Goal: Task Accomplishment & Management: Manage account settings

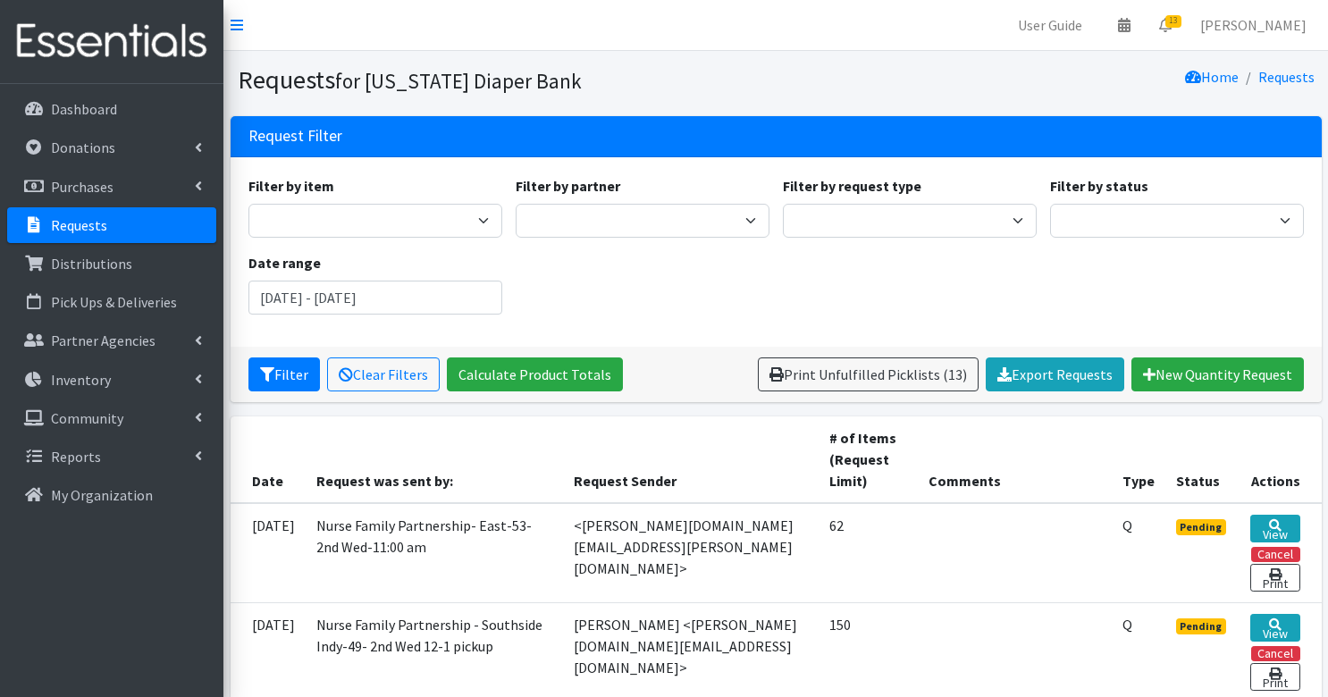
scroll to position [149, 0]
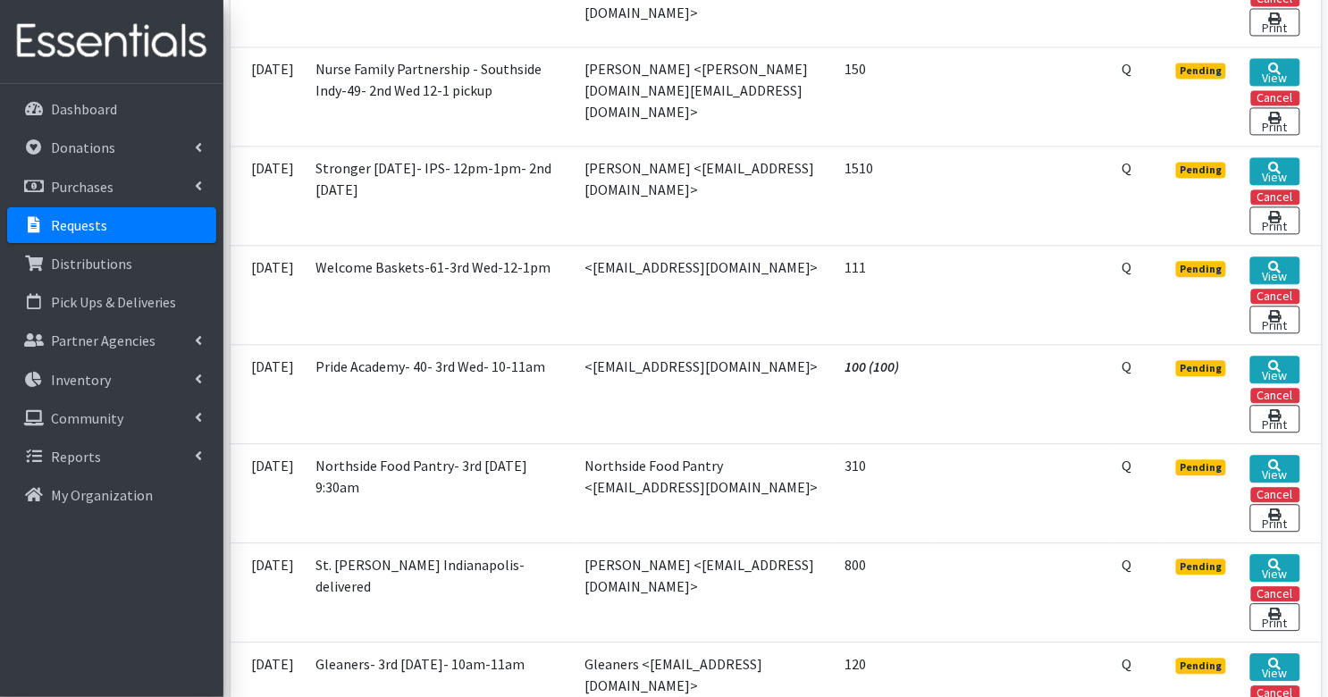
scroll to position [1040, 0]
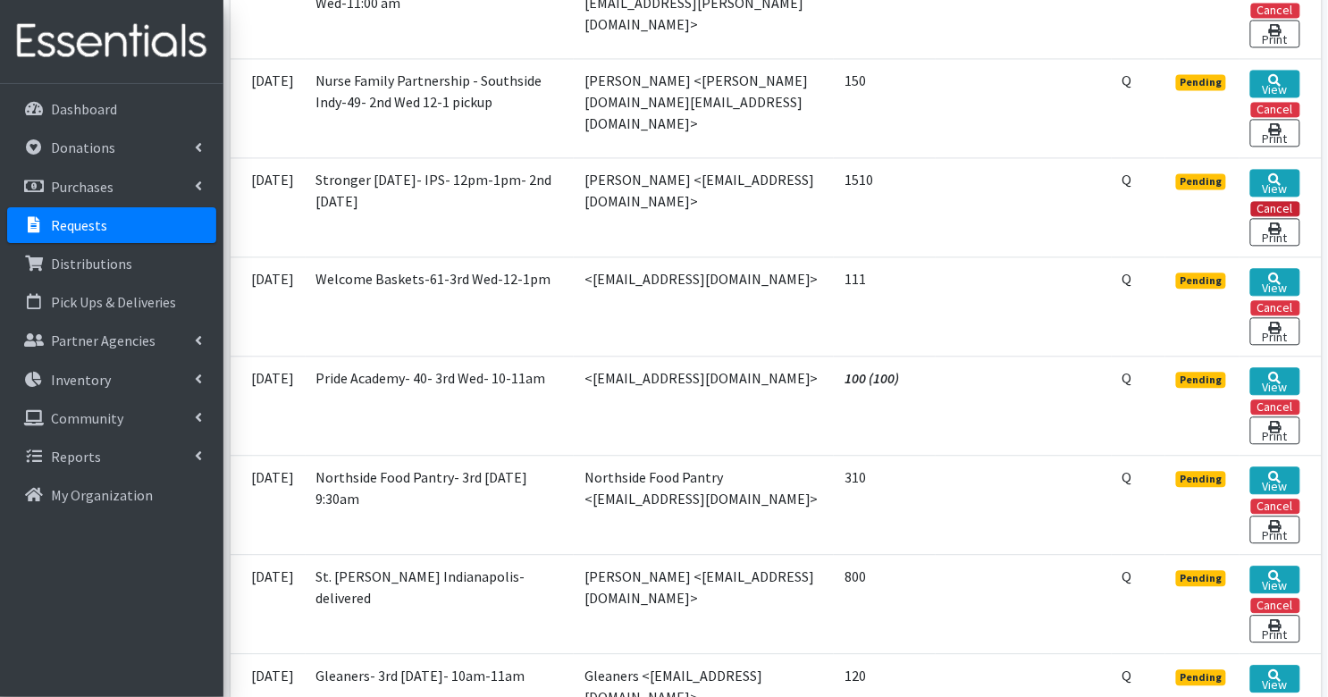
click at [1270, 201] on button "Cancel" at bounding box center [1275, 208] width 49 height 15
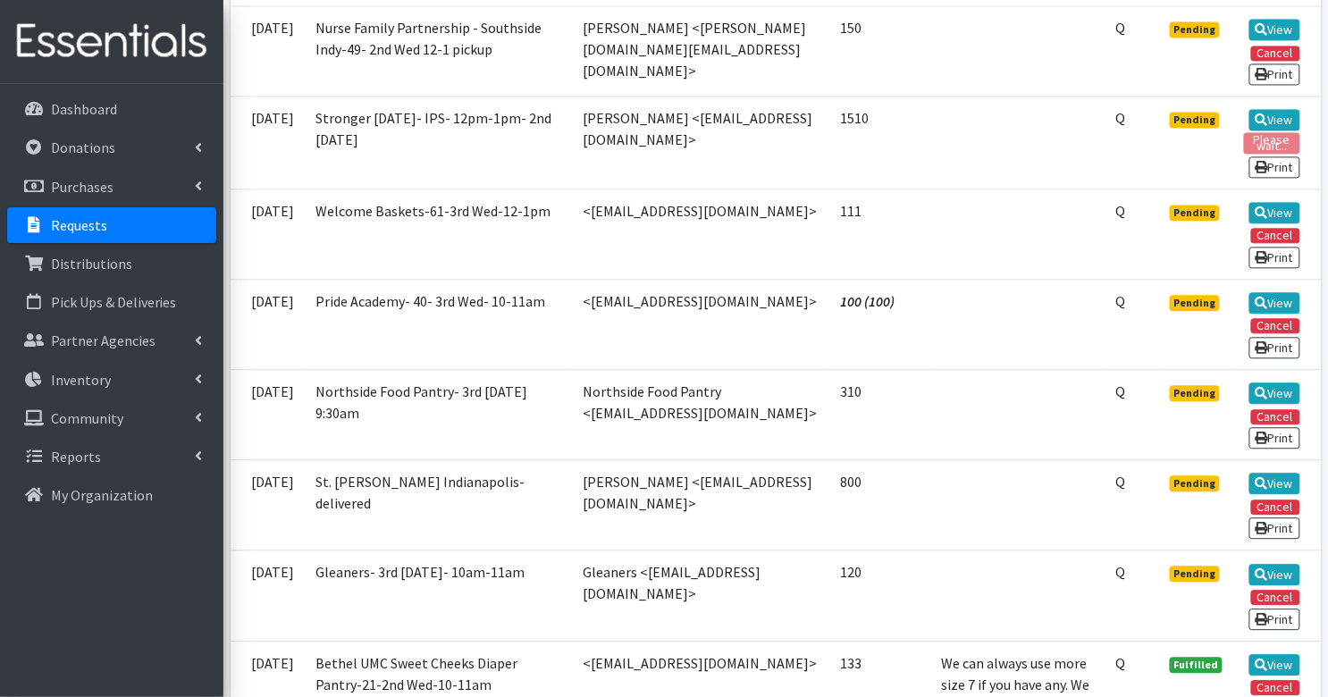
scroll to position [993, 0]
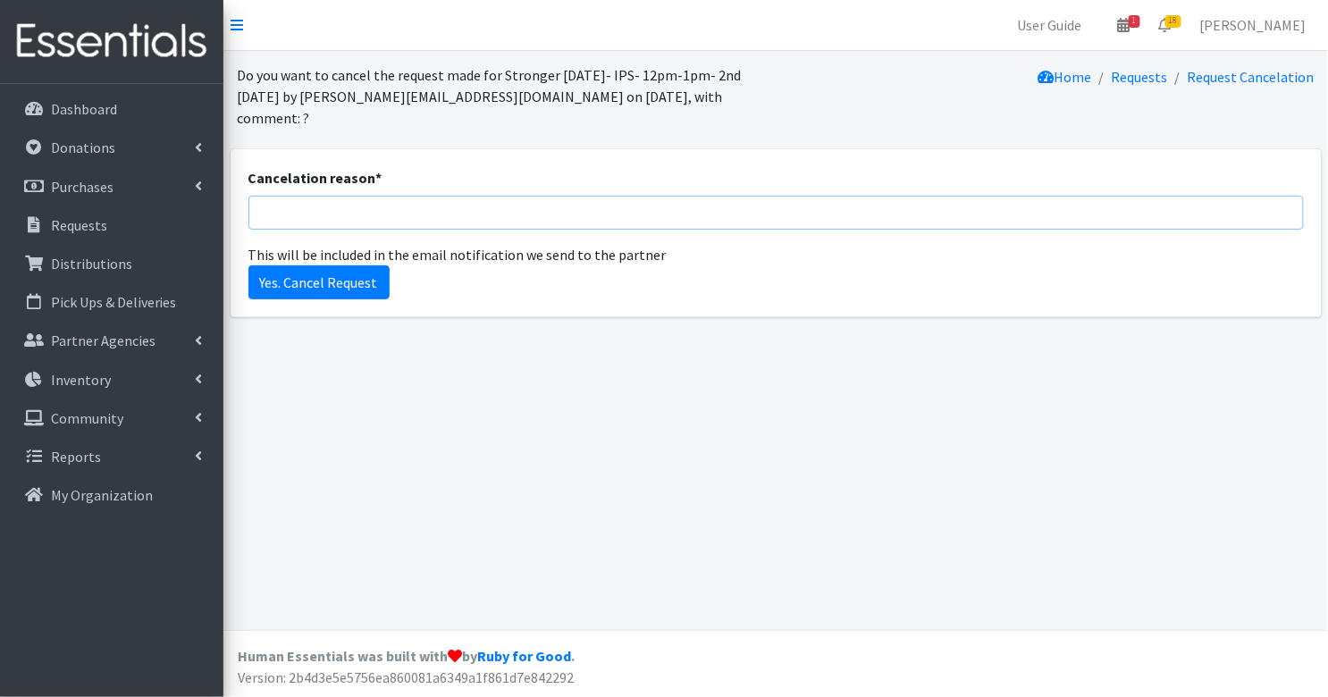
click at [527, 196] on input "Cancelation reason *" at bounding box center [775, 213] width 1055 height 34
type input "updated request submitted"
click at [330, 265] on input "Yes. Cancel Request" at bounding box center [318, 282] width 141 height 34
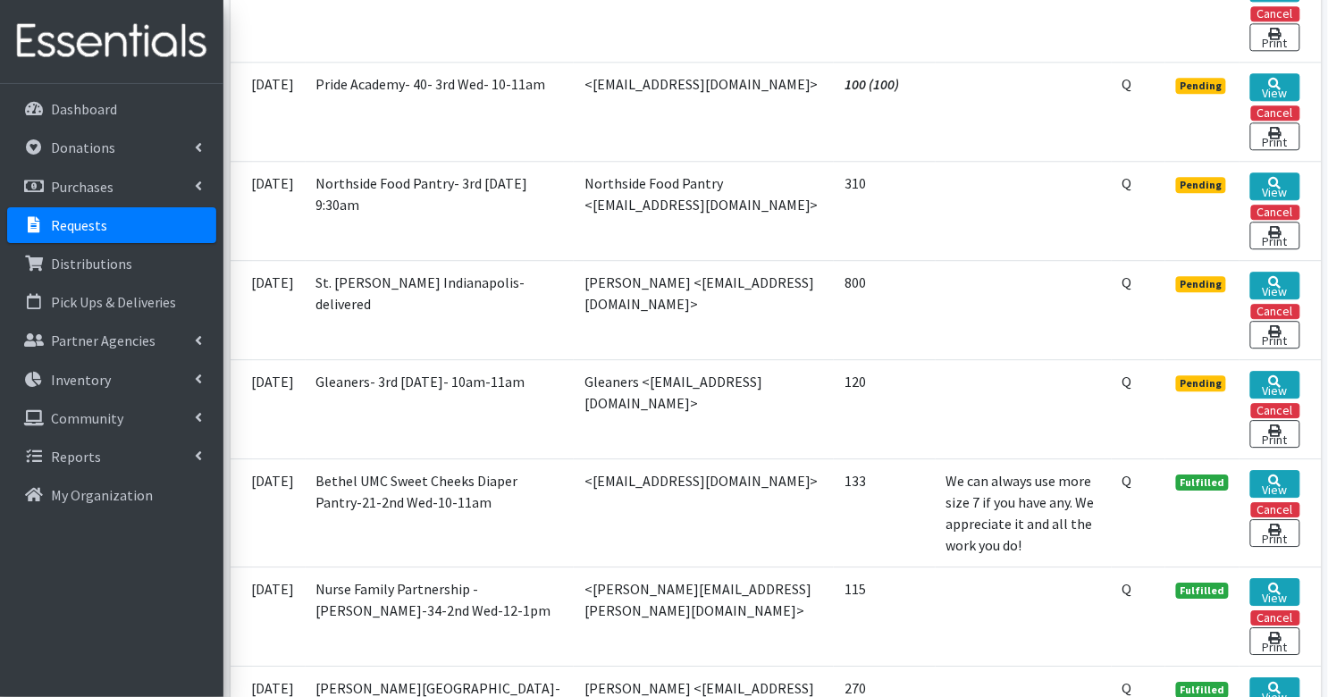
scroll to position [1292, 0]
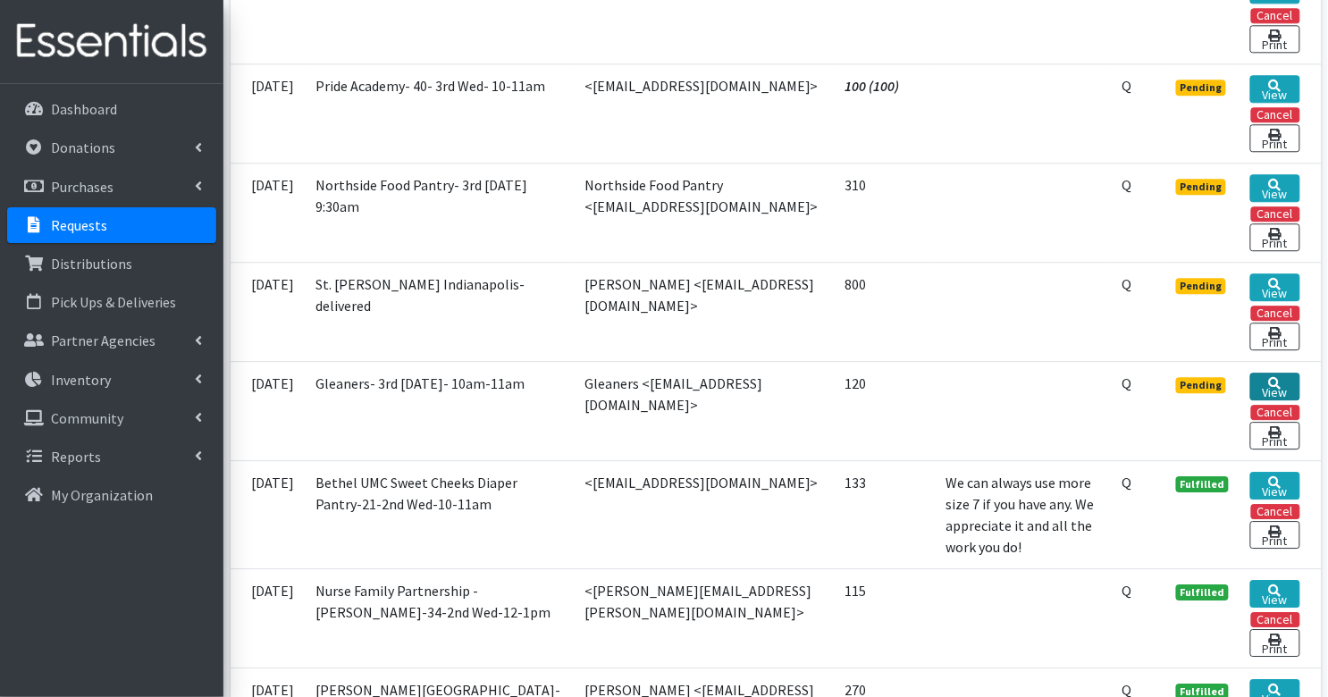
click at [1280, 373] on link "View" at bounding box center [1274, 387] width 49 height 28
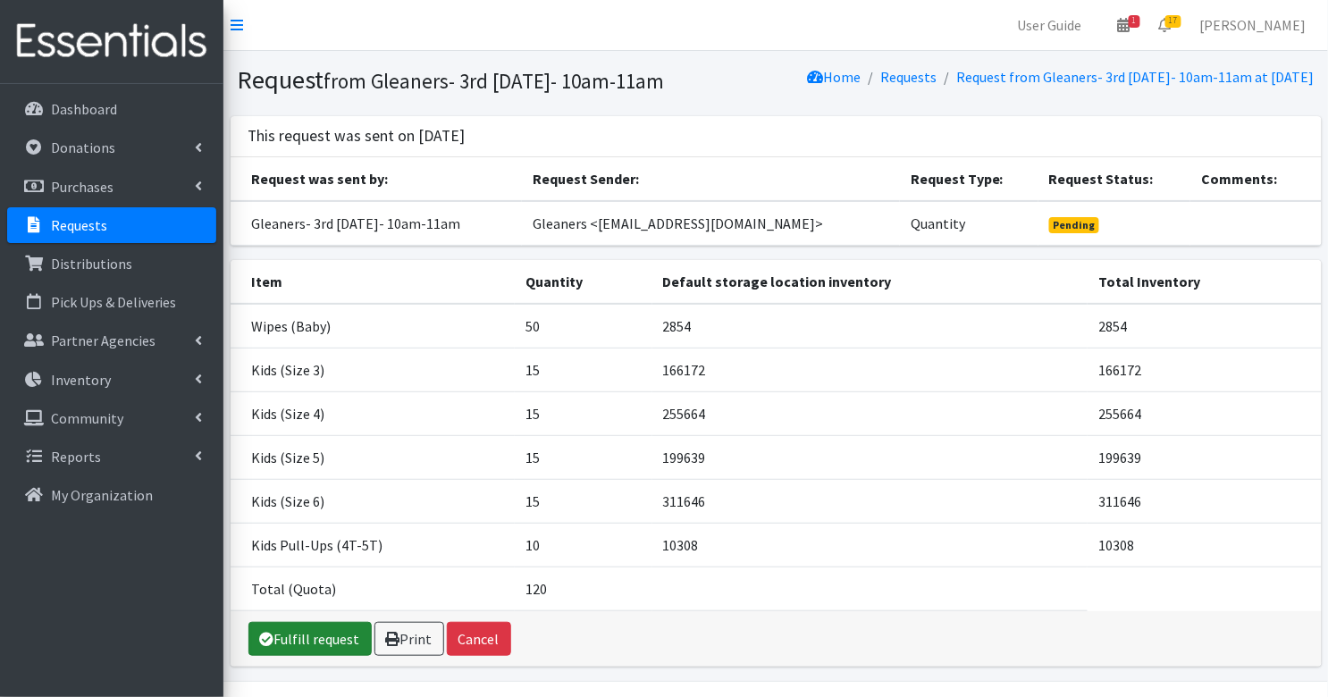
click at [304, 651] on link "Fulfill request" at bounding box center [309, 639] width 123 height 34
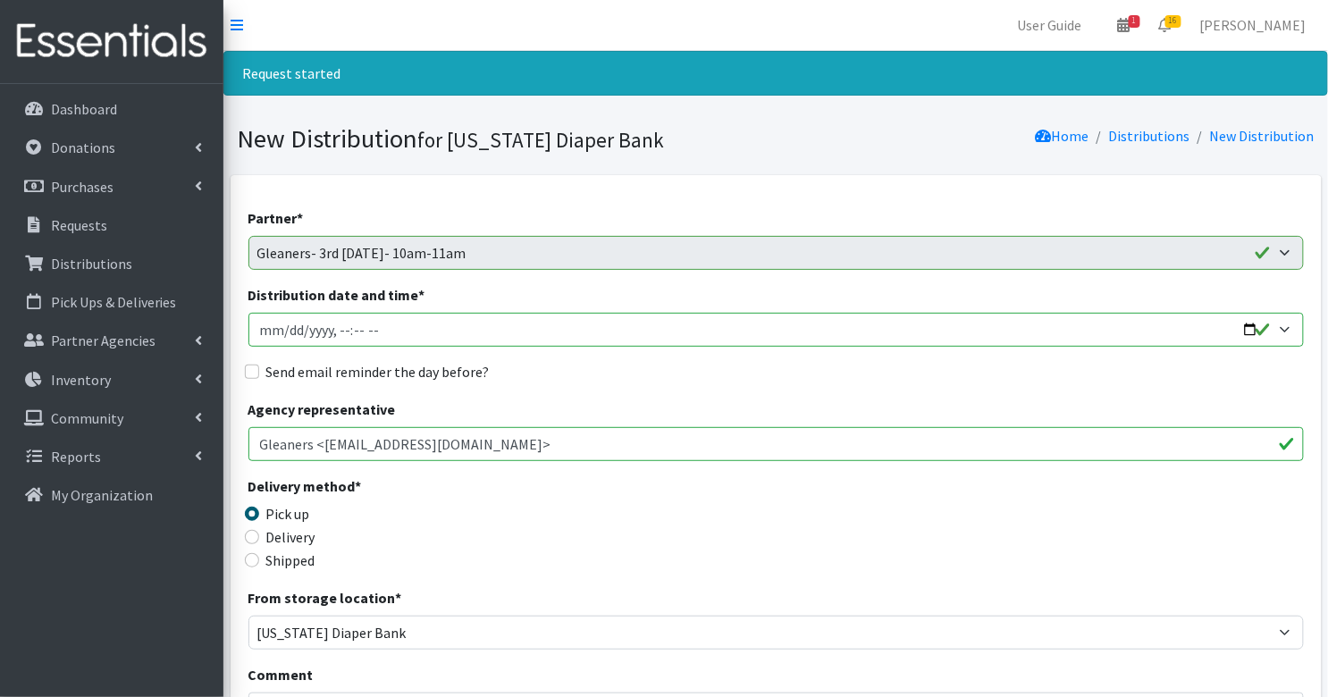
click at [265, 331] on input "Distribution date and time *" at bounding box center [775, 330] width 1055 height 34
click at [331, 331] on input "Distribution date and time *" at bounding box center [775, 330] width 1055 height 34
click at [340, 331] on input "Distribution date and time *" at bounding box center [775, 330] width 1055 height 34
type input "2025-09-10T10:00"
click at [251, 371] on input "Send email reminder the day before?" at bounding box center [252, 372] width 14 height 14
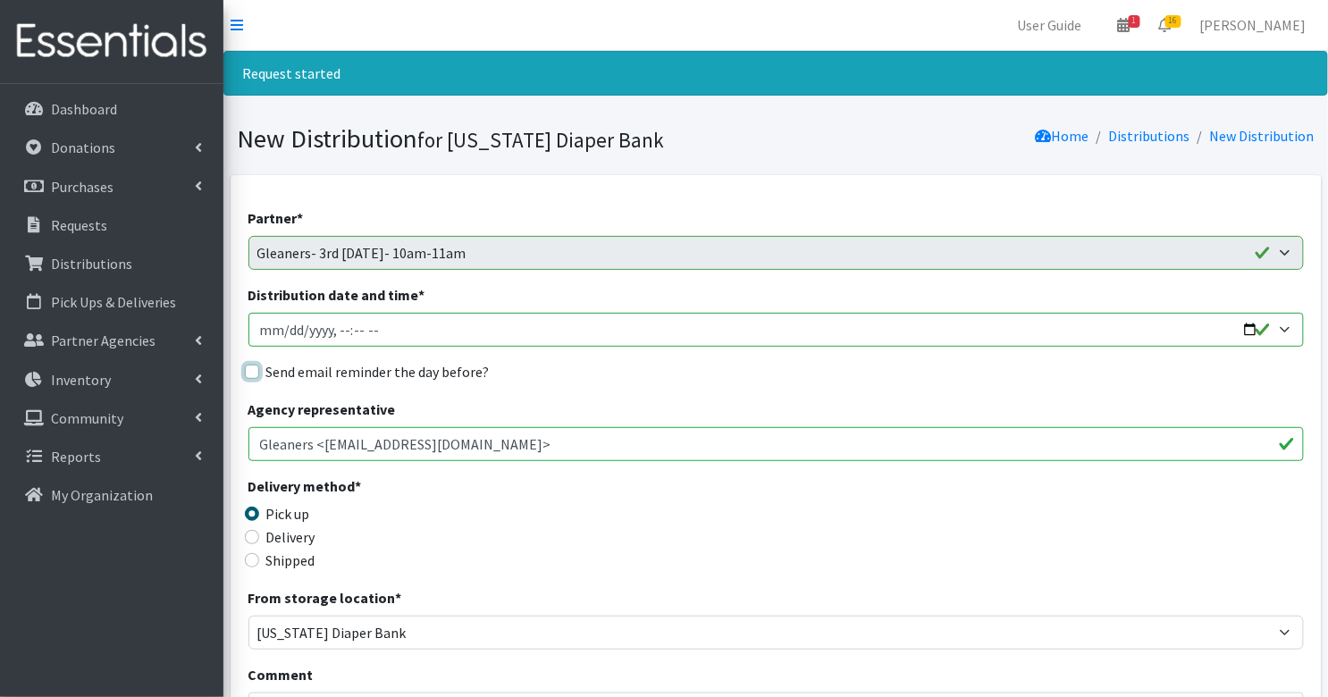
checkbox input "true"
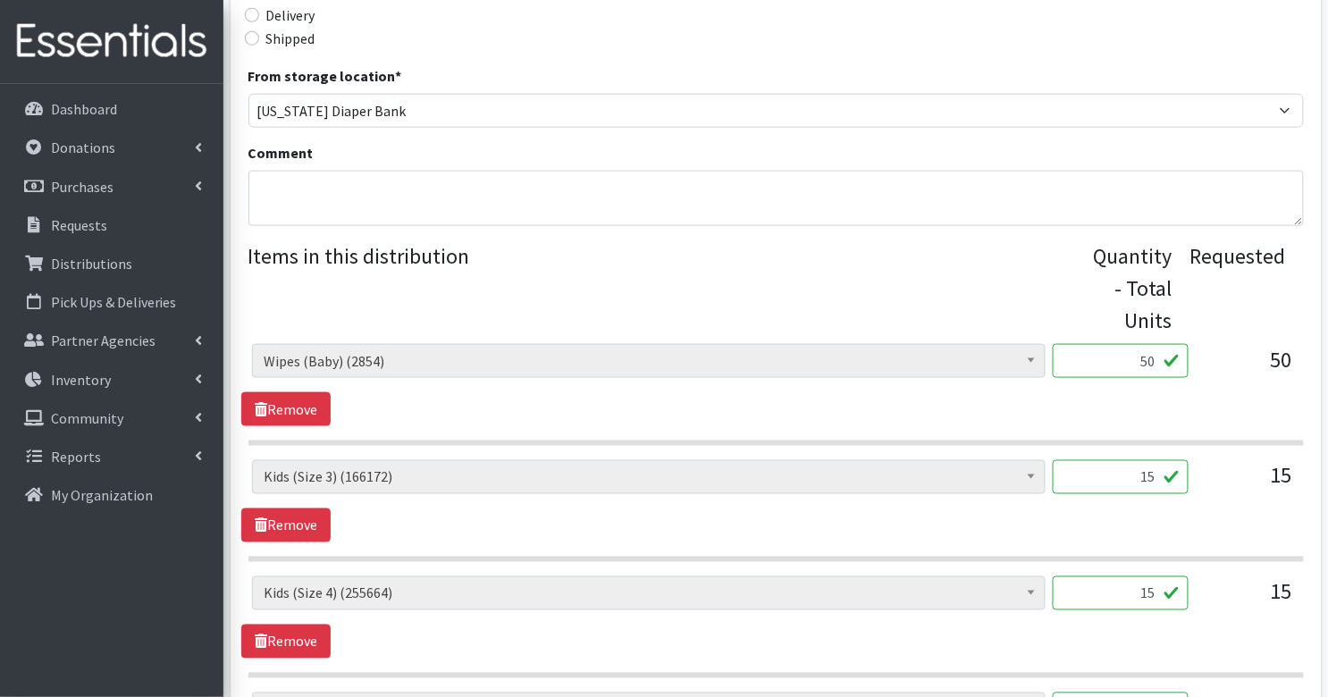
scroll to position [531, 0]
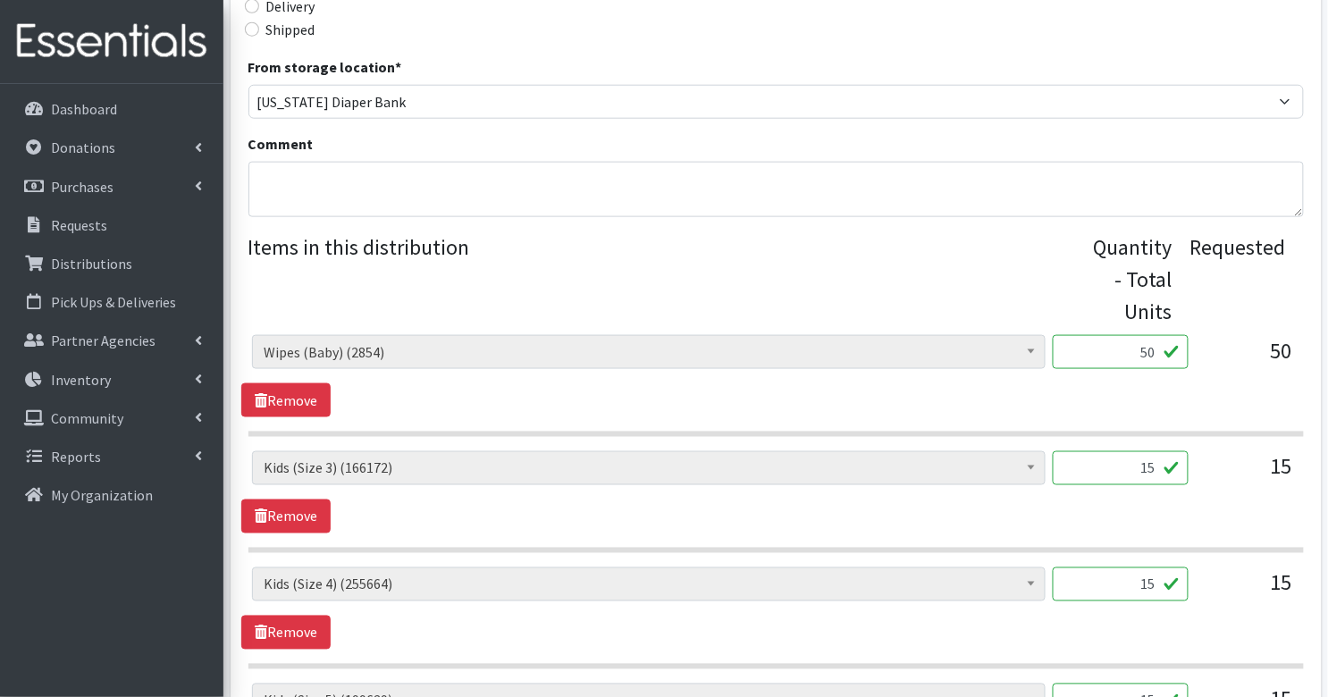
click at [1144, 351] on input "50" at bounding box center [1120, 352] width 136 height 34
type input "23"
click at [1184, 400] on div "Diaper Rash Cream (642) Kids (Newborn) (64263) Kids (Preemie) (915) Kids (Size …" at bounding box center [775, 376] width 1069 height 82
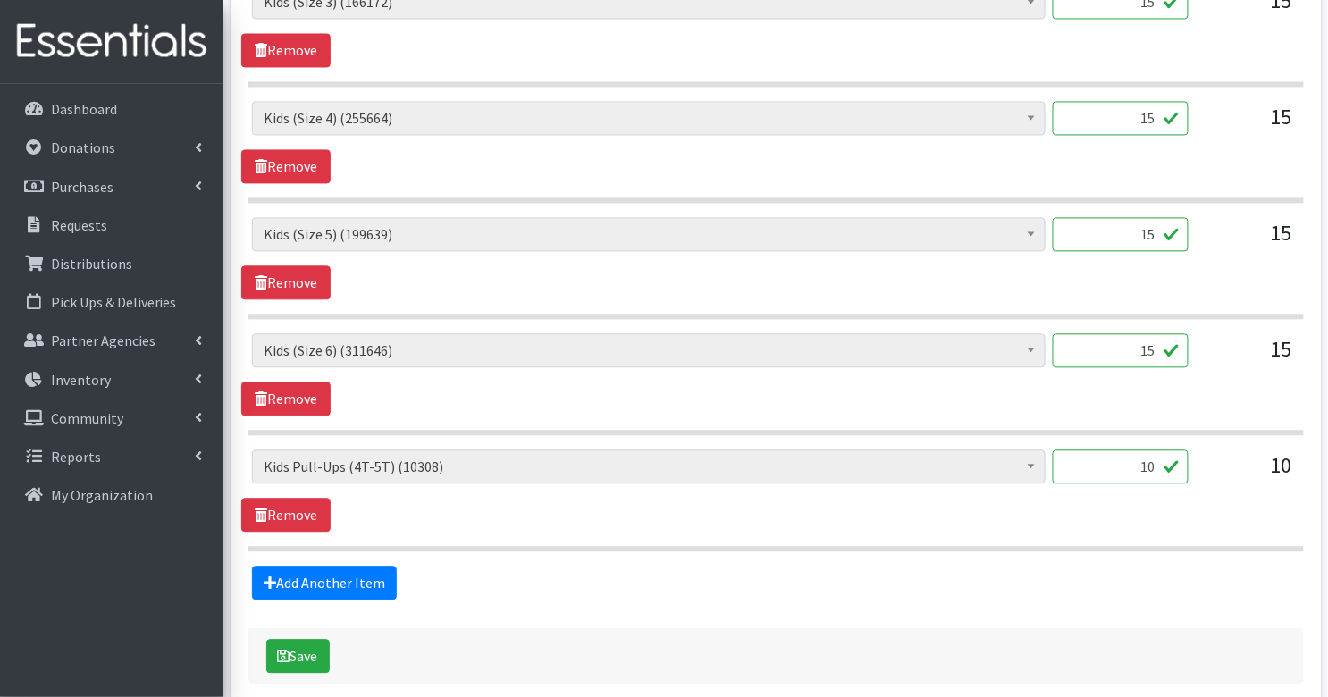
scroll to position [1071, 0]
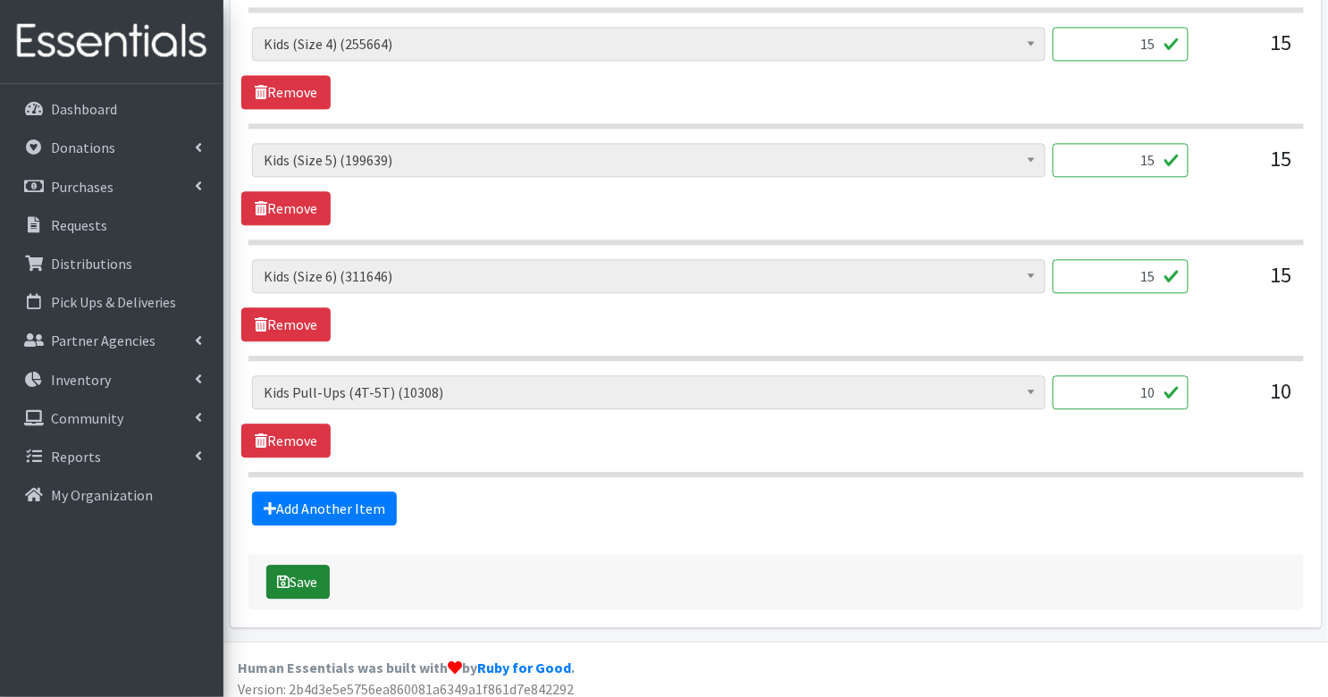
click at [291, 579] on button "Save" at bounding box center [297, 582] width 63 height 34
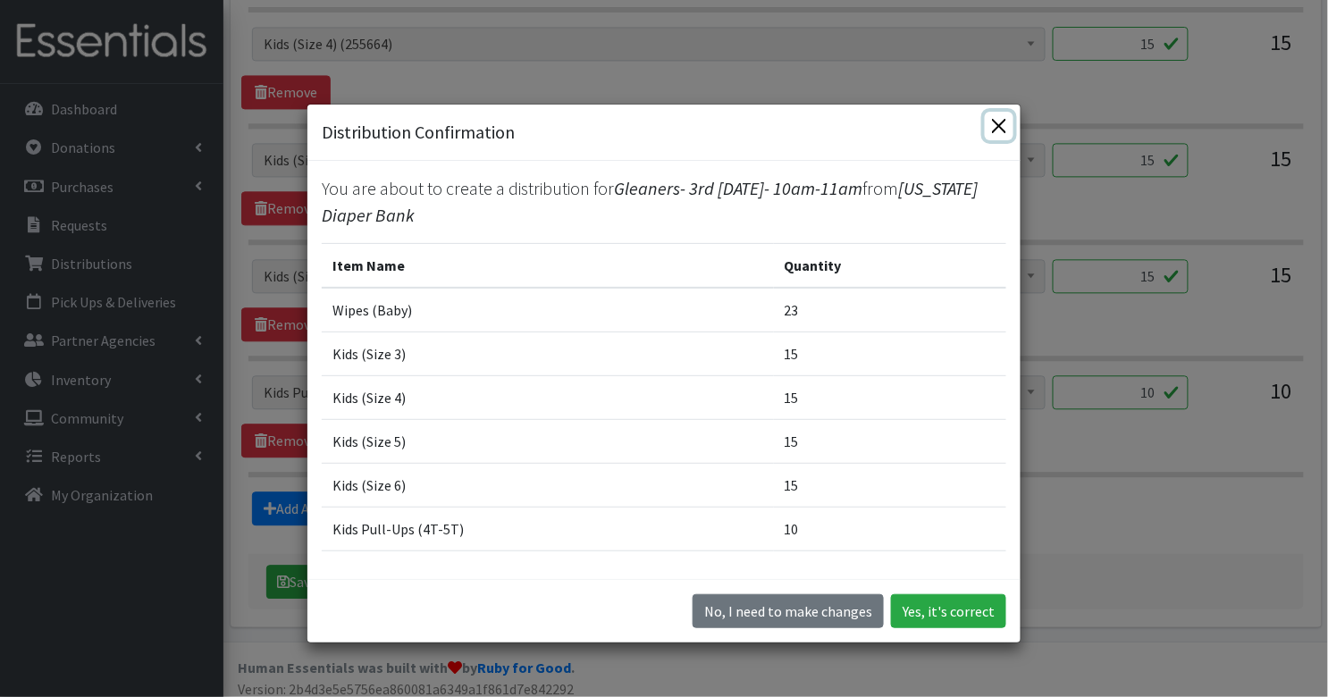
click at [999, 115] on button "Close" at bounding box center [999, 126] width 29 height 29
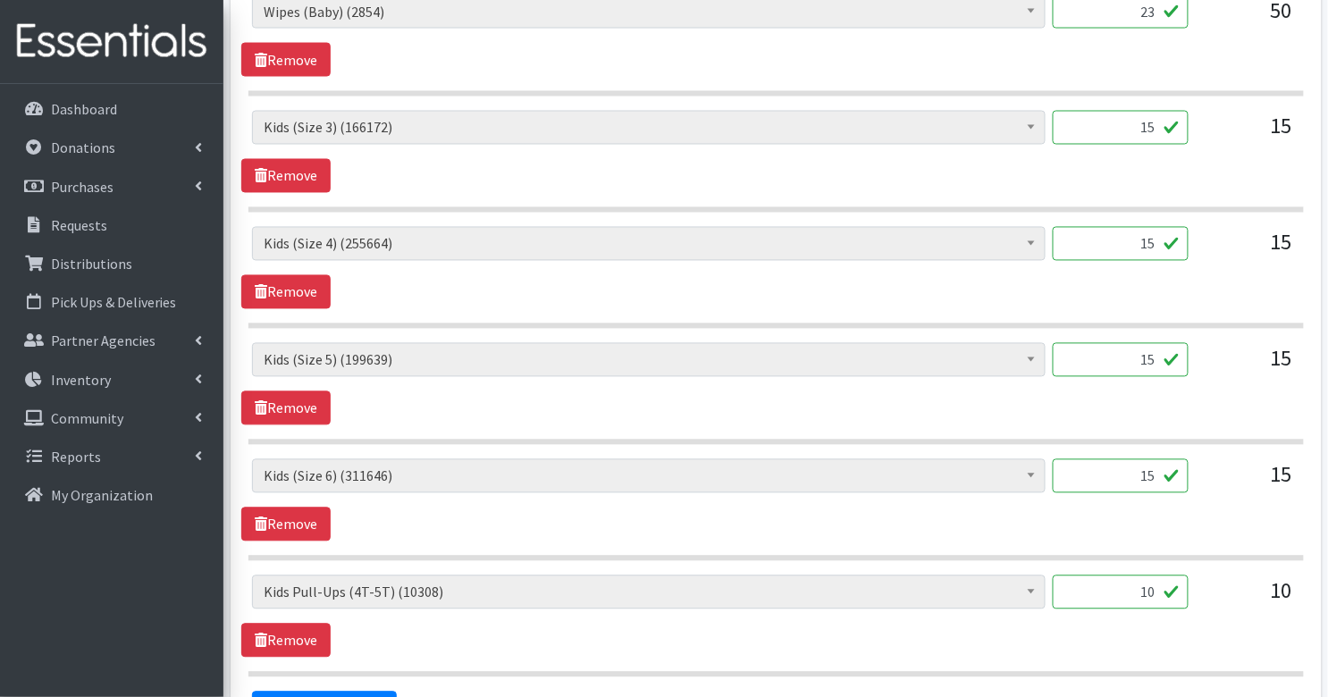
scroll to position [53, 0]
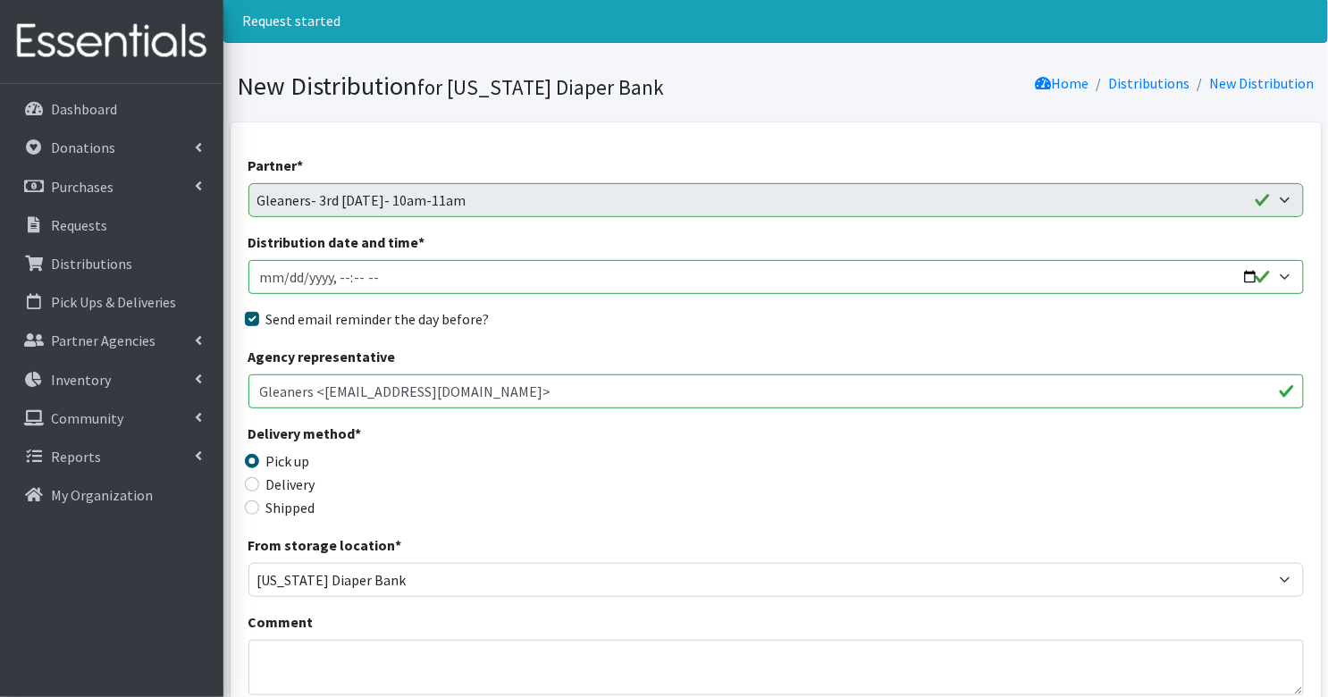
click at [289, 276] on input "Distribution date and time *" at bounding box center [775, 277] width 1055 height 34
type input "2025-09-17T10:00"
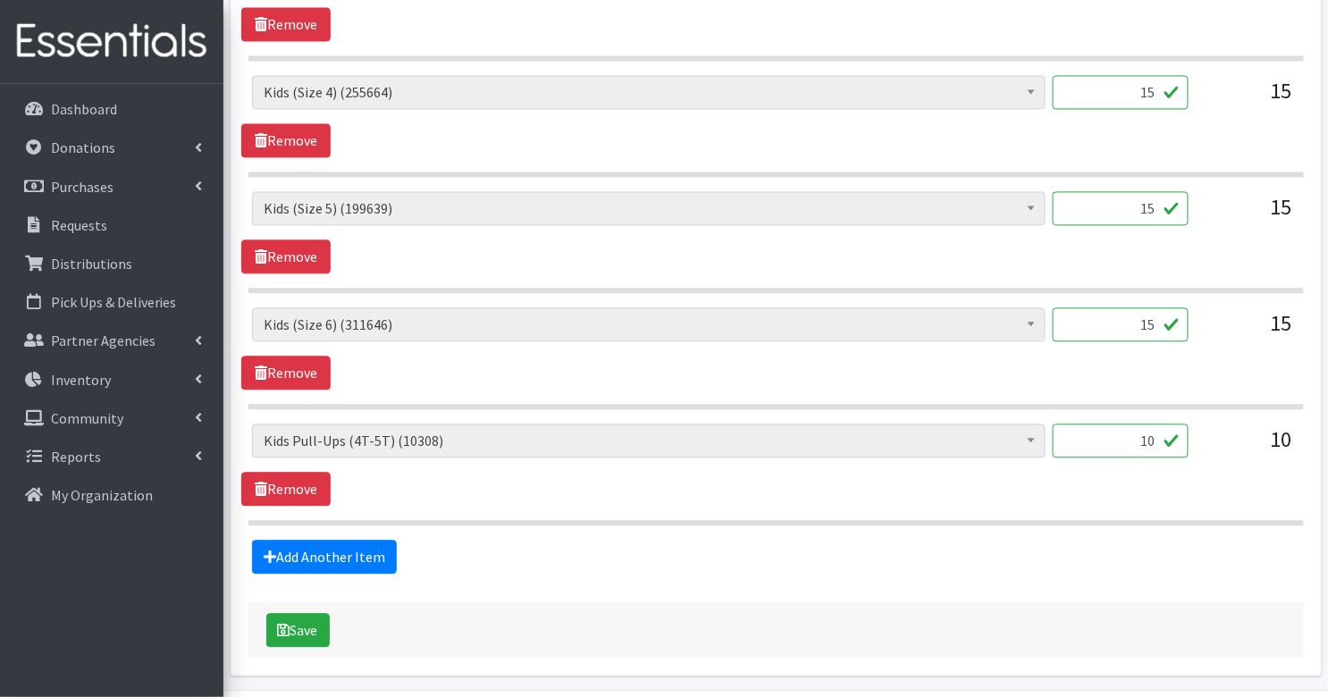
scroll to position [1071, 0]
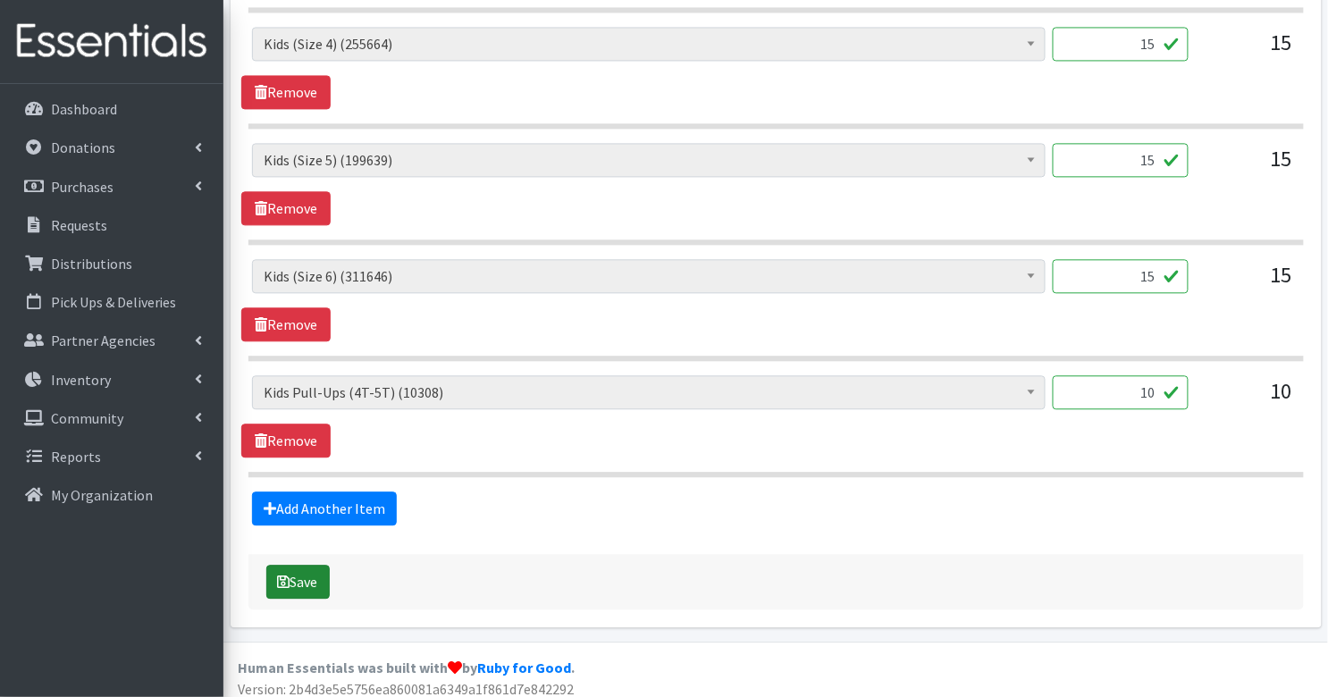
click at [308, 576] on button "Save" at bounding box center [297, 582] width 63 height 34
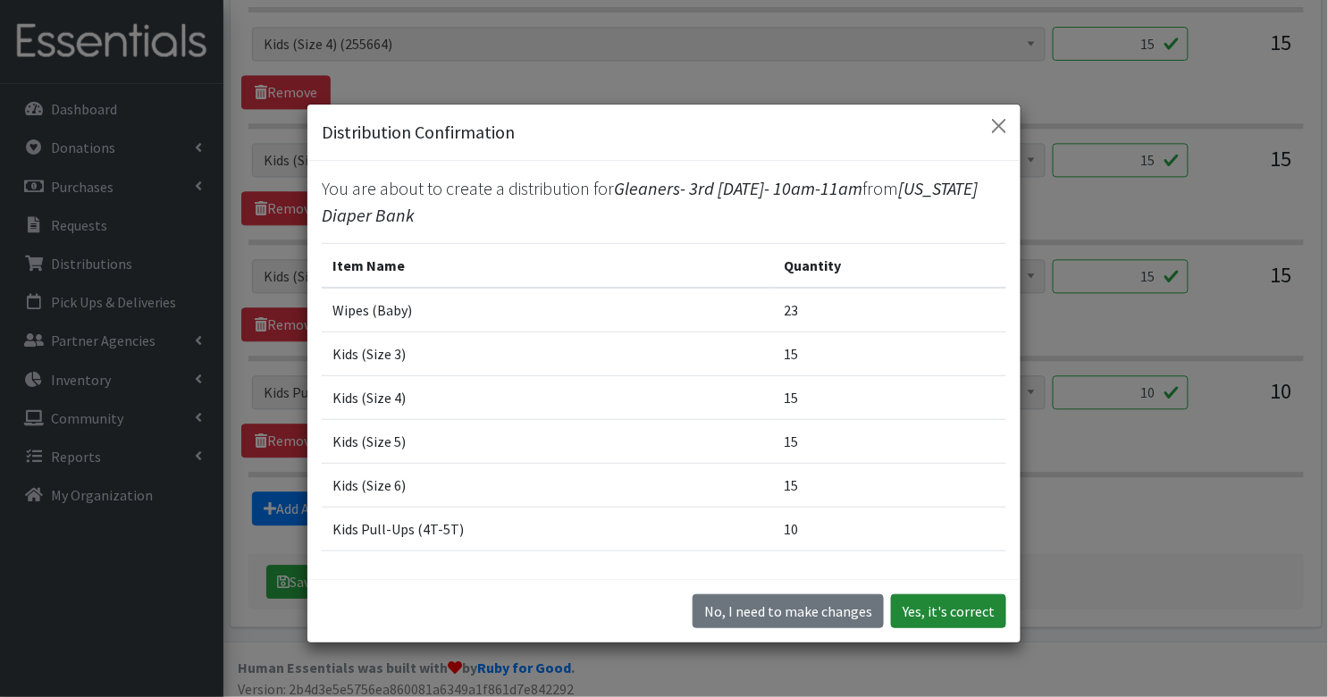
click at [965, 610] on button "Yes, it's correct" at bounding box center [948, 611] width 115 height 34
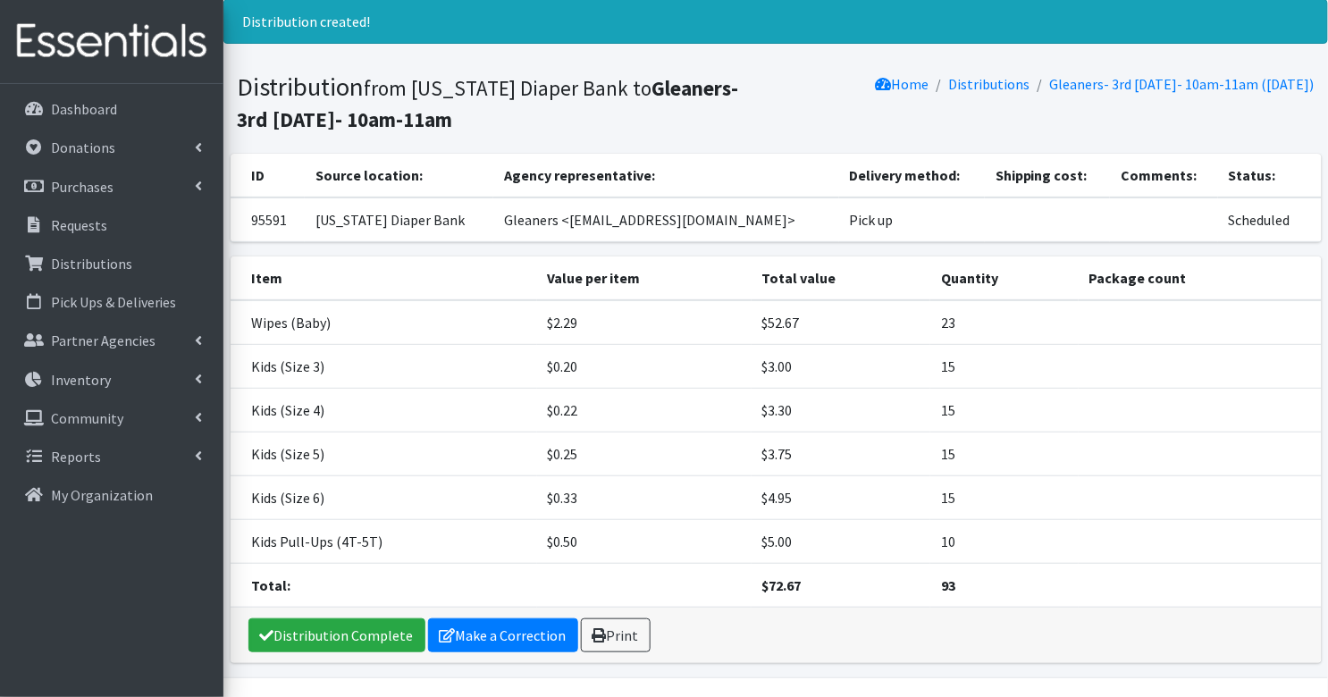
scroll to position [66, 0]
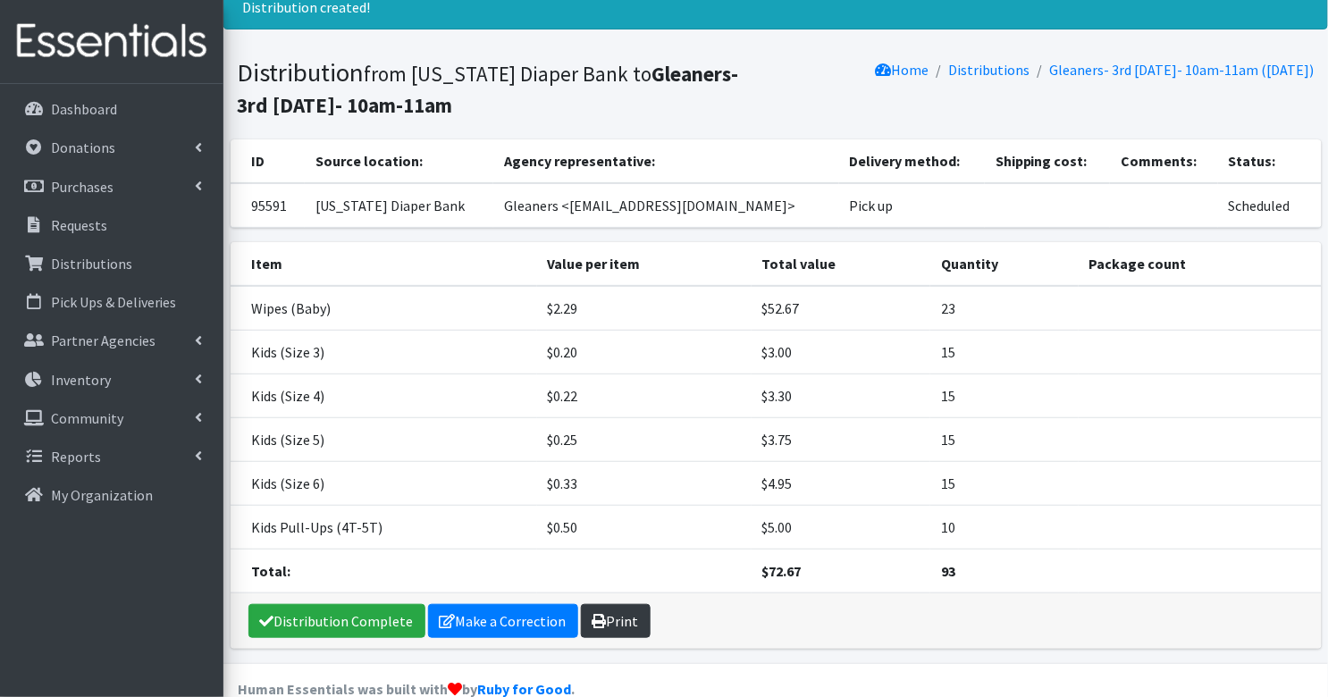
click at [611, 621] on link "Print" at bounding box center [616, 621] width 70 height 34
click at [86, 225] on p "Requests" at bounding box center [79, 225] width 56 height 18
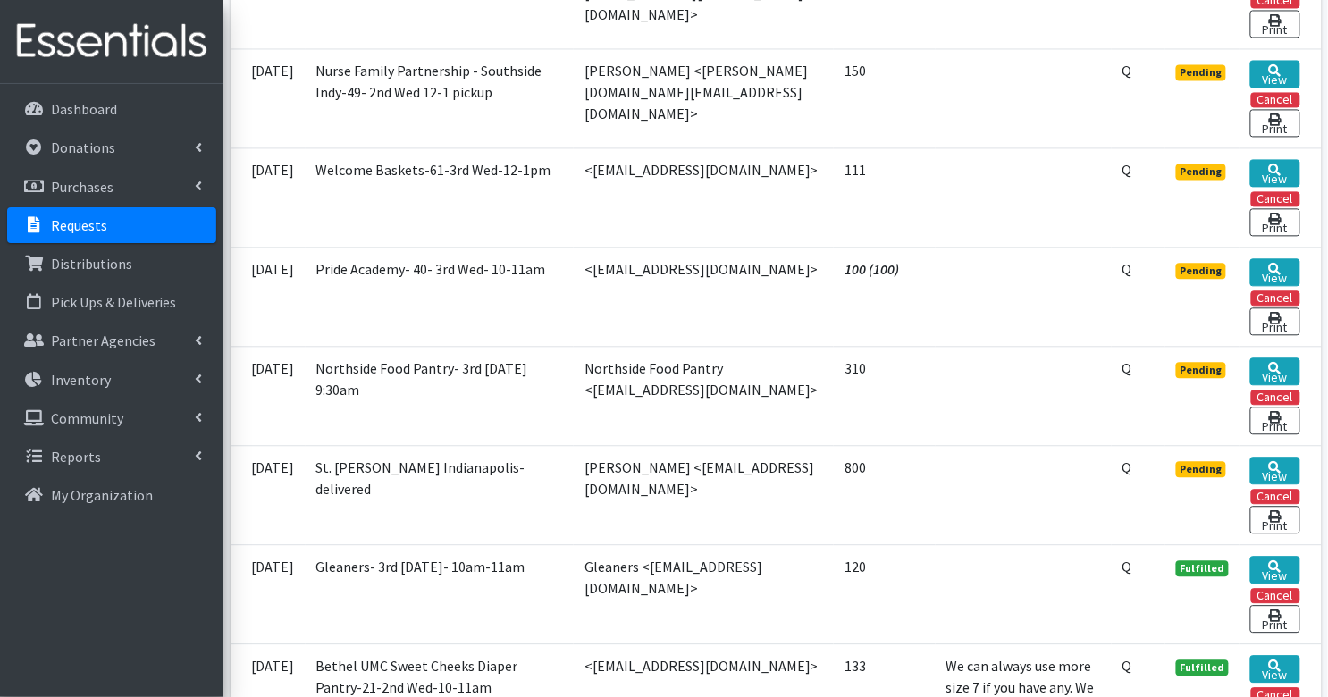
scroll to position [1049, 0]
click at [1278, 363] on icon at bounding box center [1275, 369] width 13 height 13
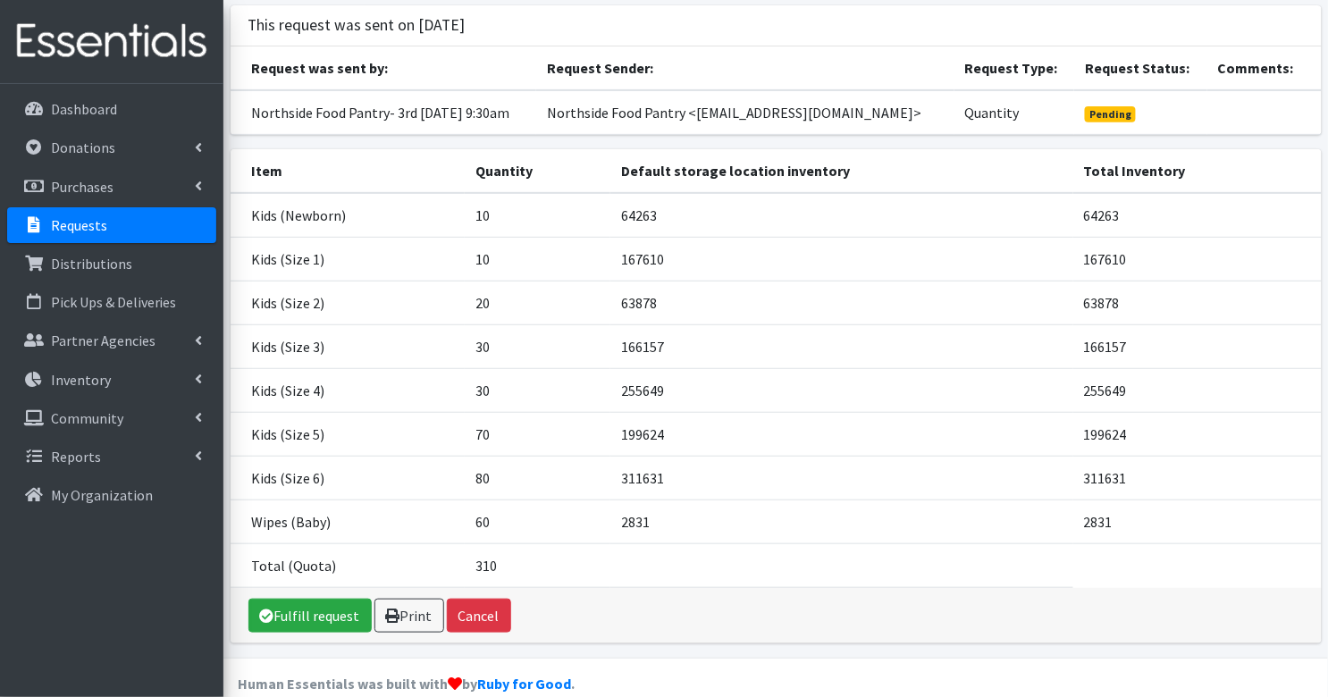
scroll to position [134, 0]
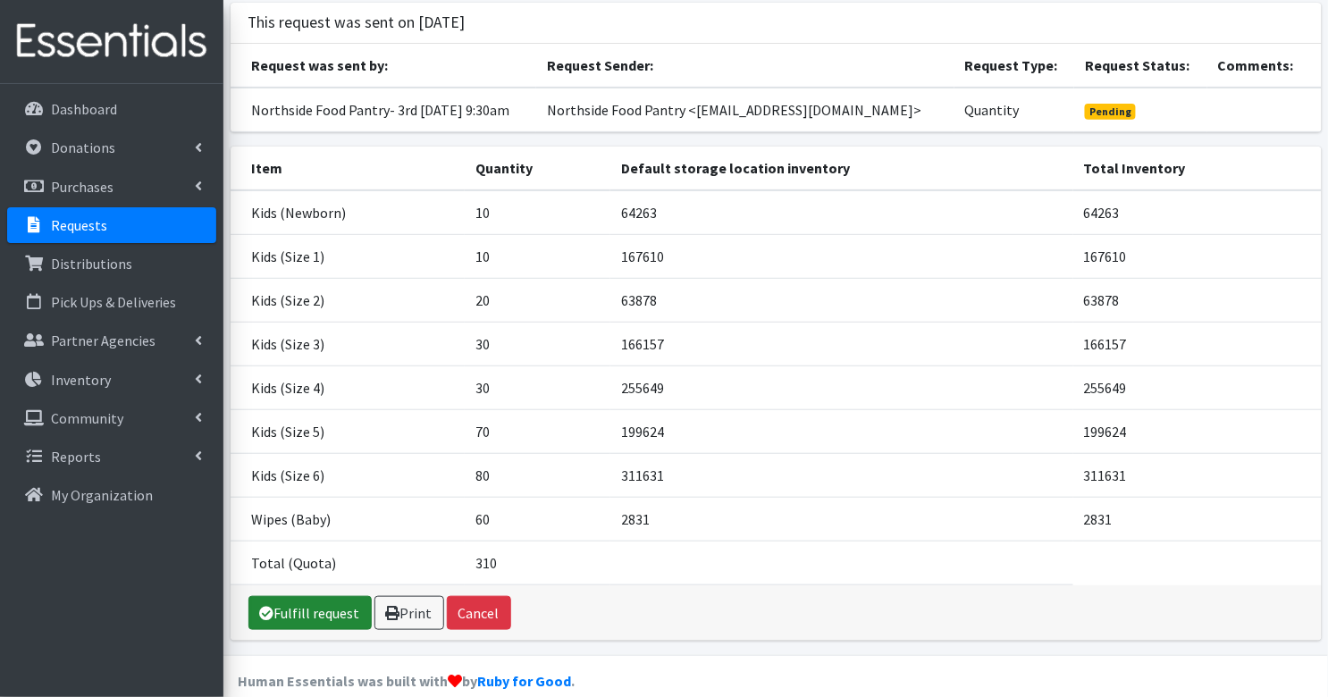
click at [282, 623] on link "Fulfill request" at bounding box center [309, 613] width 123 height 34
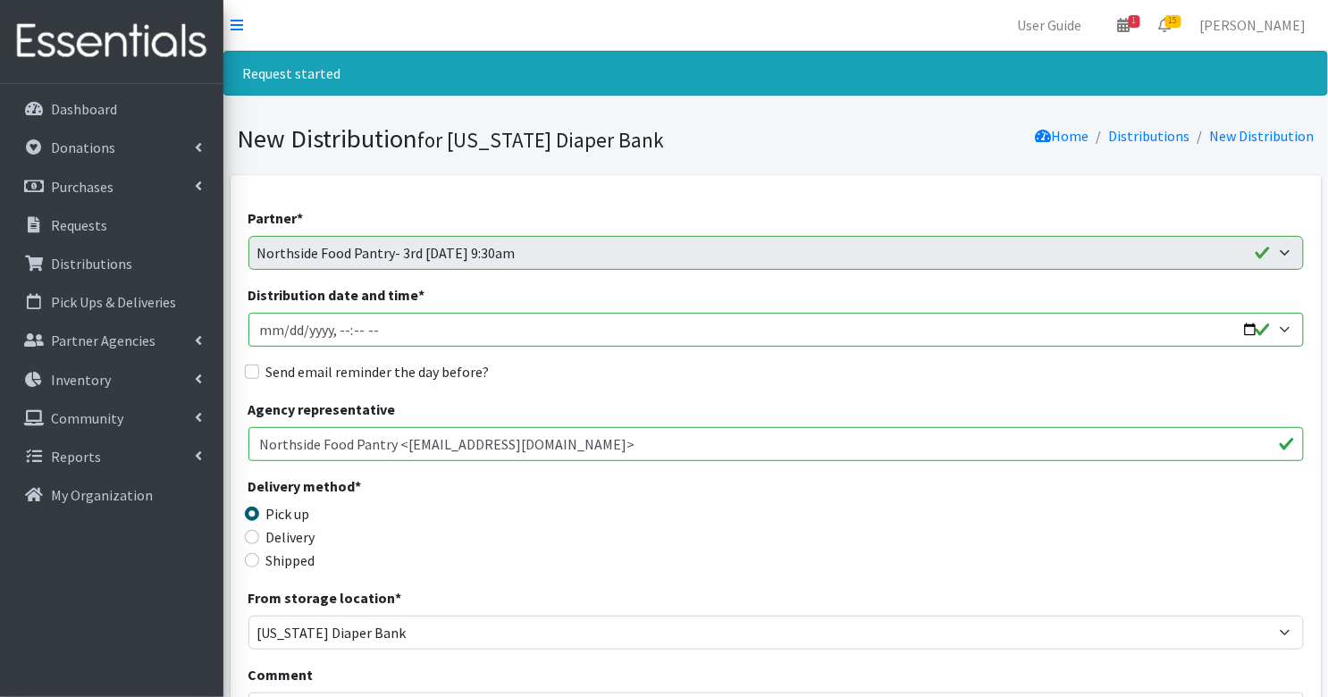
click at [256, 330] on input "Distribution date and time *" at bounding box center [775, 330] width 1055 height 34
click at [336, 331] on input "Distribution date and time *" at bounding box center [775, 330] width 1055 height 34
type input "2025-09-17T09:30"
click at [258, 370] on div "Send email reminder the day before?" at bounding box center [775, 371] width 1055 height 21
click at [248, 365] on input "Send email reminder the day before?" at bounding box center [252, 372] width 14 height 14
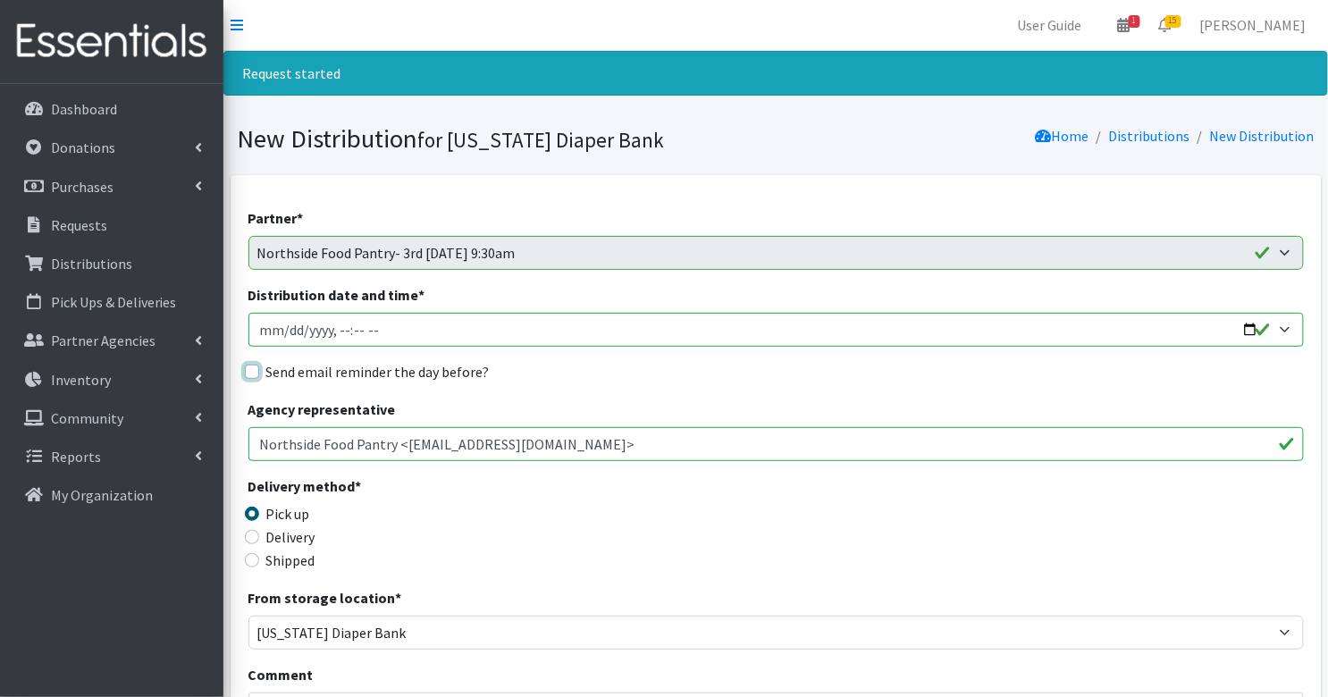
checkbox input "true"
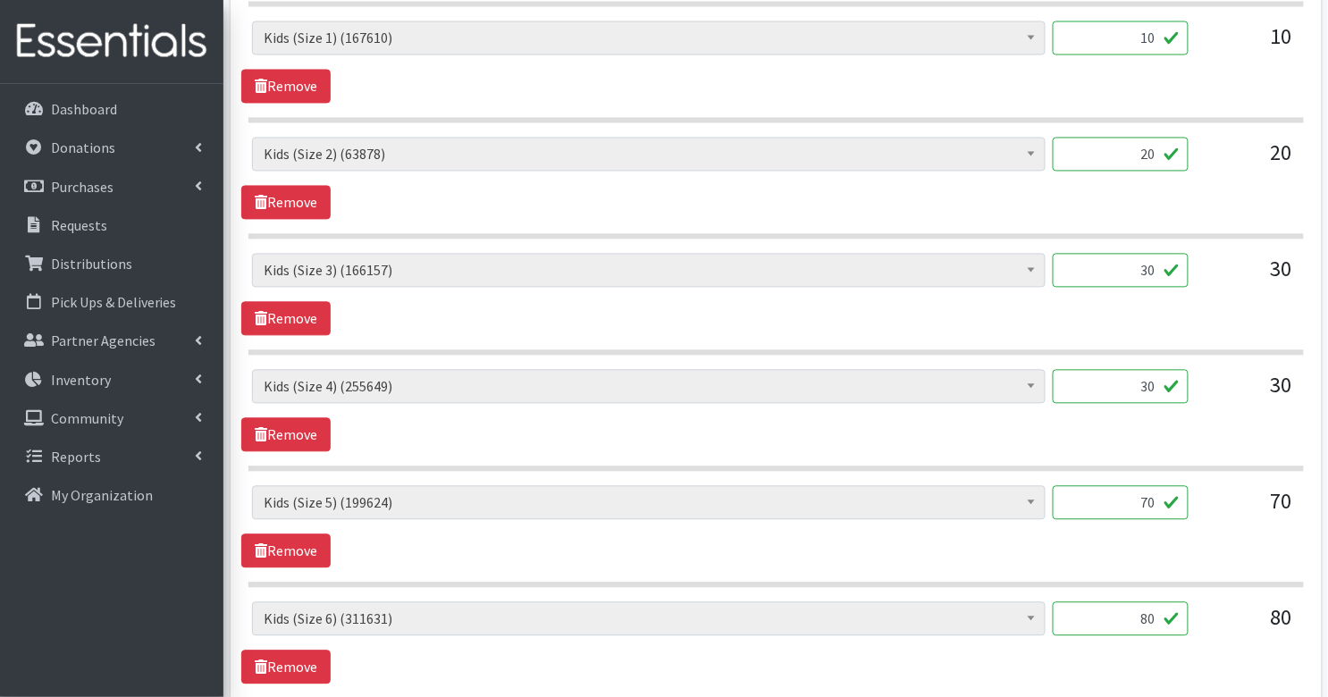
scroll to position [1301, 0]
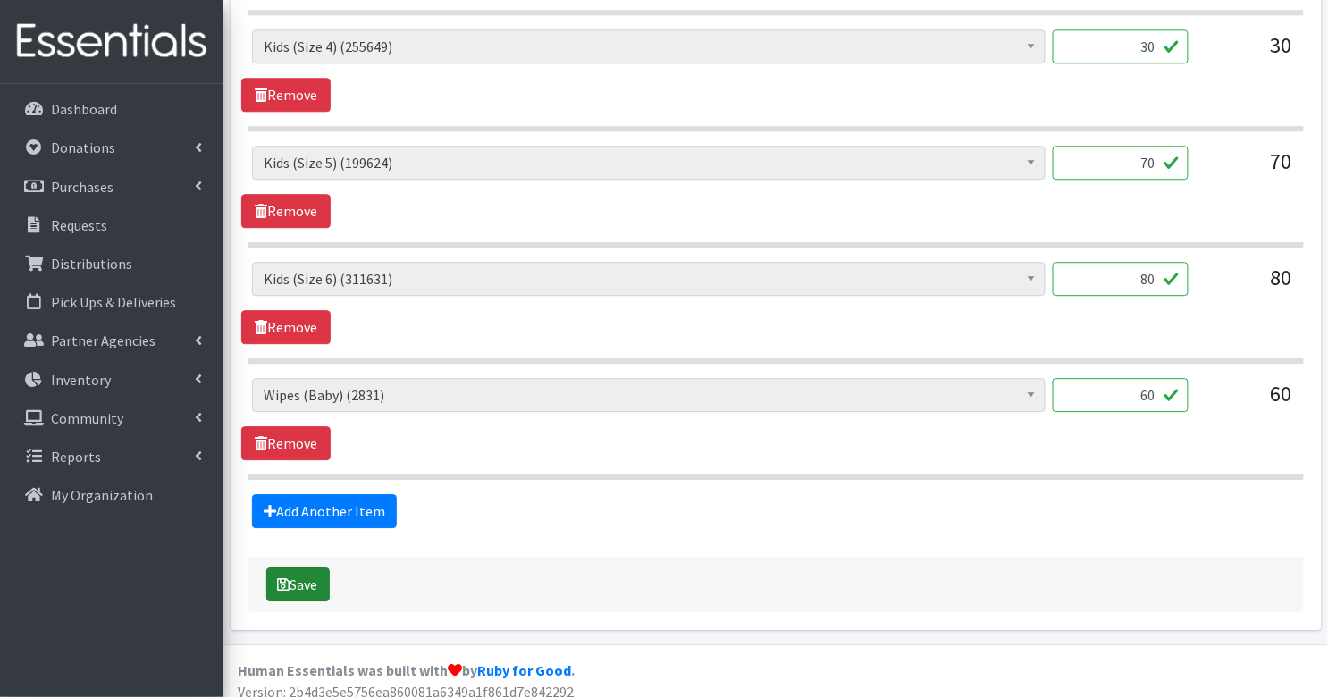
click at [298, 574] on button "Save" at bounding box center [297, 584] width 63 height 34
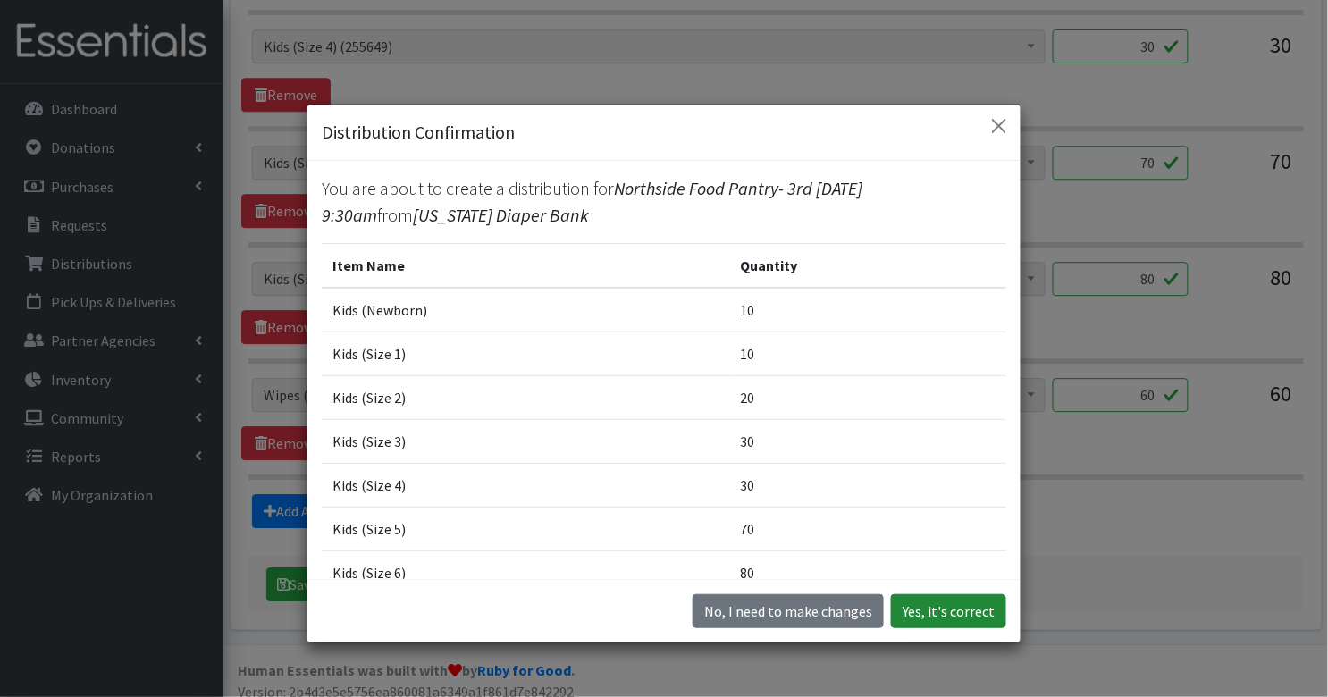
click at [935, 614] on button "Yes, it's correct" at bounding box center [948, 611] width 115 height 34
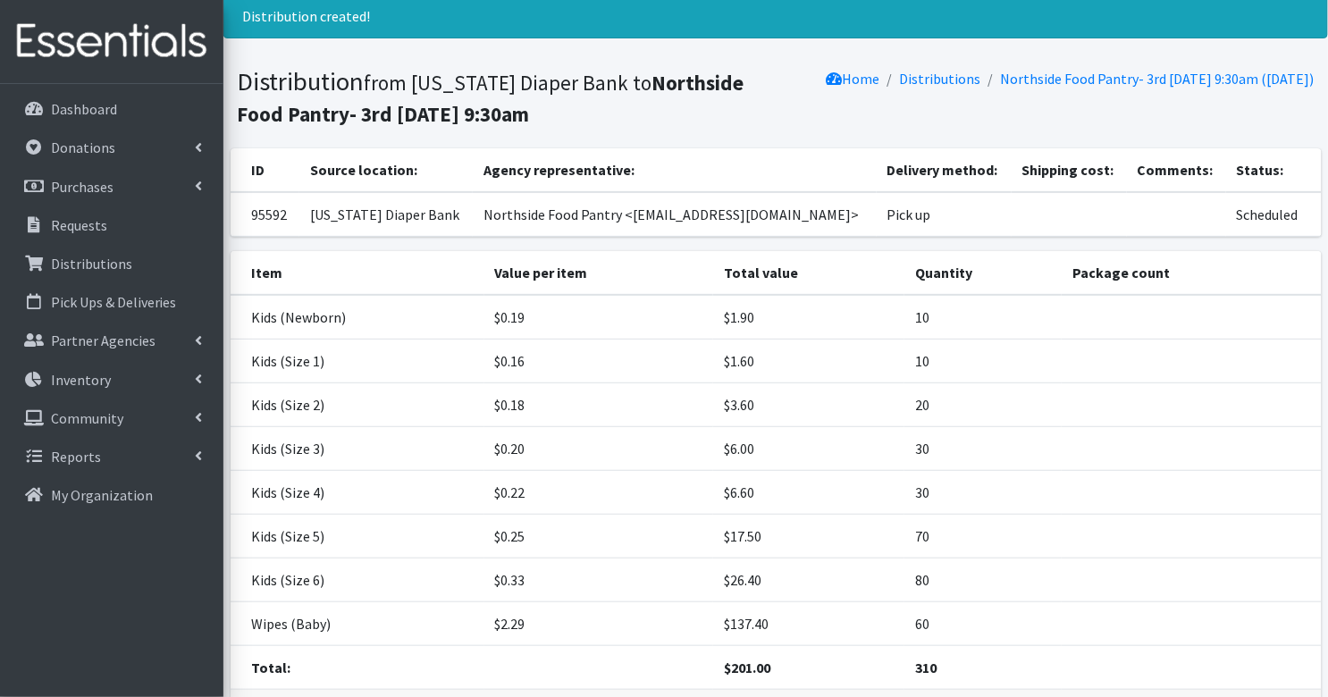
scroll to position [180, 0]
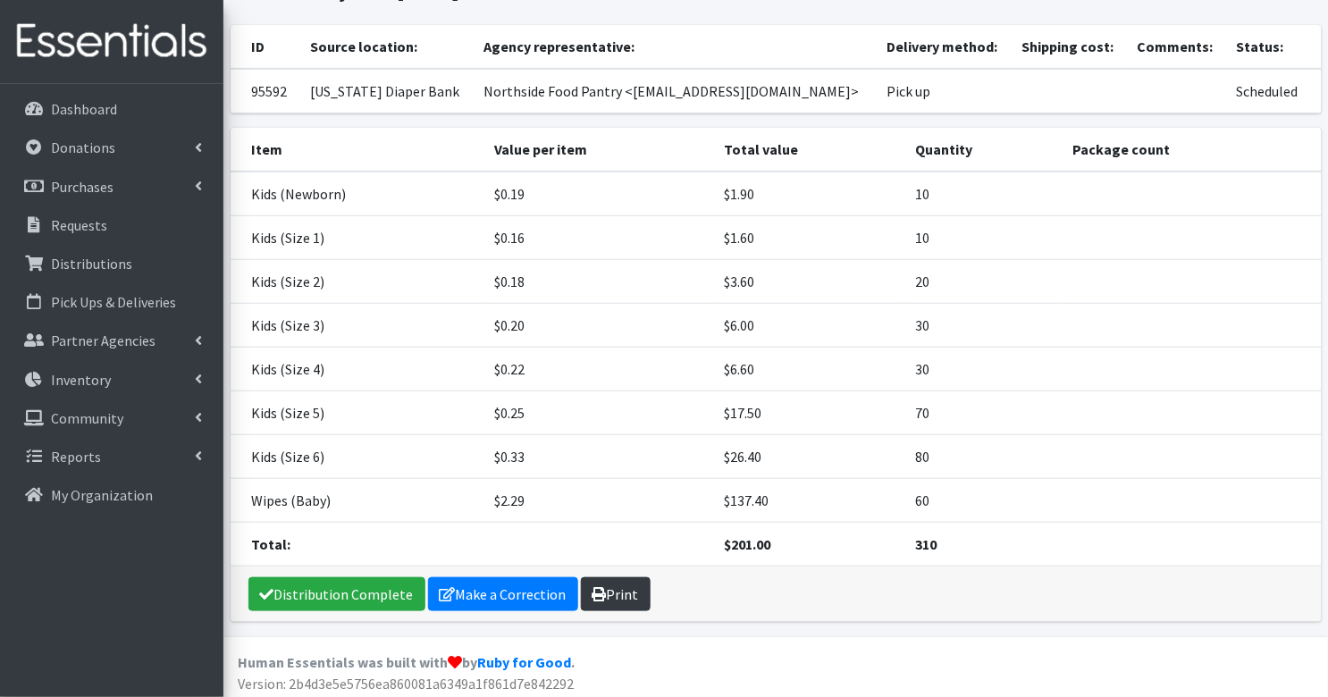
click at [624, 578] on link "Print" at bounding box center [616, 594] width 70 height 34
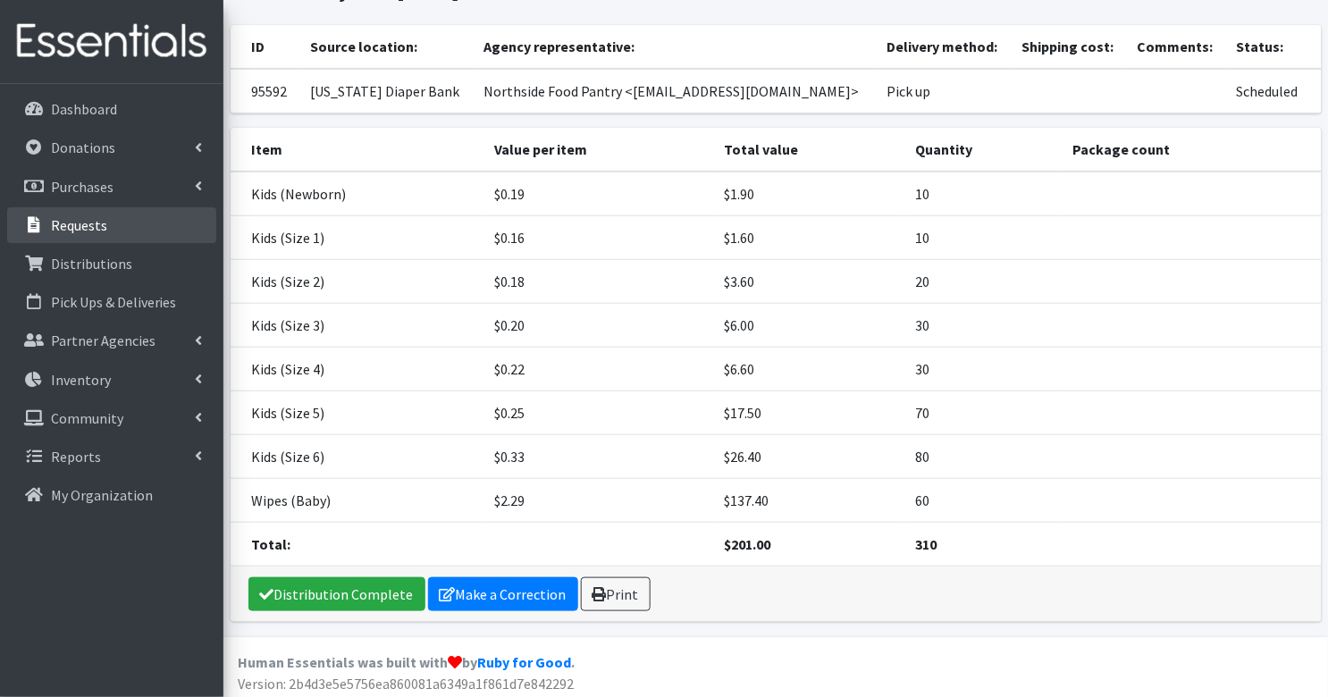
click at [70, 231] on p "Requests" at bounding box center [79, 225] width 56 height 18
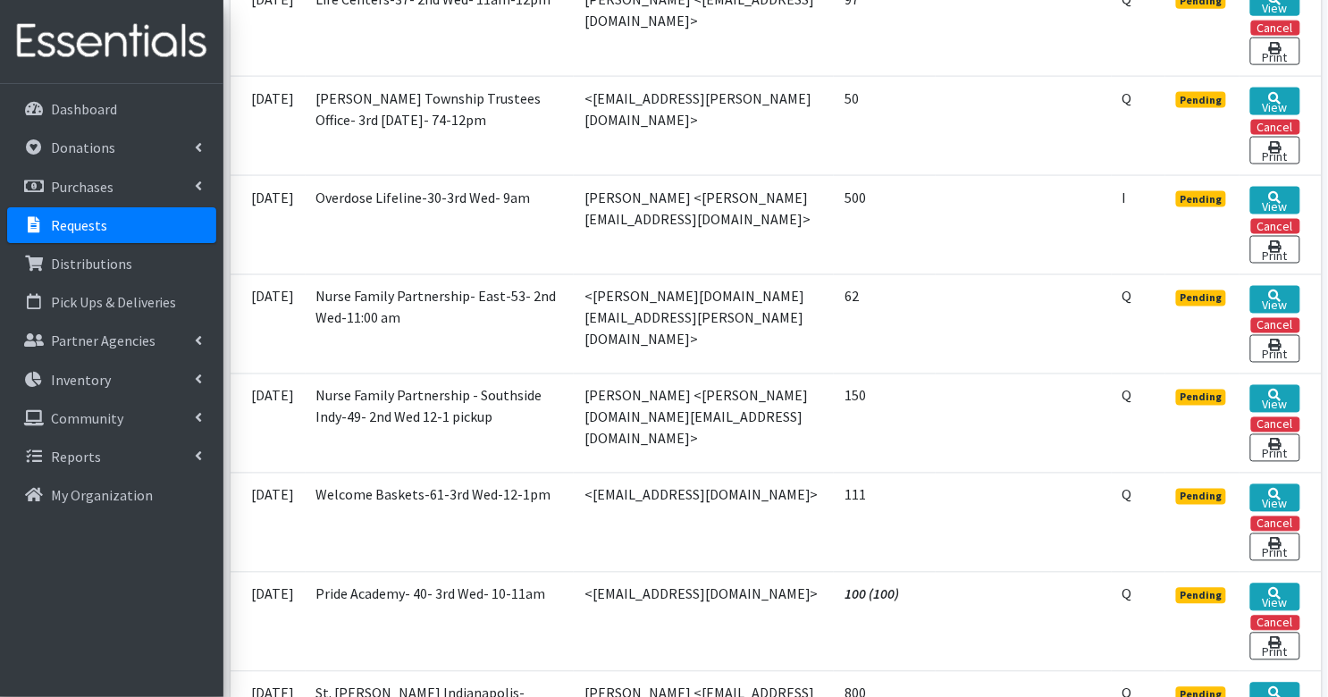
scroll to position [909, 0]
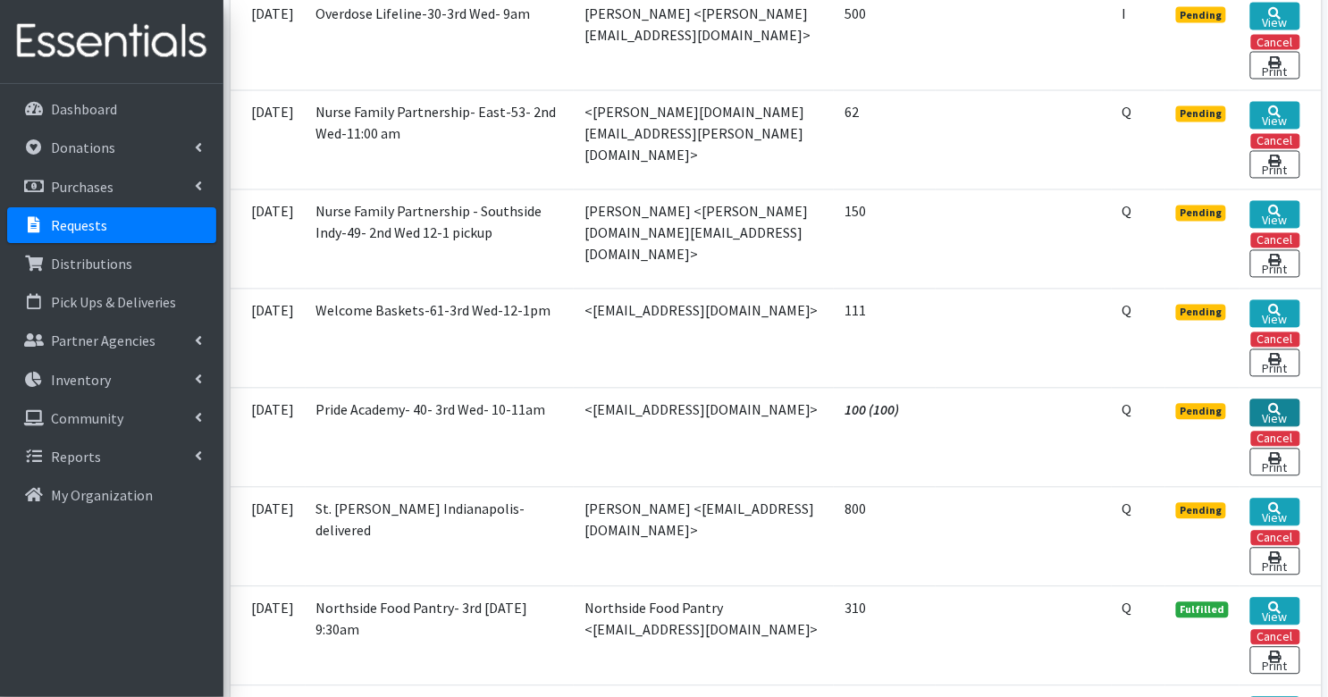
click at [1266, 402] on link "View" at bounding box center [1274, 413] width 49 height 28
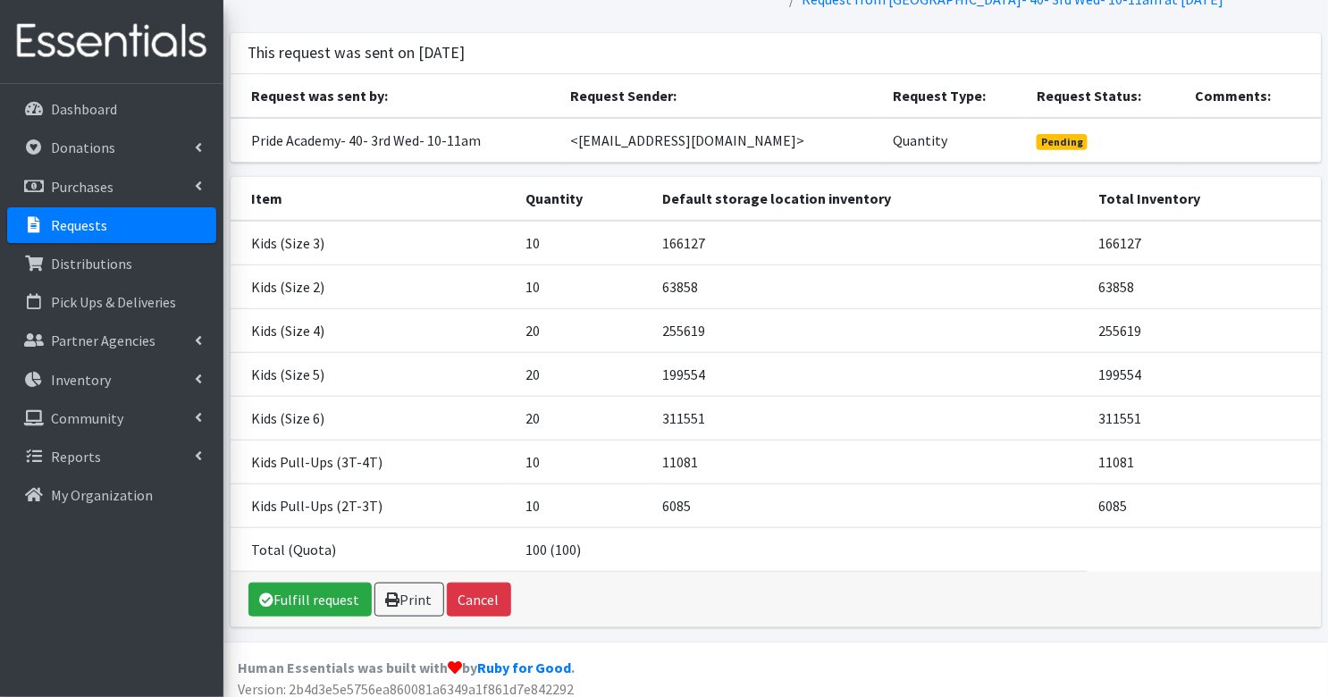
scroll to position [107, 0]
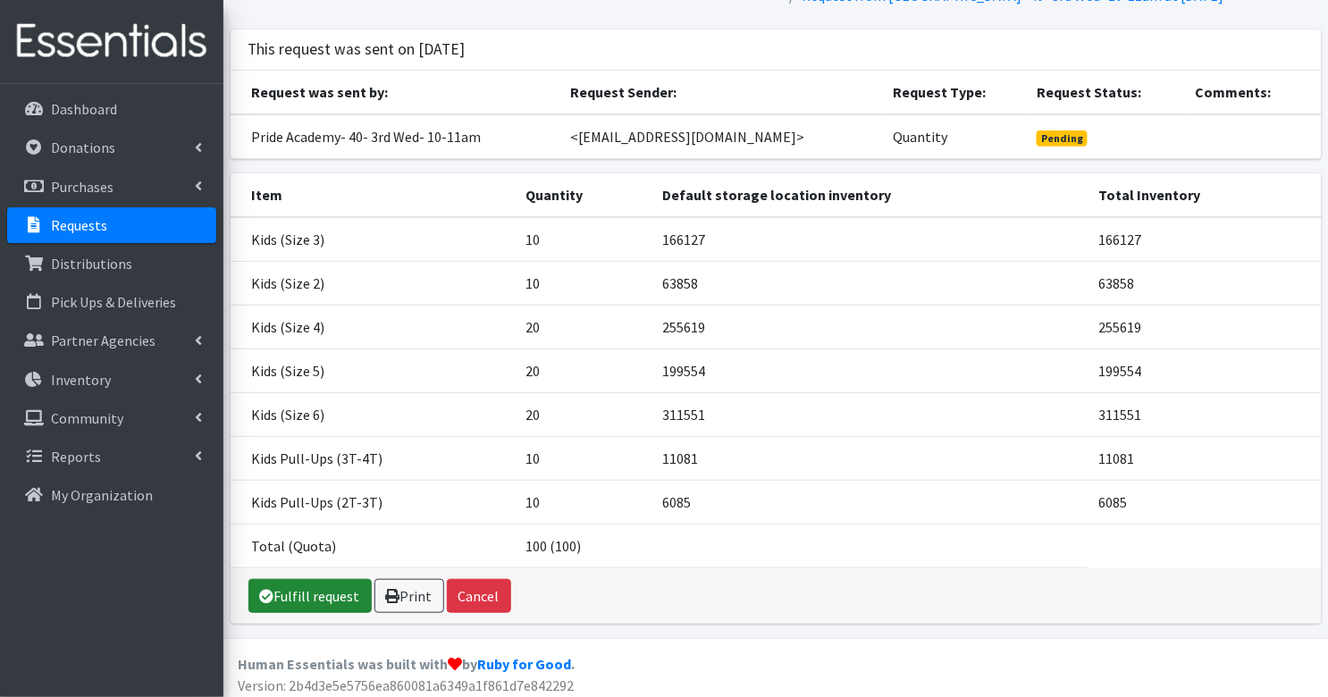
click at [309, 595] on link "Fulfill request" at bounding box center [309, 596] width 123 height 34
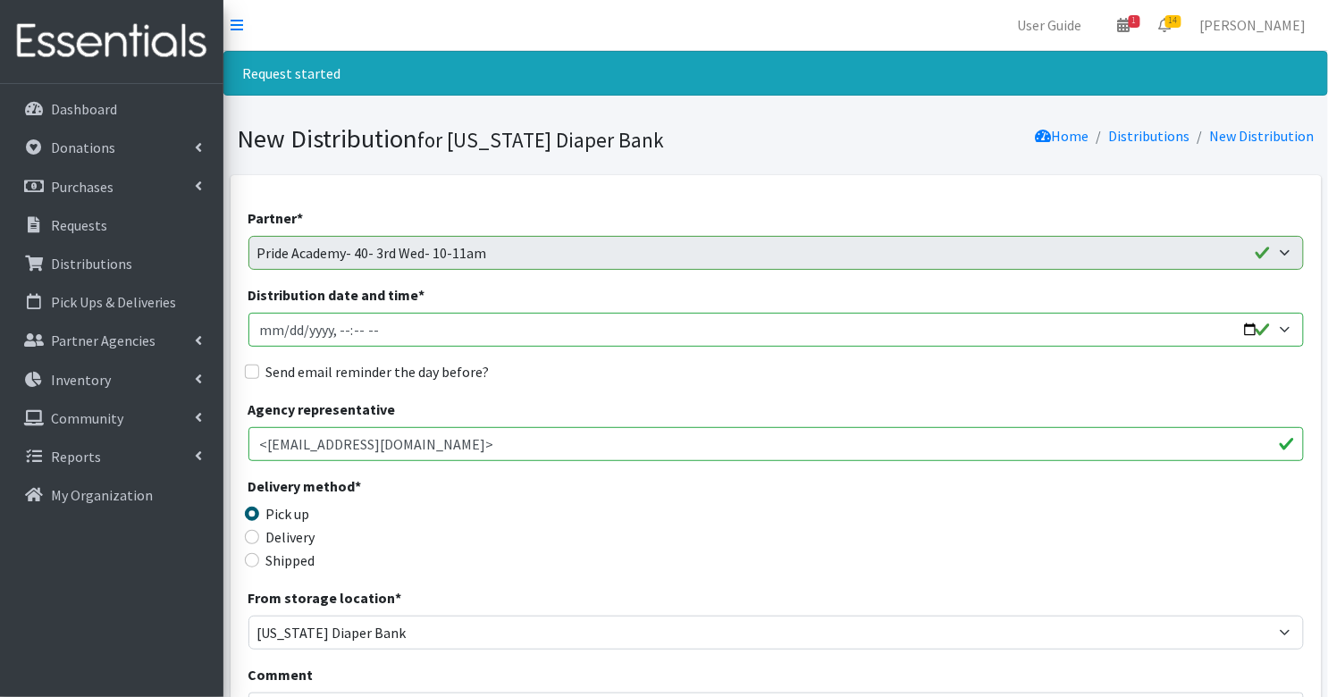
click at [266, 331] on input "Distribution date and time *" at bounding box center [775, 330] width 1055 height 34
click at [339, 331] on input "Distribution date and time *" at bounding box center [775, 330] width 1055 height 34
type input "2025-09-17T10:00"
click at [256, 372] on input "Send email reminder the day before?" at bounding box center [252, 372] width 14 height 14
checkbox input "true"
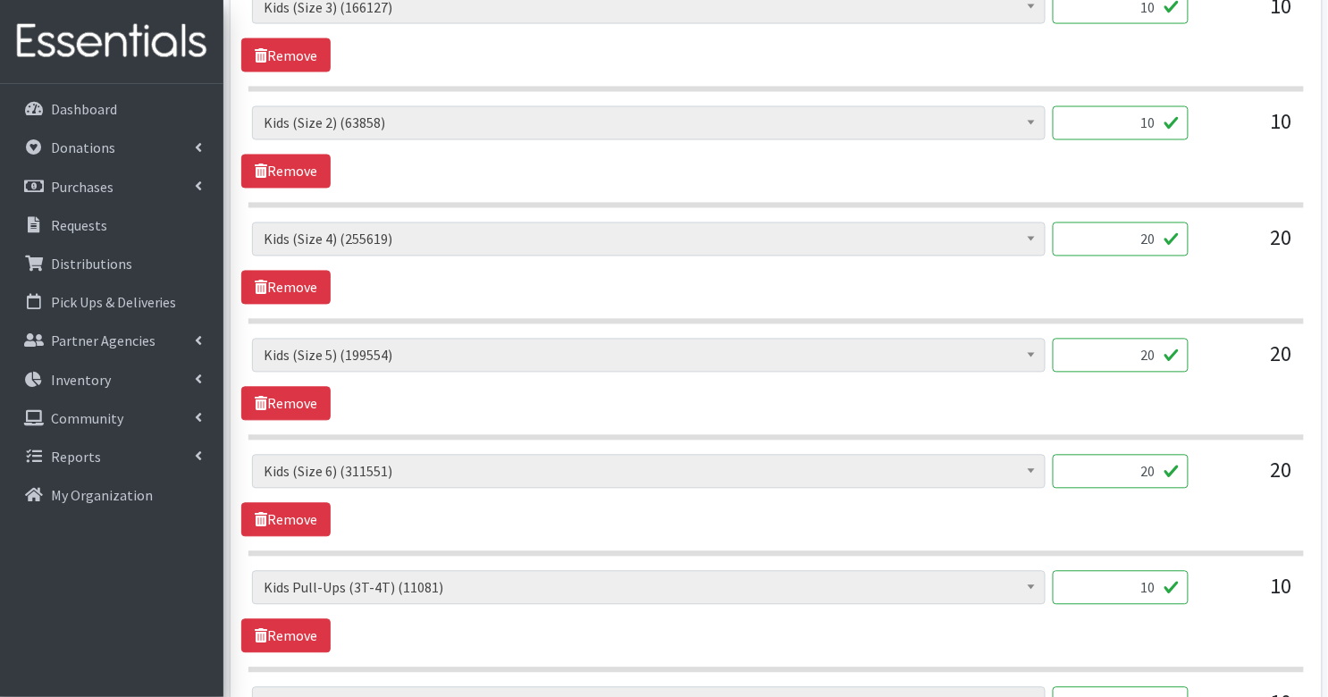
scroll to position [1186, 0]
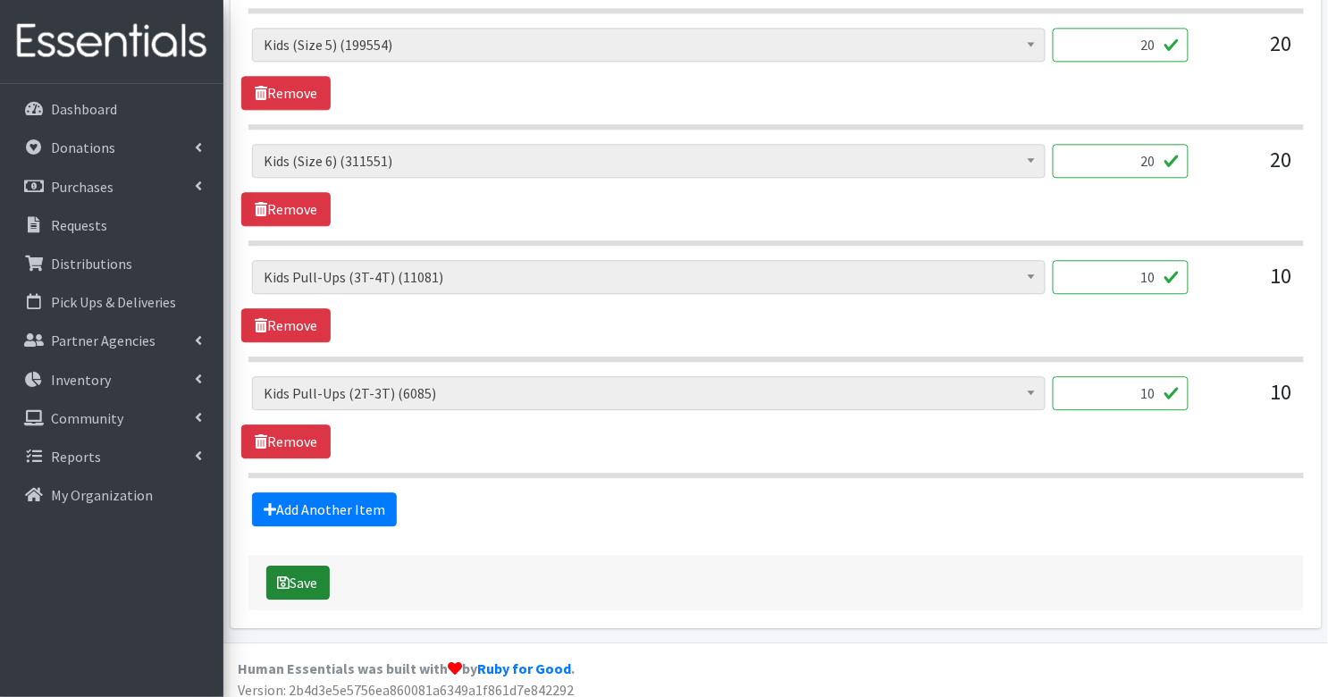
click at [312, 582] on button "Save" at bounding box center [297, 583] width 63 height 34
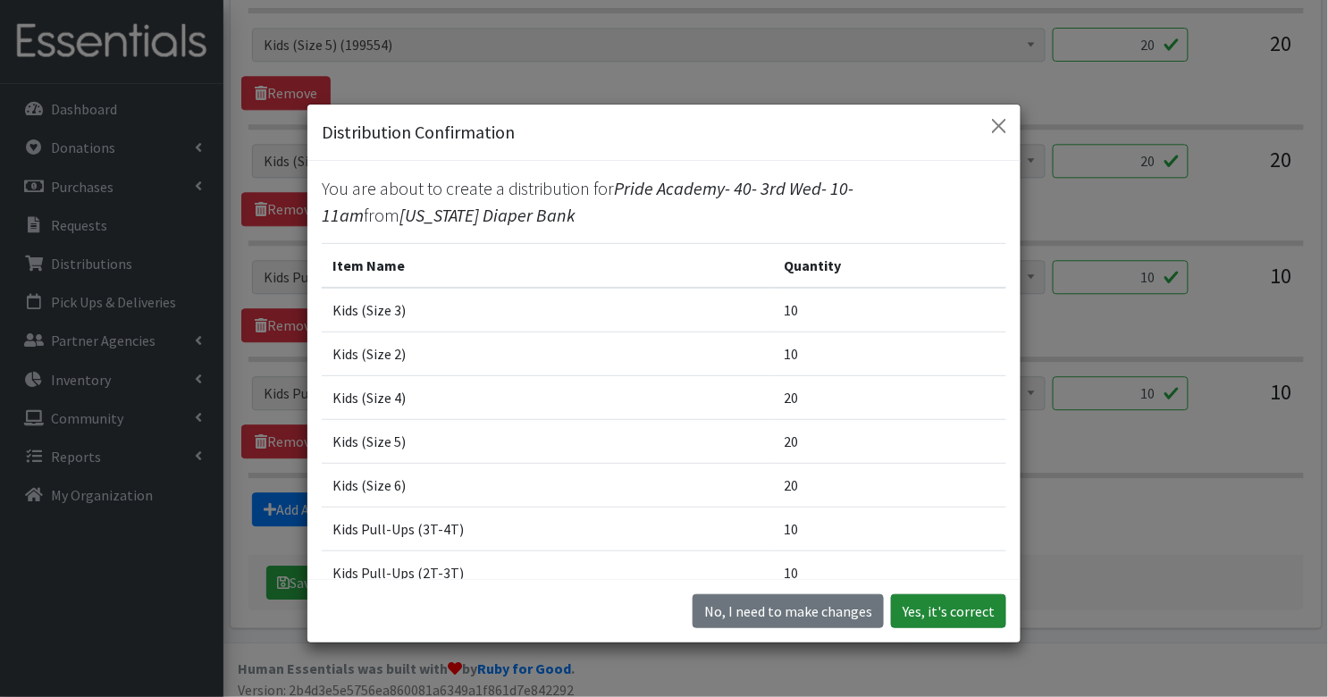
click at [965, 609] on button "Yes, it's correct" at bounding box center [948, 611] width 115 height 34
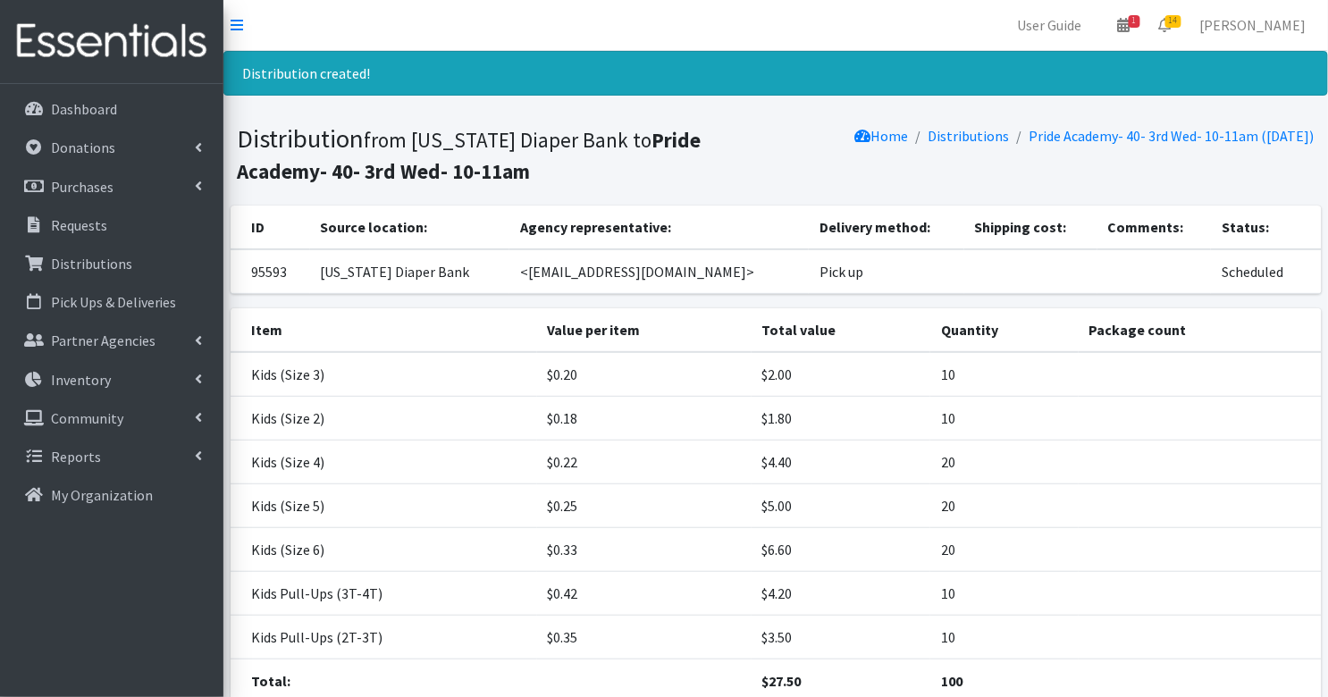
scroll to position [137, 0]
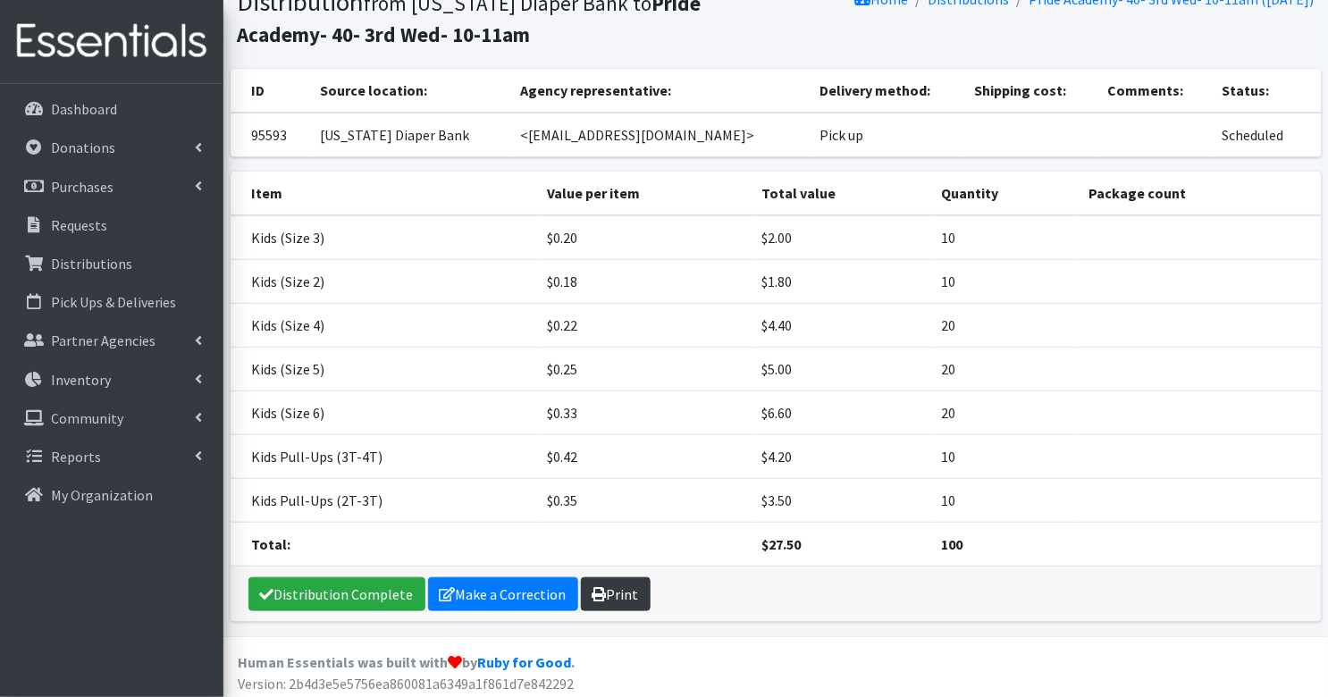
click at [592, 587] on icon at bounding box center [599, 594] width 14 height 14
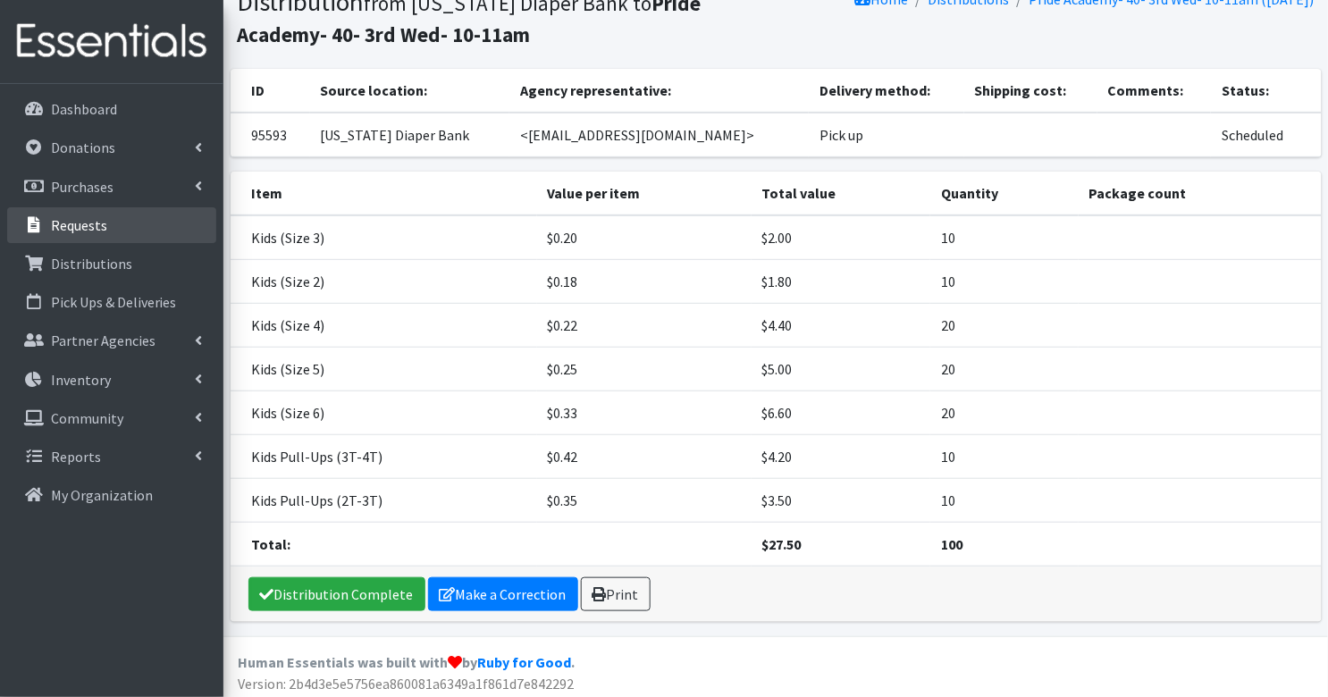
click at [56, 222] on p "Requests" at bounding box center [79, 225] width 56 height 18
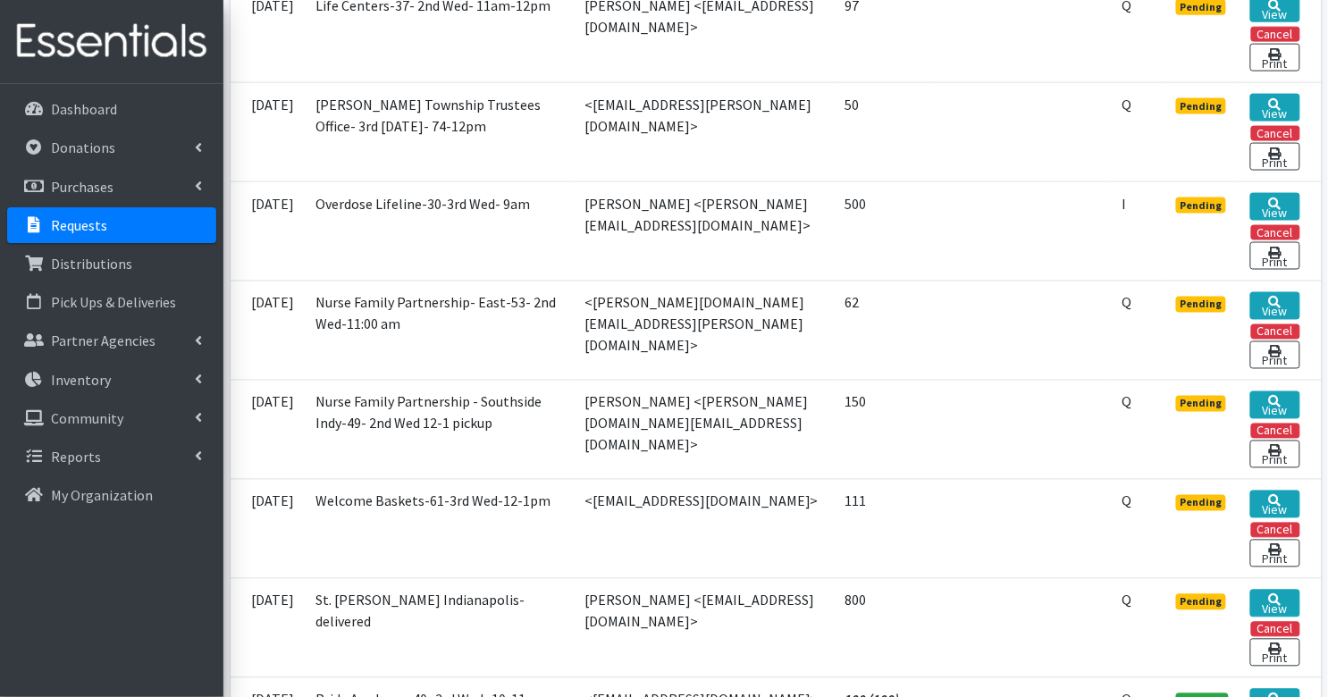
scroll to position [717, 0]
click at [1269, 397] on icon at bounding box center [1275, 403] width 13 height 13
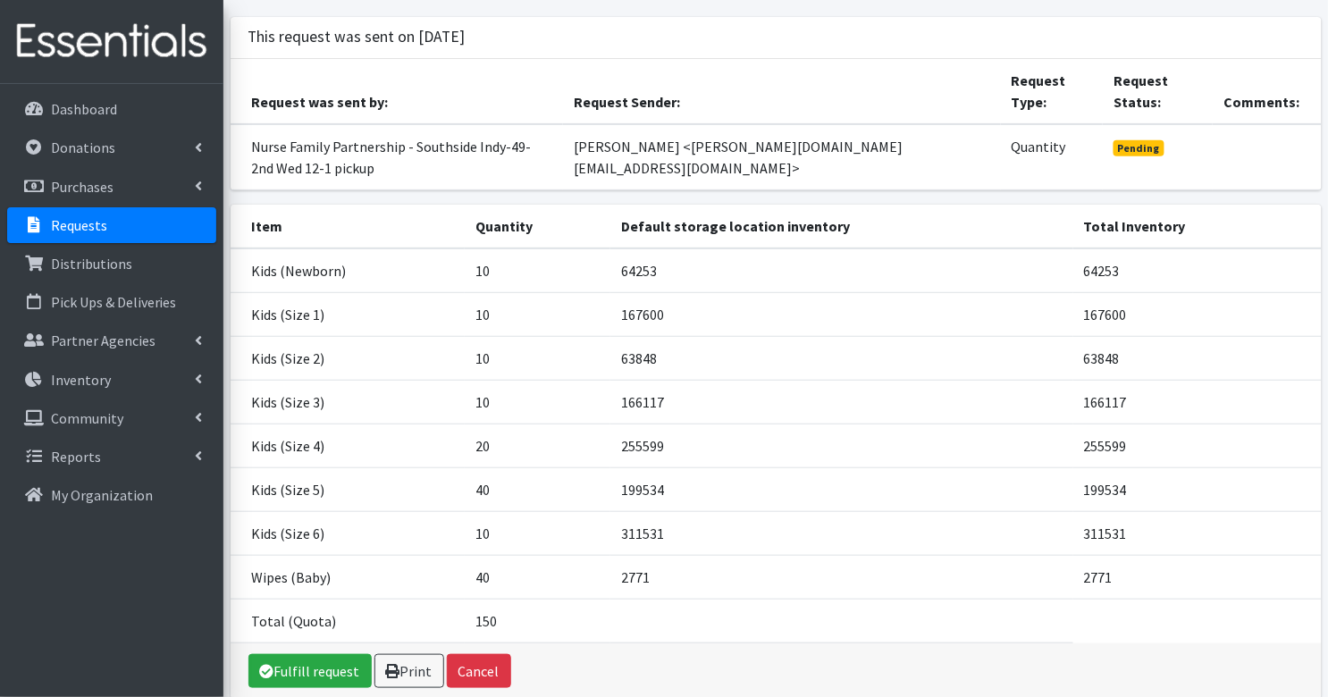
scroll to position [152, 0]
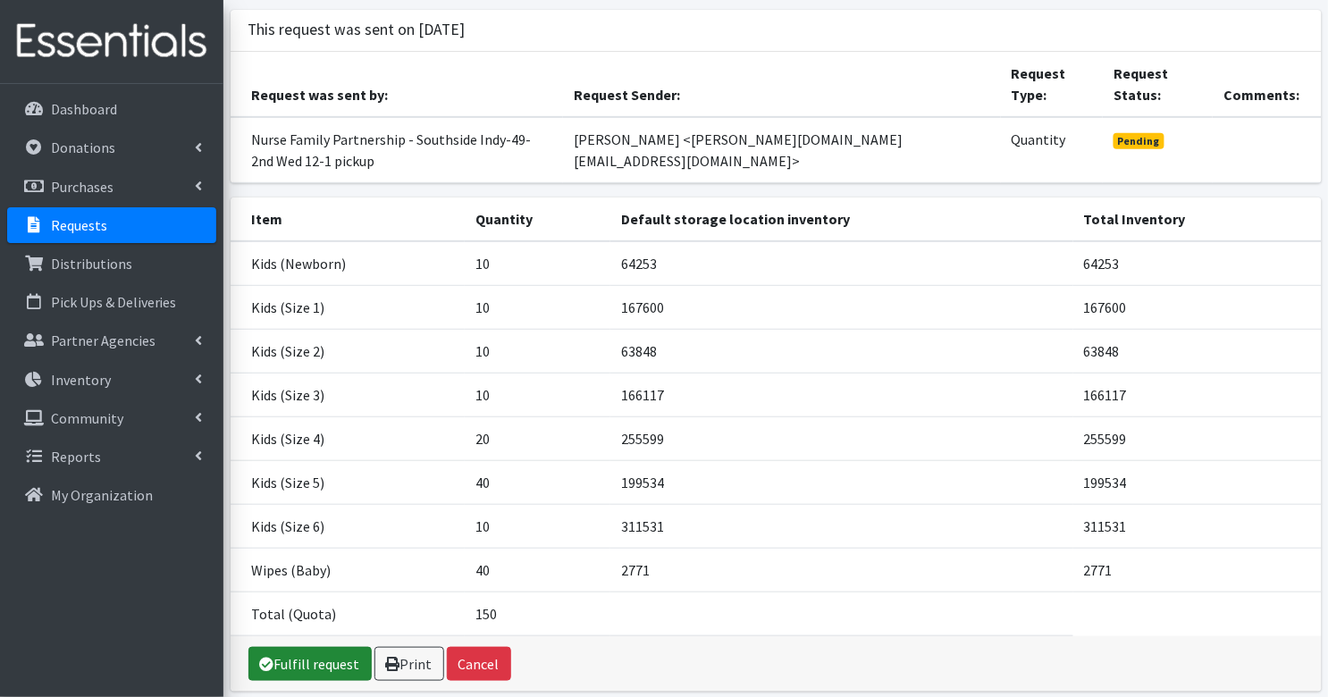
click at [338, 647] on link "Fulfill request" at bounding box center [309, 664] width 123 height 34
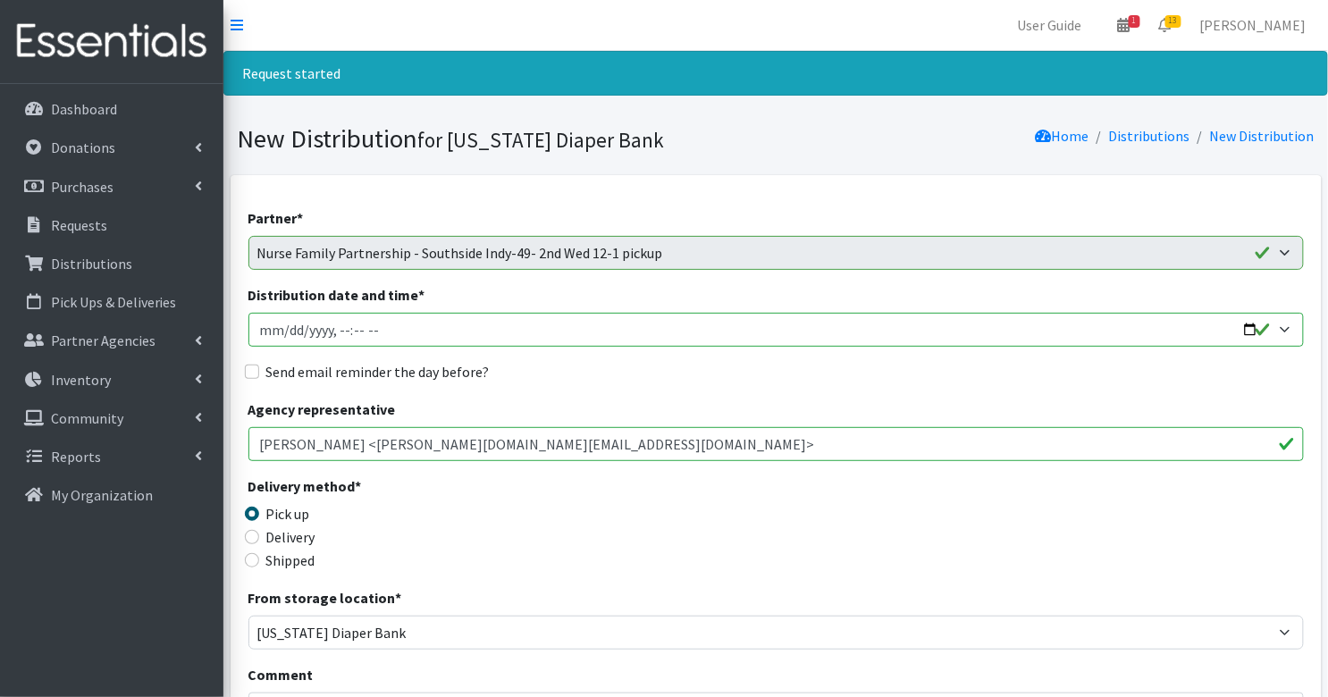
click at [264, 321] on input "Distribution date and time *" at bounding box center [775, 330] width 1055 height 34
type input "[DATE]T23:59"
click at [281, 333] on input "Distribution date and time *" at bounding box center [775, 330] width 1055 height 34
click at [342, 328] on input "Distribution date and time *" at bounding box center [775, 330] width 1055 height 34
type input "2025-09-10T12:00"
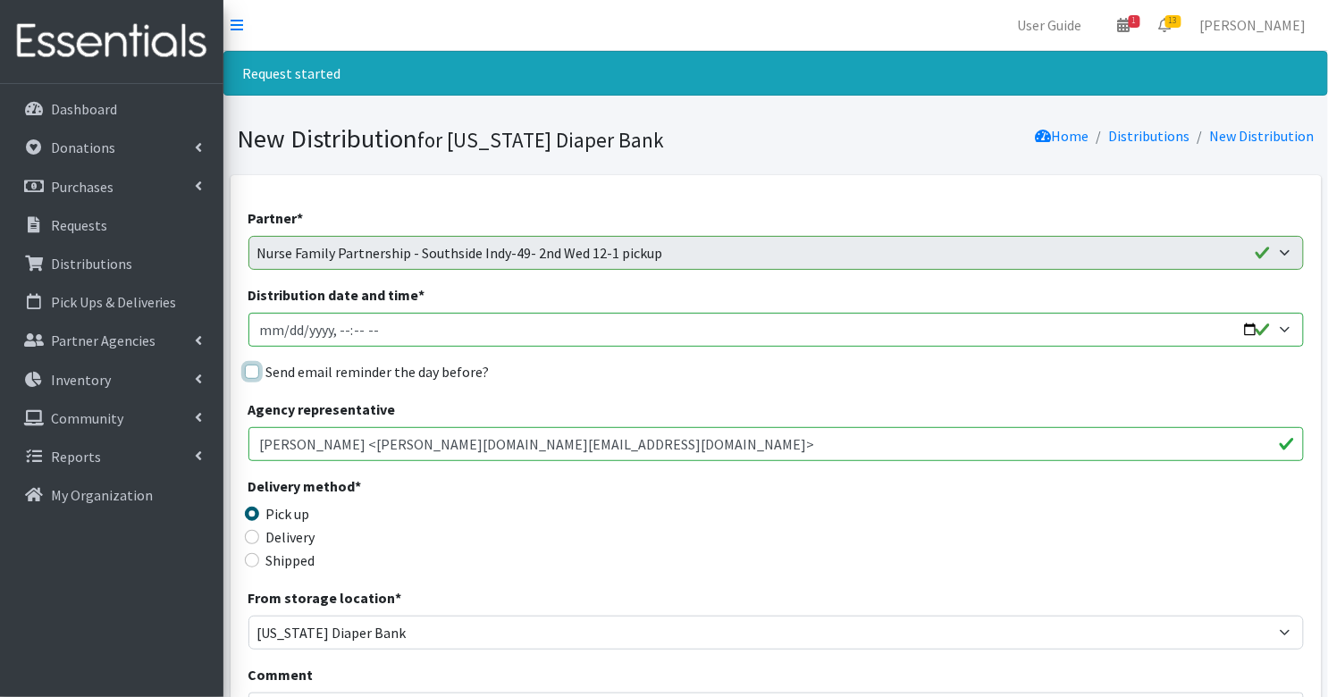
click at [250, 374] on input "Send email reminder the day before?" at bounding box center [252, 372] width 14 height 14
checkbox input "true"
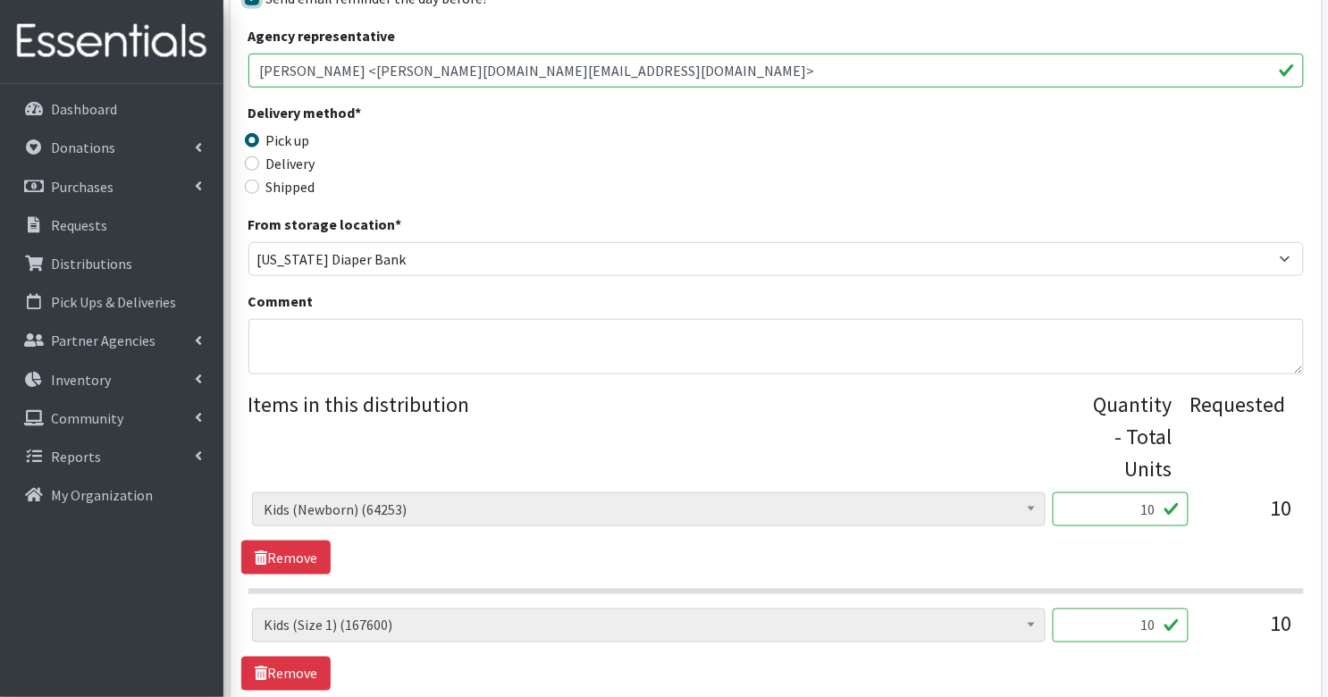
scroll to position [1301, 0]
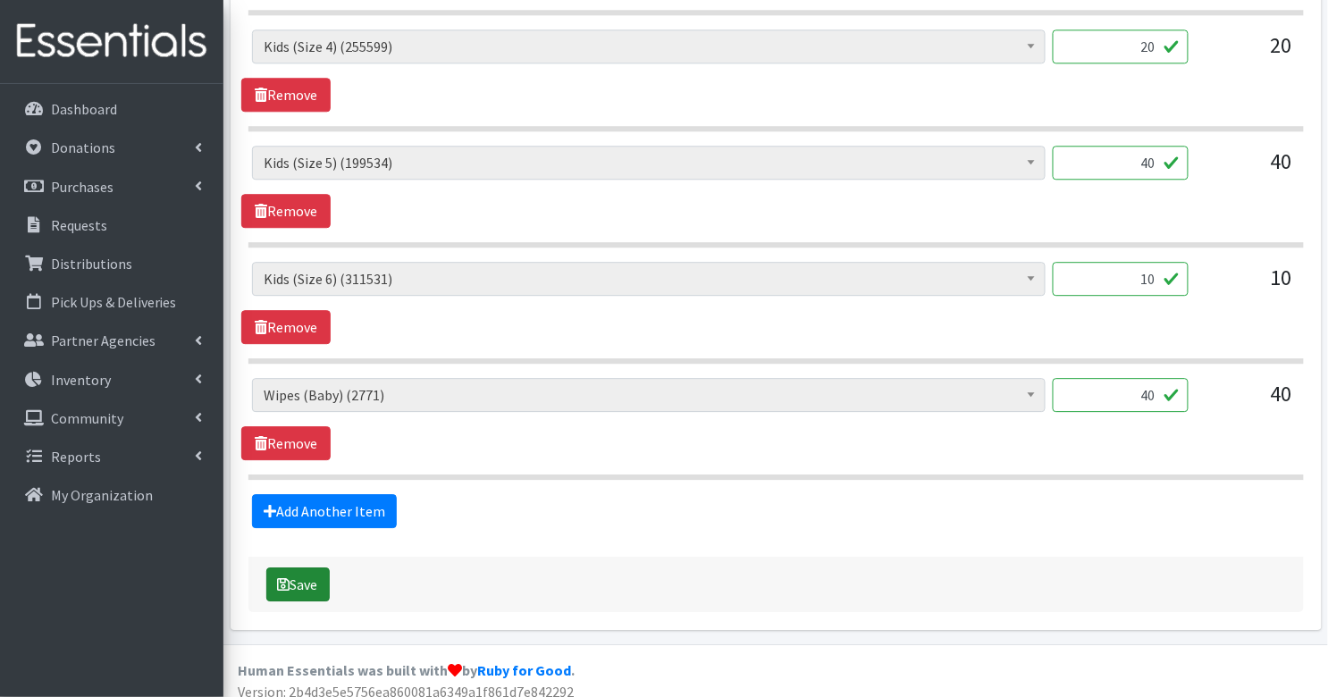
click at [291, 577] on button "Save" at bounding box center [297, 584] width 63 height 34
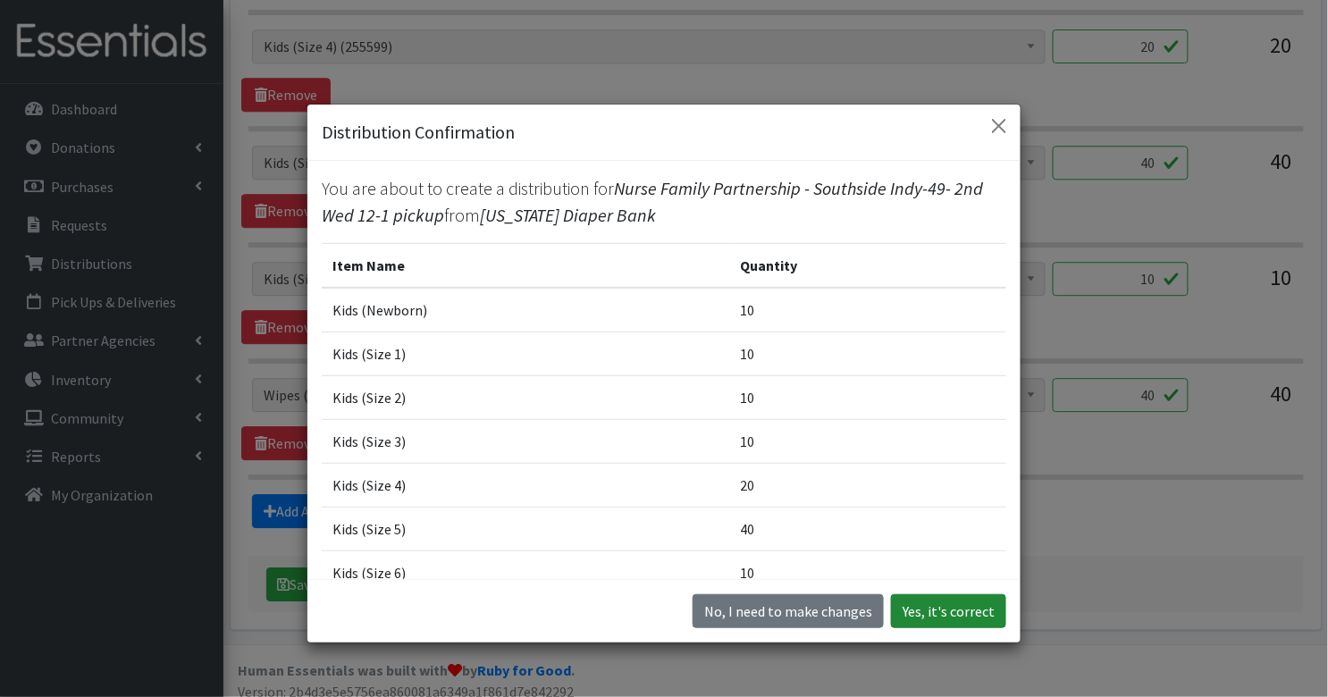
click at [947, 598] on button "Yes, it's correct" at bounding box center [948, 611] width 115 height 34
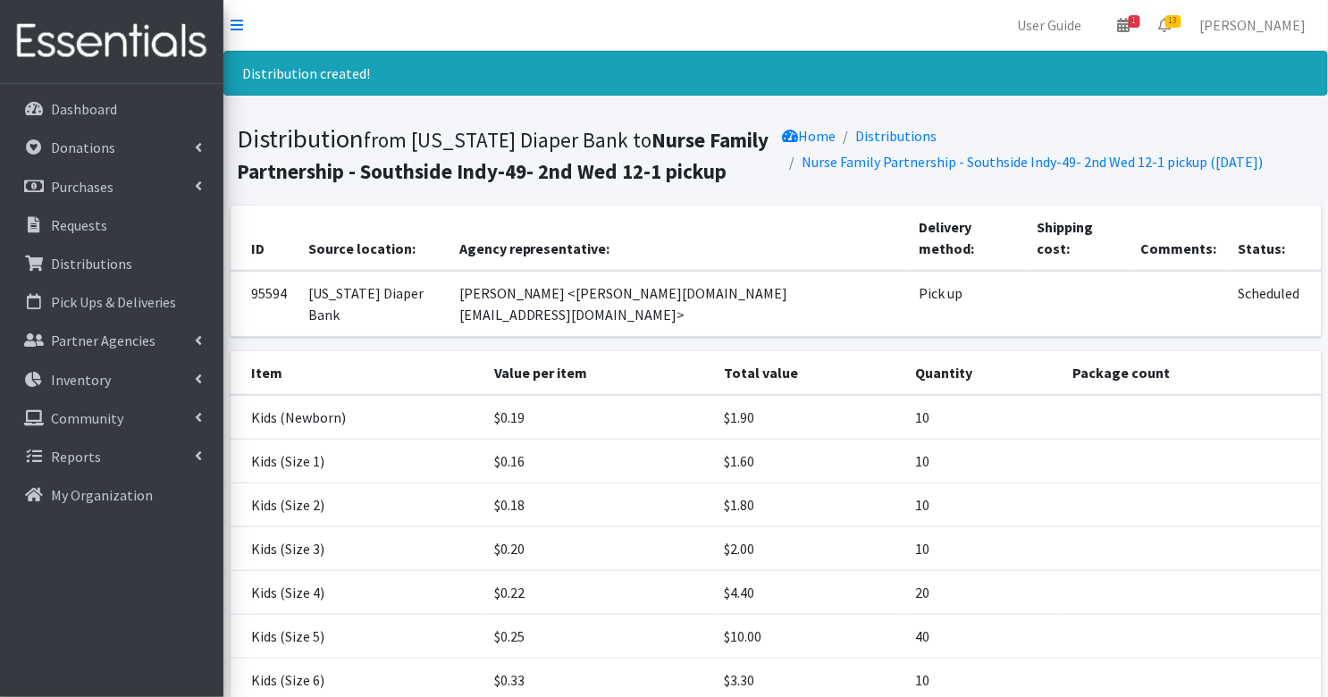
scroll to position [180, 0]
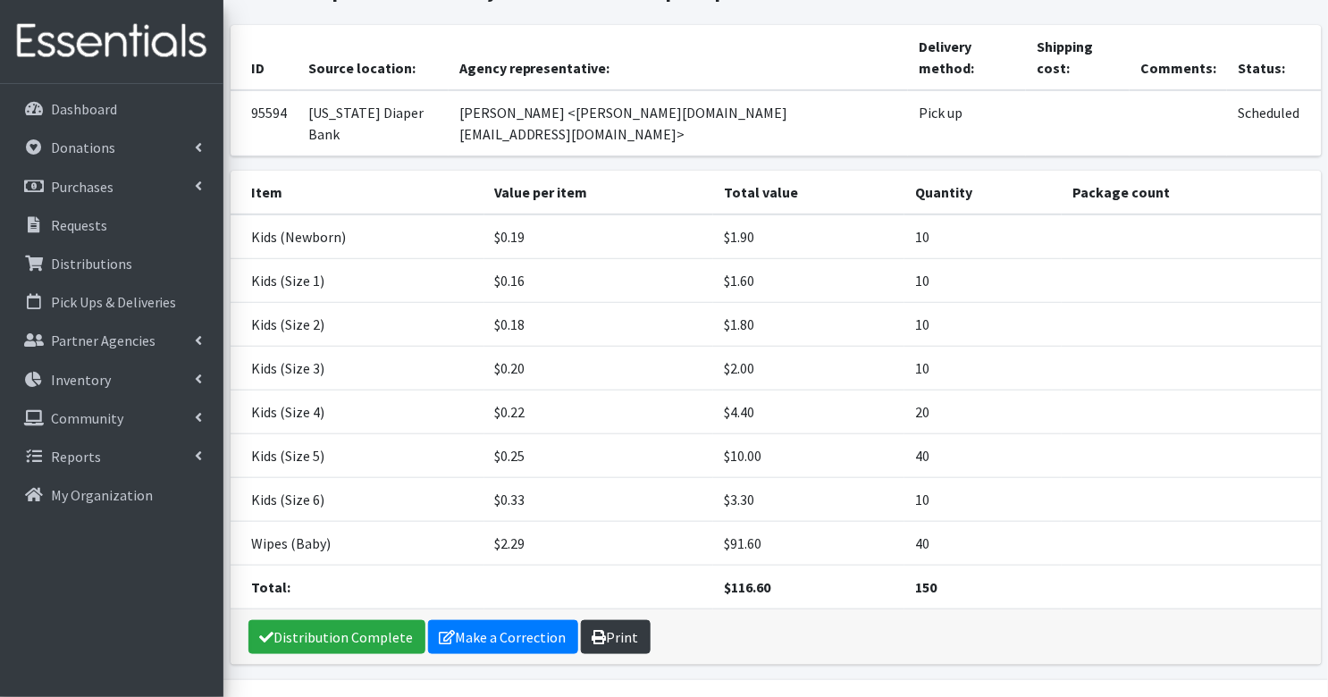
click at [623, 620] on link "Print" at bounding box center [616, 637] width 70 height 34
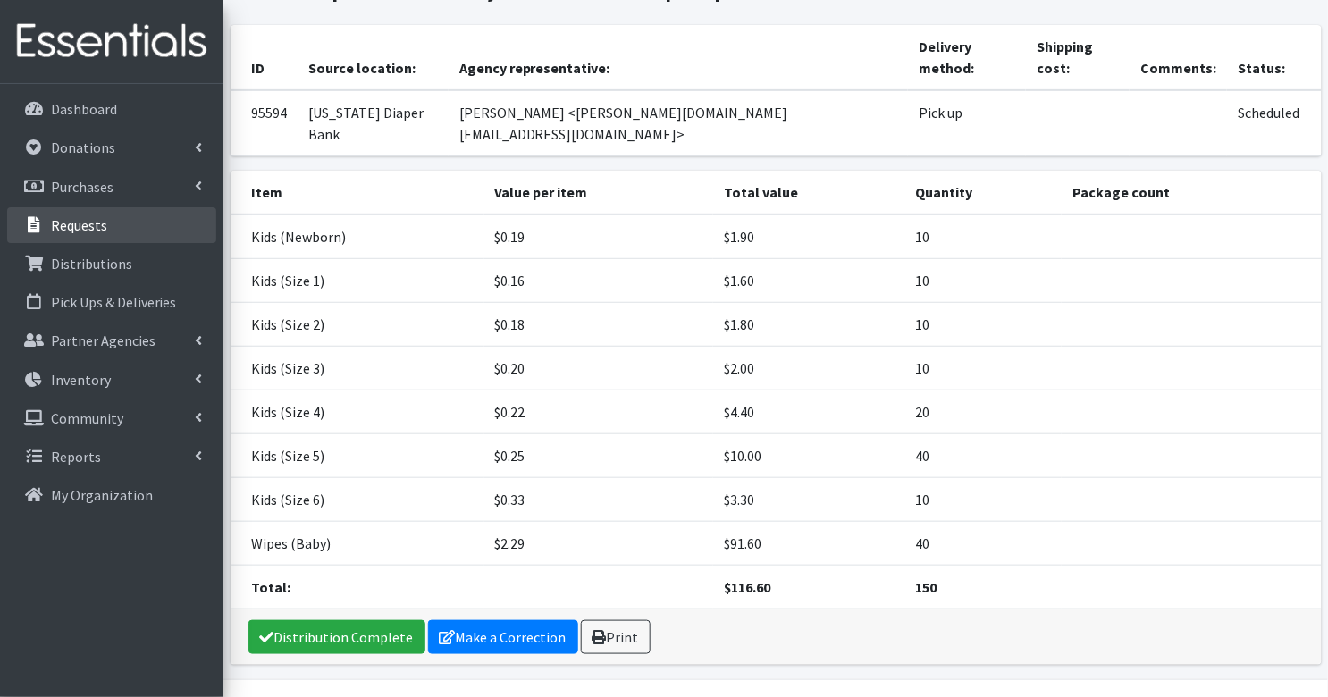
click at [71, 227] on p "Requests" at bounding box center [79, 225] width 56 height 18
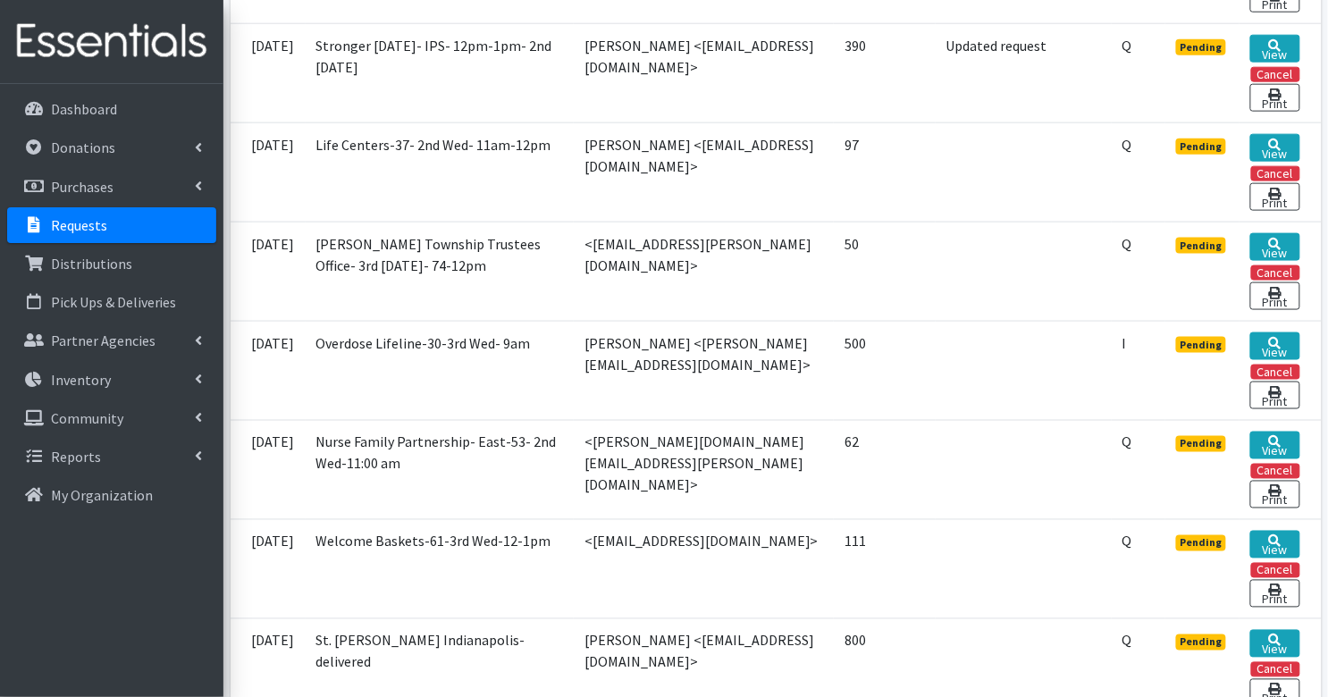
scroll to position [583, 0]
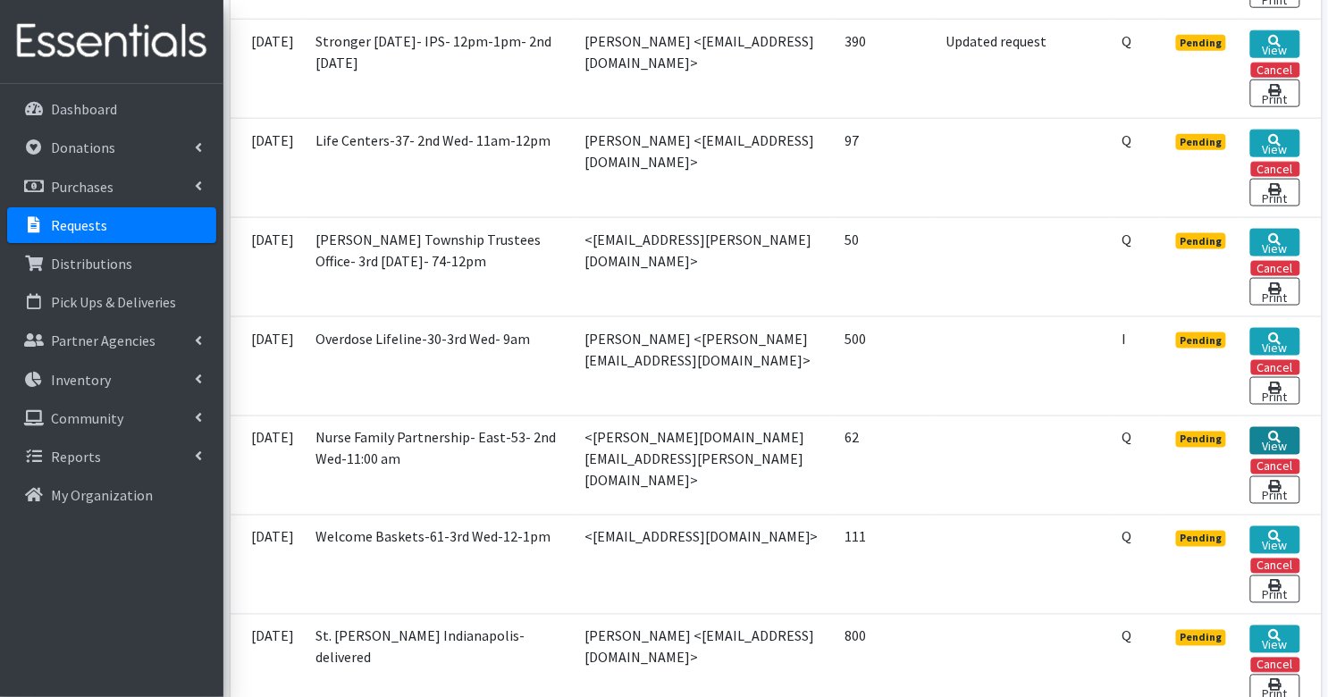
click at [1283, 432] on link "View" at bounding box center [1274, 441] width 49 height 28
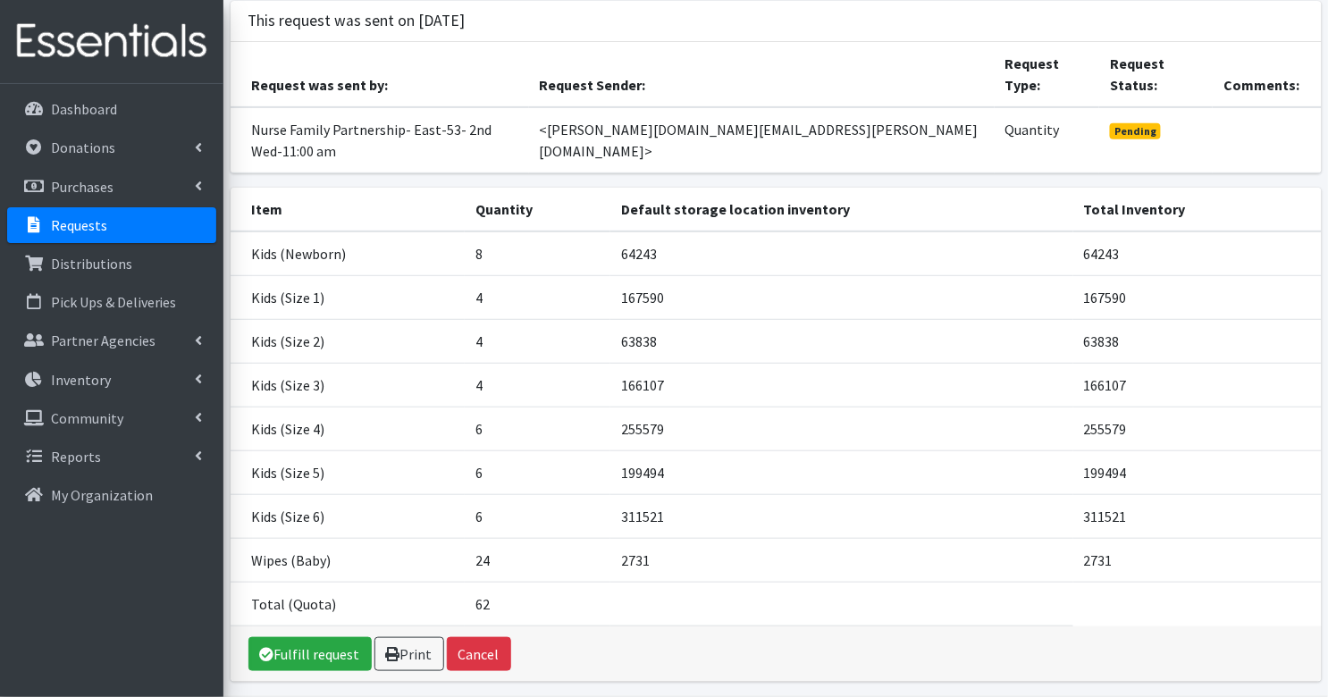
scroll to position [163, 0]
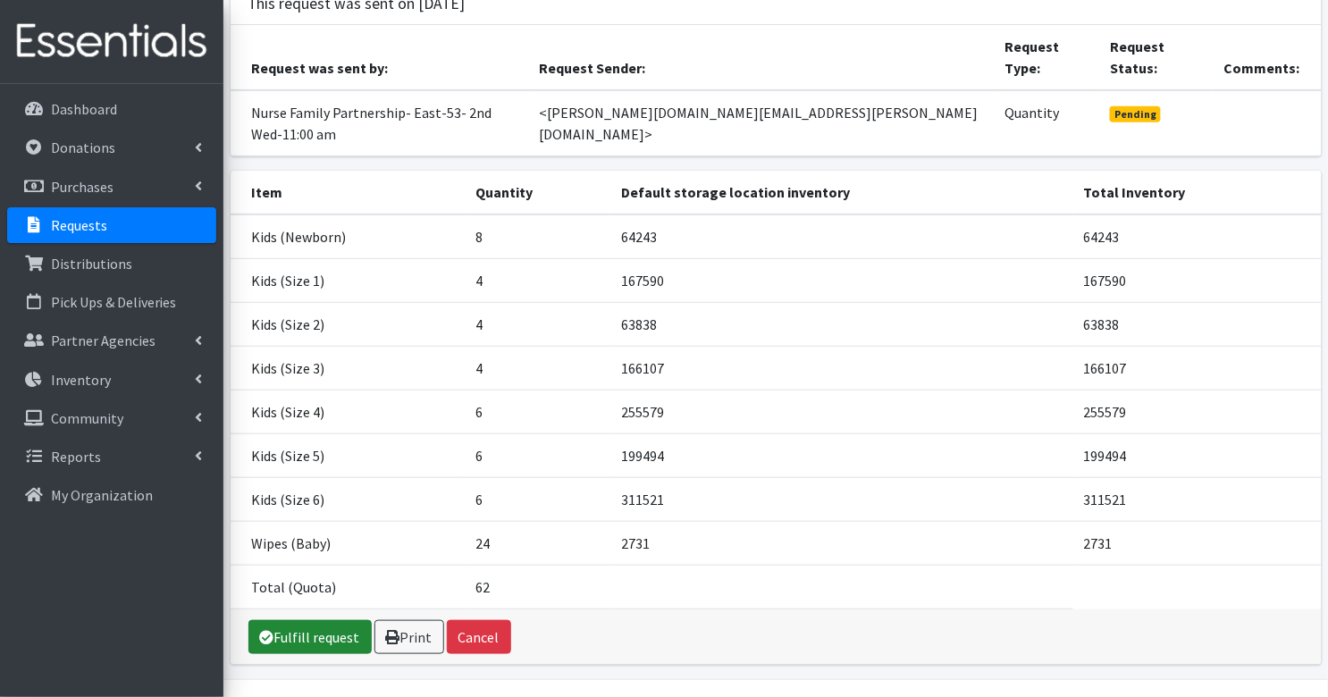
click at [305, 620] on link "Fulfill request" at bounding box center [309, 637] width 123 height 34
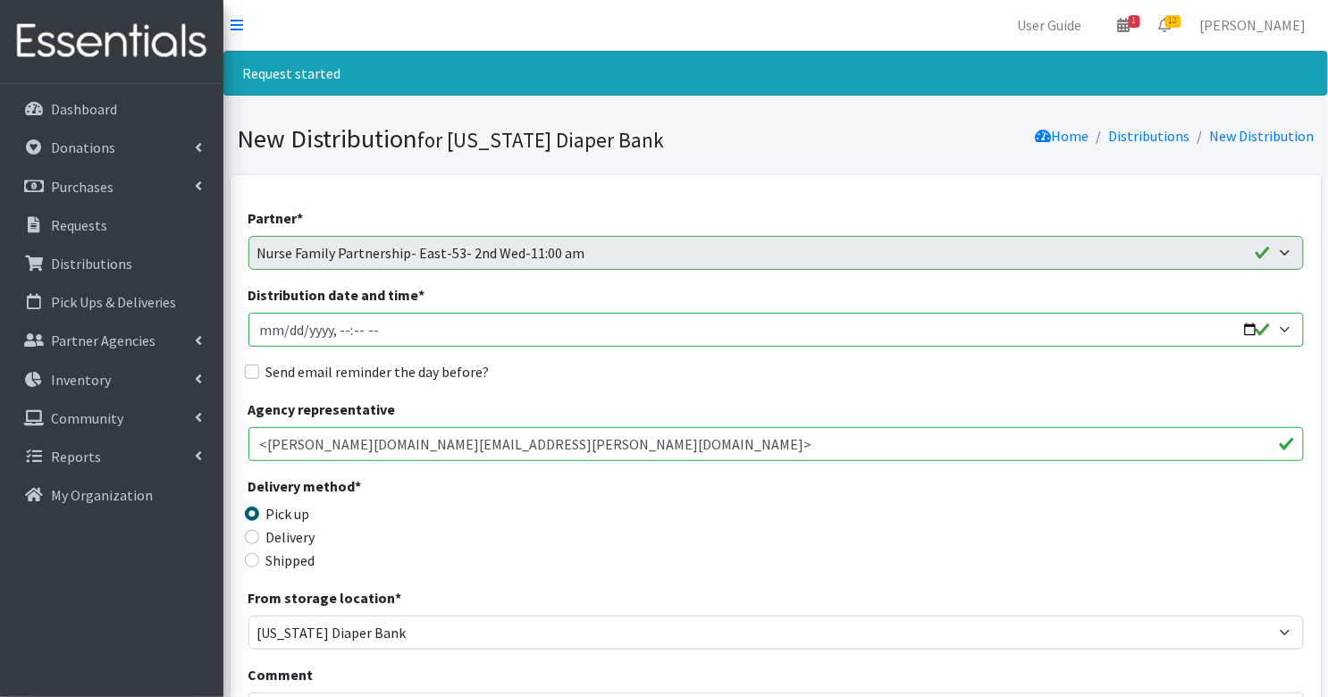
click at [267, 337] on input "Distribution date and time *" at bounding box center [775, 330] width 1055 height 34
click at [336, 331] on input "Distribution date and time *" at bounding box center [775, 330] width 1055 height 34
click at [385, 309] on div "Distribution date and time *" at bounding box center [775, 315] width 1055 height 63
click at [383, 319] on input "Distribution date and time *" at bounding box center [775, 330] width 1055 height 34
type input "2025-09-10T11:00"
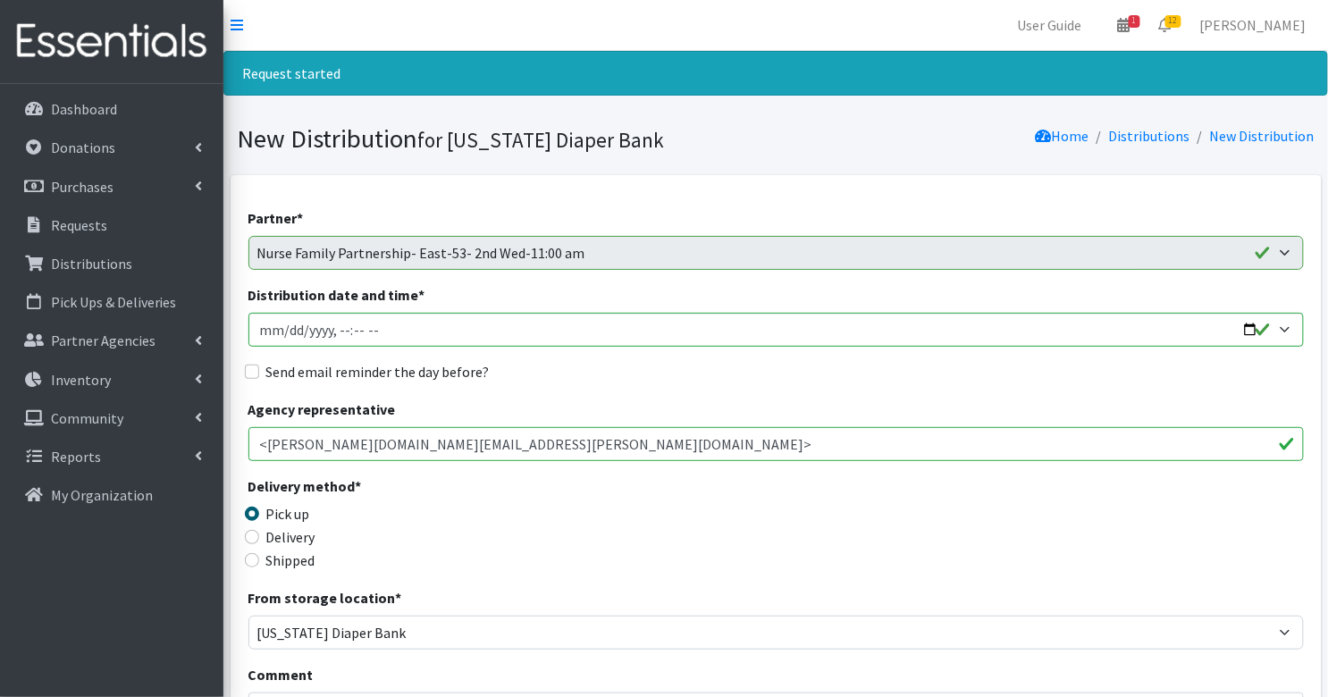
click at [261, 367] on div "Send email reminder the day before?" at bounding box center [775, 371] width 1055 height 21
click at [249, 372] on input "Send email reminder the day before?" at bounding box center [252, 372] width 14 height 14
checkbox input "true"
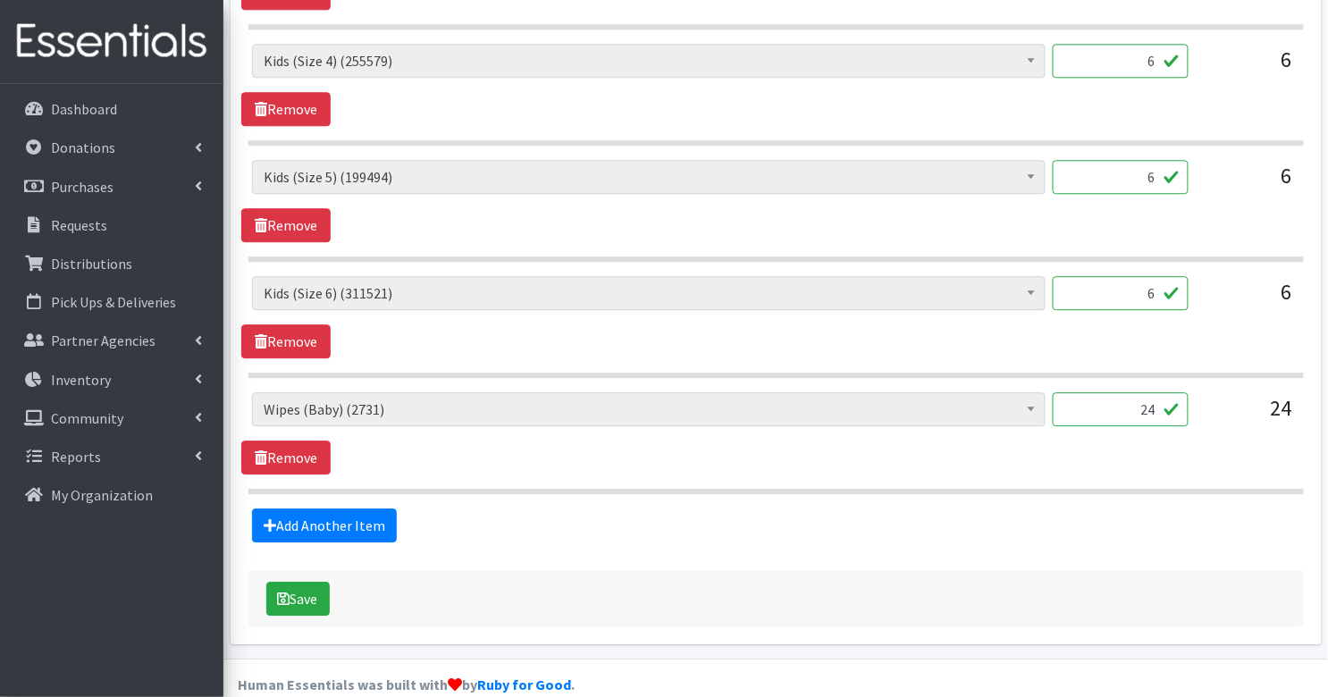
scroll to position [1301, 0]
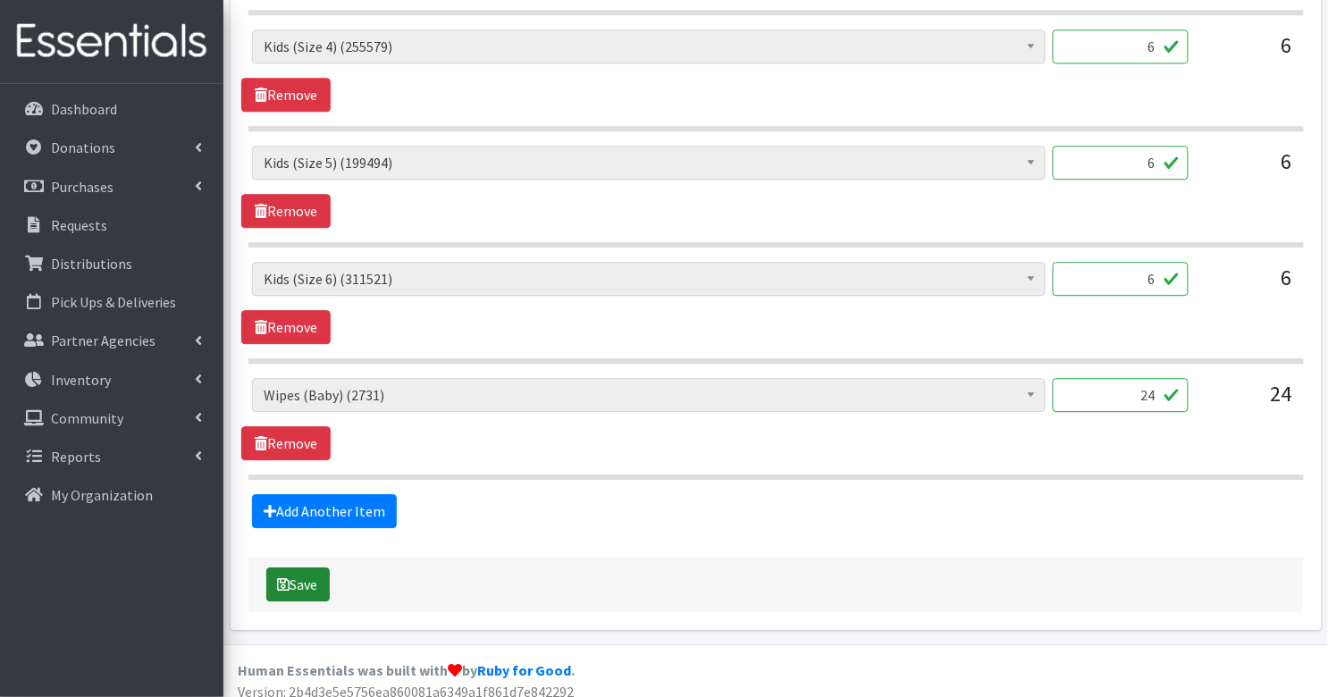
click at [309, 574] on button "Save" at bounding box center [297, 584] width 63 height 34
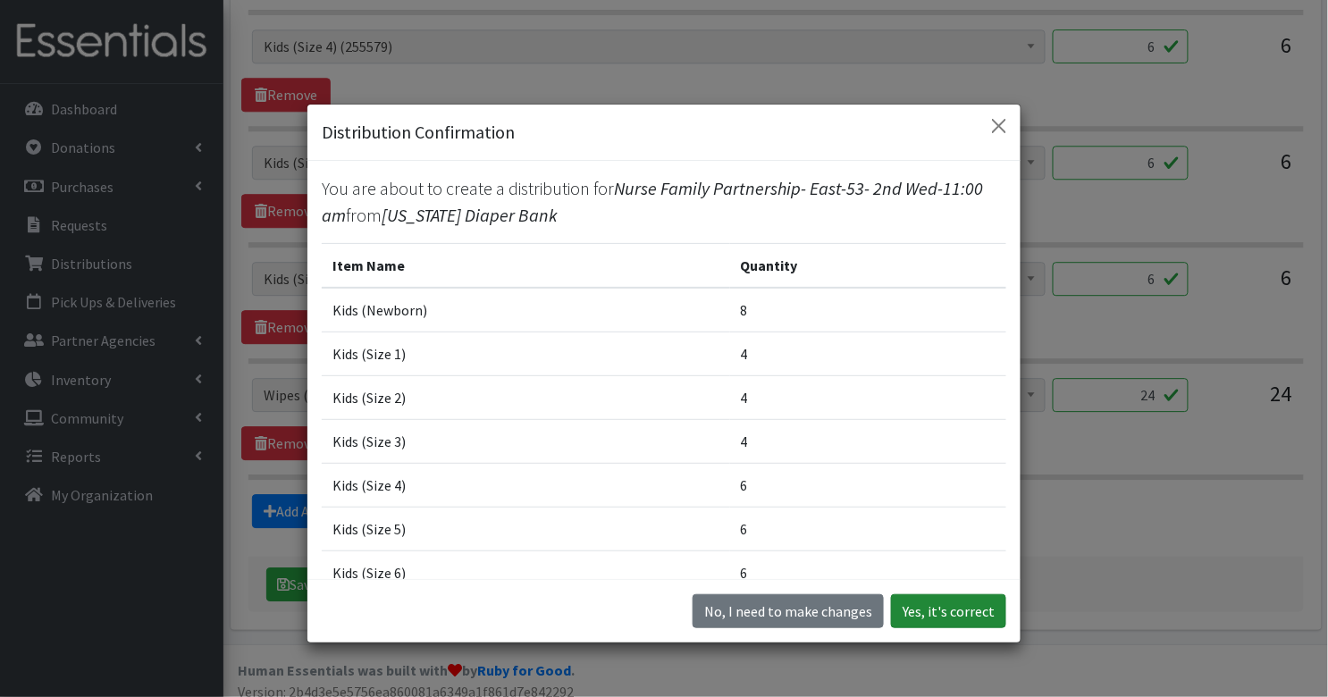
click at [990, 616] on button "Yes, it's correct" at bounding box center [948, 611] width 115 height 34
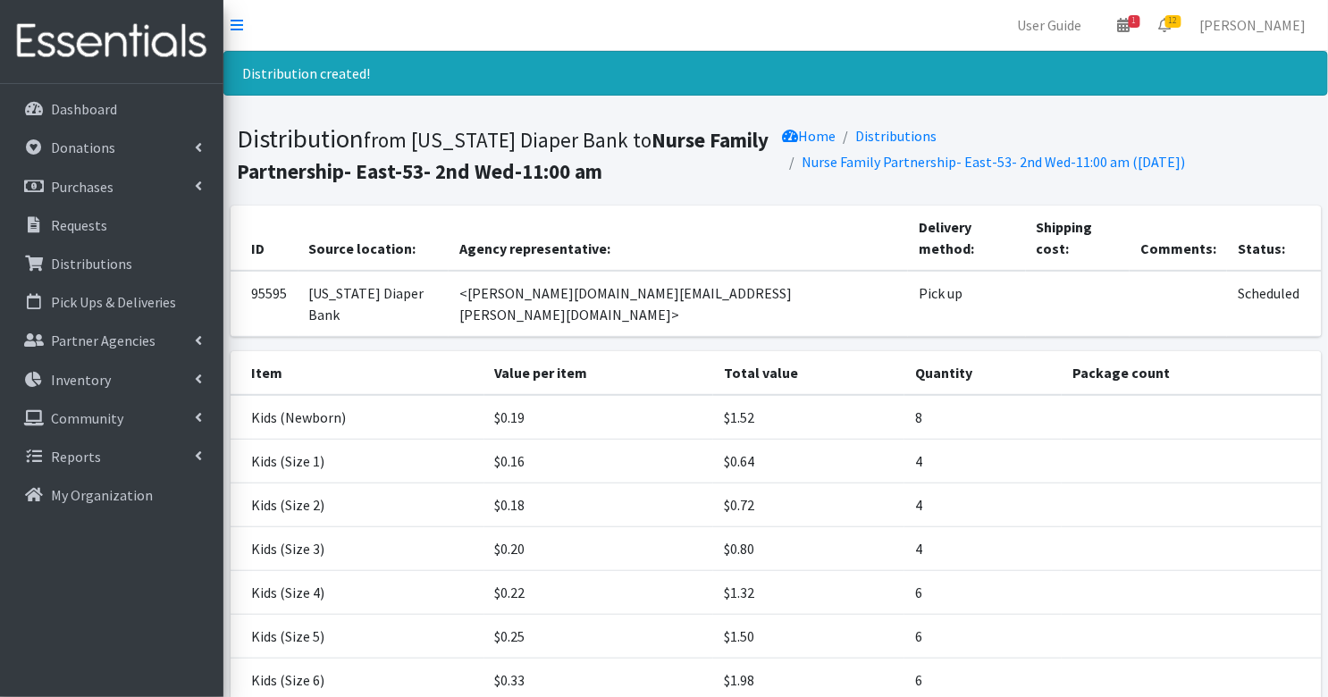
scroll to position [180, 0]
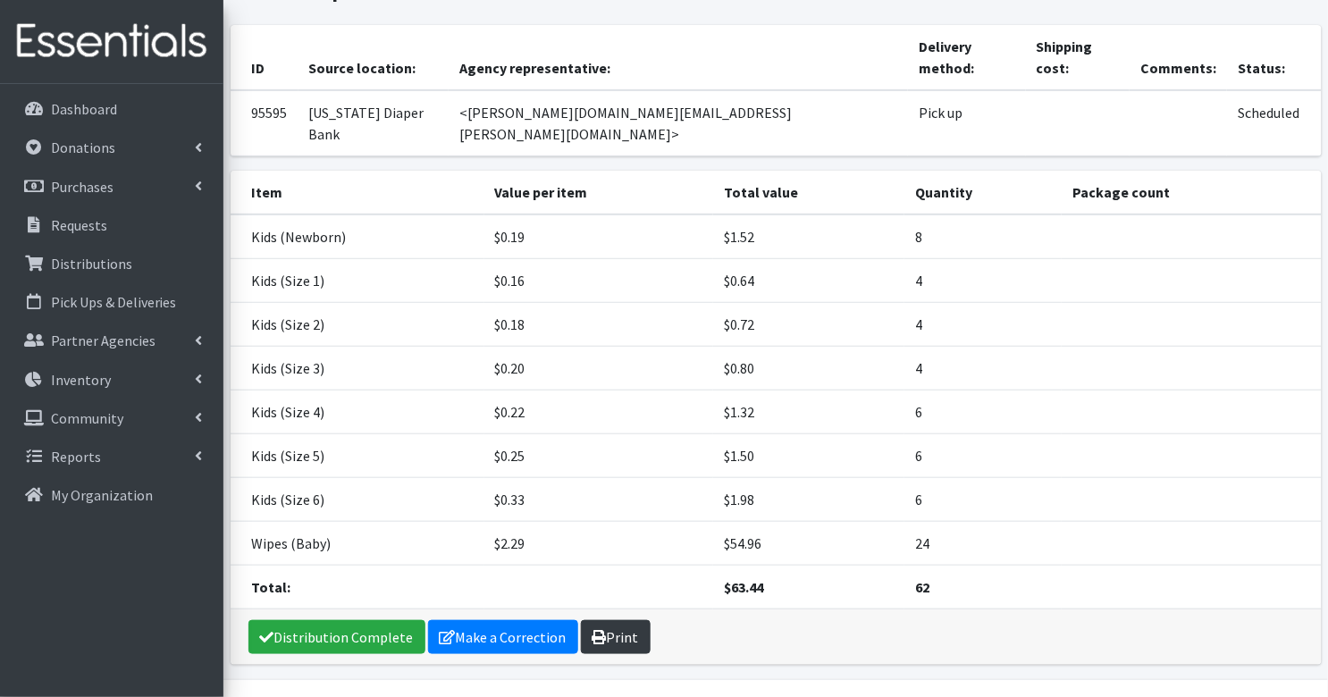
click at [616, 620] on link "Print" at bounding box center [616, 637] width 70 height 34
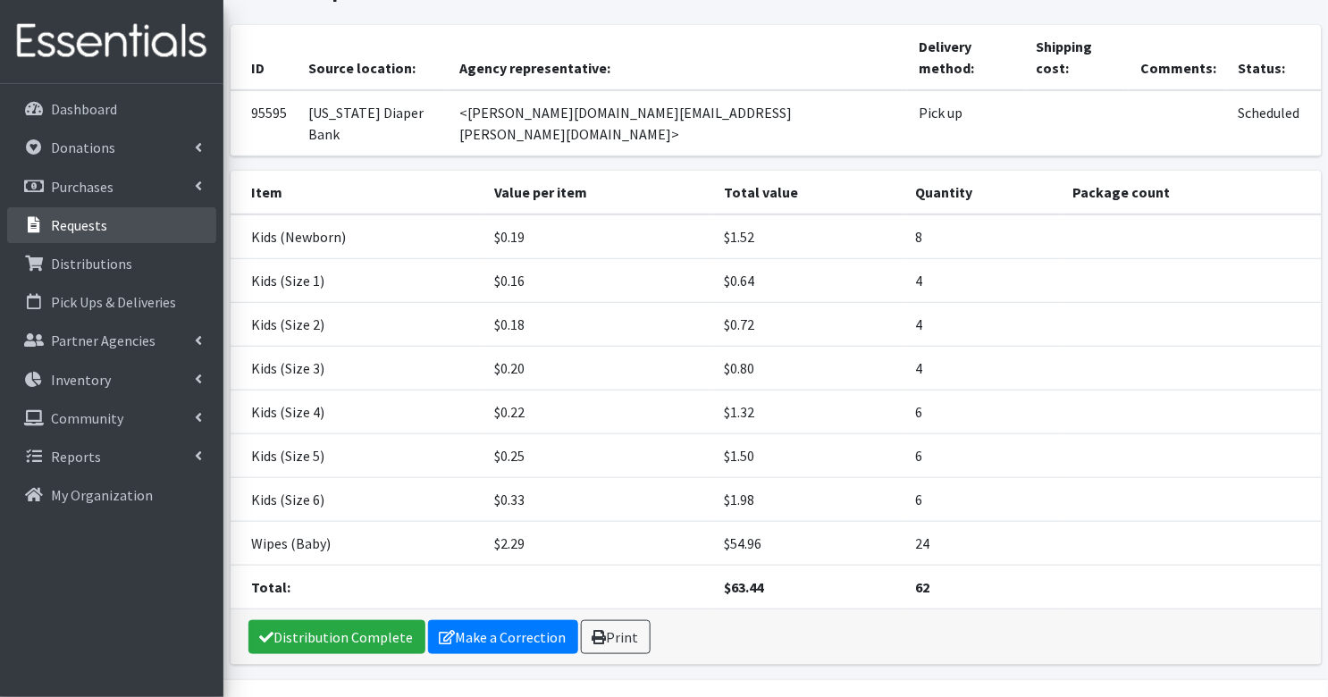
click at [78, 225] on p "Requests" at bounding box center [79, 225] width 56 height 18
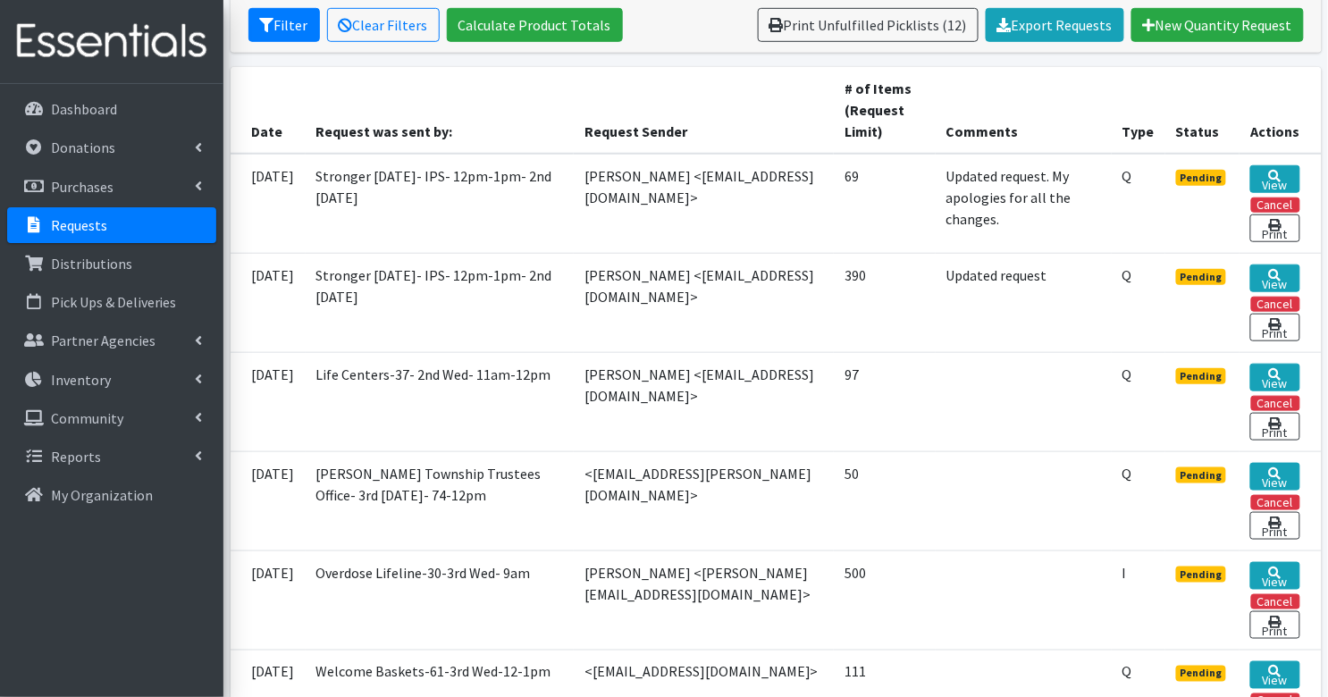
scroll to position [352, 0]
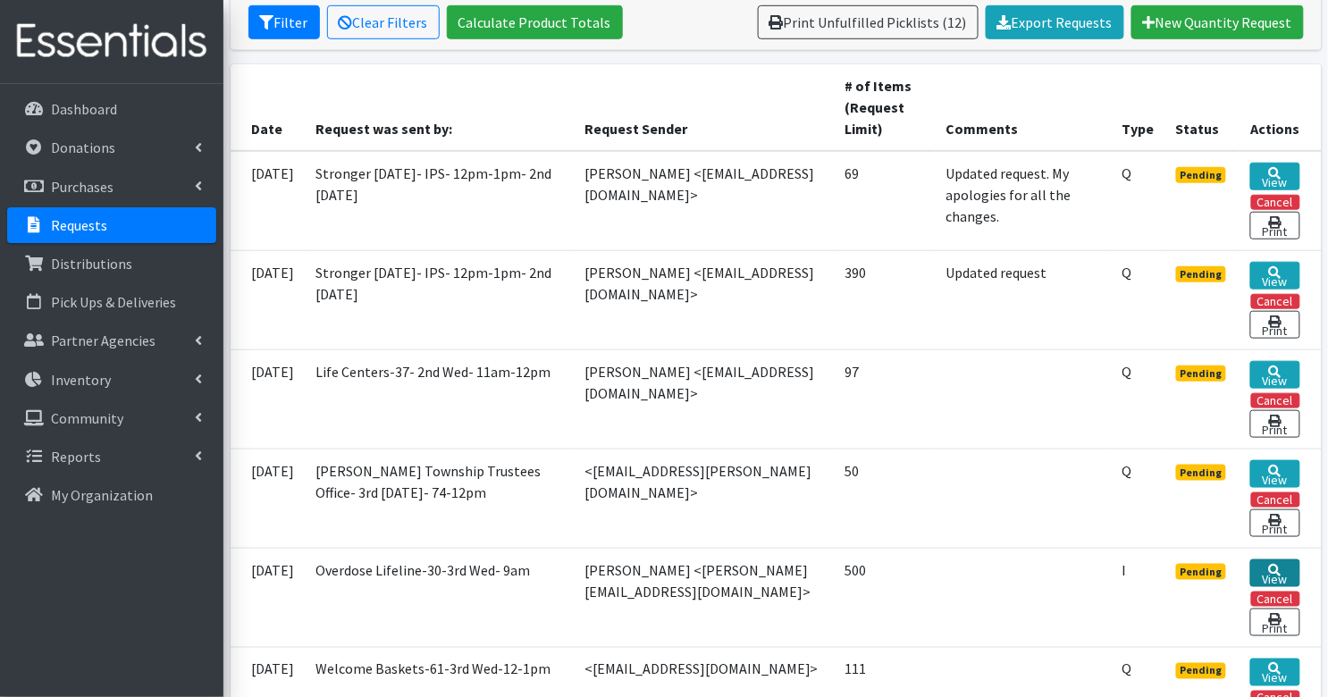
click at [1271, 562] on link "View" at bounding box center [1274, 573] width 49 height 28
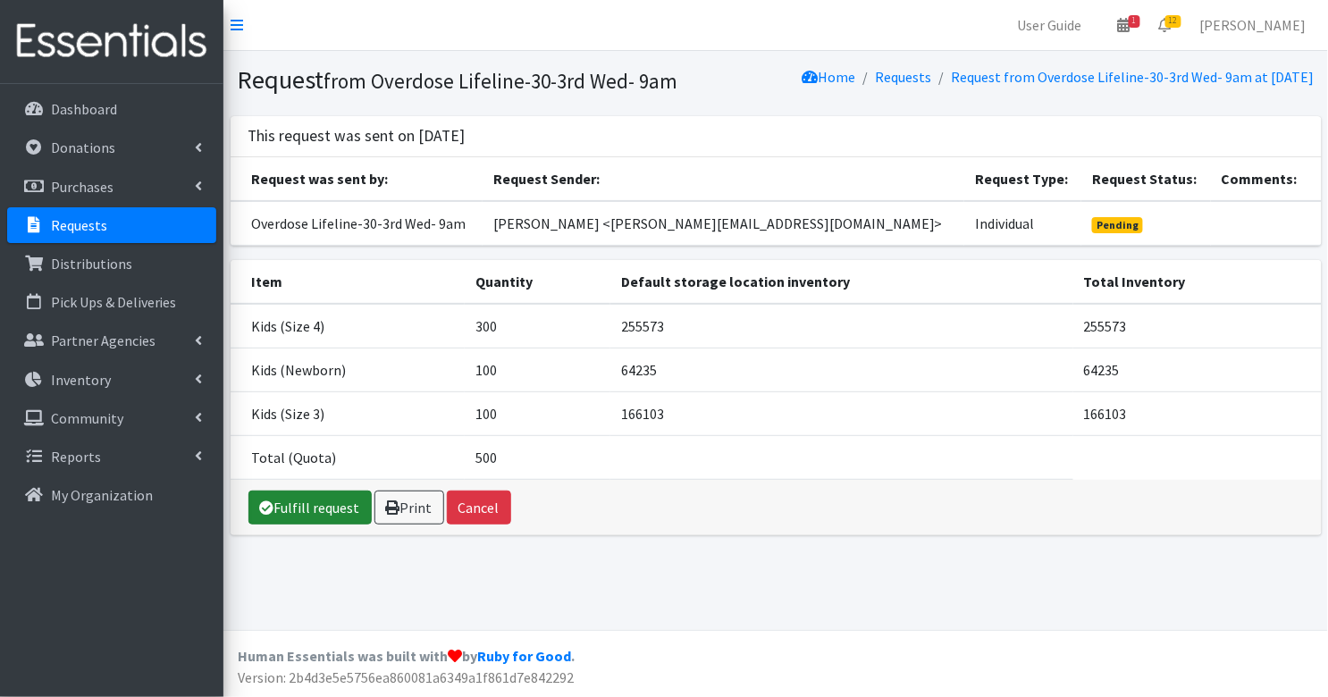
click at [282, 521] on link "Fulfill request" at bounding box center [309, 507] width 123 height 34
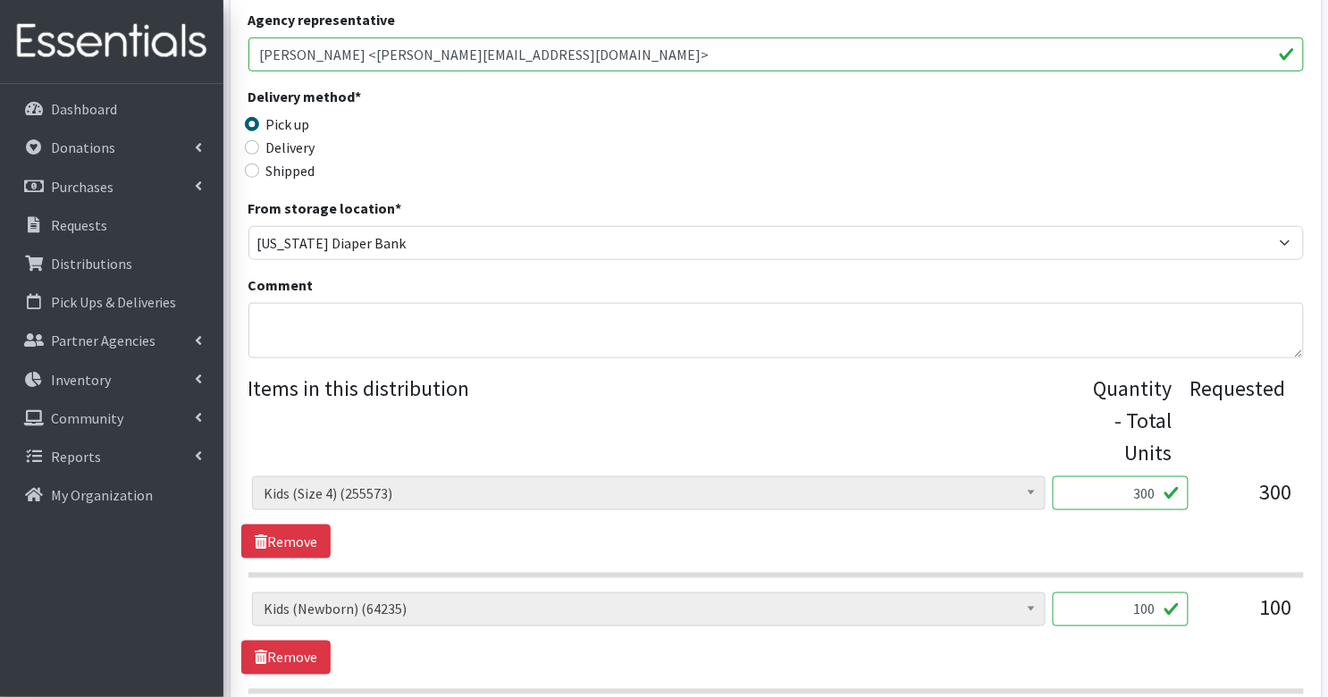
scroll to position [452, 0]
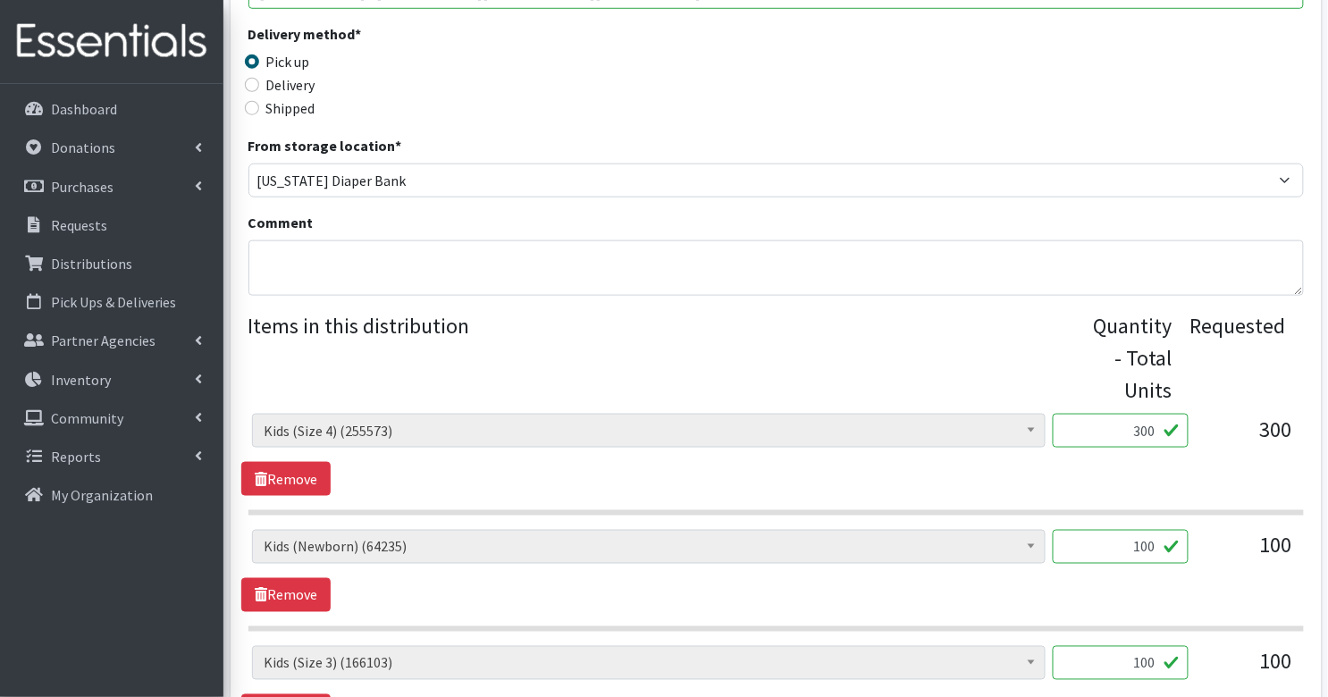
click at [1129, 436] on input "300" at bounding box center [1120, 431] width 136 height 34
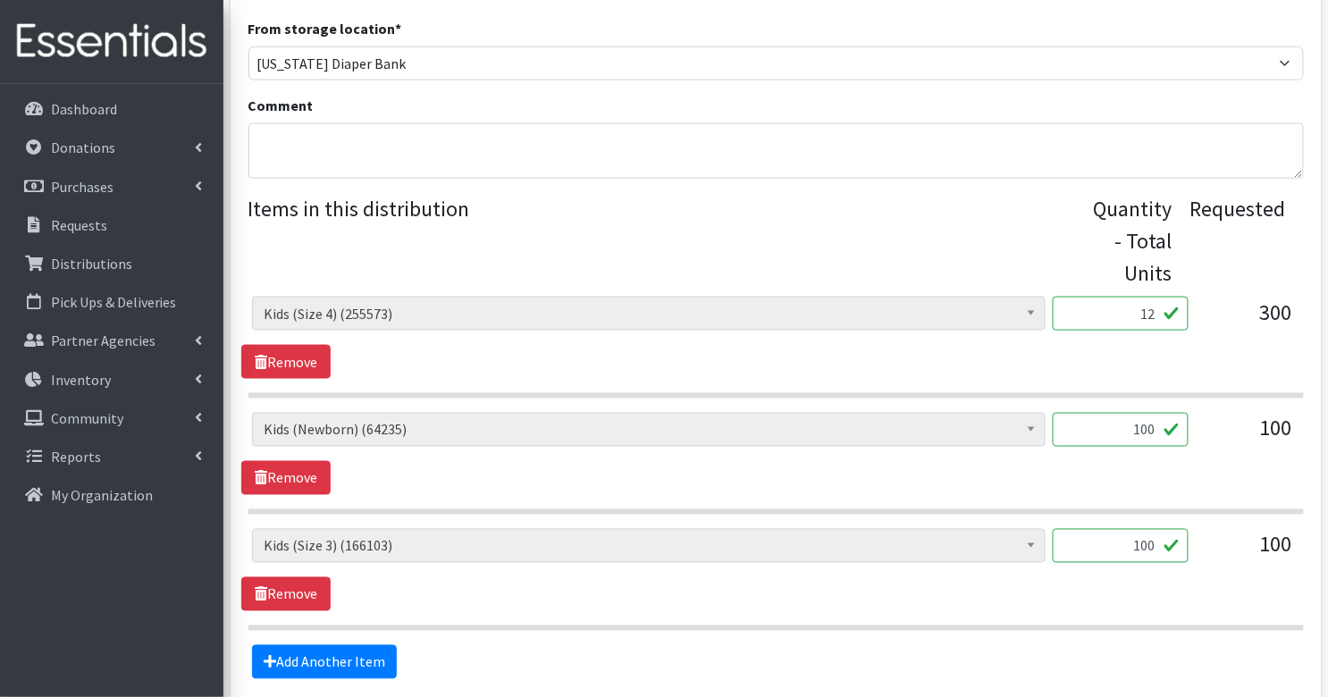
scroll to position [572, 0]
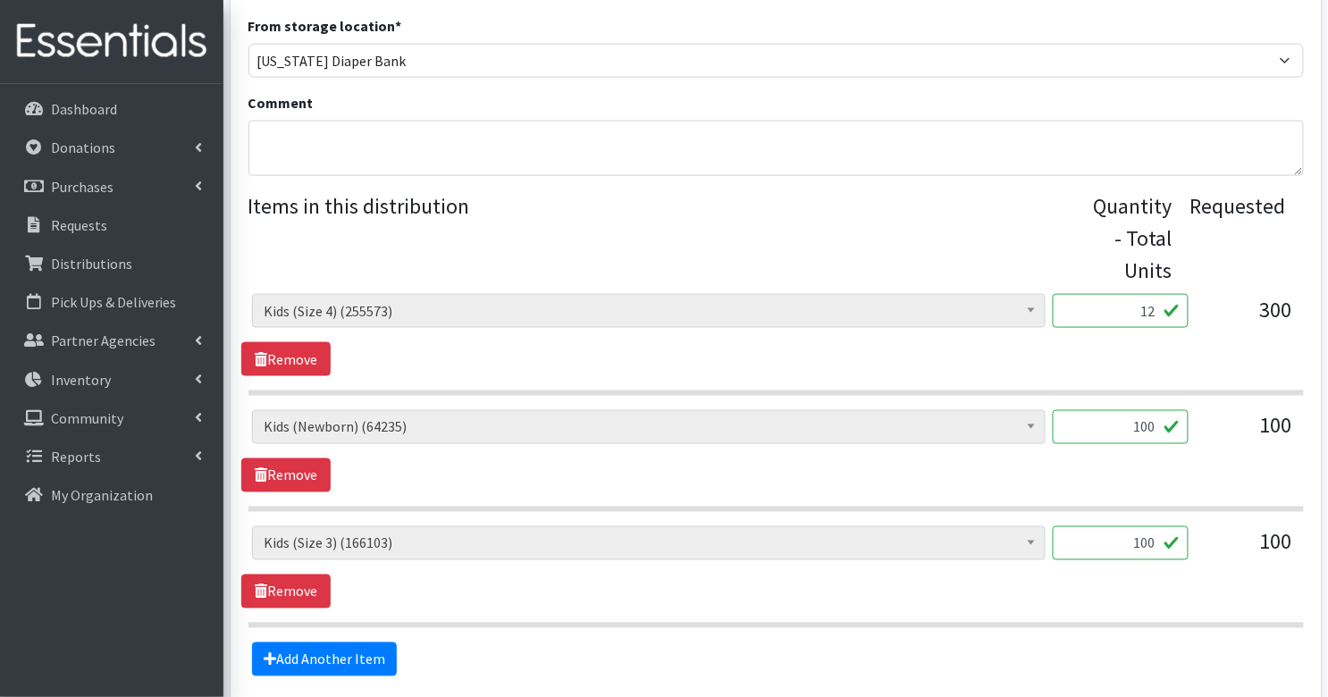
type input "12"
click at [1099, 432] on input "100" at bounding box center [1120, 427] width 136 height 34
type input "4"
click at [1153, 541] on input "100" at bounding box center [1120, 543] width 136 height 34
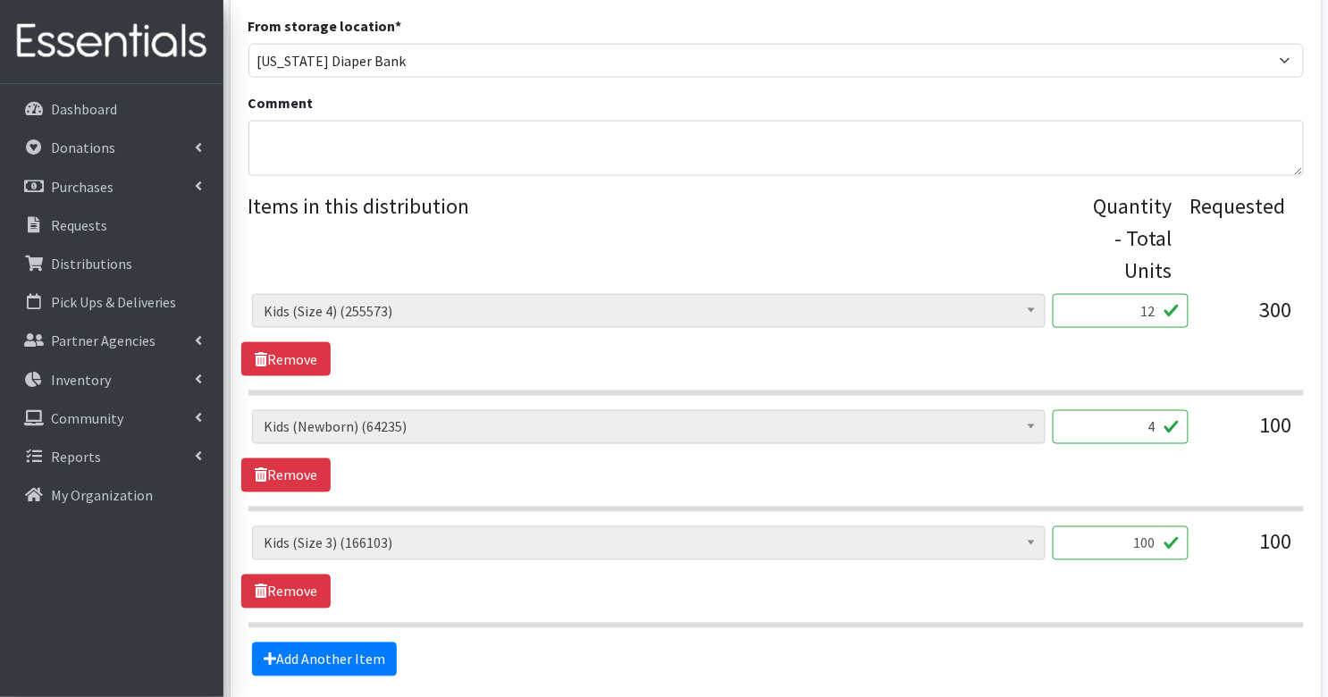
click at [1153, 541] on input "100" at bounding box center [1120, 543] width 136 height 34
type input "4"
click at [875, 555] on span "Kids (Size 3) (166103)" at bounding box center [648, 543] width 793 height 34
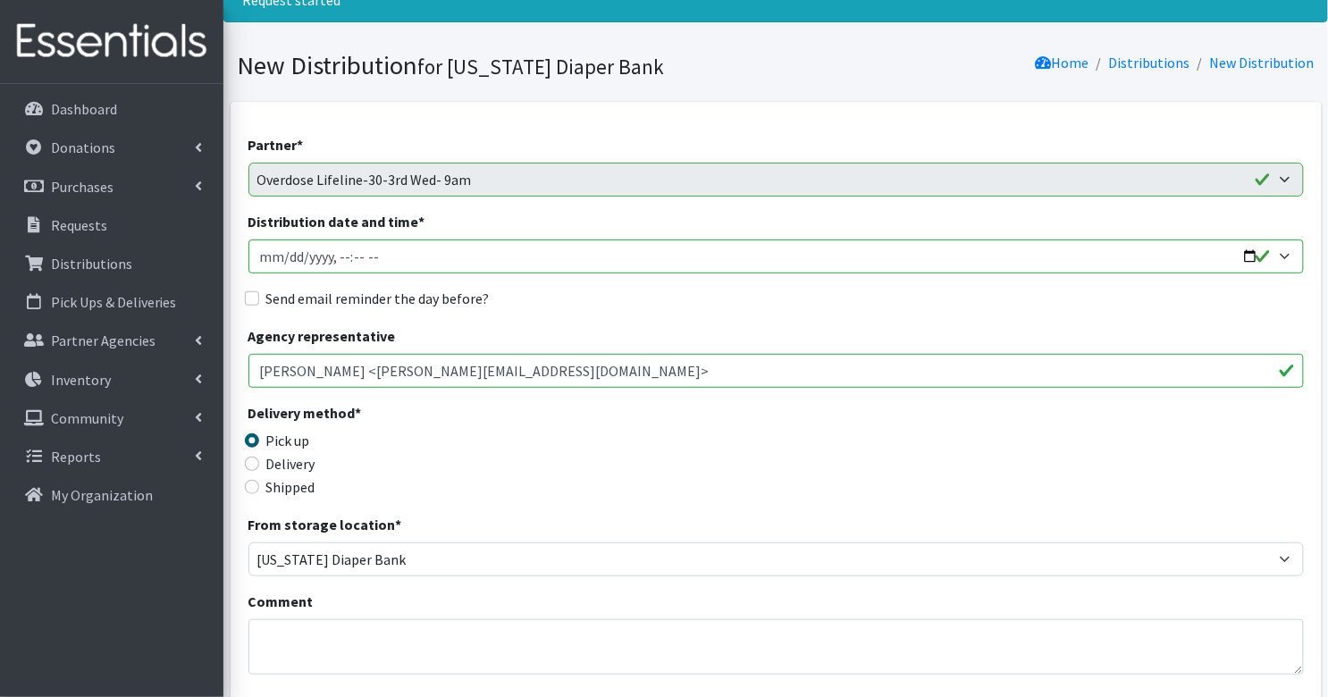
scroll to position [68, 0]
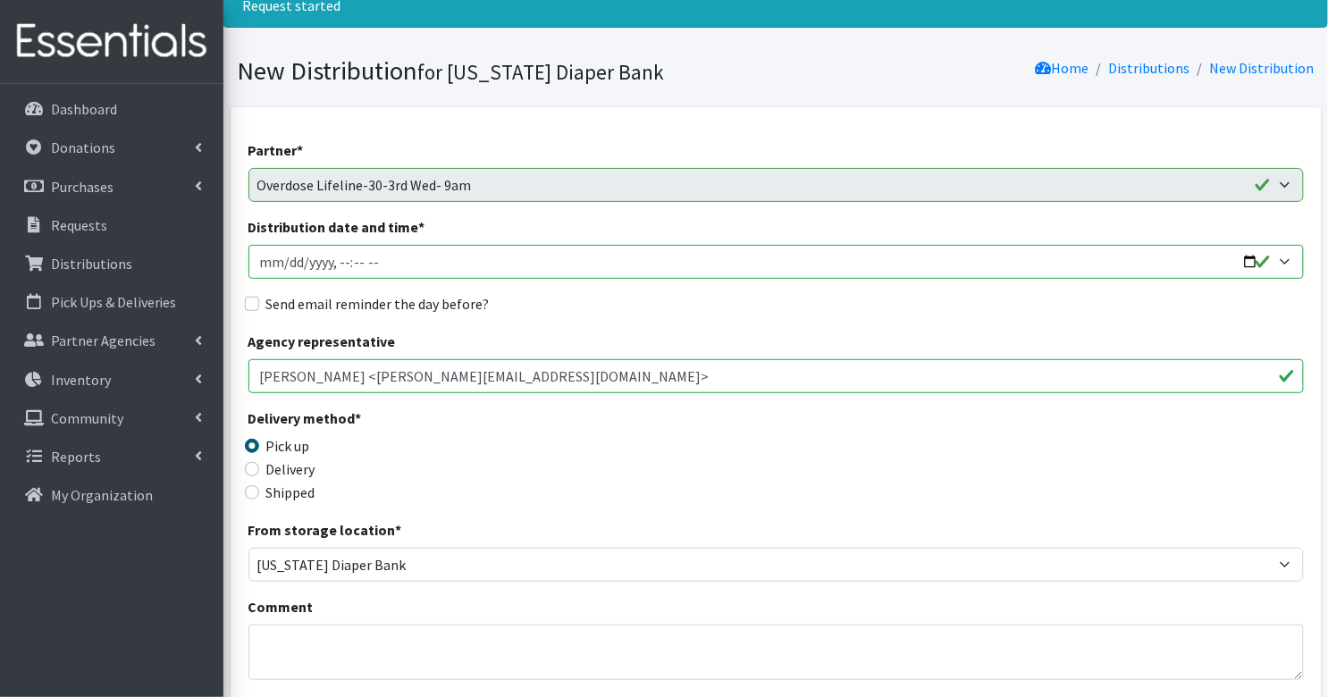
click at [271, 262] on input "Distribution date and time *" at bounding box center [775, 262] width 1055 height 34
click at [339, 255] on input "Distribution date and time *" at bounding box center [775, 262] width 1055 height 34
type input "2025-09-17T09:00"
click at [253, 306] on input "Send email reminder the day before?" at bounding box center [252, 304] width 14 height 14
checkbox input "true"
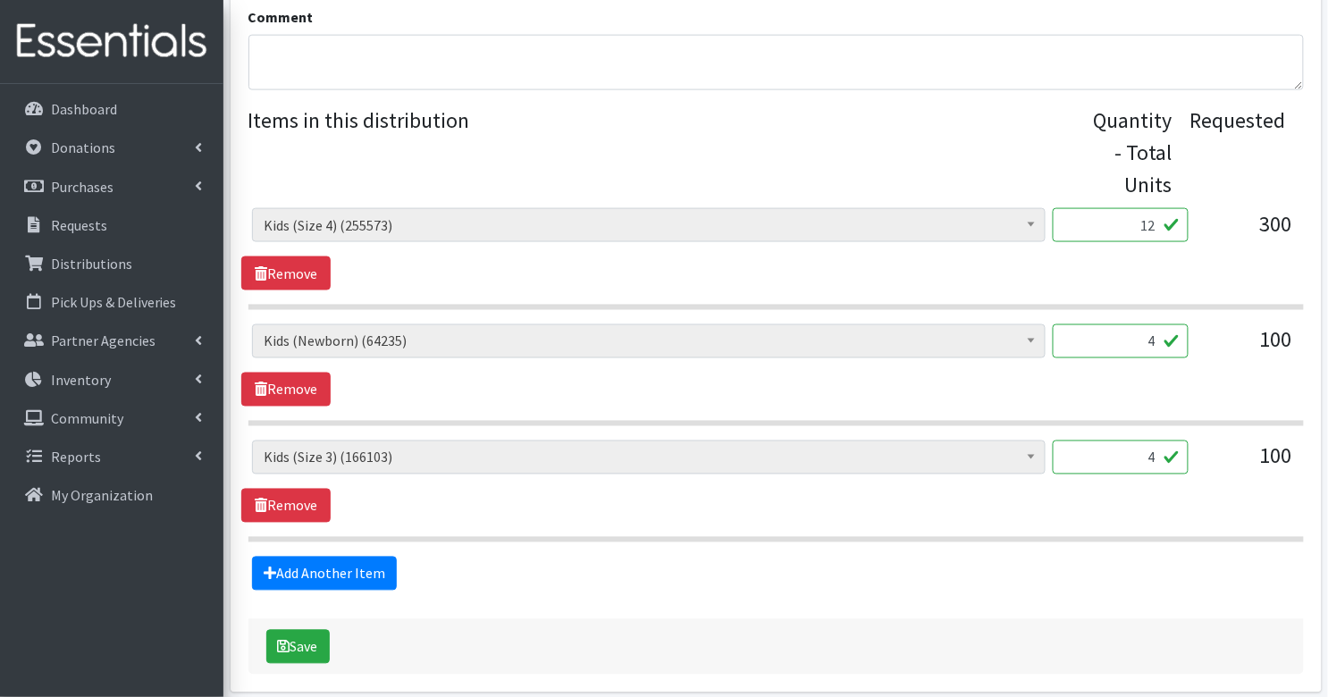
scroll to position [726, 0]
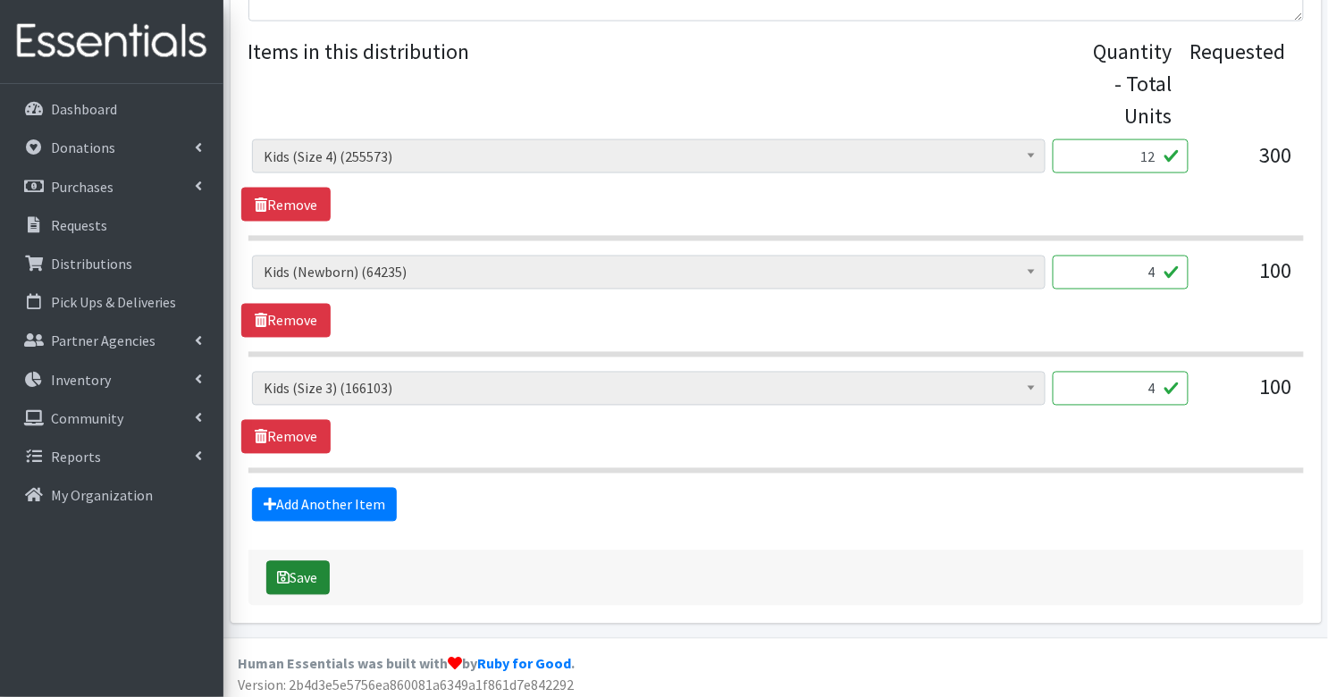
click at [310, 565] on button "Save" at bounding box center [297, 578] width 63 height 34
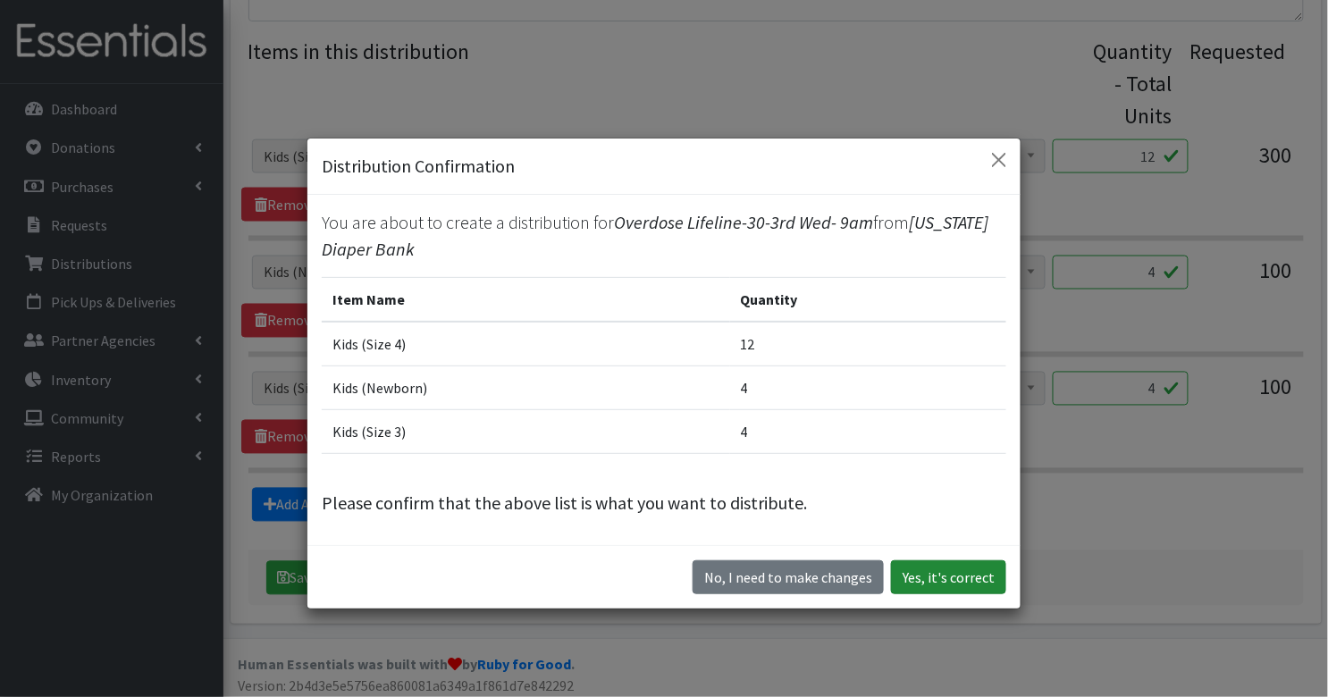
click at [982, 580] on button "Yes, it's correct" at bounding box center [948, 577] width 115 height 34
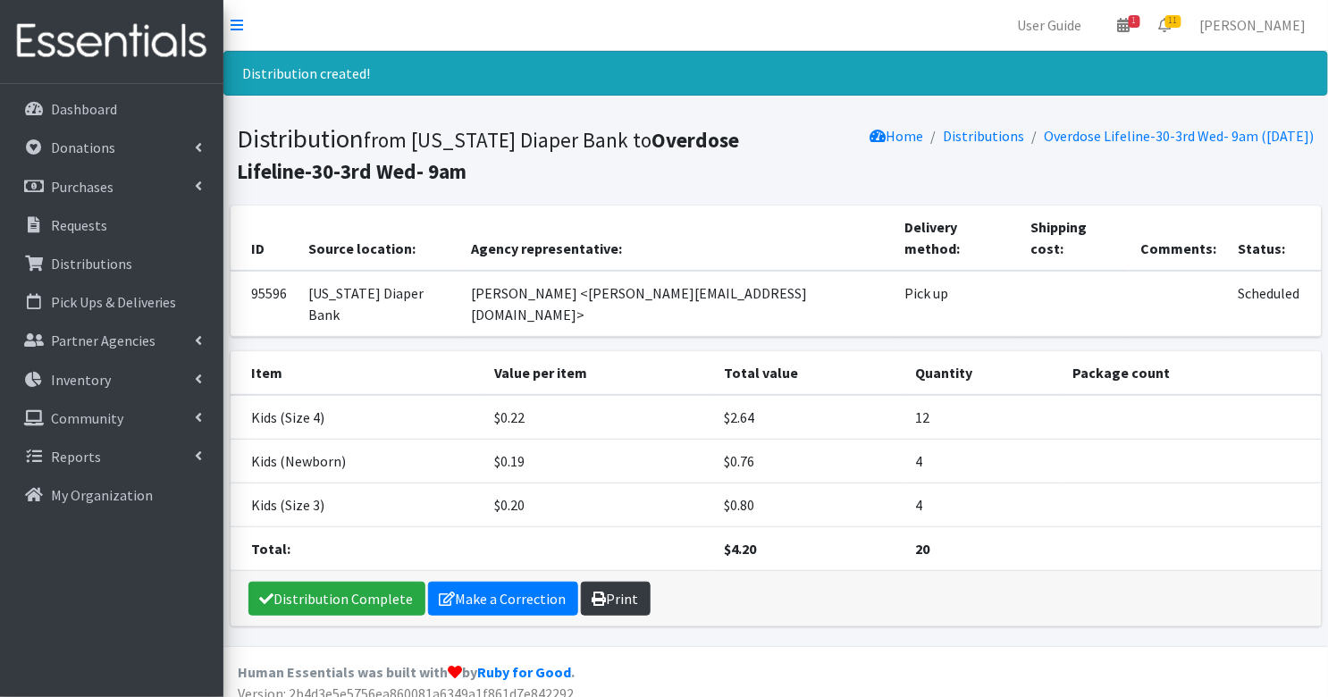
click at [612, 582] on link "Print" at bounding box center [616, 599] width 70 height 34
click at [54, 221] on p "Requests" at bounding box center [79, 225] width 56 height 18
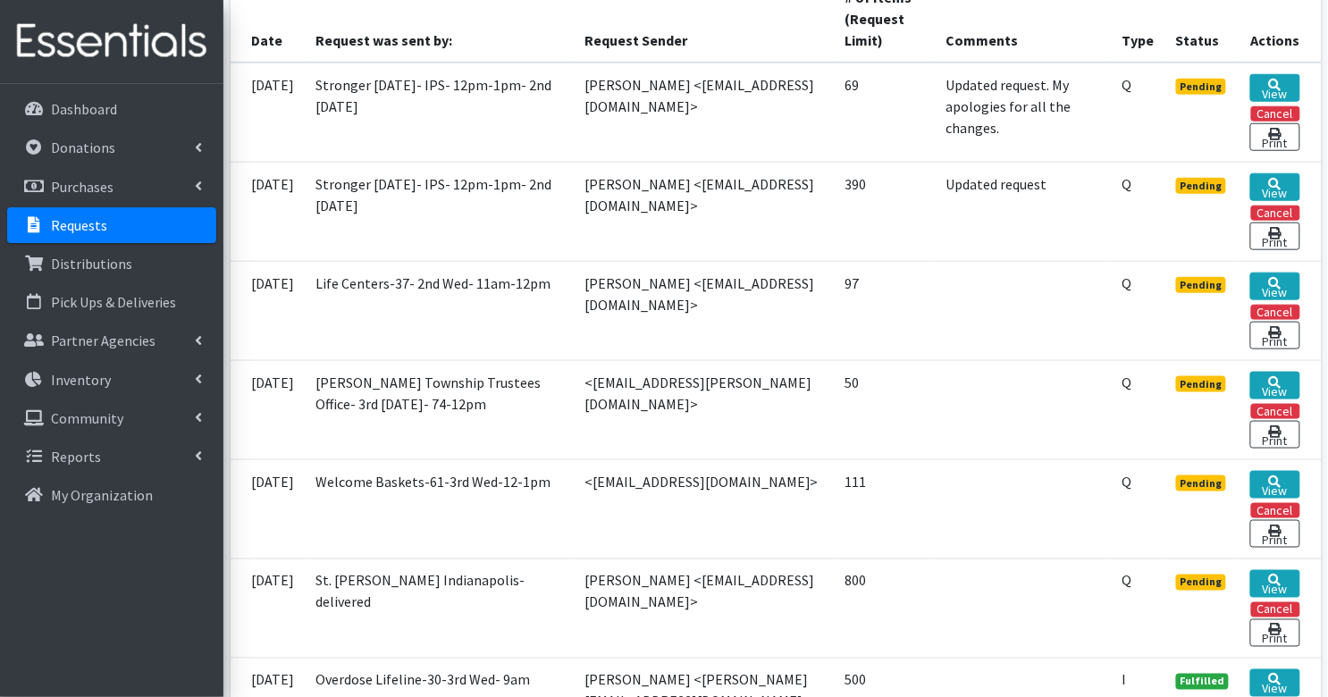
scroll to position [442, 0]
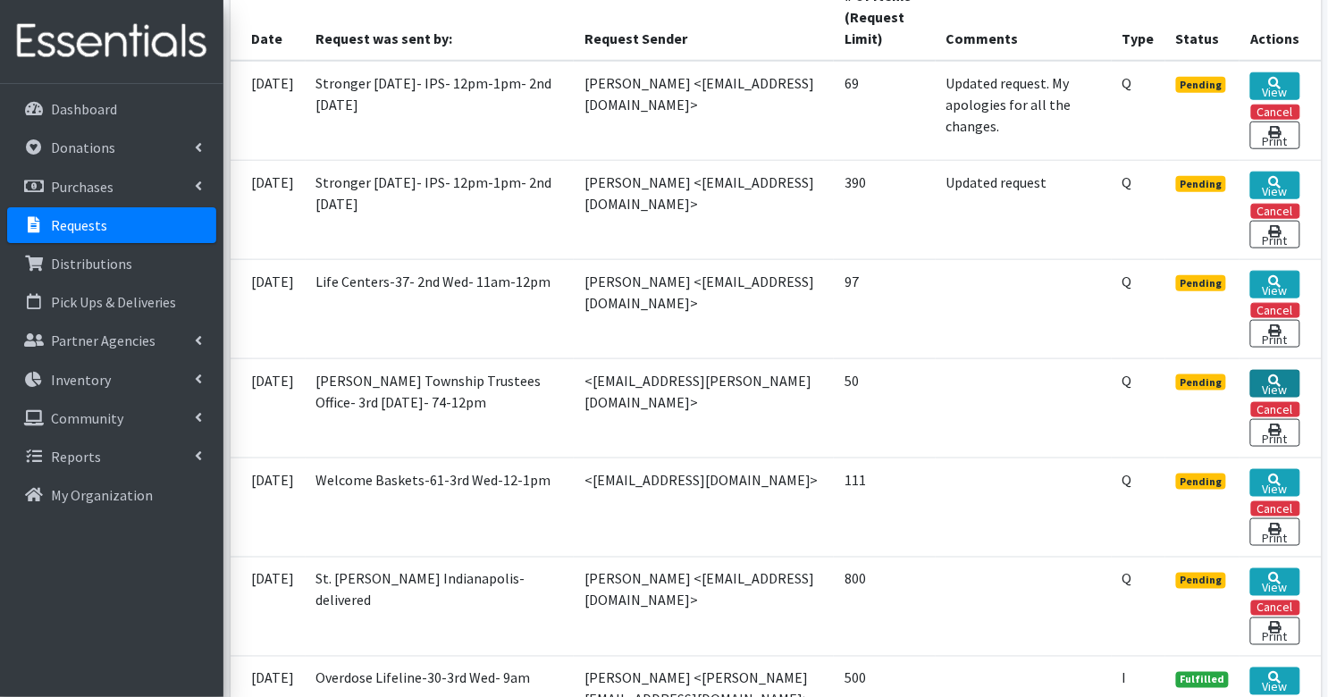
click at [1275, 374] on icon at bounding box center [1275, 380] width 13 height 13
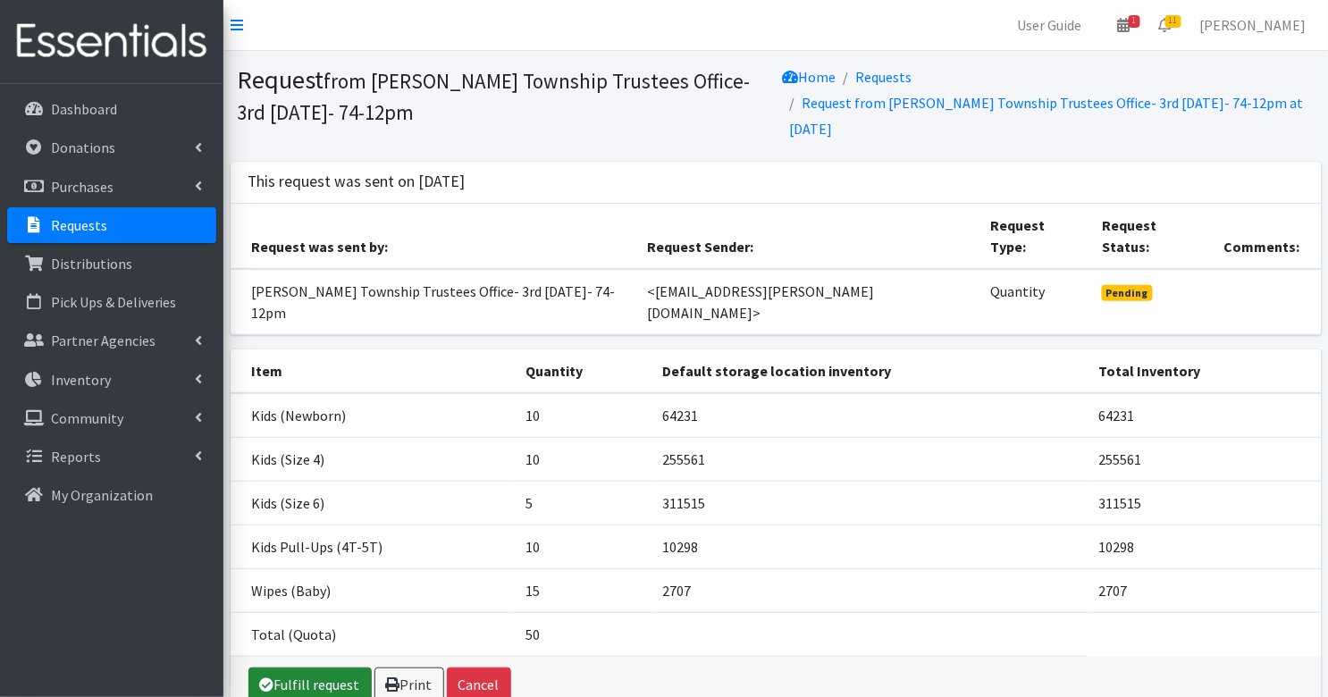
click at [321, 667] on link "Fulfill request" at bounding box center [309, 684] width 123 height 34
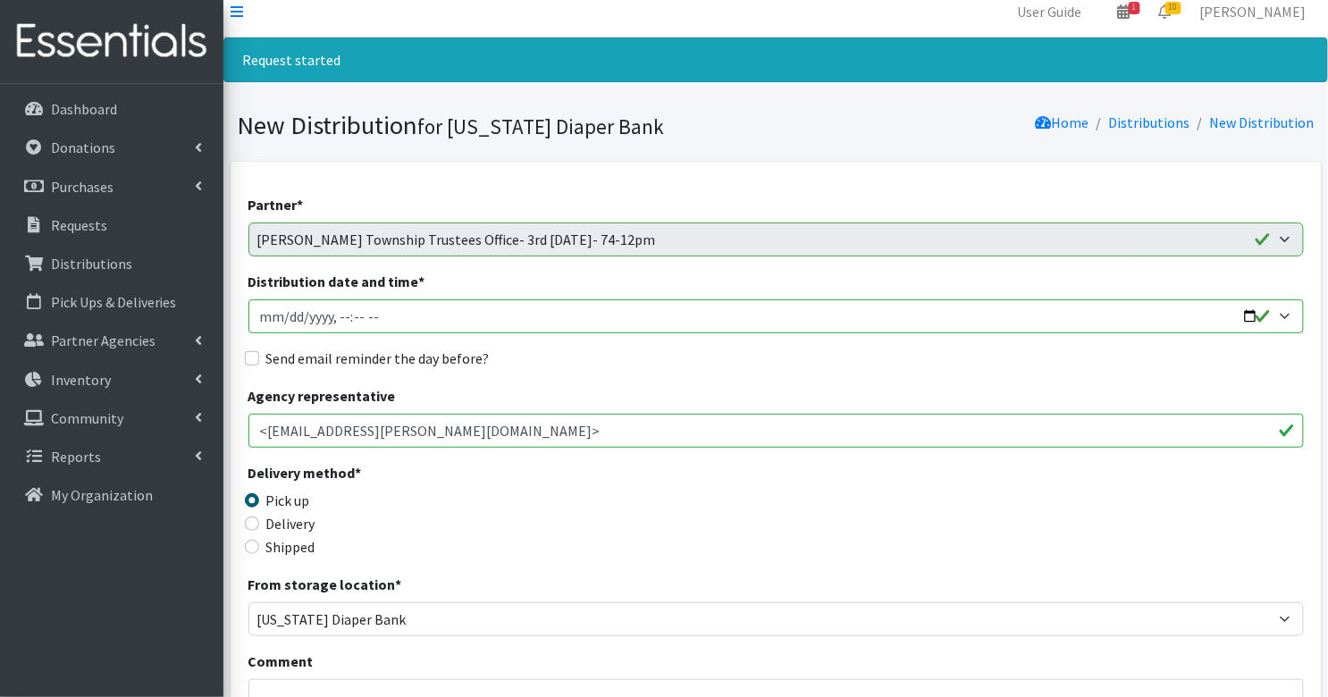
scroll to position [16, 0]
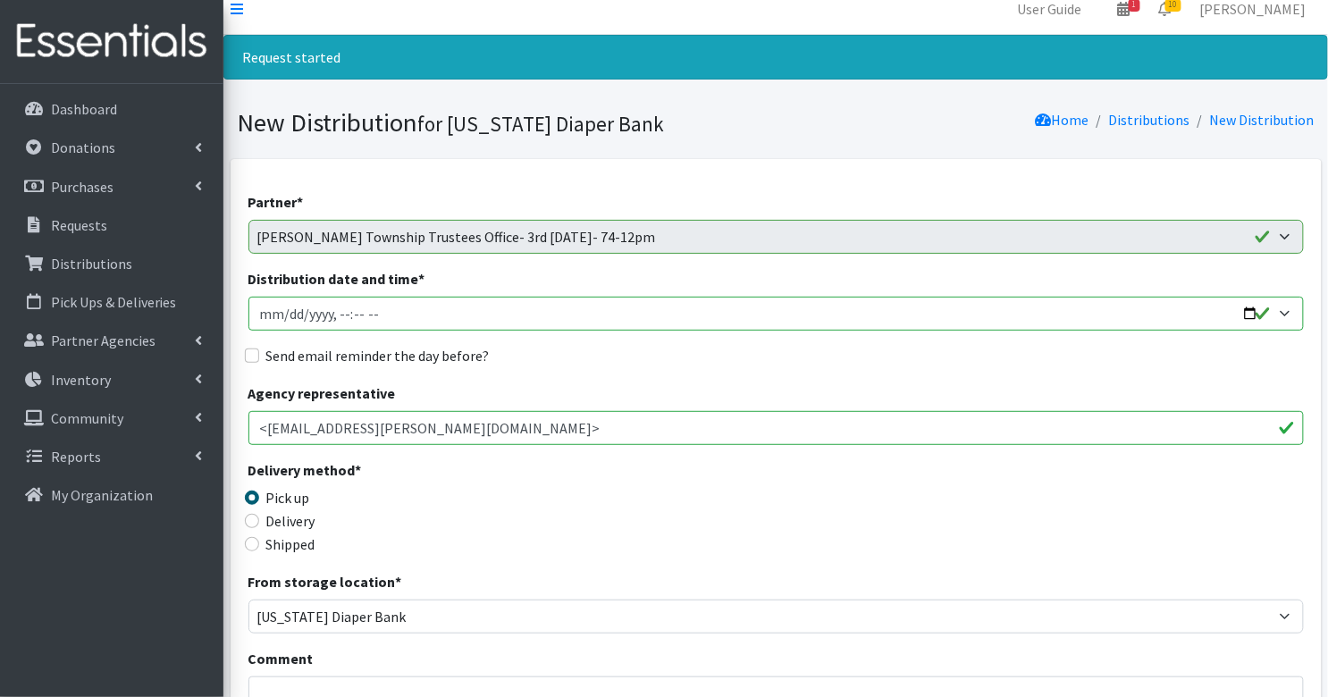
click at [256, 309] on input "Distribution date and time *" at bounding box center [775, 314] width 1055 height 34
click at [342, 317] on input "Distribution date and time *" at bounding box center [775, 314] width 1055 height 34
type input "2025-09-17T12:00"
click at [248, 361] on div "Send email reminder the day before?" at bounding box center [775, 355] width 1055 height 21
click at [253, 357] on input "Send email reminder the day before?" at bounding box center [252, 355] width 14 height 14
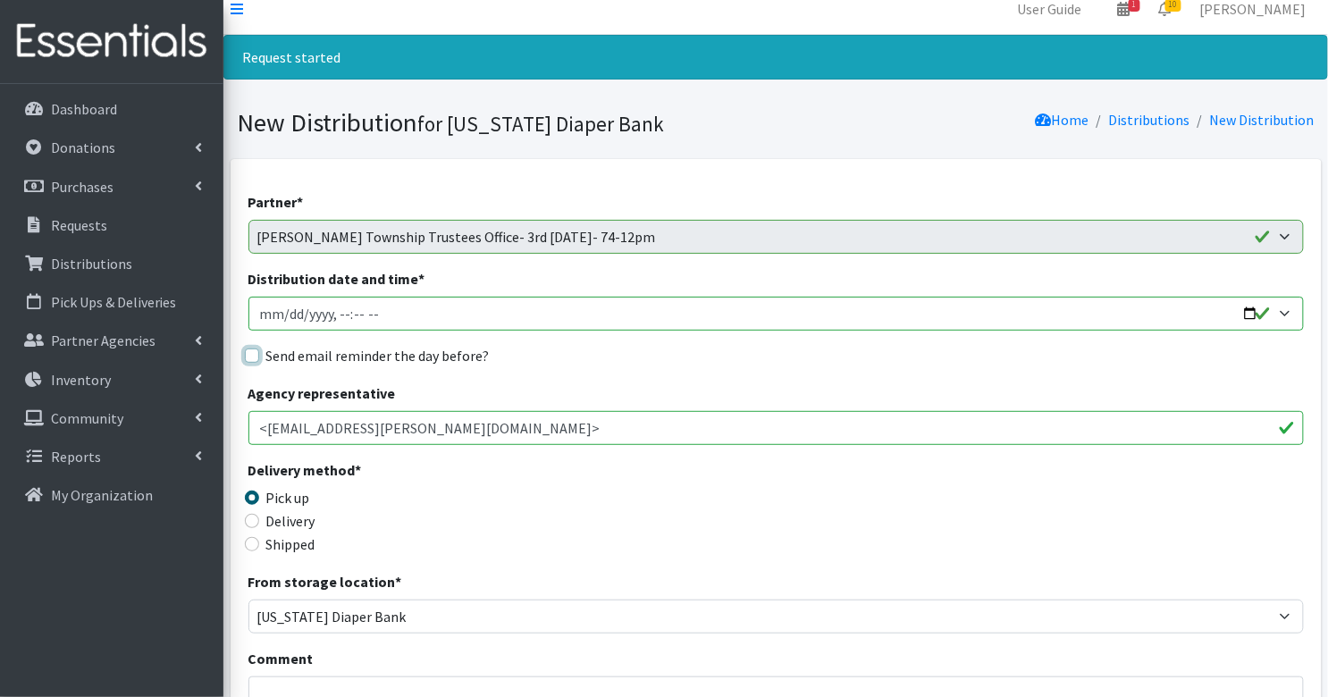
checkbox input "true"
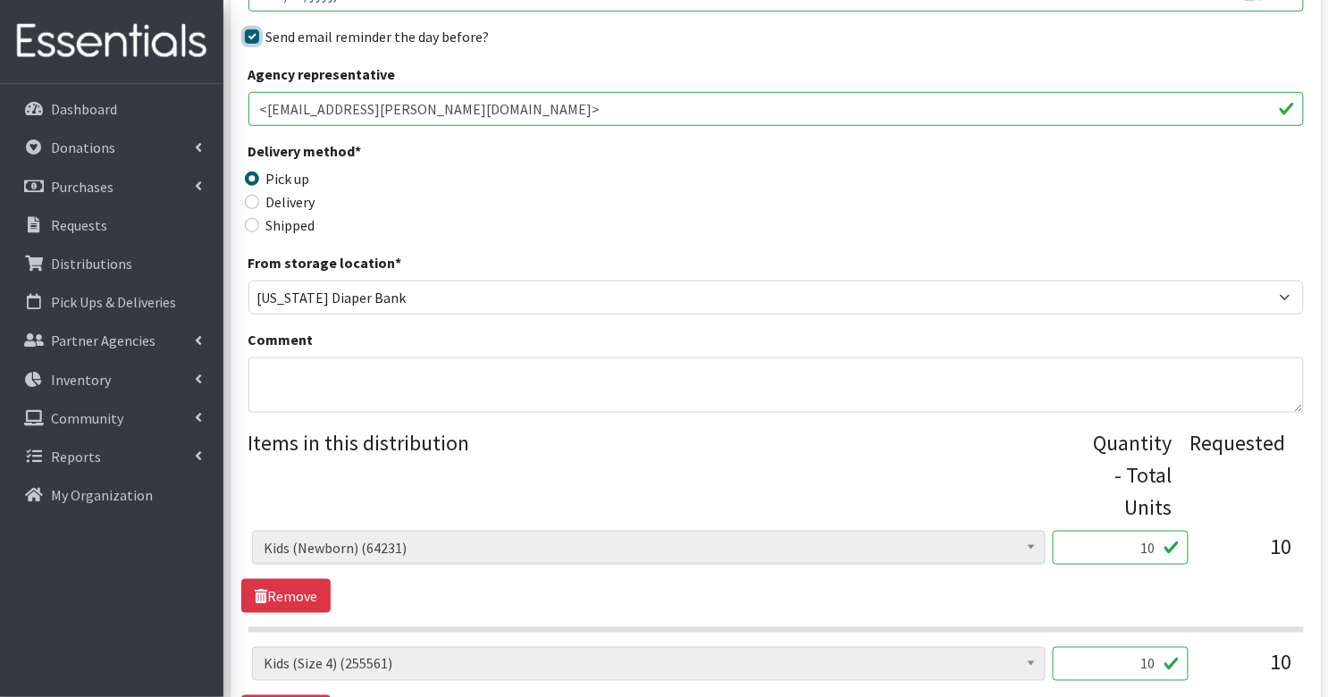
scroll to position [957, 0]
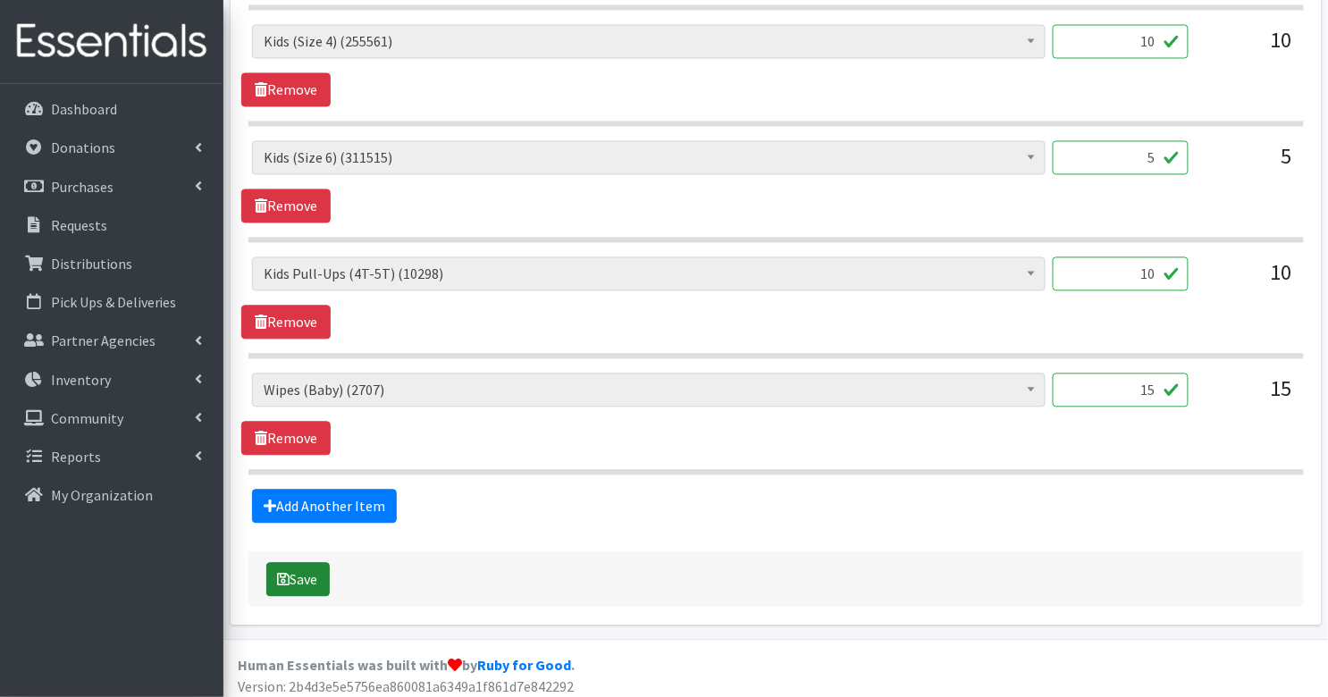
click at [301, 579] on button "Save" at bounding box center [297, 580] width 63 height 34
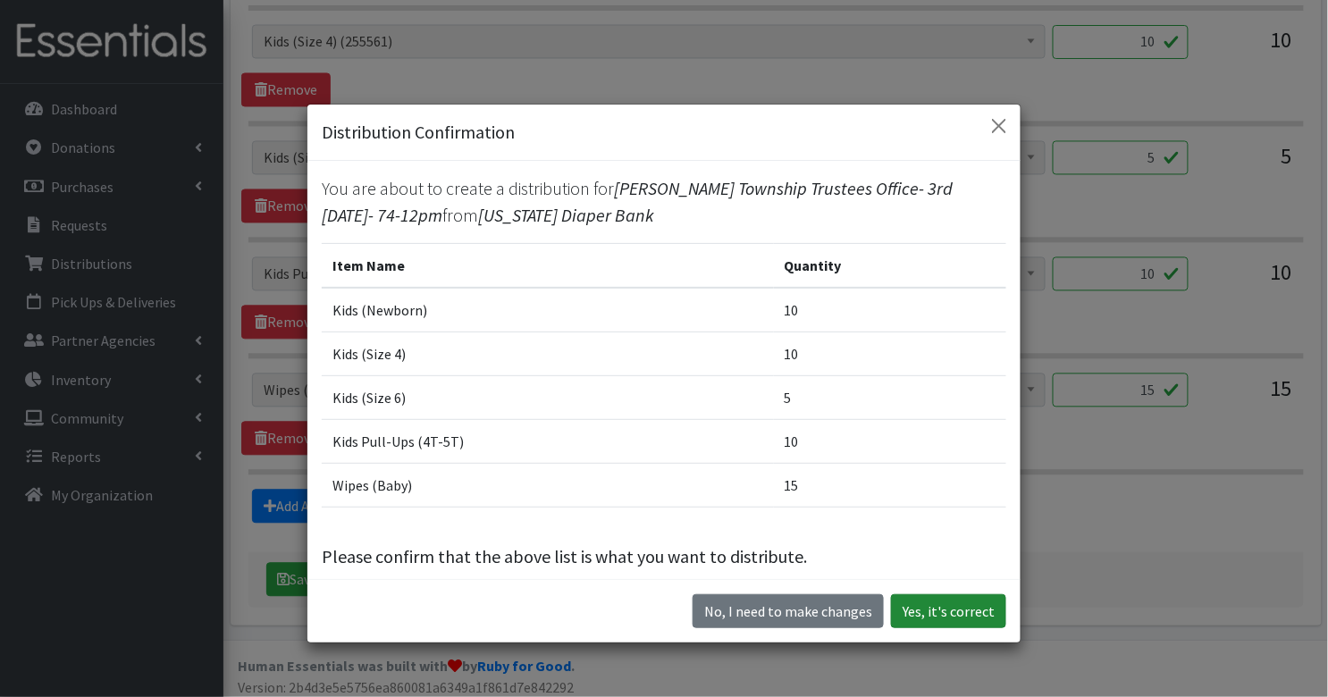
click at [967, 612] on button "Yes, it's correct" at bounding box center [948, 611] width 115 height 34
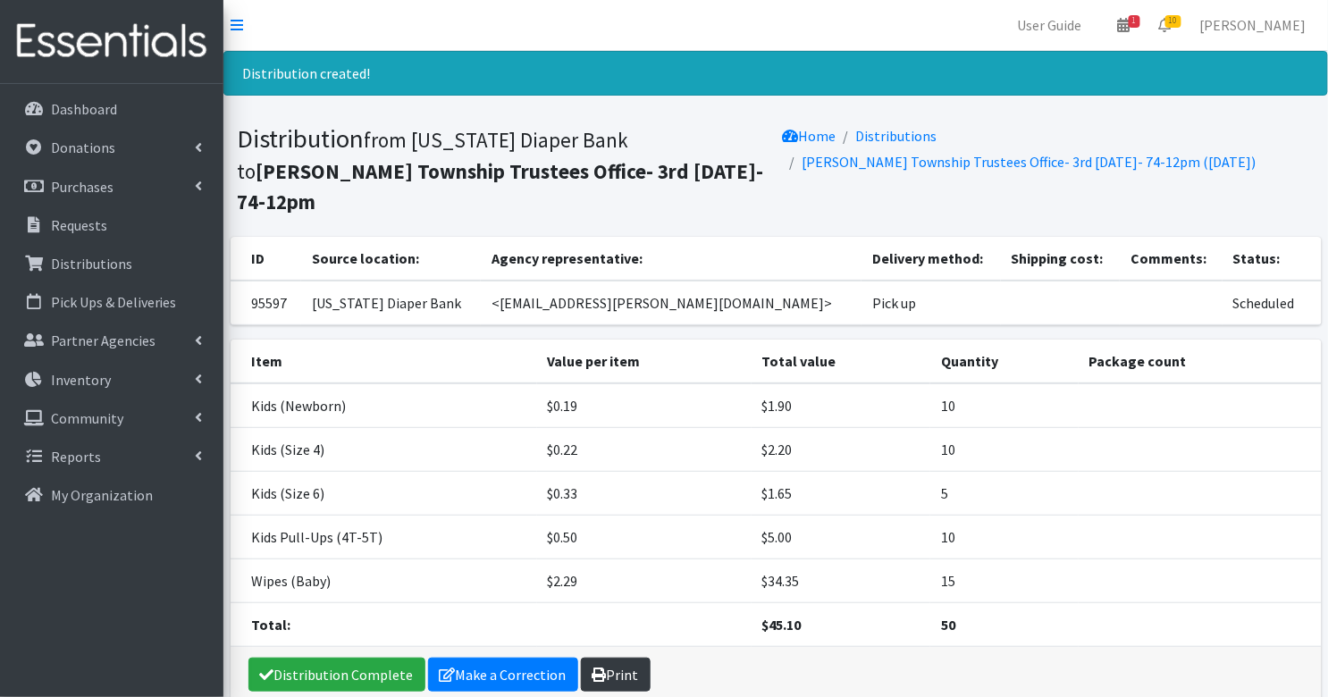
click at [622, 658] on link "Print" at bounding box center [616, 675] width 70 height 34
click at [63, 220] on p "Requests" at bounding box center [79, 225] width 56 height 18
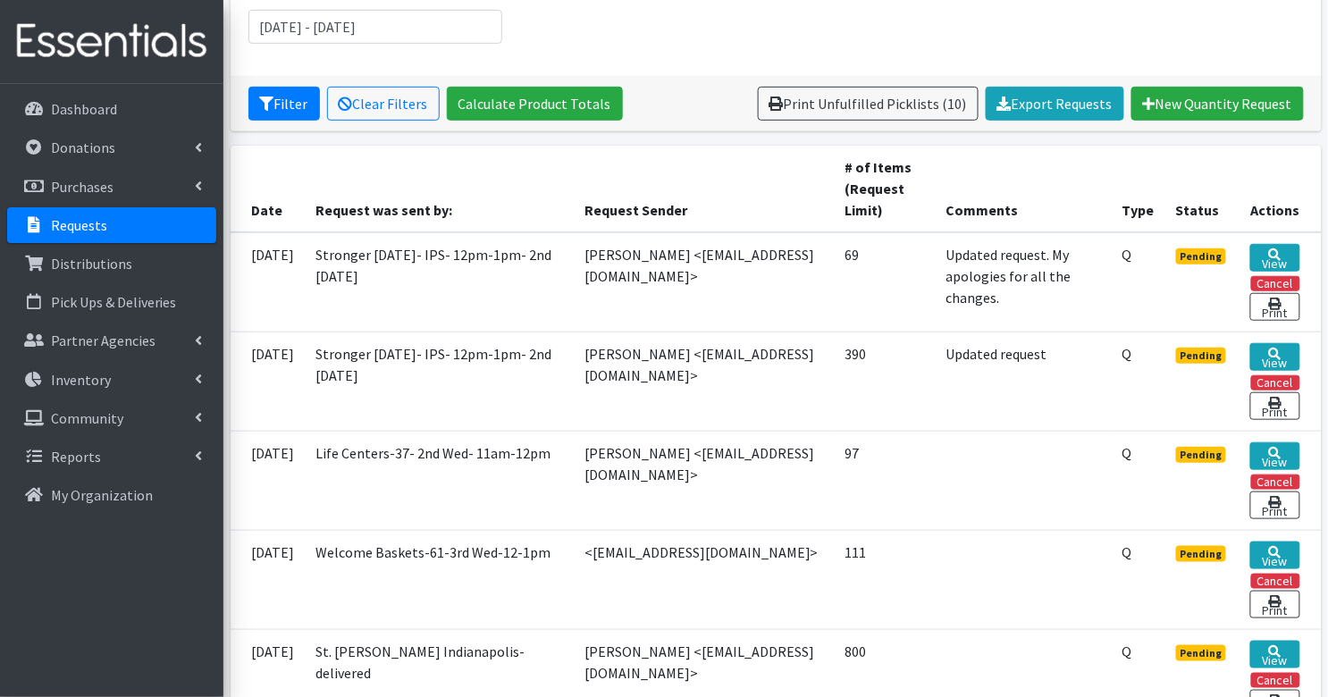
scroll to position [272, 0]
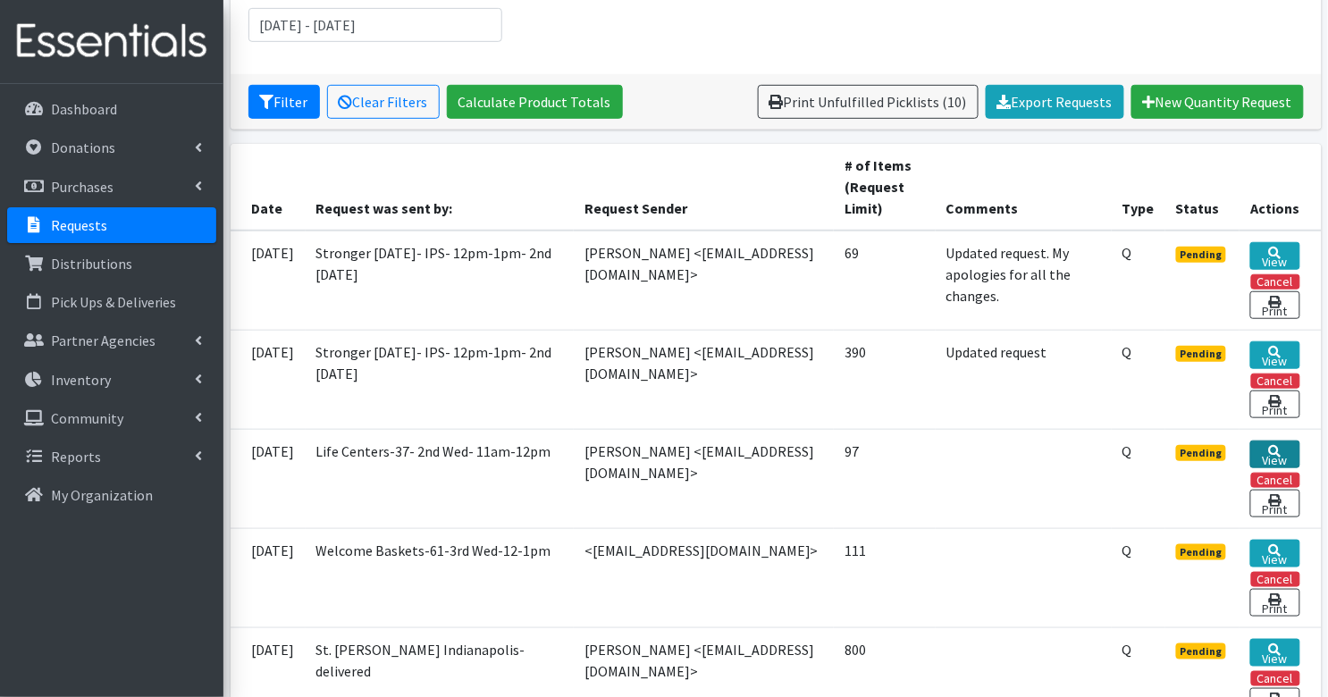
click at [1278, 445] on icon at bounding box center [1275, 451] width 13 height 13
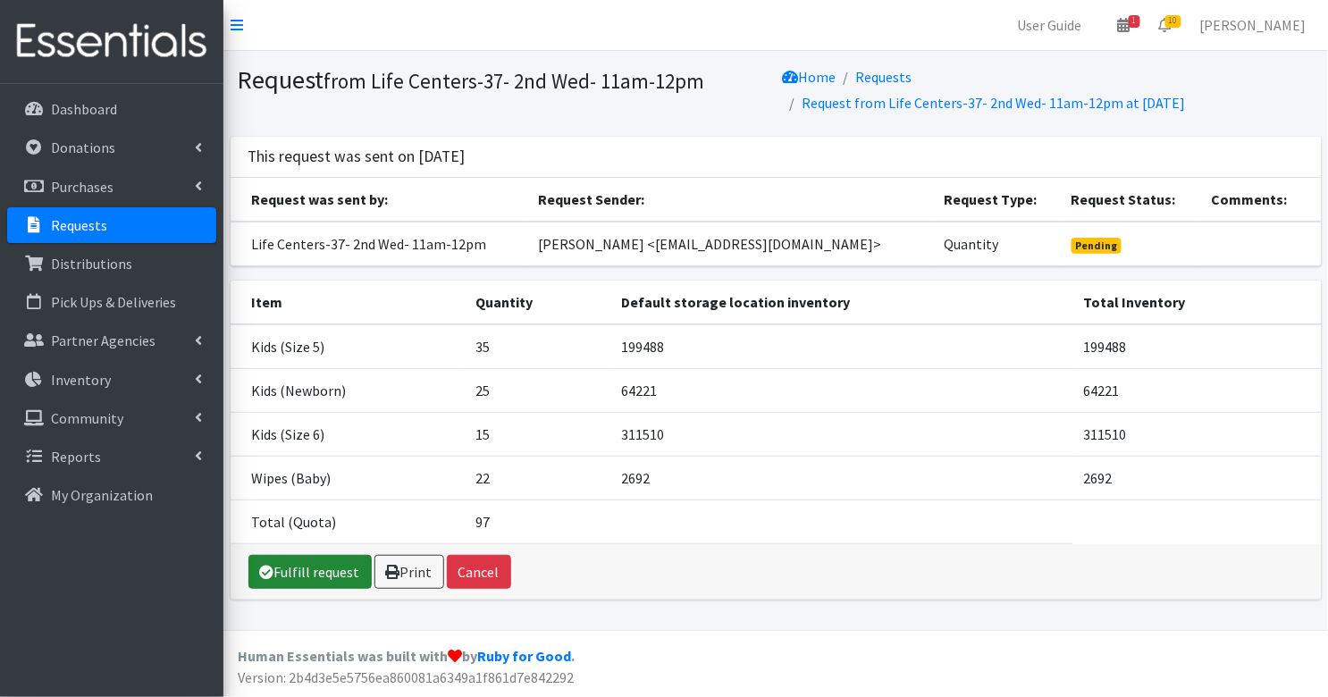
click at [276, 571] on link "Fulfill request" at bounding box center [309, 572] width 123 height 34
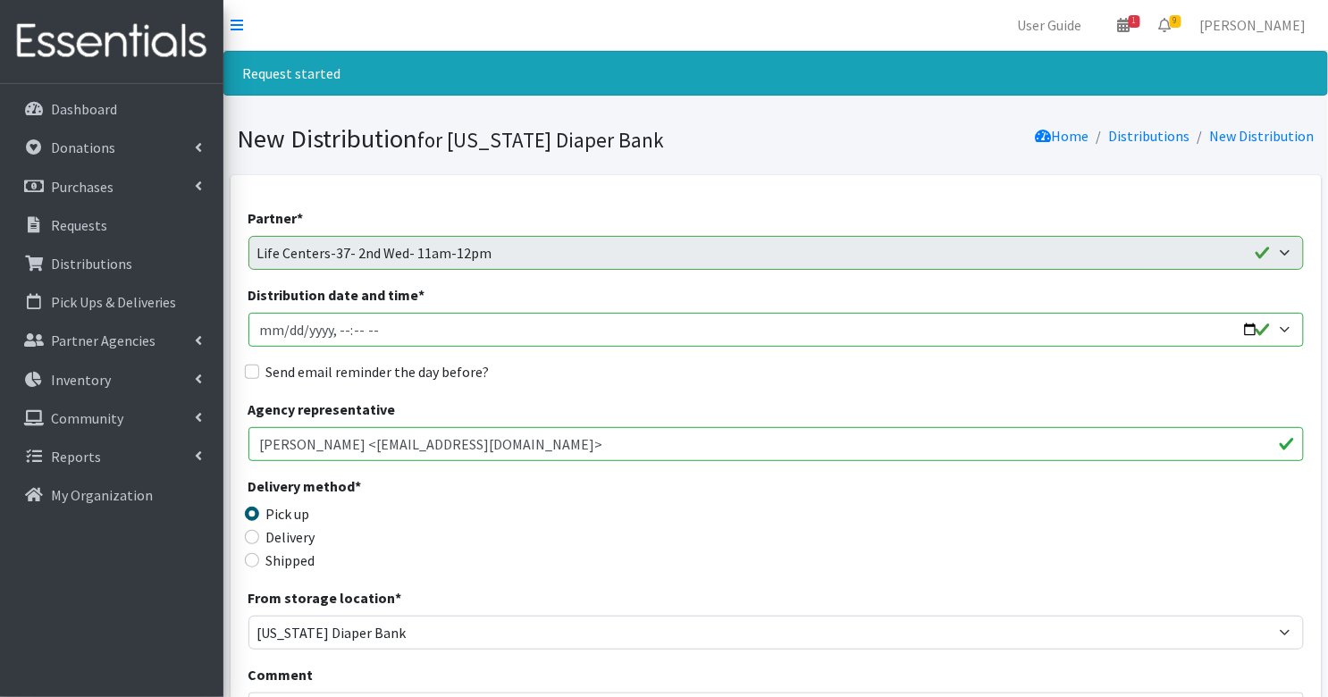
click at [264, 326] on input "Distribution date and time *" at bounding box center [775, 330] width 1055 height 34
click at [362, 329] on input "Distribution date and time *" at bounding box center [775, 330] width 1055 height 34
type input "2025-09-10T11:00"
click at [255, 369] on input "Send email reminder the day before?" at bounding box center [252, 372] width 14 height 14
checkbox input "true"
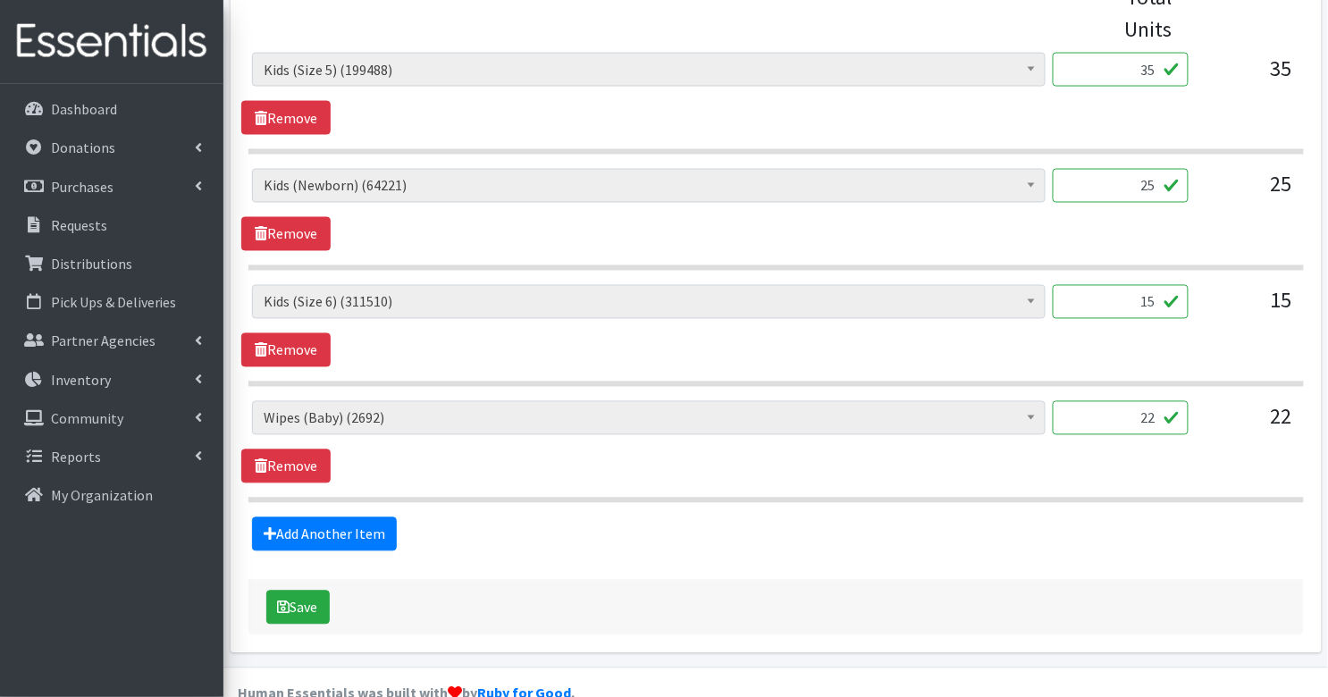
scroll to position [842, 0]
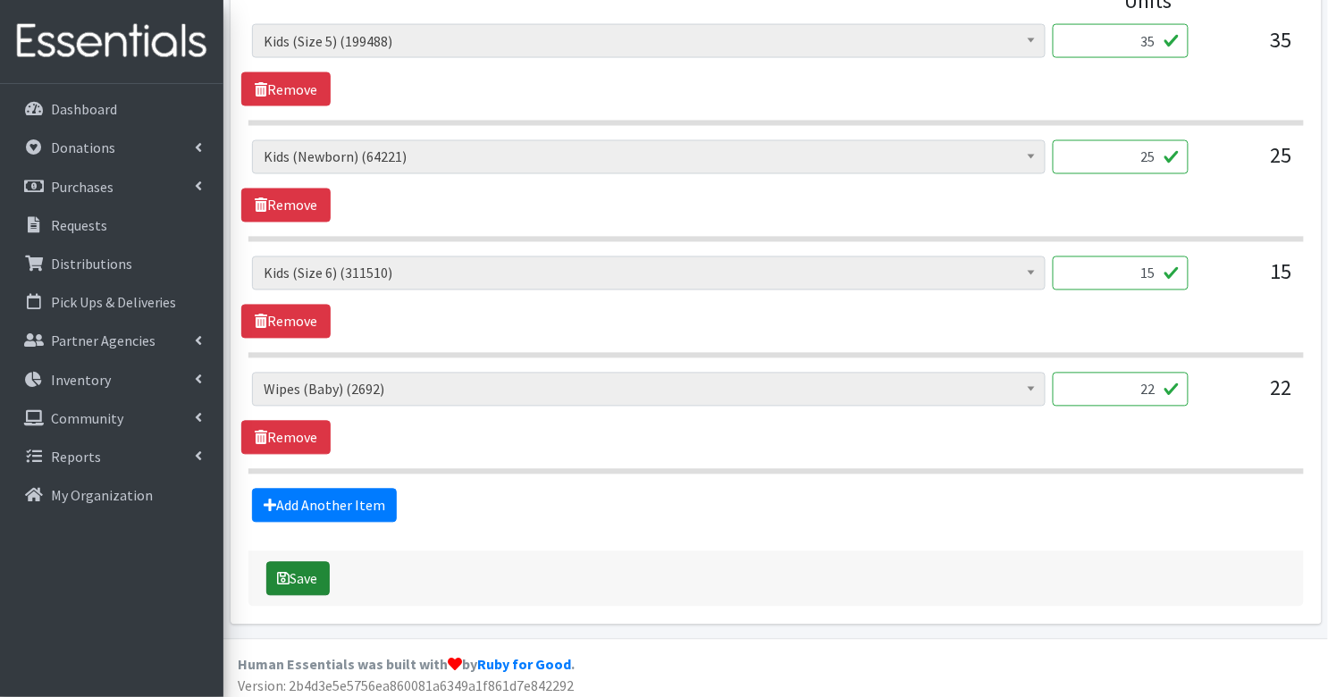
click at [303, 586] on button "Save" at bounding box center [297, 579] width 63 height 34
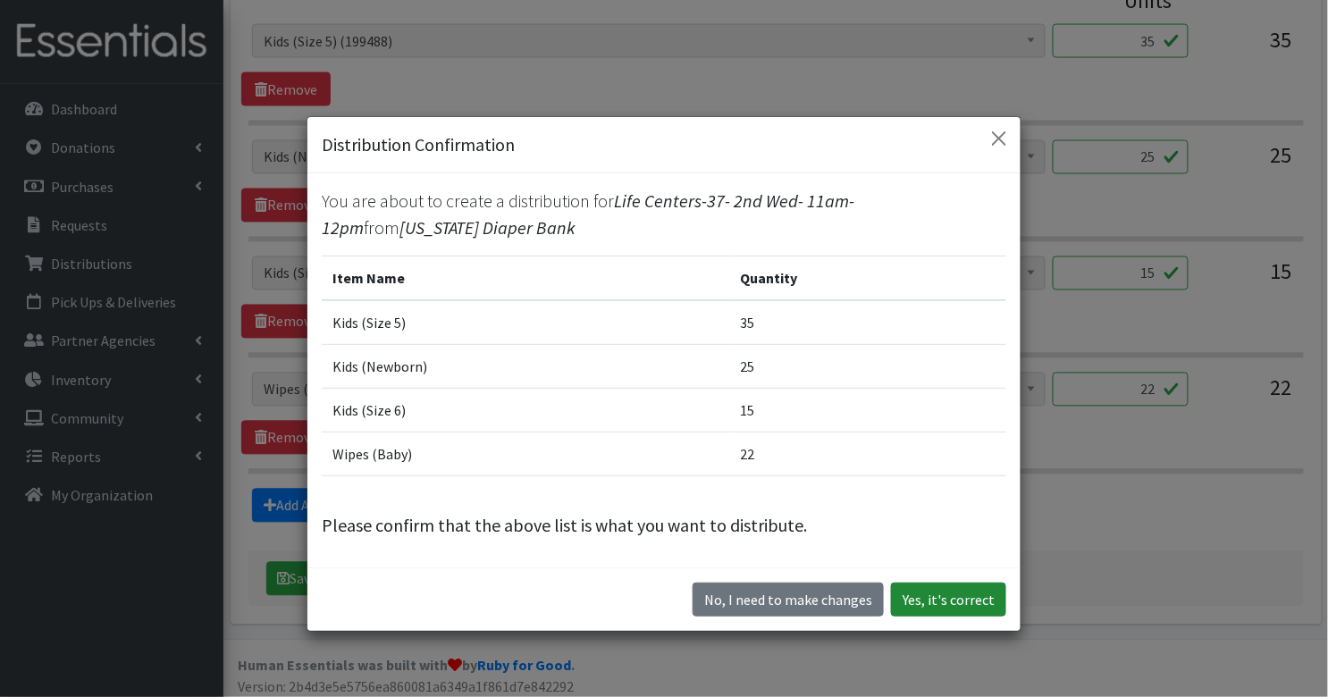
click at [906, 597] on button "Yes, it's correct" at bounding box center [948, 600] width 115 height 34
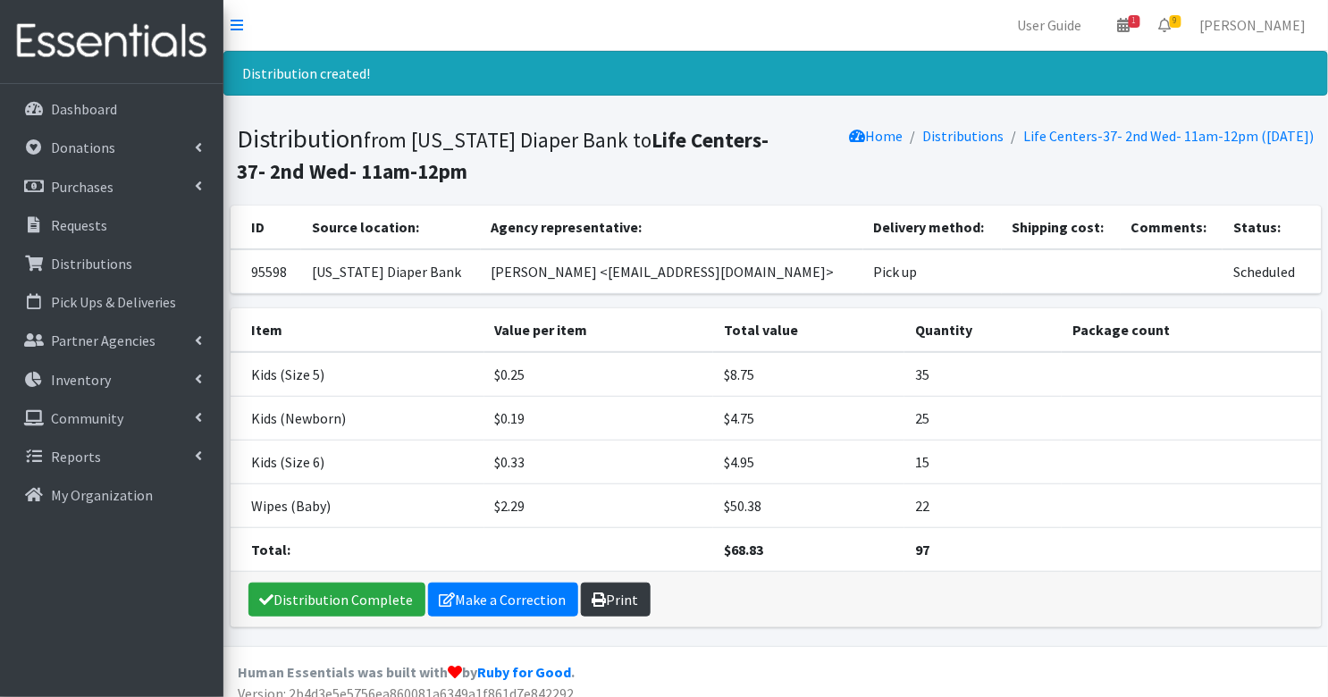
click at [612, 599] on link "Print" at bounding box center [616, 600] width 70 height 34
click at [49, 231] on link "Requests" at bounding box center [111, 225] width 209 height 36
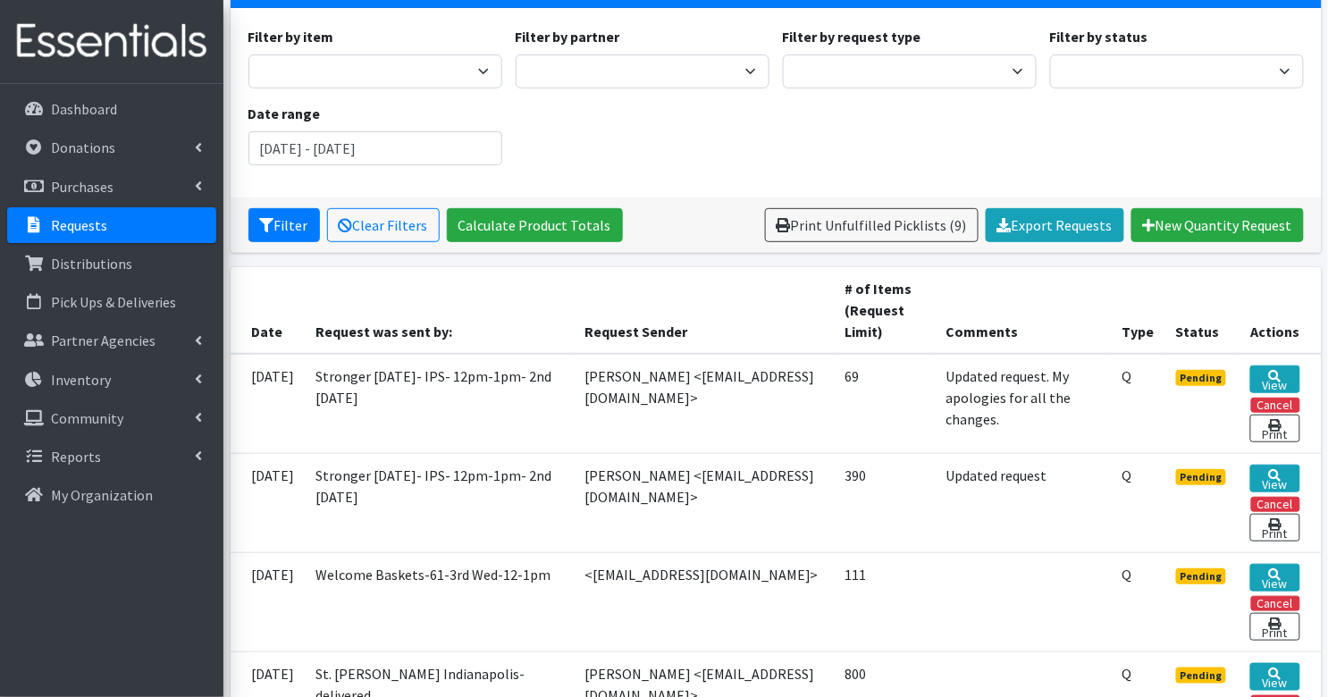
scroll to position [155, 0]
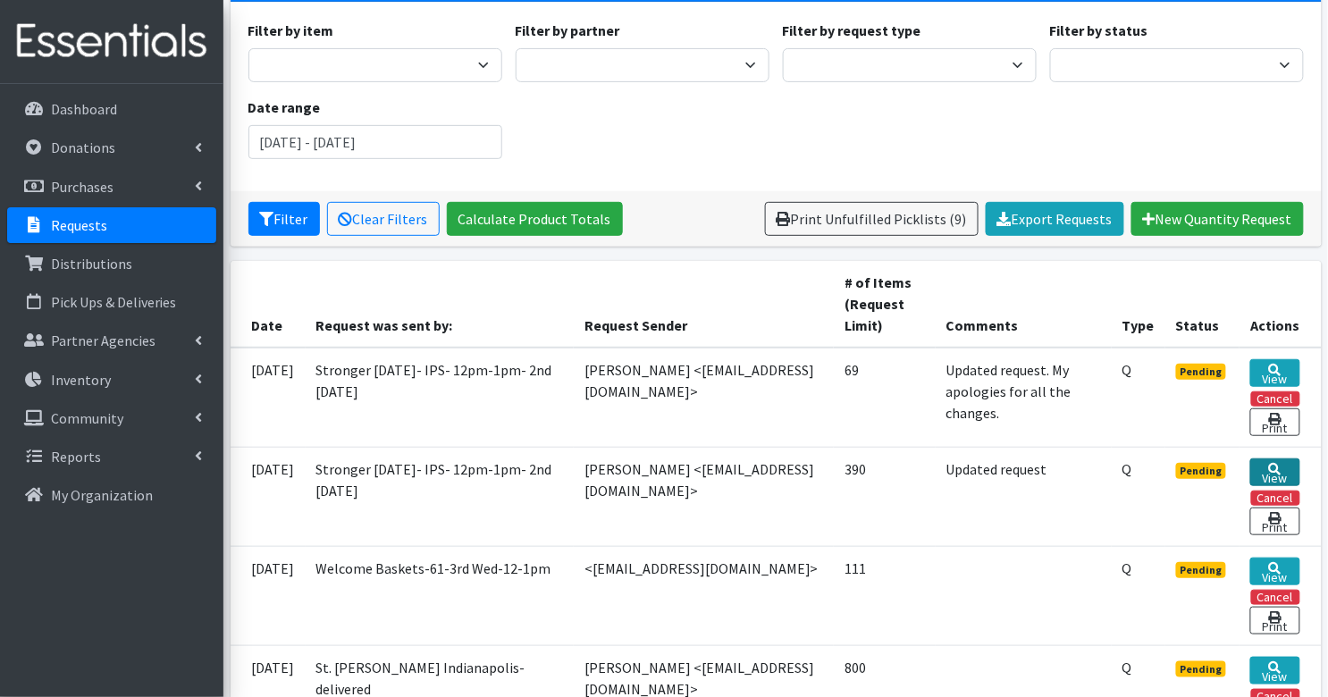
click at [1279, 474] on link "View" at bounding box center [1274, 472] width 49 height 28
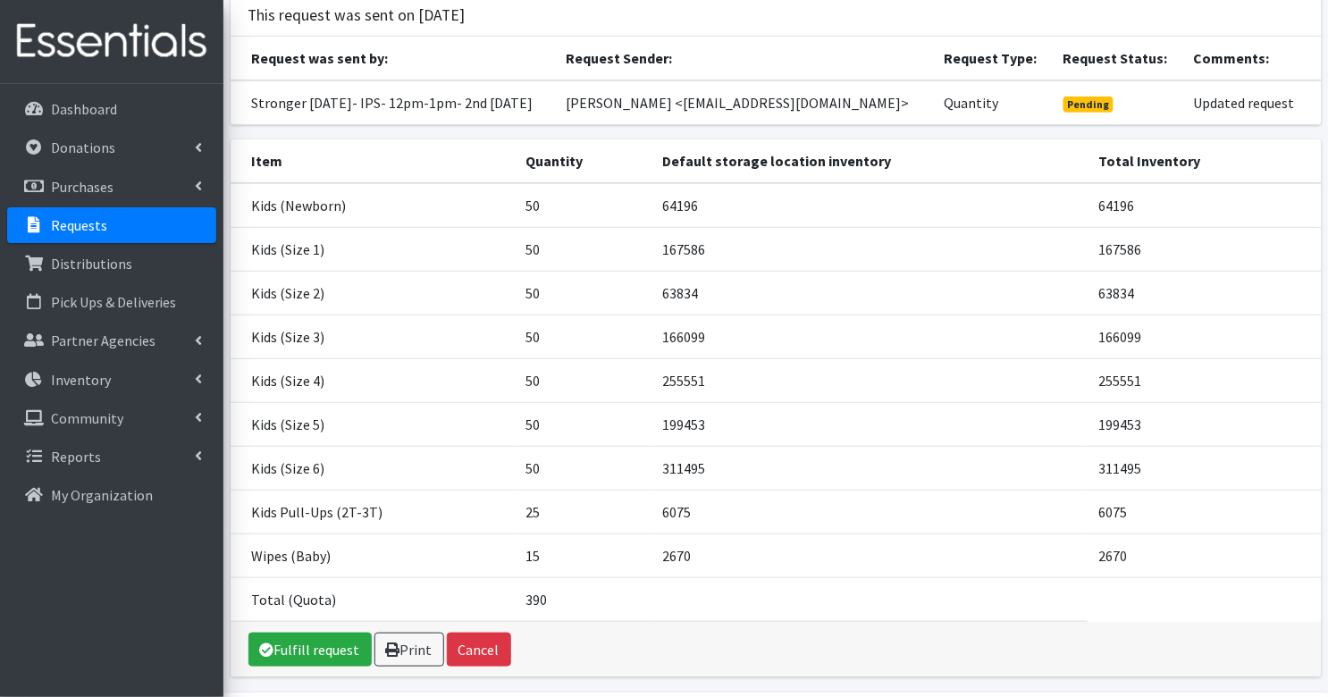
scroll to position [146, 0]
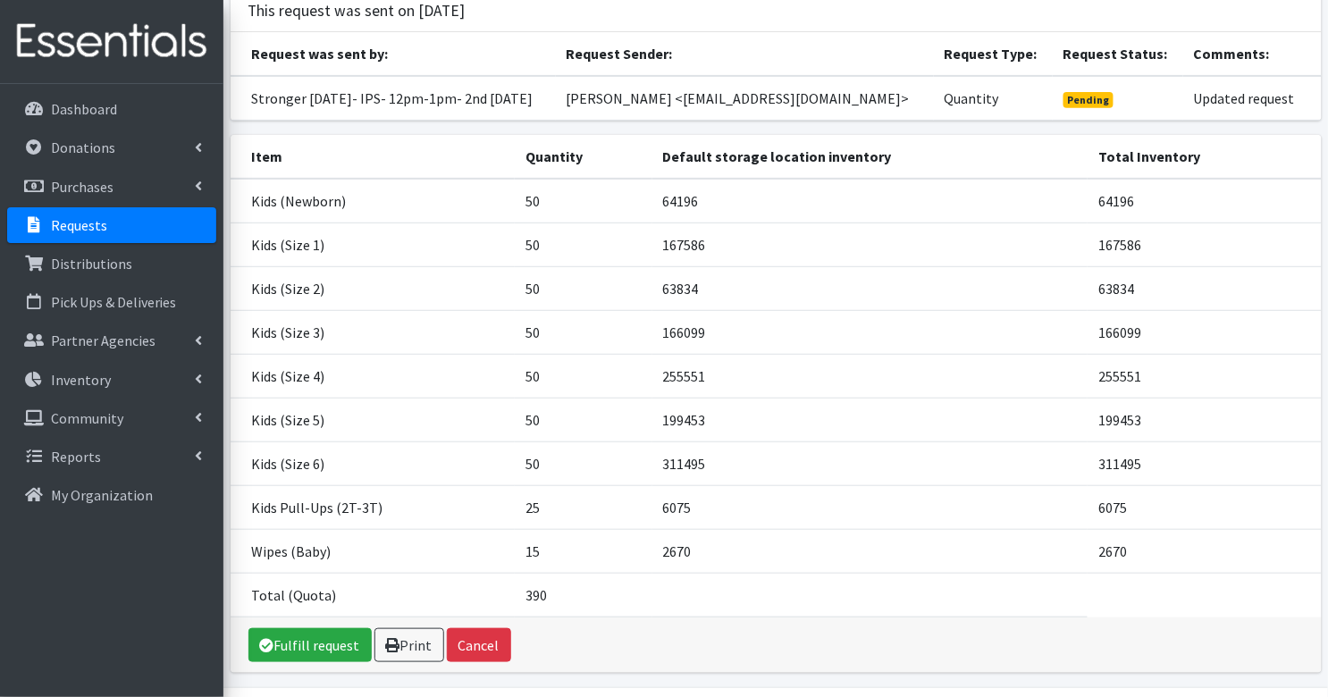
click at [76, 217] on p "Requests" at bounding box center [79, 225] width 56 height 18
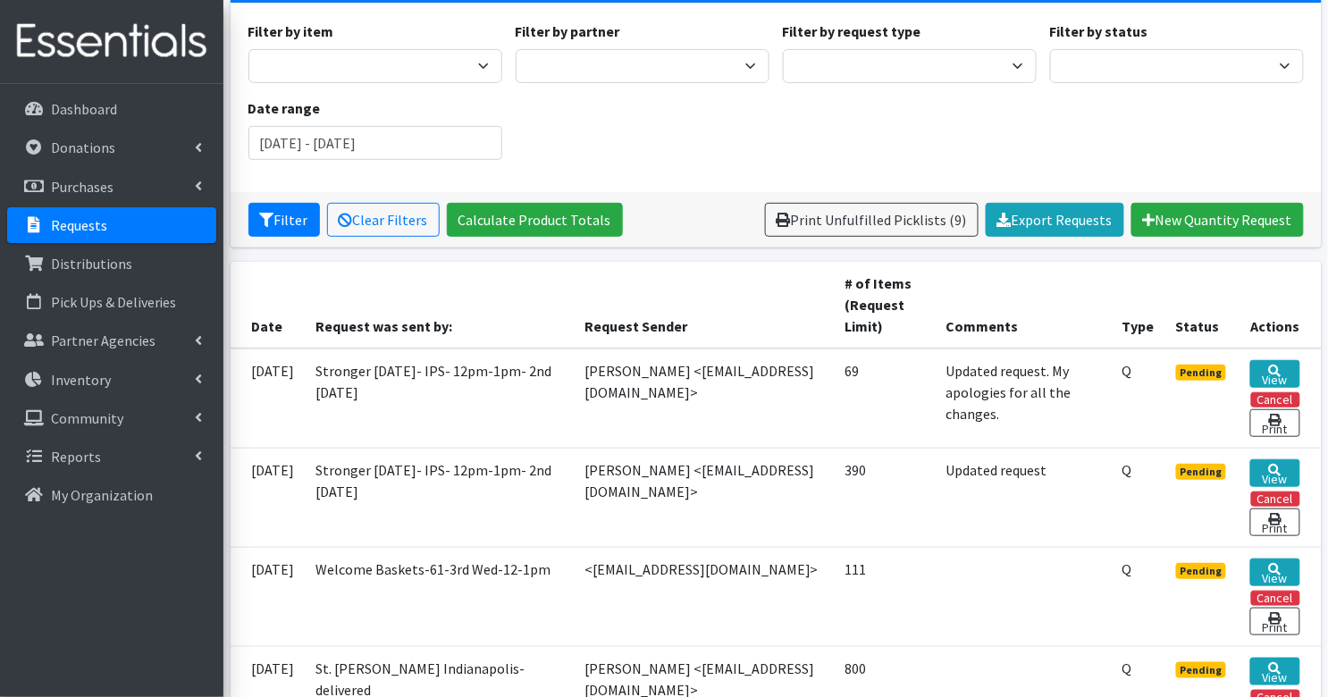
scroll to position [120, 0]
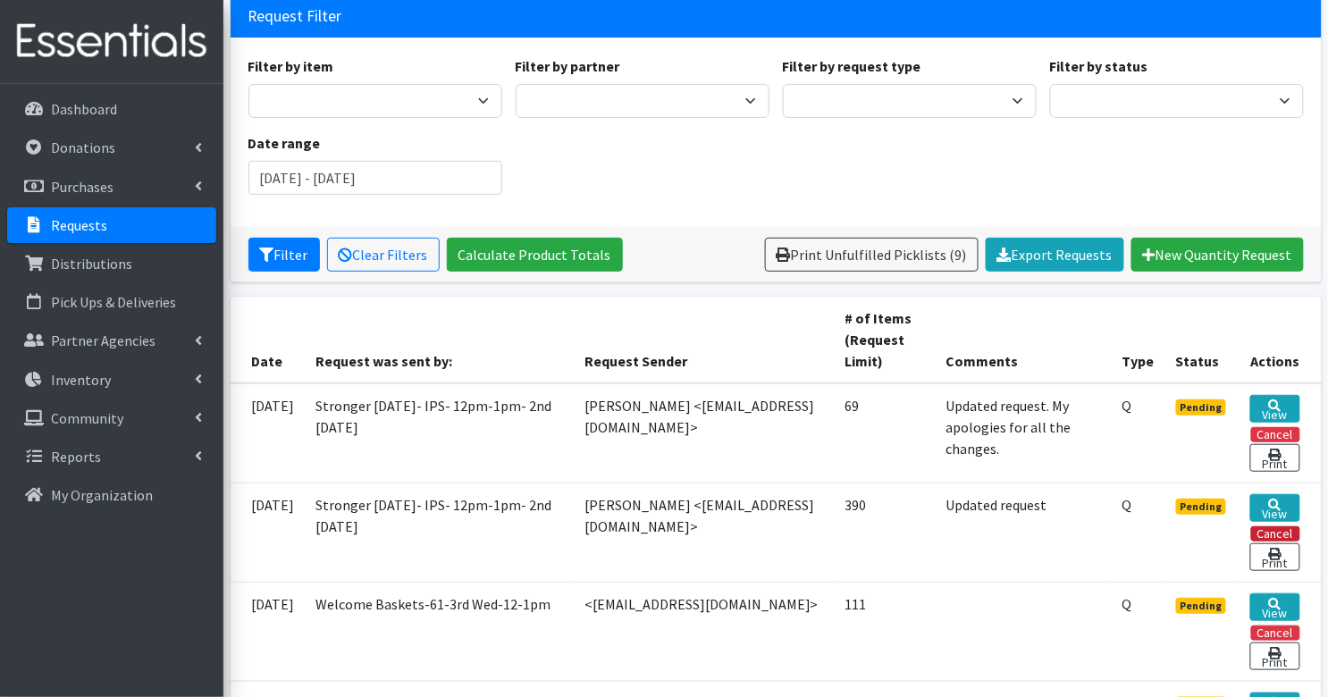
click at [1290, 529] on button "Cancel" at bounding box center [1275, 533] width 49 height 15
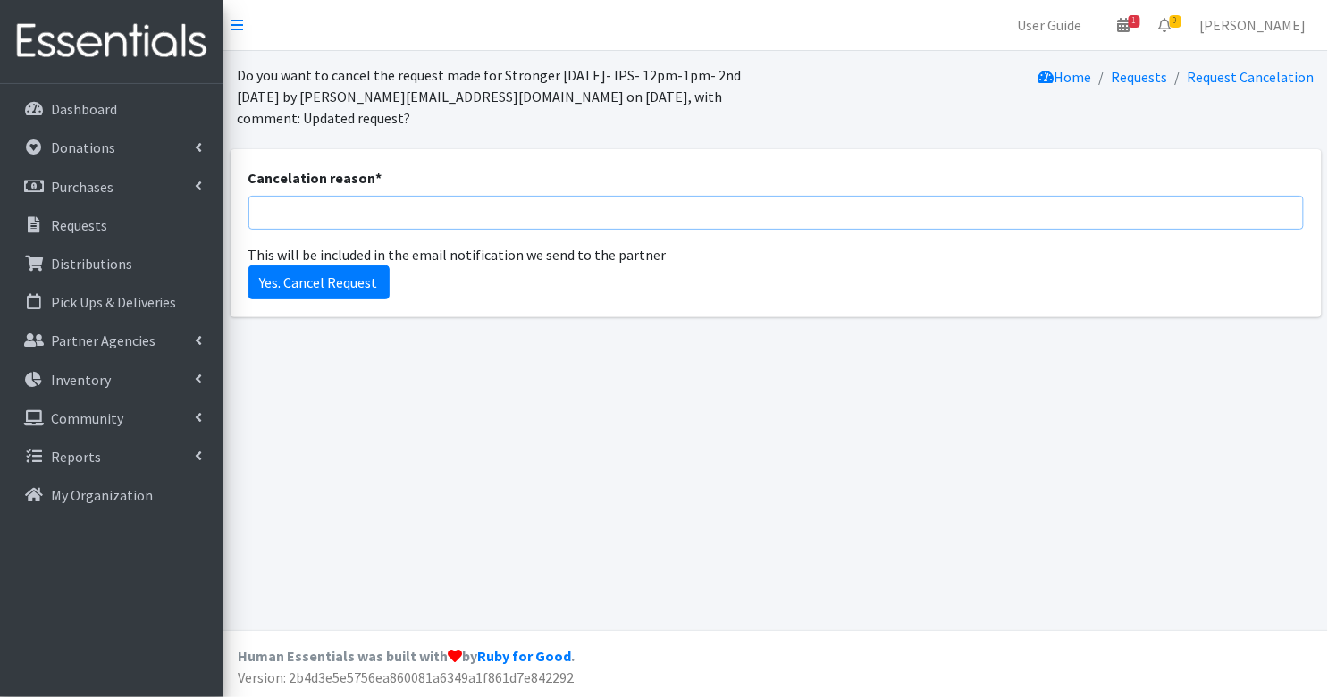
click at [444, 196] on input "Cancelation reason *" at bounding box center [775, 213] width 1055 height 34
type input "updated request submitted"
click at [346, 265] on input "Yes. Cancel Request" at bounding box center [318, 282] width 141 height 34
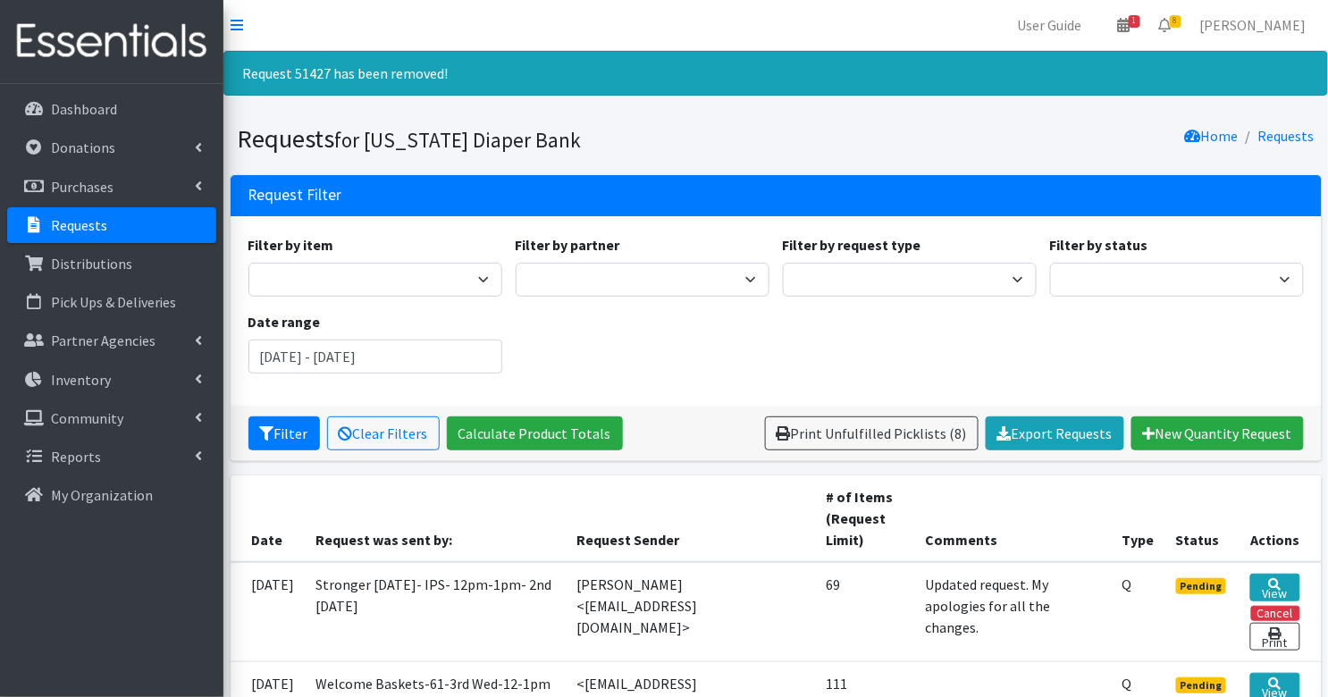
scroll to position [83, 0]
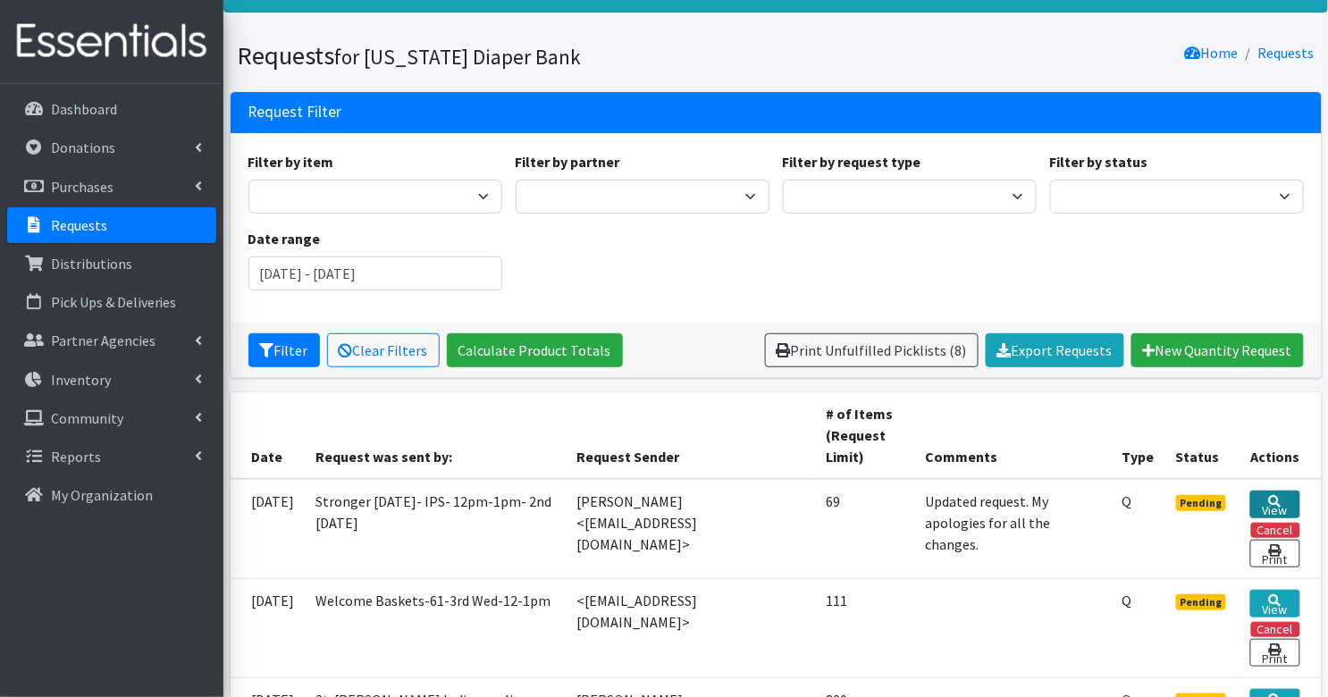
click at [1263, 502] on link "View" at bounding box center [1274, 504] width 49 height 28
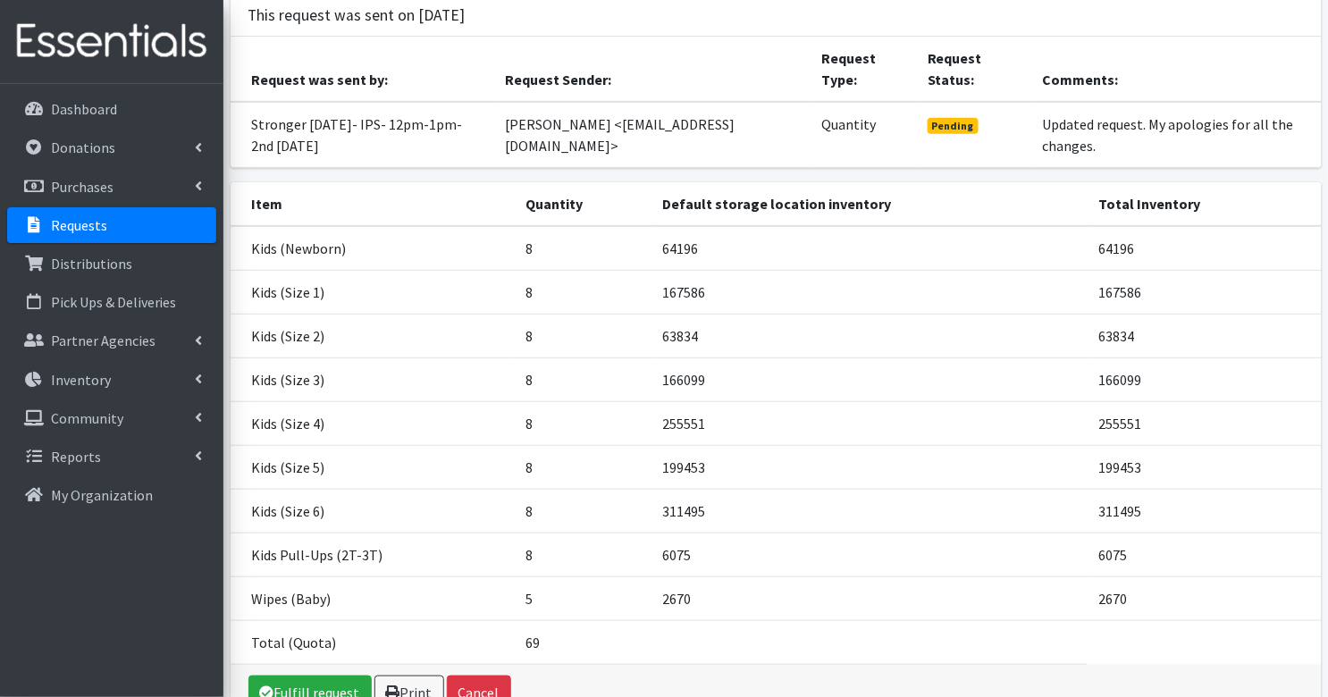
scroll to position [248, 0]
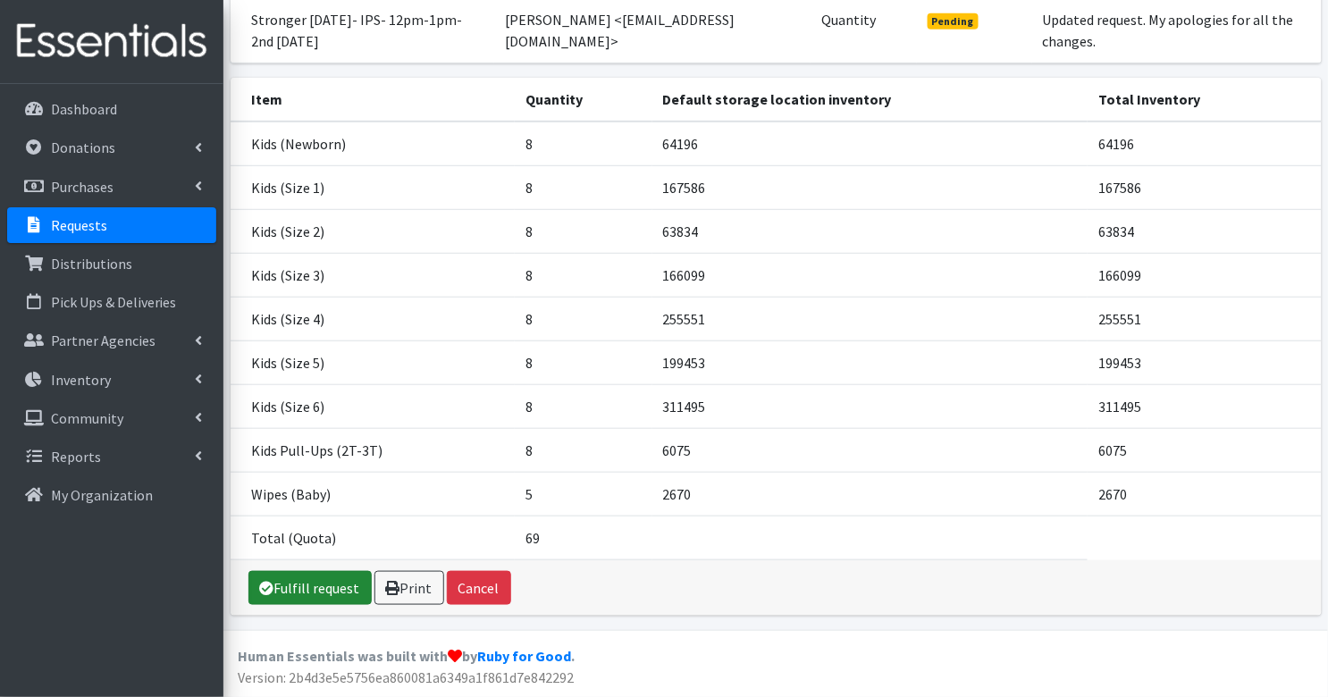
click at [318, 591] on link "Fulfill request" at bounding box center [309, 588] width 123 height 34
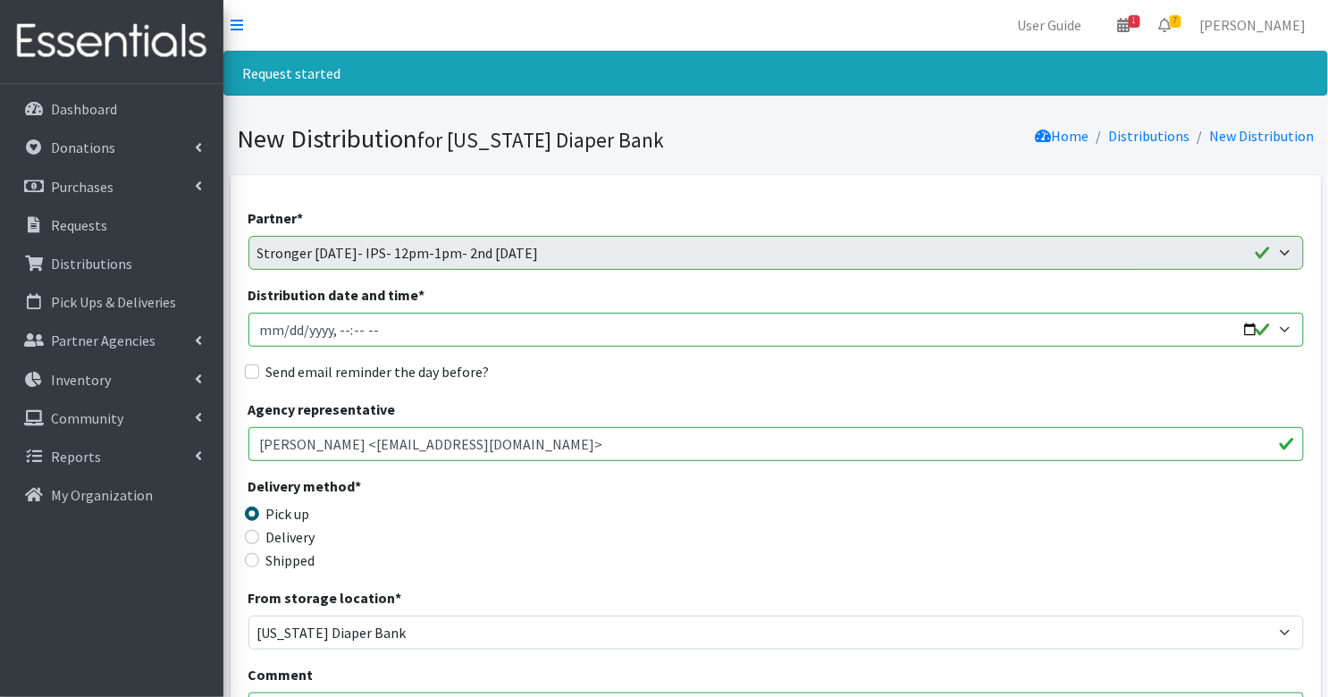
click at [264, 328] on input "Distribution date and time *" at bounding box center [775, 330] width 1055 height 34
click at [339, 331] on input "Distribution date and time *" at bounding box center [775, 330] width 1055 height 34
type input "2025-09-10T12:00"
click at [250, 371] on input "Send email reminder the day before?" at bounding box center [252, 372] width 14 height 14
checkbox input "true"
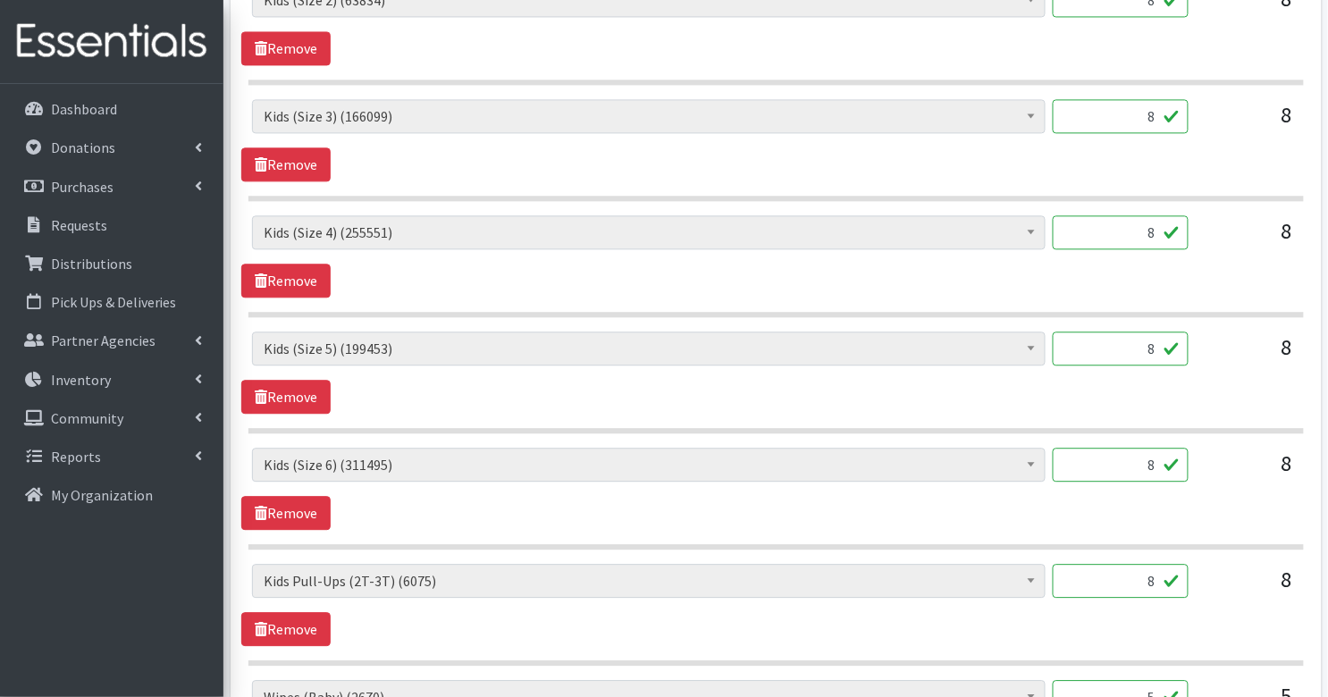
scroll to position [1416, 0]
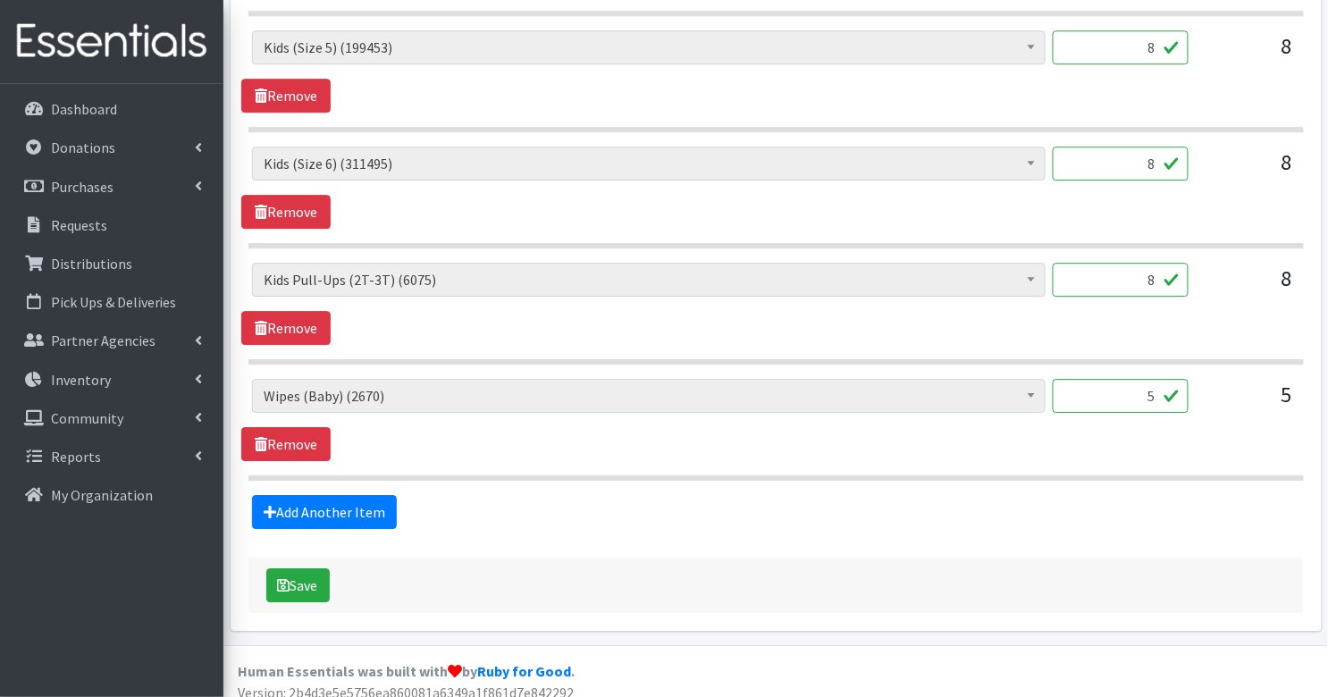
click at [1142, 391] on input "5" at bounding box center [1120, 396] width 136 height 34
type input "15"
click at [306, 573] on button "Save" at bounding box center [297, 585] width 63 height 34
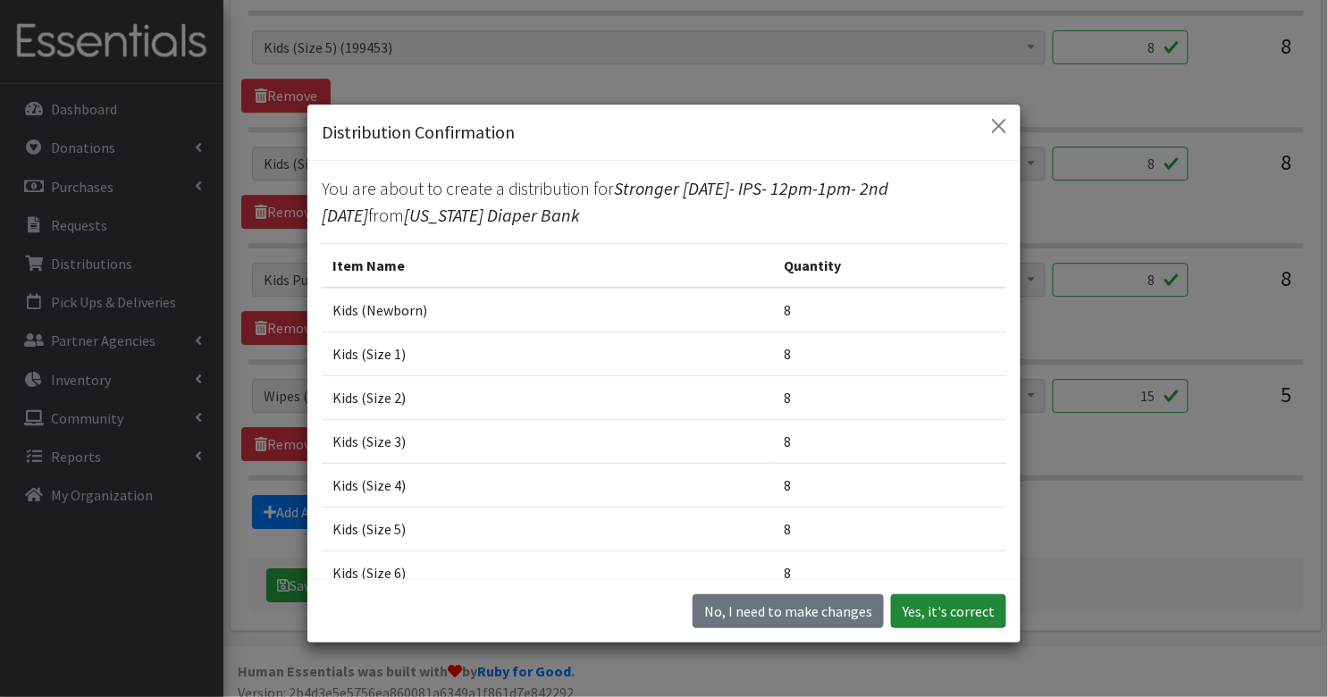
click at [978, 613] on button "Yes, it's correct" at bounding box center [948, 611] width 115 height 34
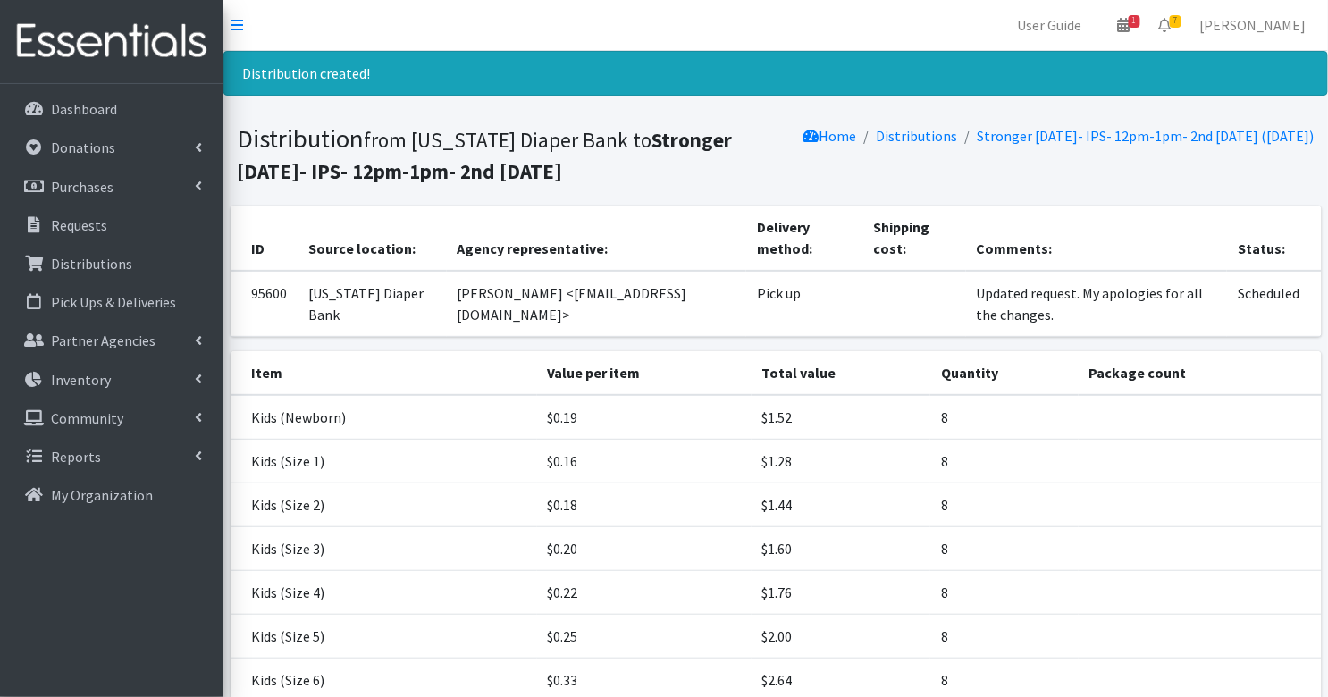
scroll to position [266, 0]
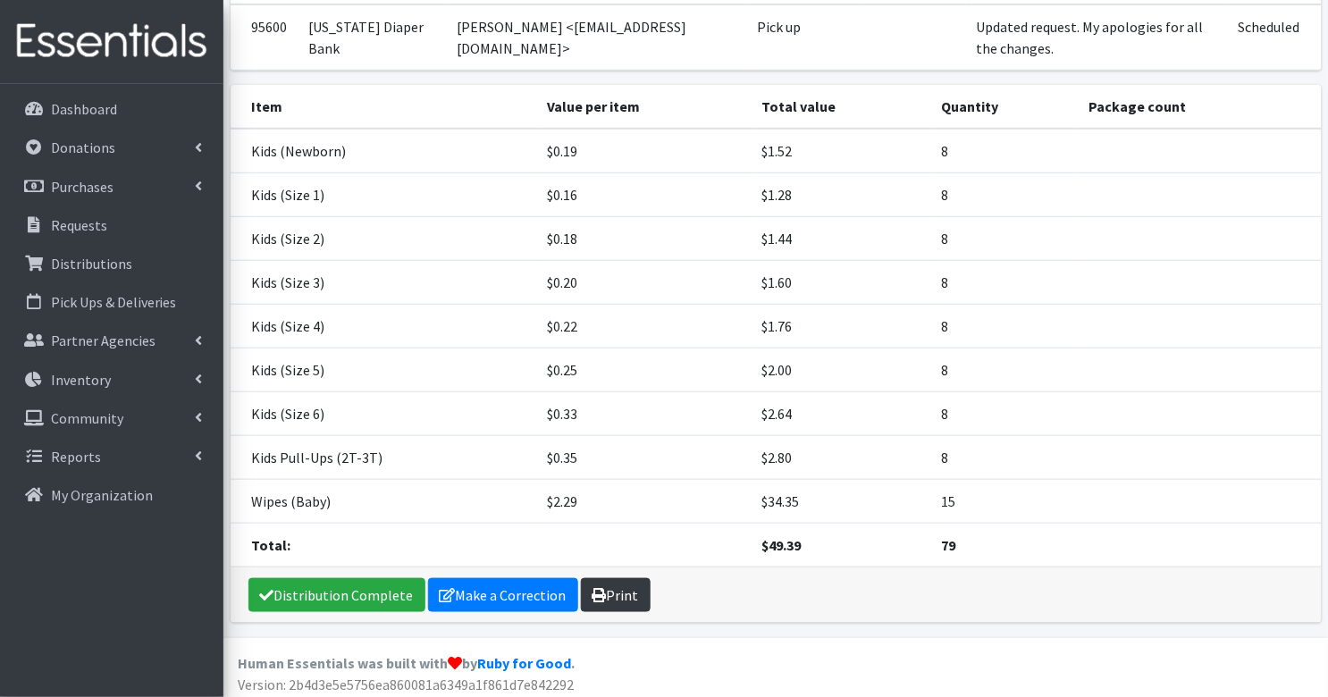
click at [623, 595] on link "Print" at bounding box center [616, 595] width 70 height 34
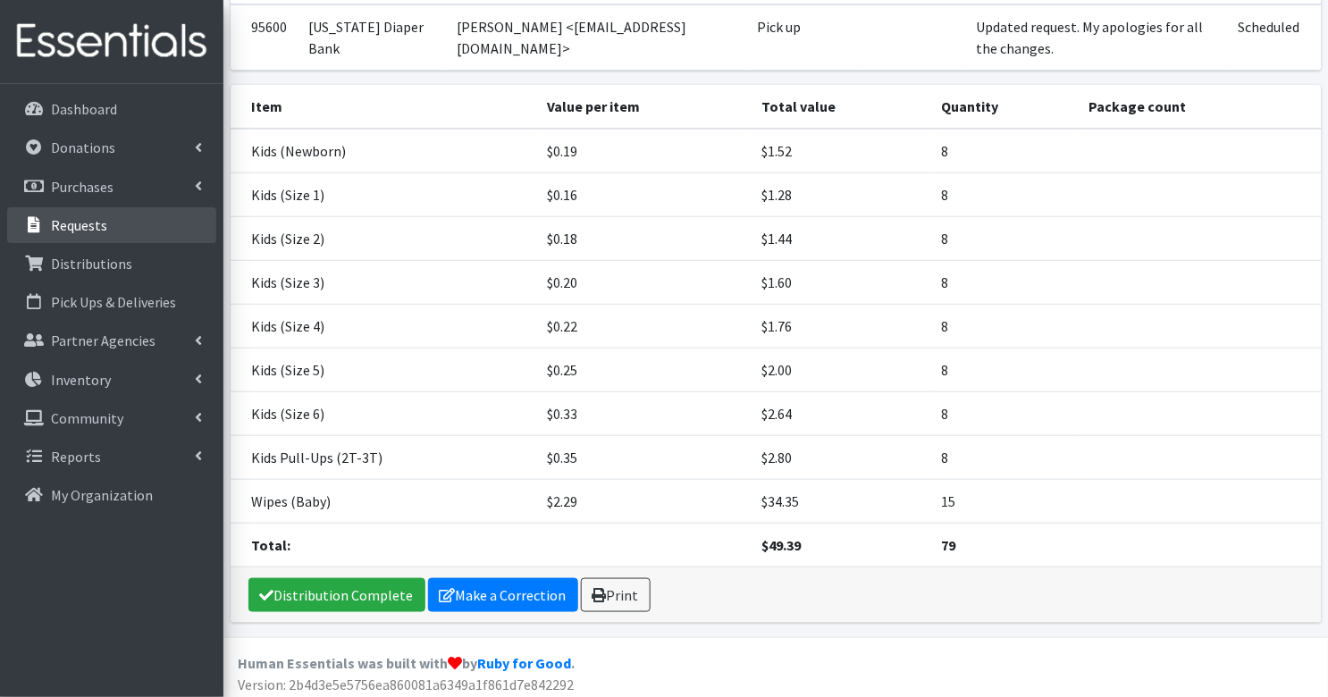
click at [52, 219] on p "Requests" at bounding box center [79, 225] width 56 height 18
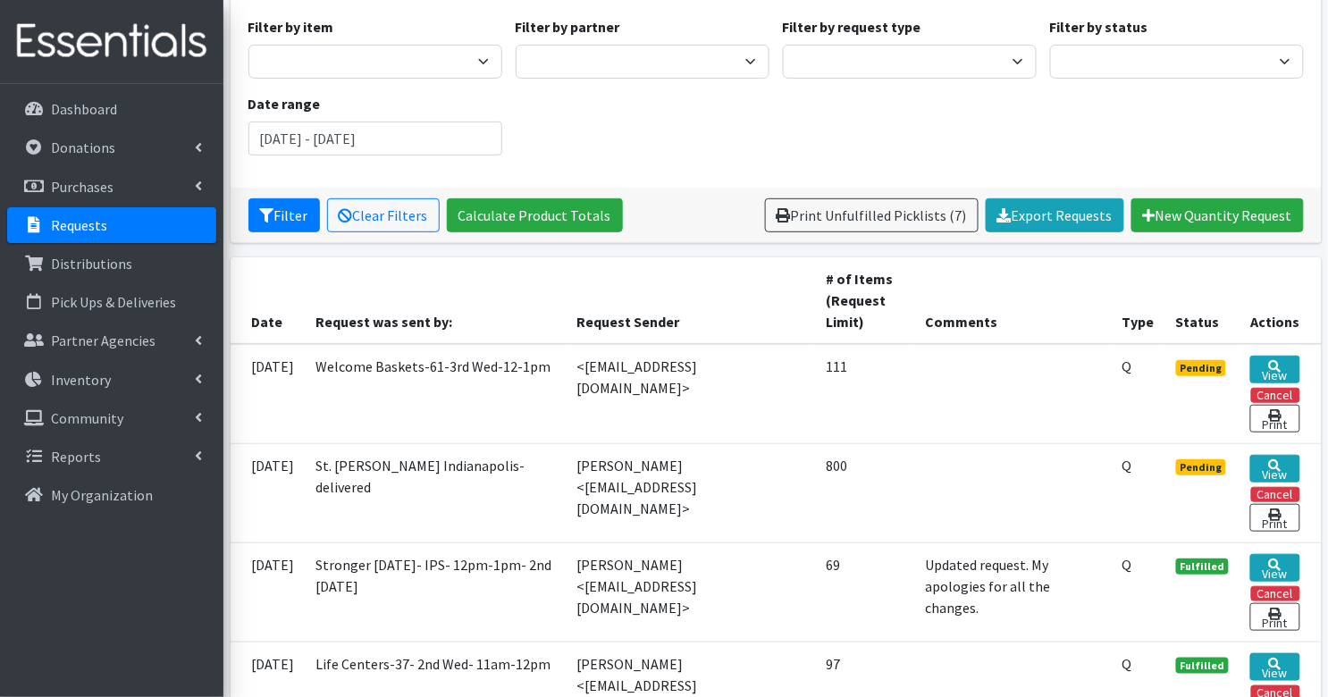
scroll to position [173, 0]
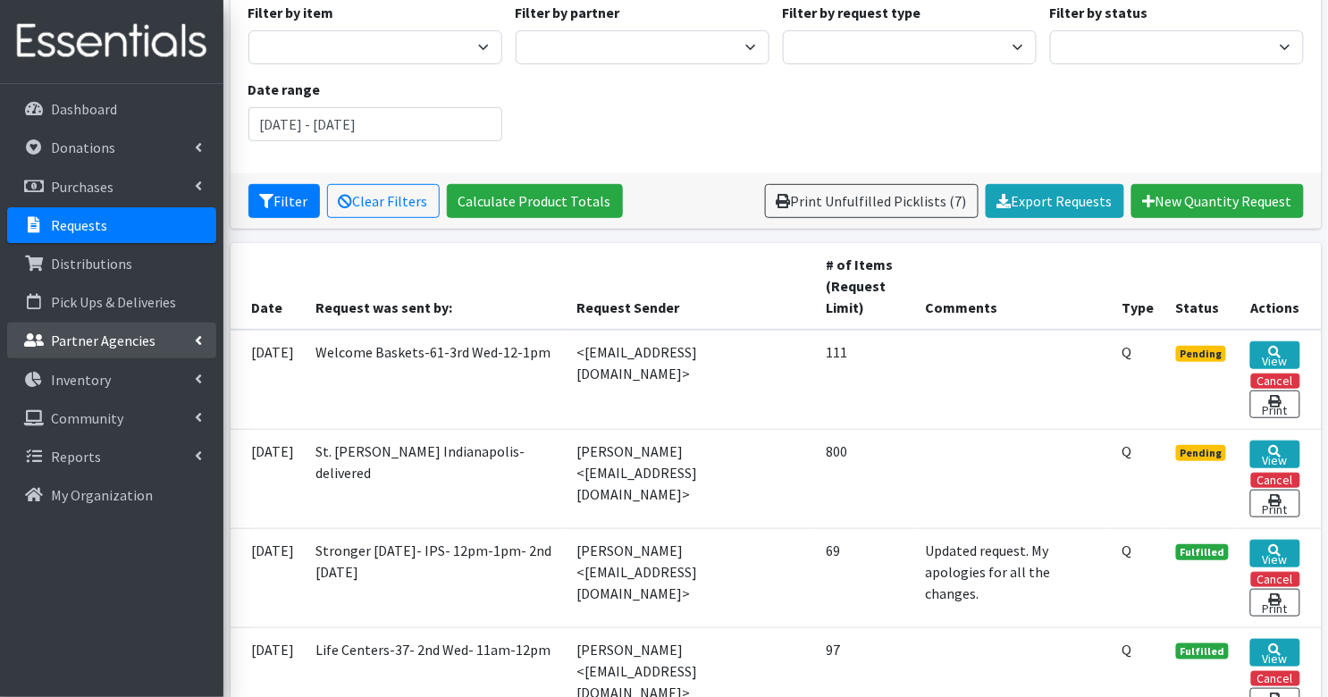
click at [71, 343] on p "Partner Agencies" at bounding box center [103, 340] width 105 height 18
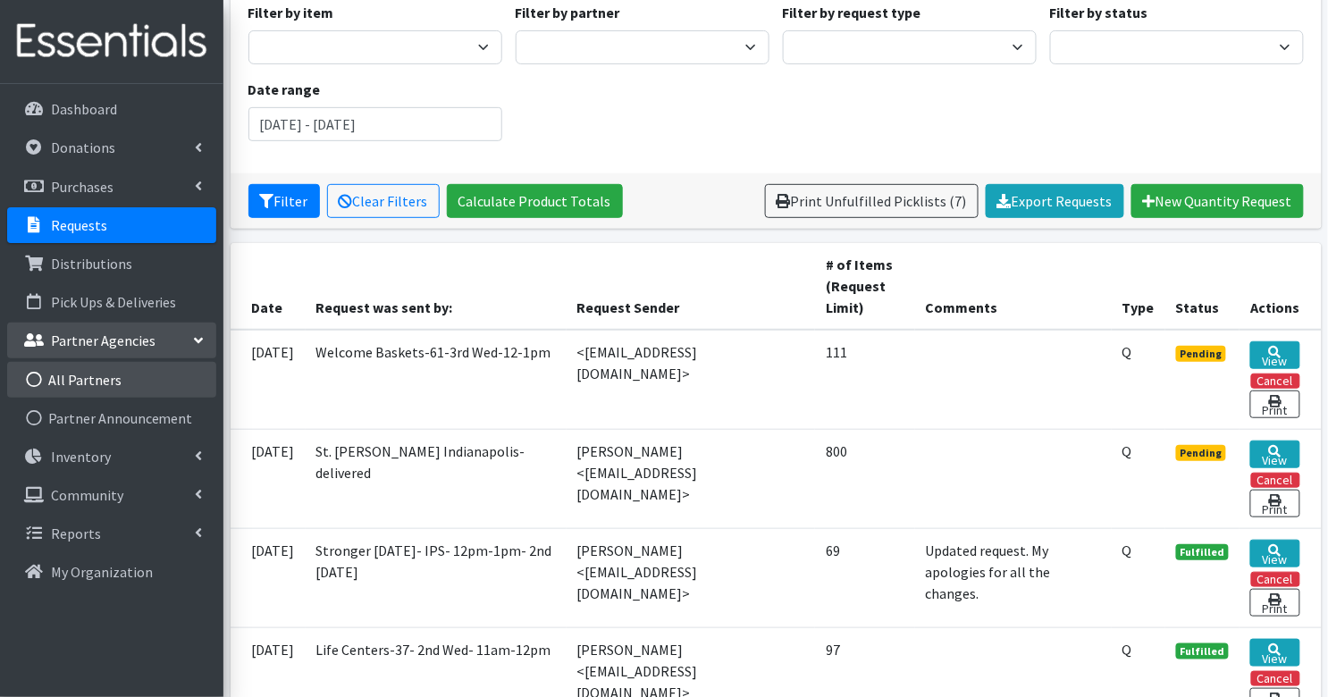
click at [88, 386] on link "All Partners" at bounding box center [111, 380] width 209 height 36
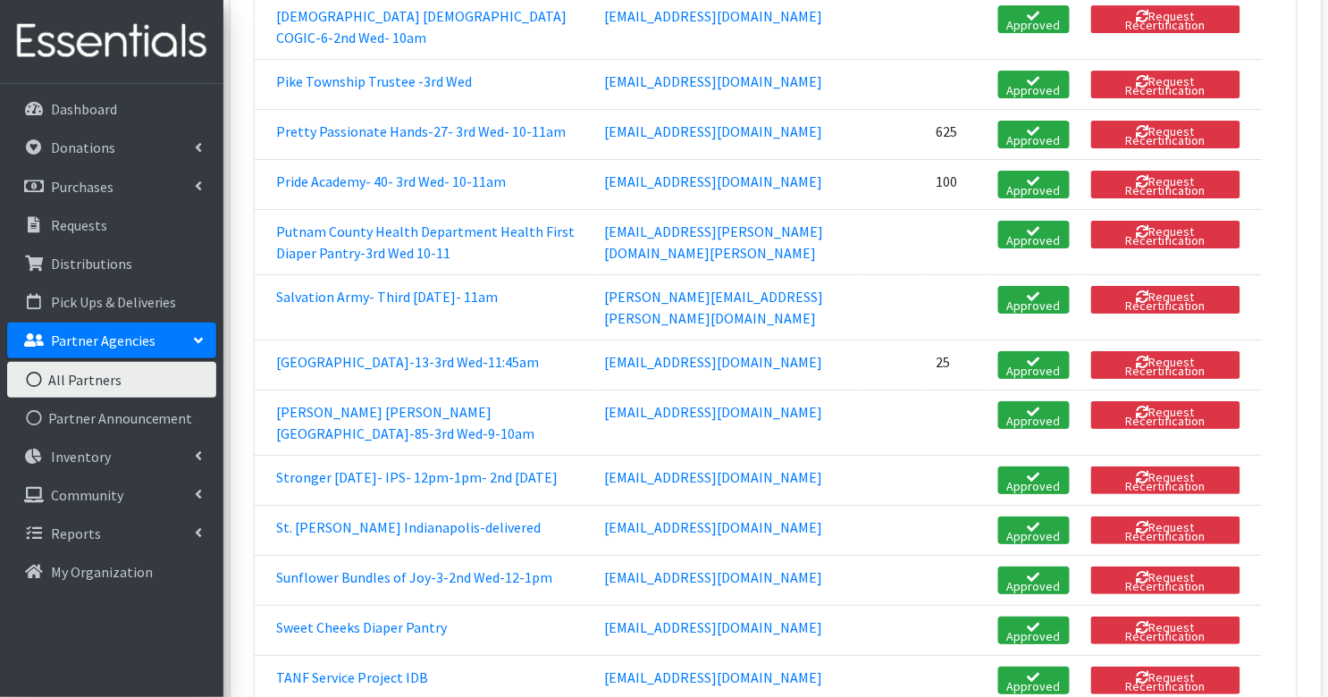
scroll to position [4803, 0]
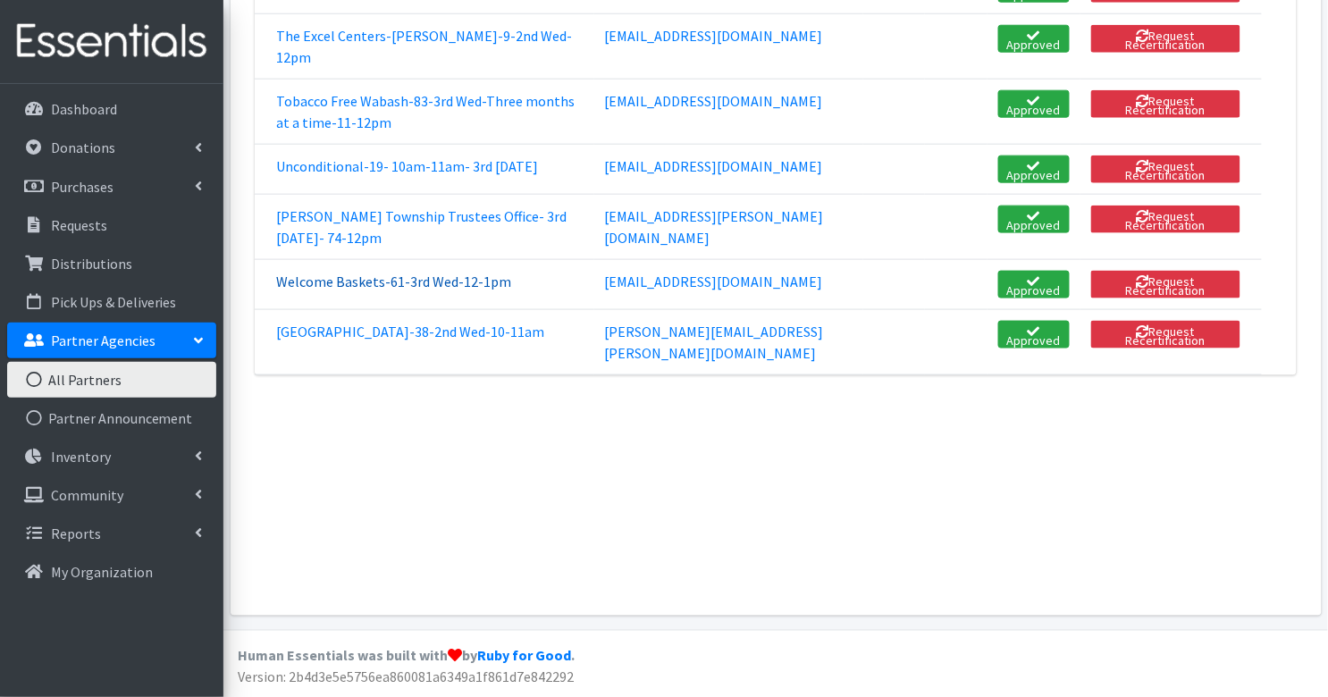
click at [347, 272] on link "Welcome Baskets-61-3rd Wed-12-1pm" at bounding box center [393, 281] width 235 height 18
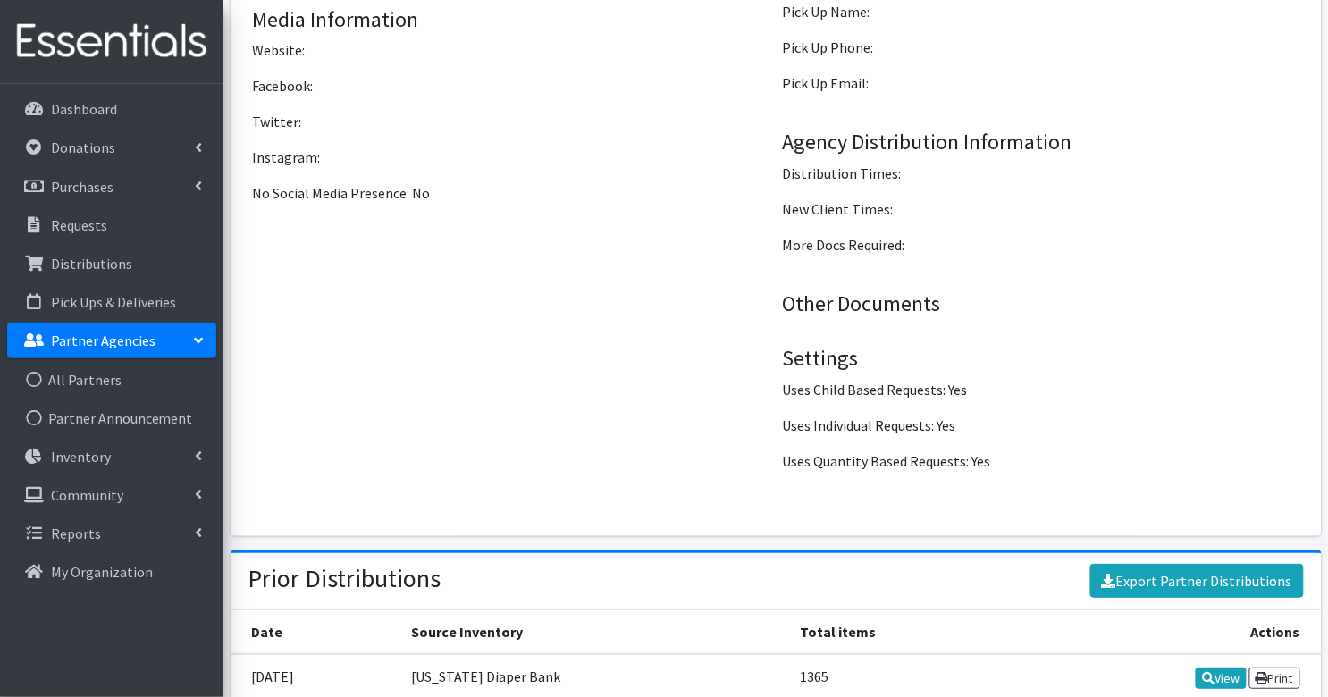
scroll to position [2029, 0]
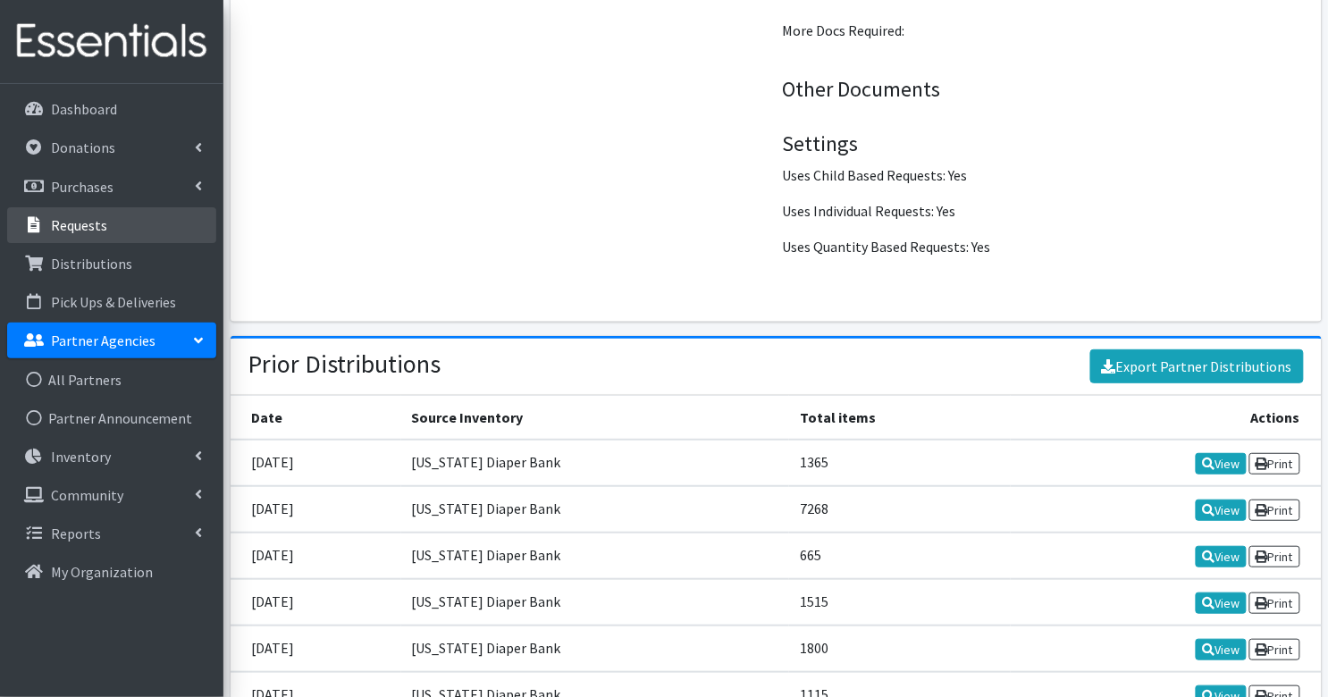
click at [82, 222] on p "Requests" at bounding box center [79, 225] width 56 height 18
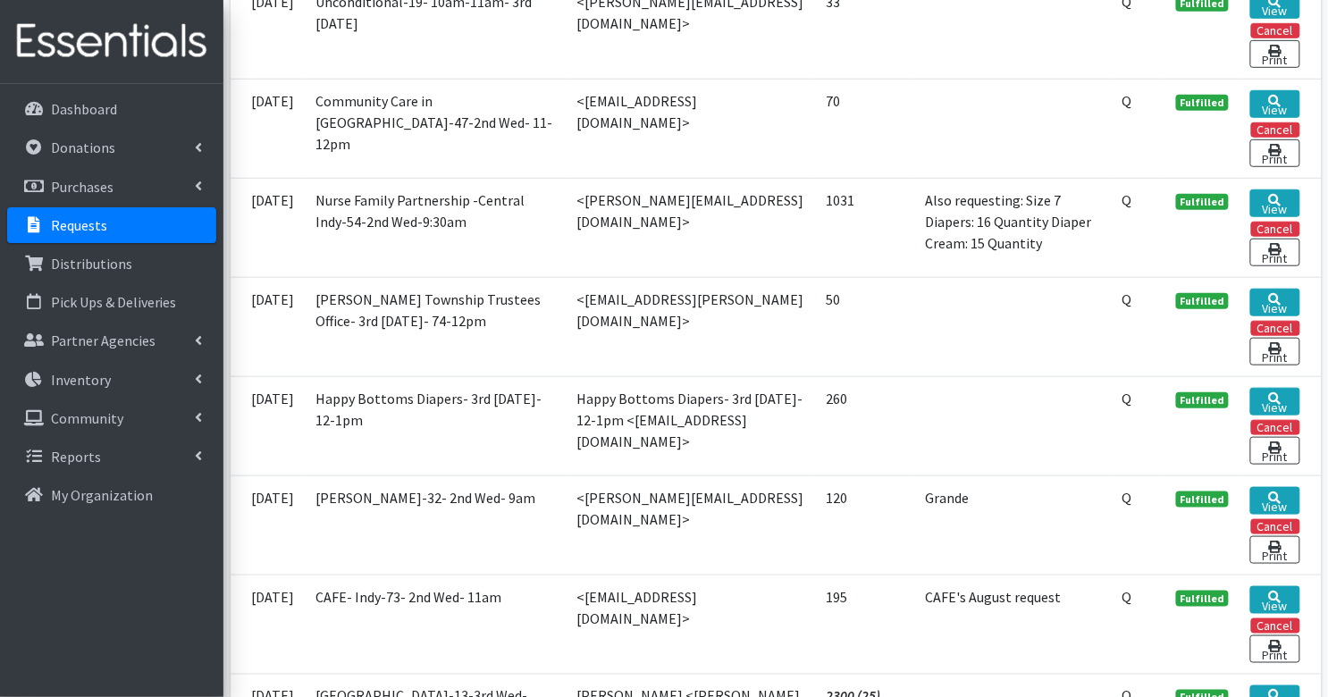
scroll to position [2525, 0]
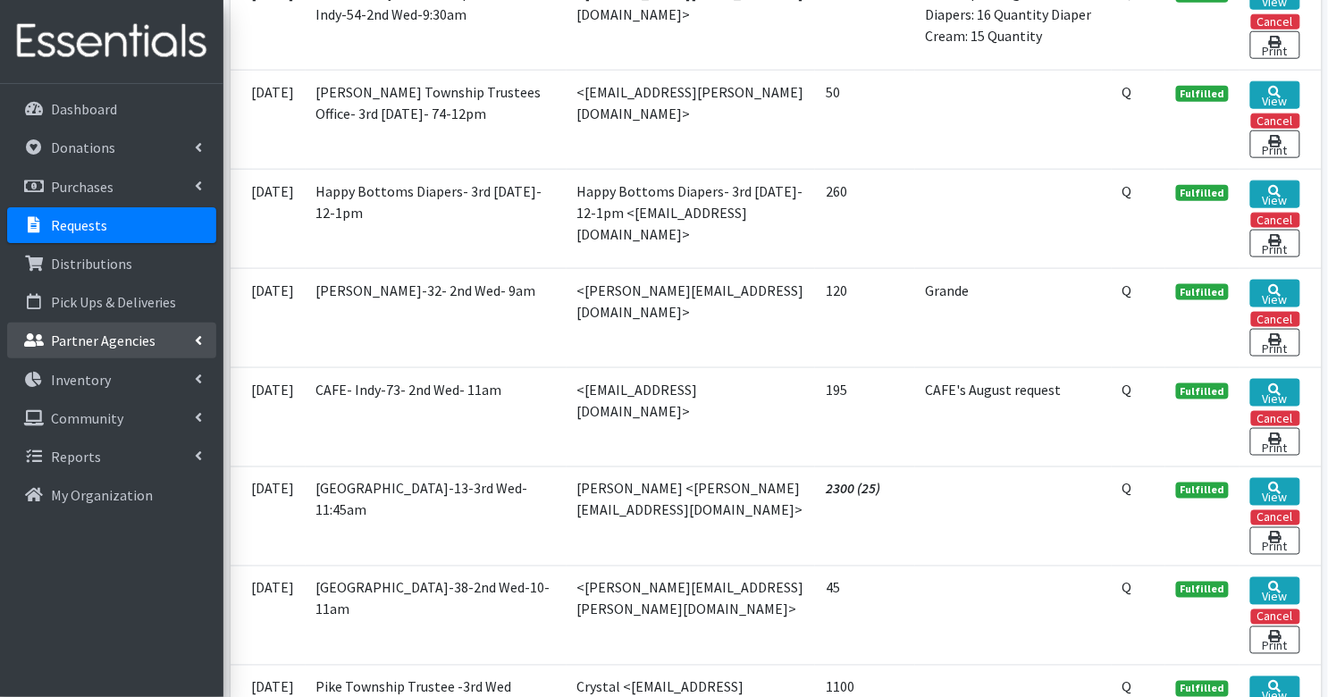
click at [78, 331] on p "Partner Agencies" at bounding box center [103, 340] width 105 height 18
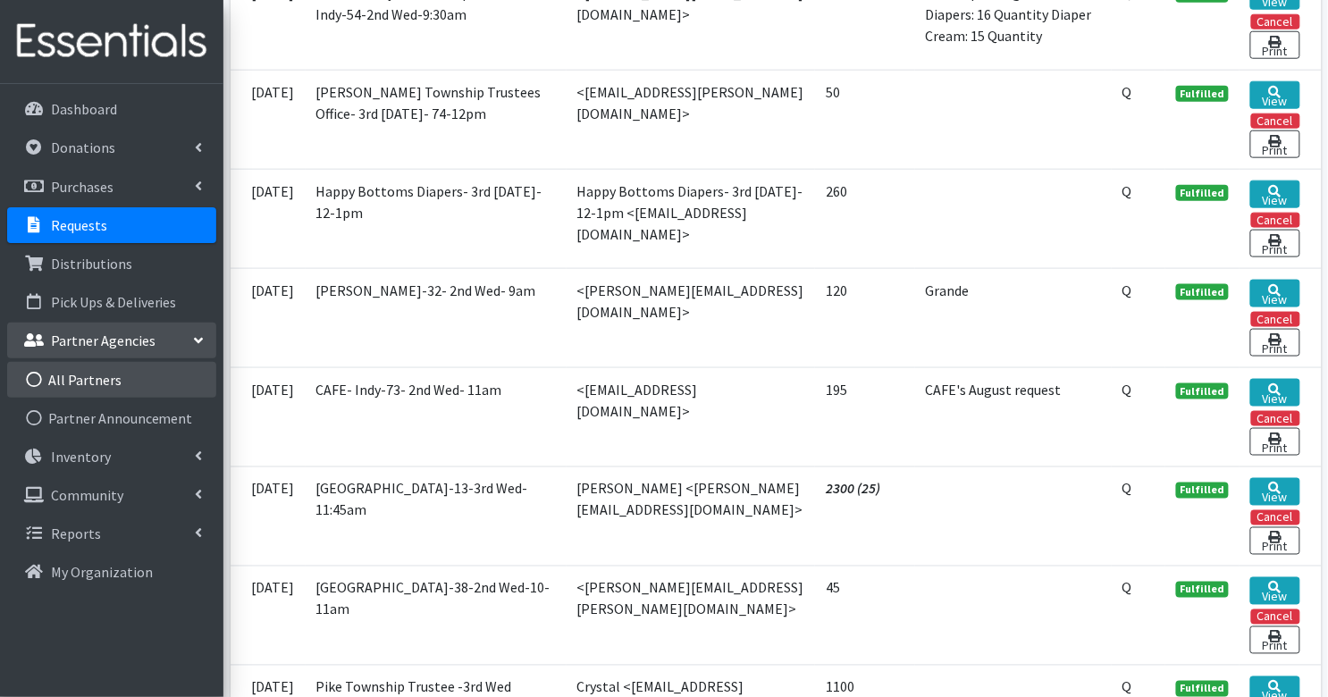
click at [74, 375] on link "All Partners" at bounding box center [111, 380] width 209 height 36
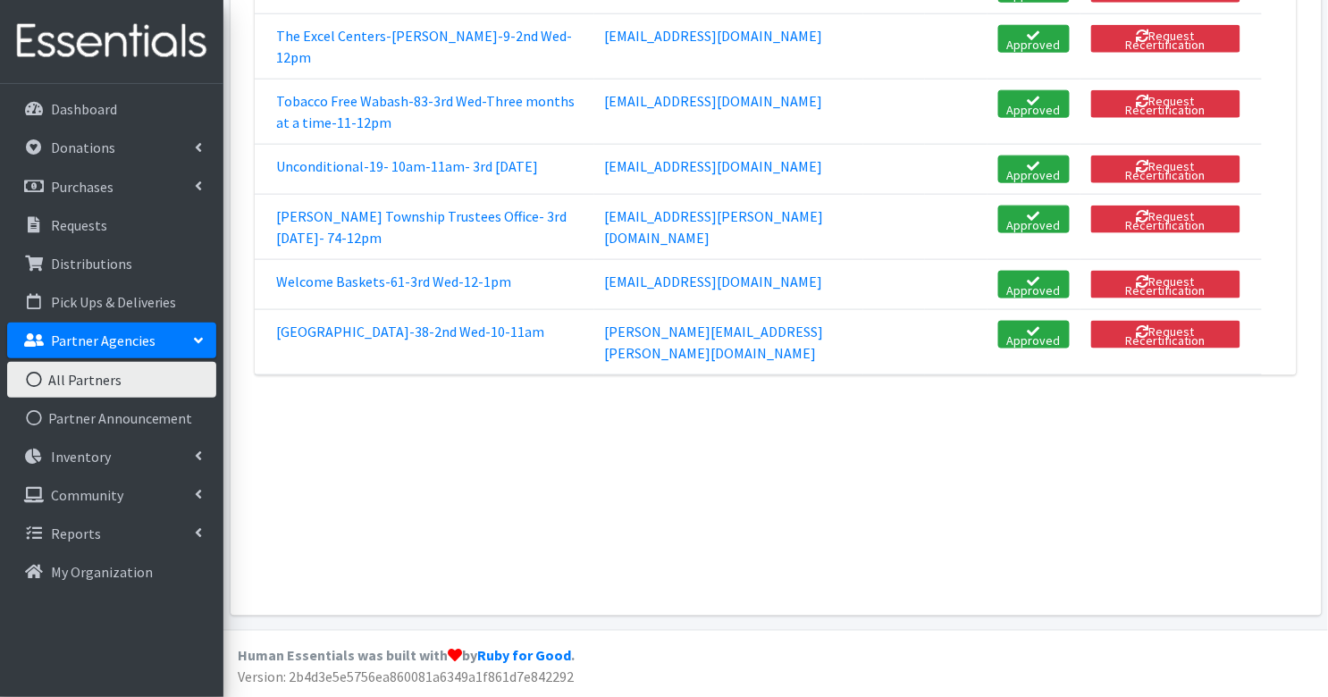
scroll to position [4803, 0]
click at [385, 272] on link "Welcome Baskets-61-3rd Wed-12-1pm" at bounding box center [393, 281] width 235 height 18
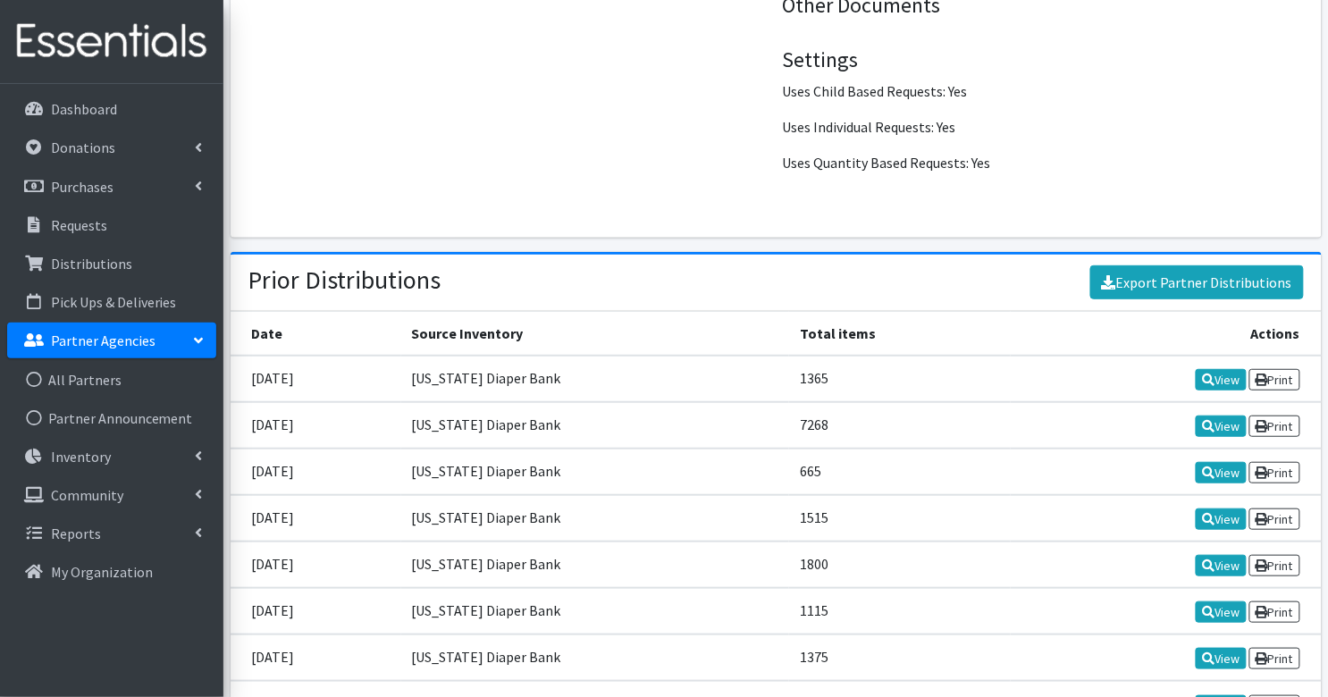
scroll to position [1908, 0]
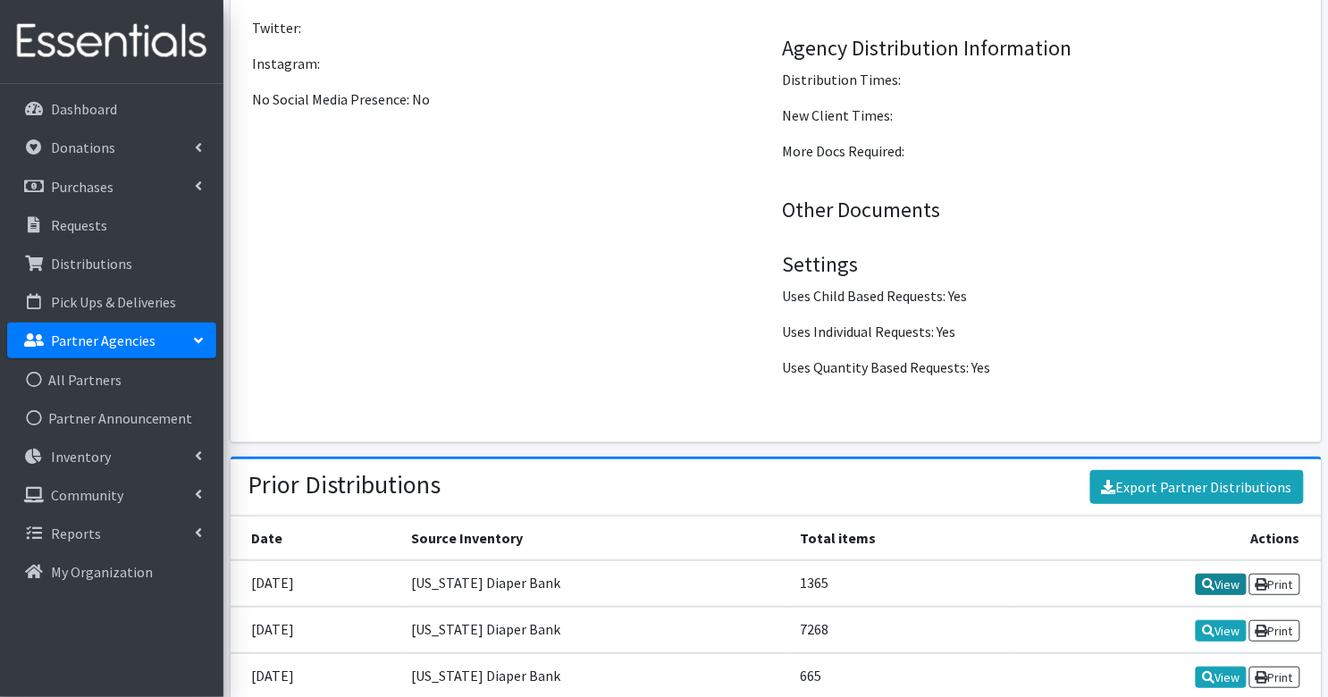
click at [1215, 574] on link "View" at bounding box center [1220, 584] width 51 height 21
click at [1212, 622] on link "View" at bounding box center [1220, 630] width 51 height 21
click at [39, 221] on icon at bounding box center [33, 225] width 23 height 16
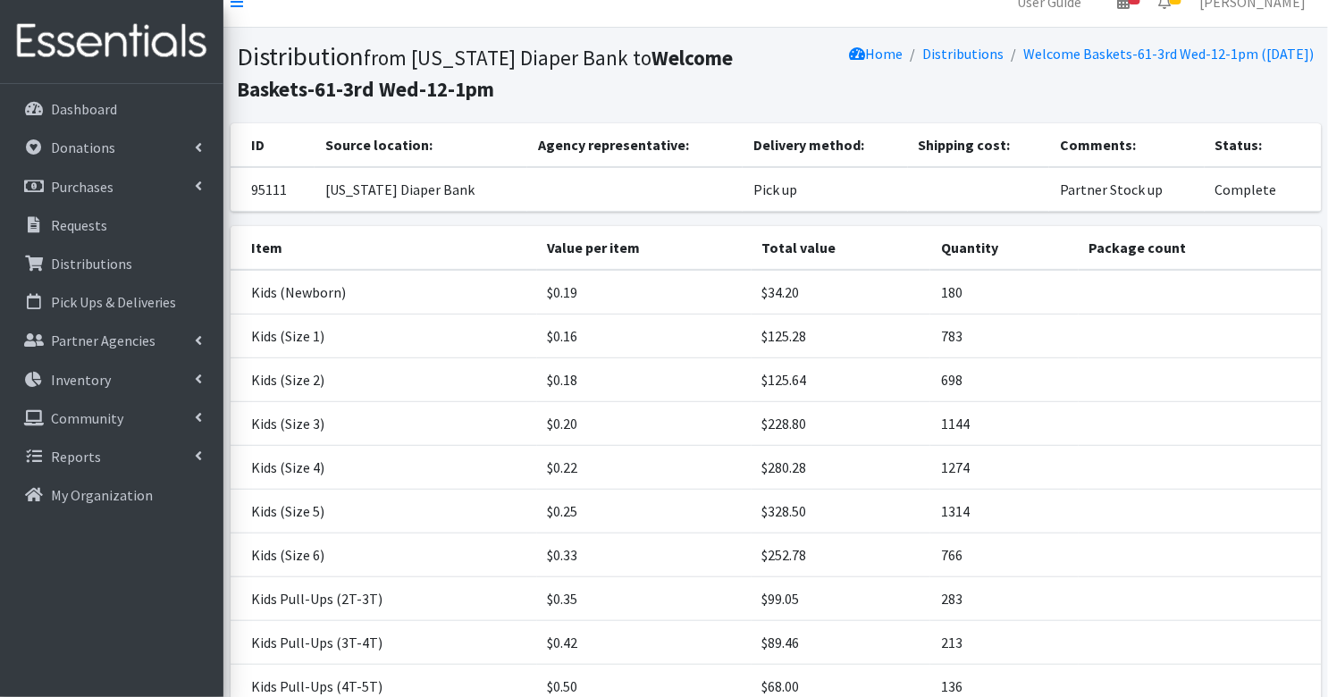
scroll to position [24, 0]
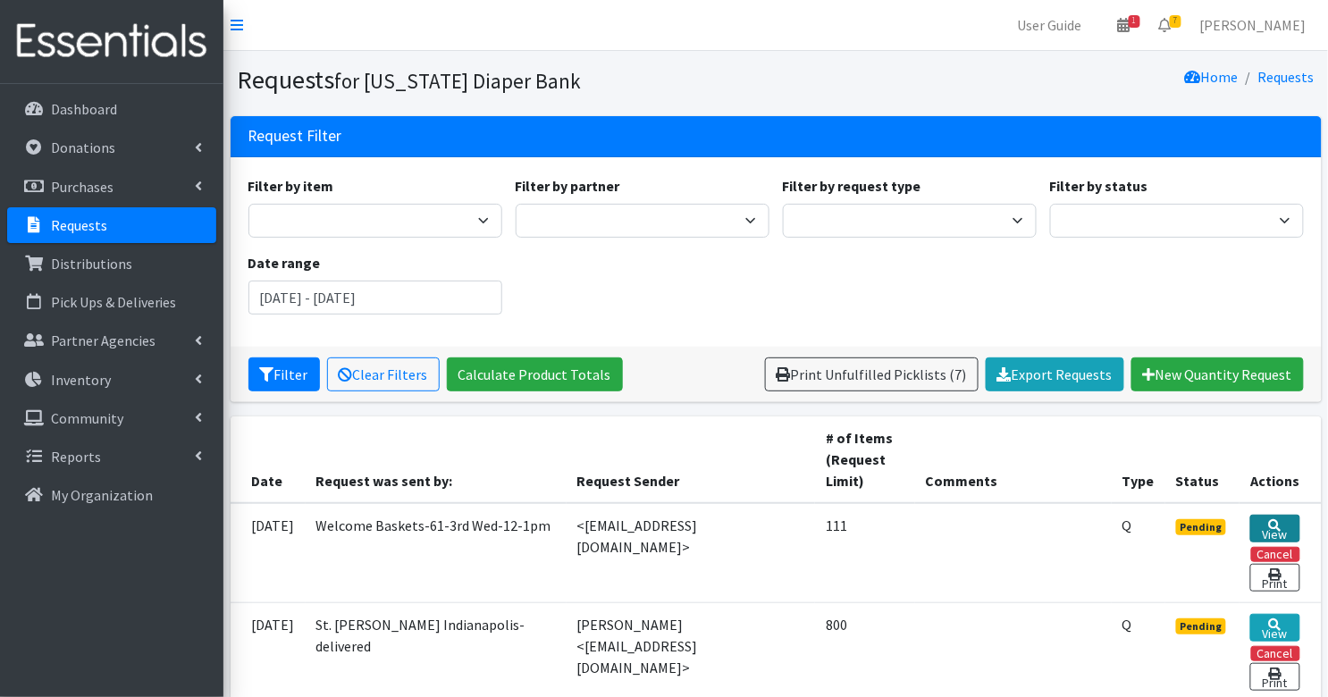
click at [1275, 520] on icon at bounding box center [1275, 525] width 13 height 13
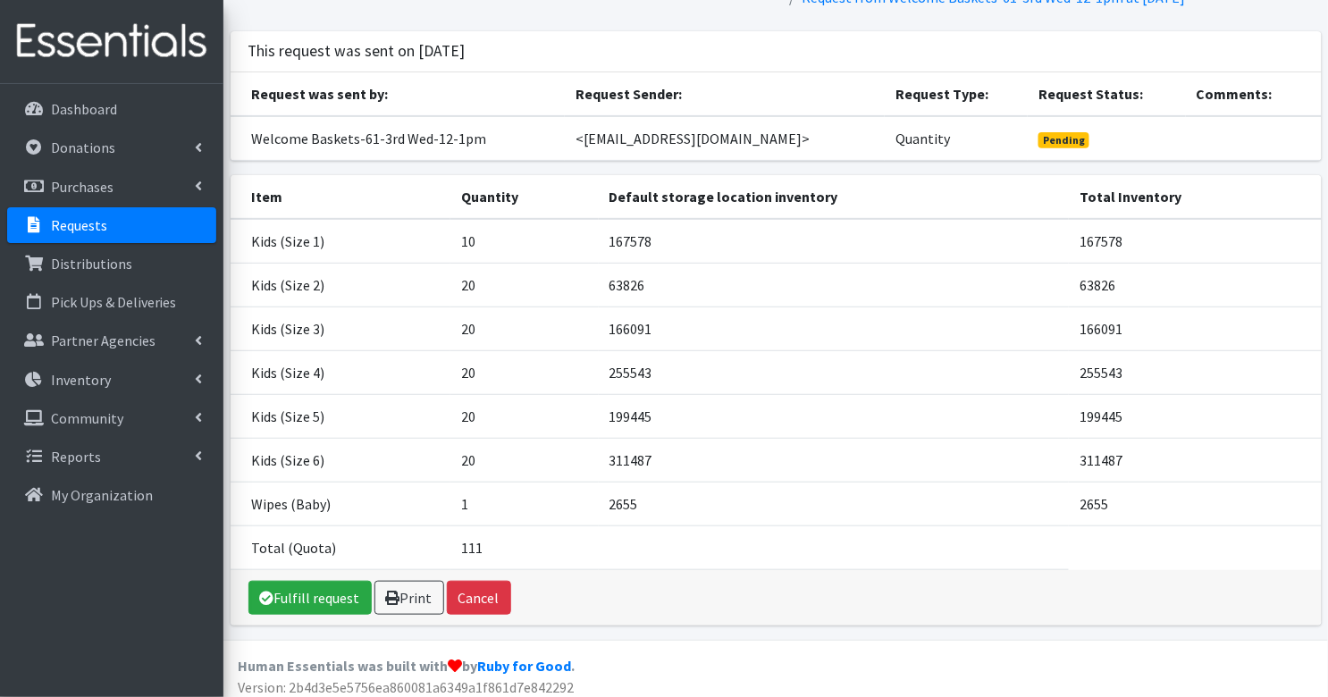
scroll to position [109, 0]
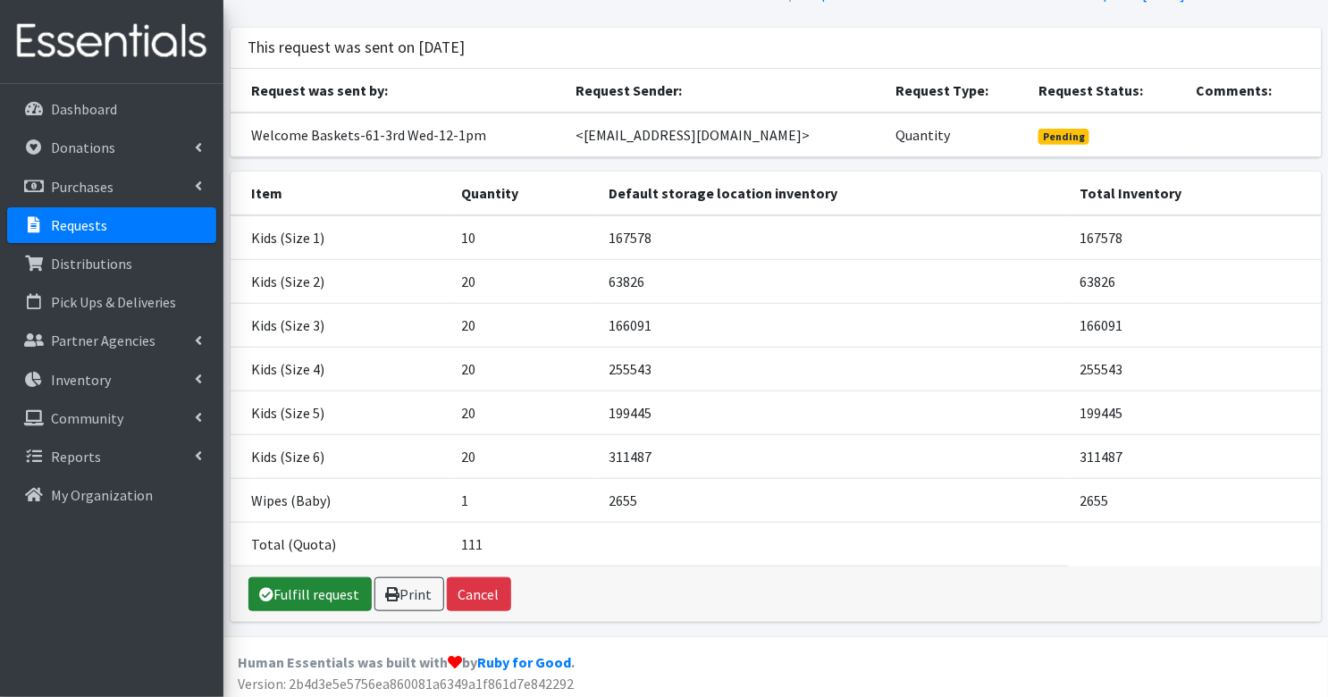
click at [313, 583] on link "Fulfill request" at bounding box center [309, 594] width 123 height 34
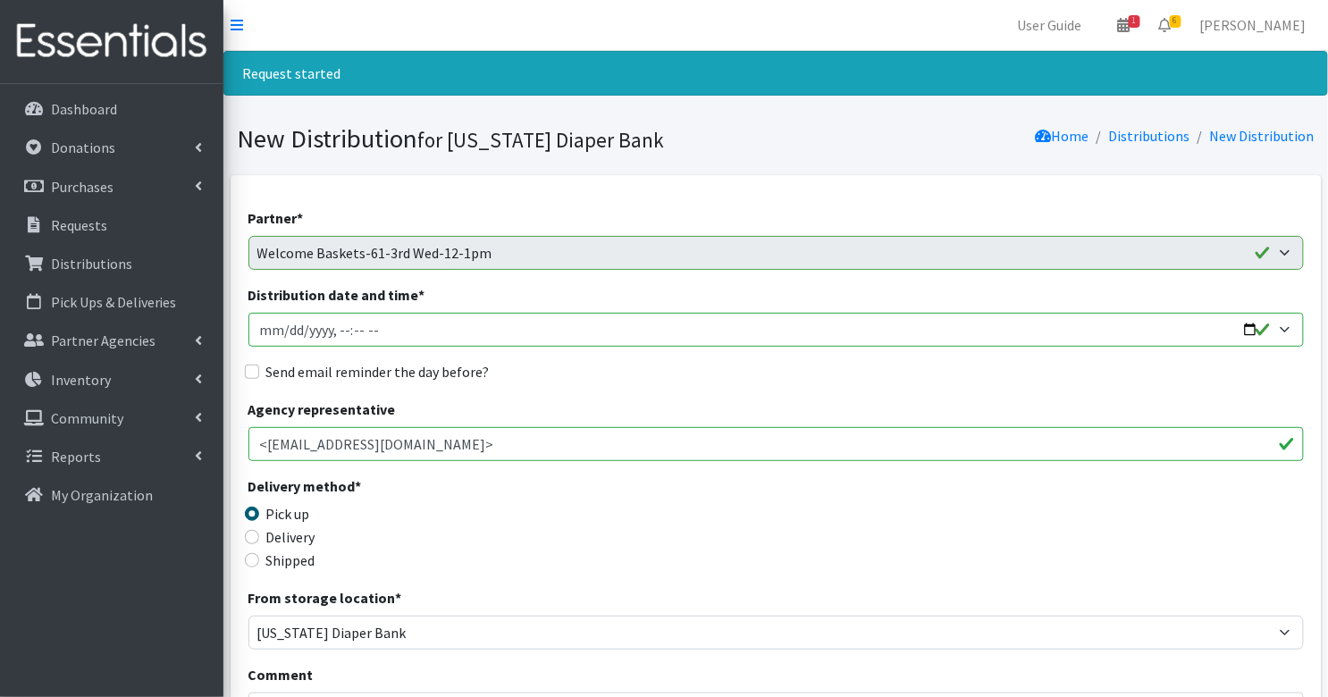
click at [263, 328] on input "Distribution date and time *" at bounding box center [775, 330] width 1055 height 34
click at [334, 331] on input "Distribution date and time *" at bounding box center [775, 330] width 1055 height 34
type input "2025-09-17T12:00"
click at [253, 374] on input "Send email reminder the day before?" at bounding box center [252, 372] width 14 height 14
checkbox input "true"
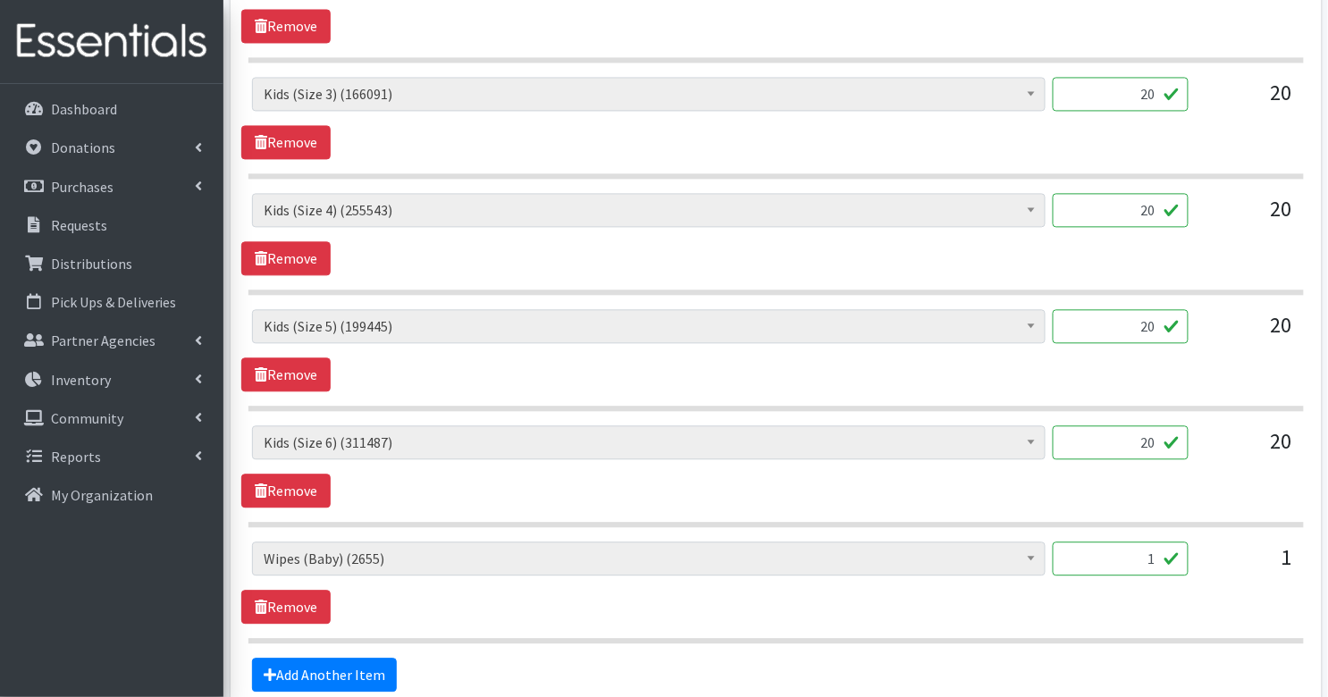
scroll to position [1028, 0]
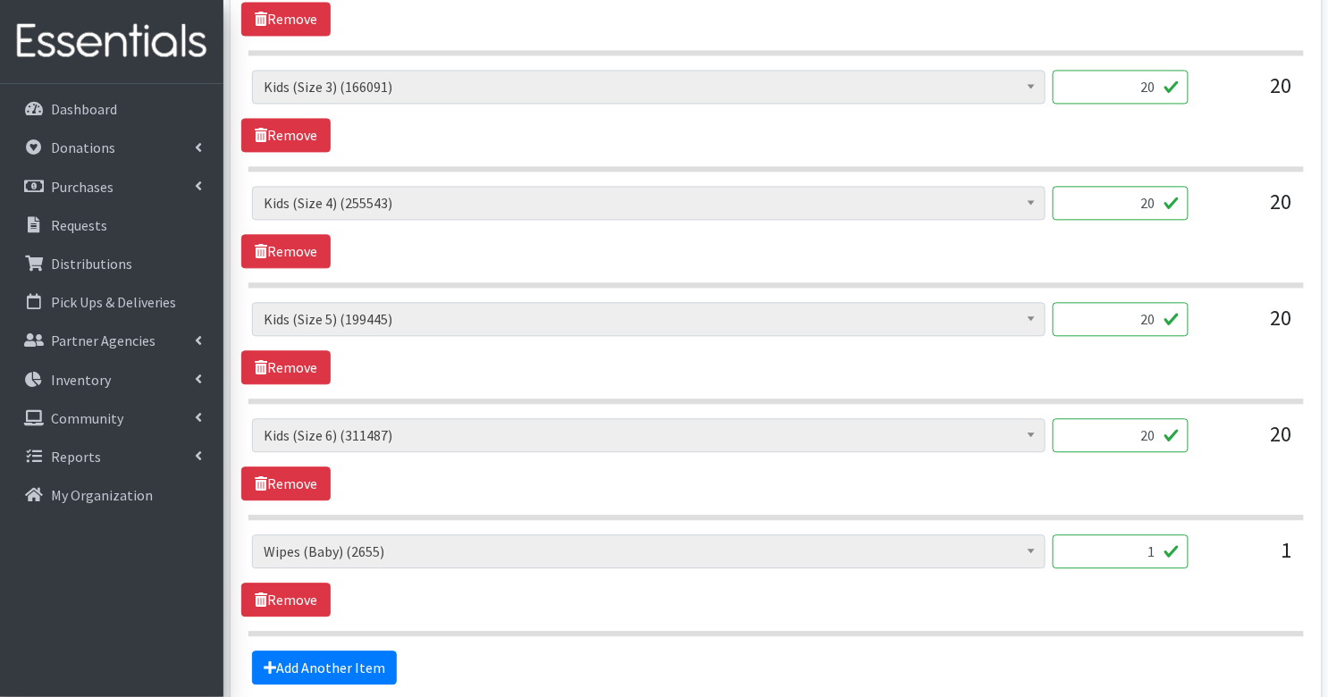
click at [1158, 547] on input "1" at bounding box center [1120, 551] width 136 height 34
type input "15"
click at [1194, 464] on div "Diaper Rash Cream (642) Kids (Newborn) (64188) Kids (Preemie) (915) Kids (Size …" at bounding box center [775, 459] width 1069 height 82
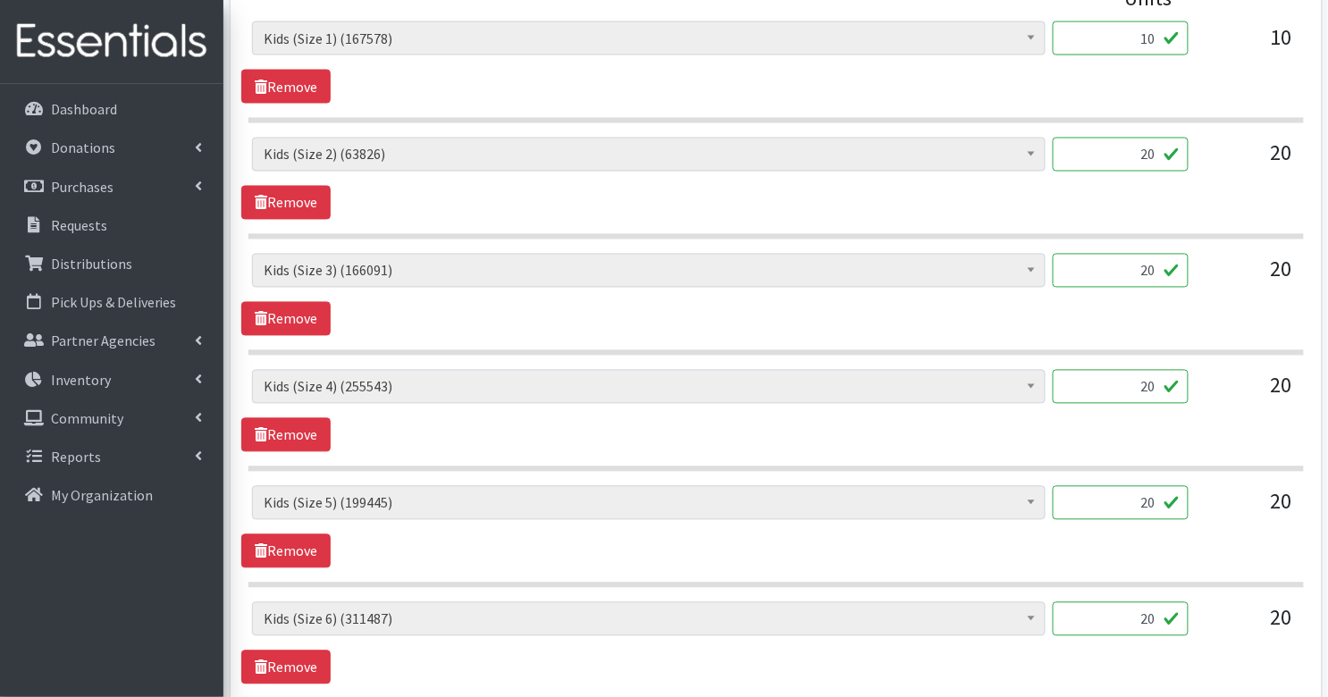
scroll to position [851, 0]
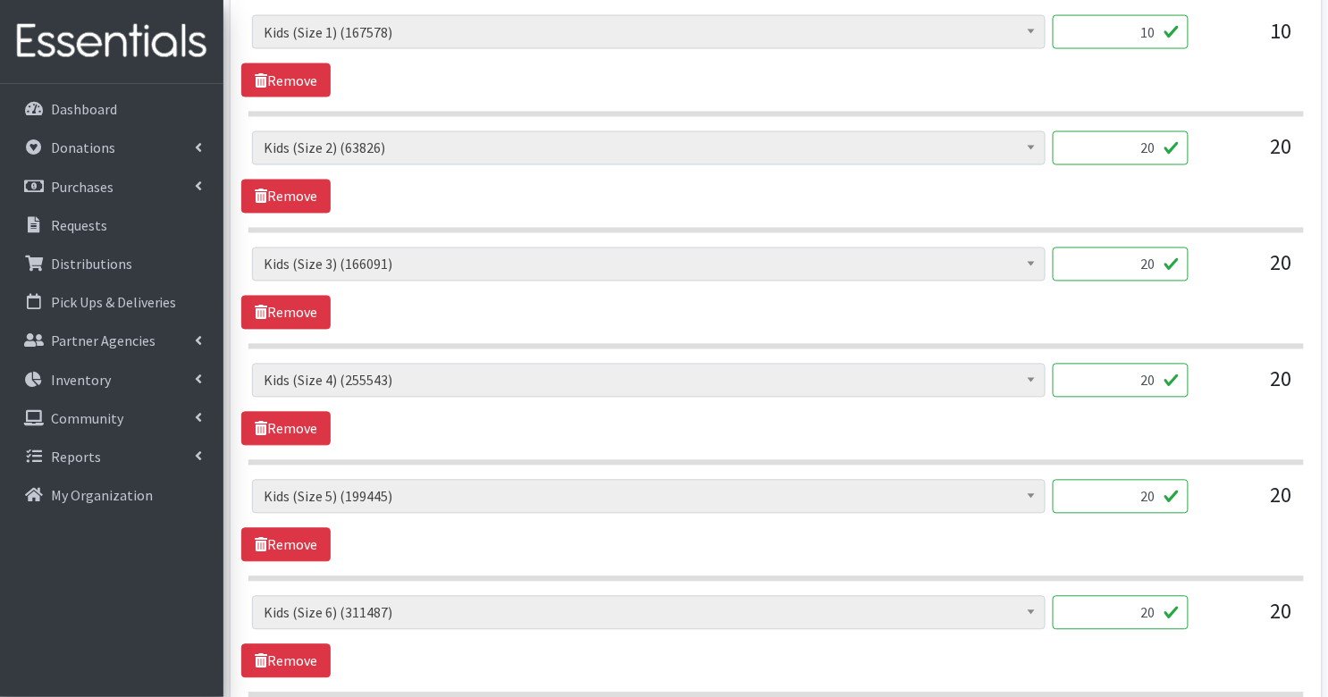
click at [1147, 150] on input "20" at bounding box center [1120, 148] width 136 height 34
type input "10"
click at [1149, 264] on input "20" at bounding box center [1120, 264] width 136 height 34
type input "10"
click at [1151, 378] on input "20" at bounding box center [1120, 381] width 136 height 34
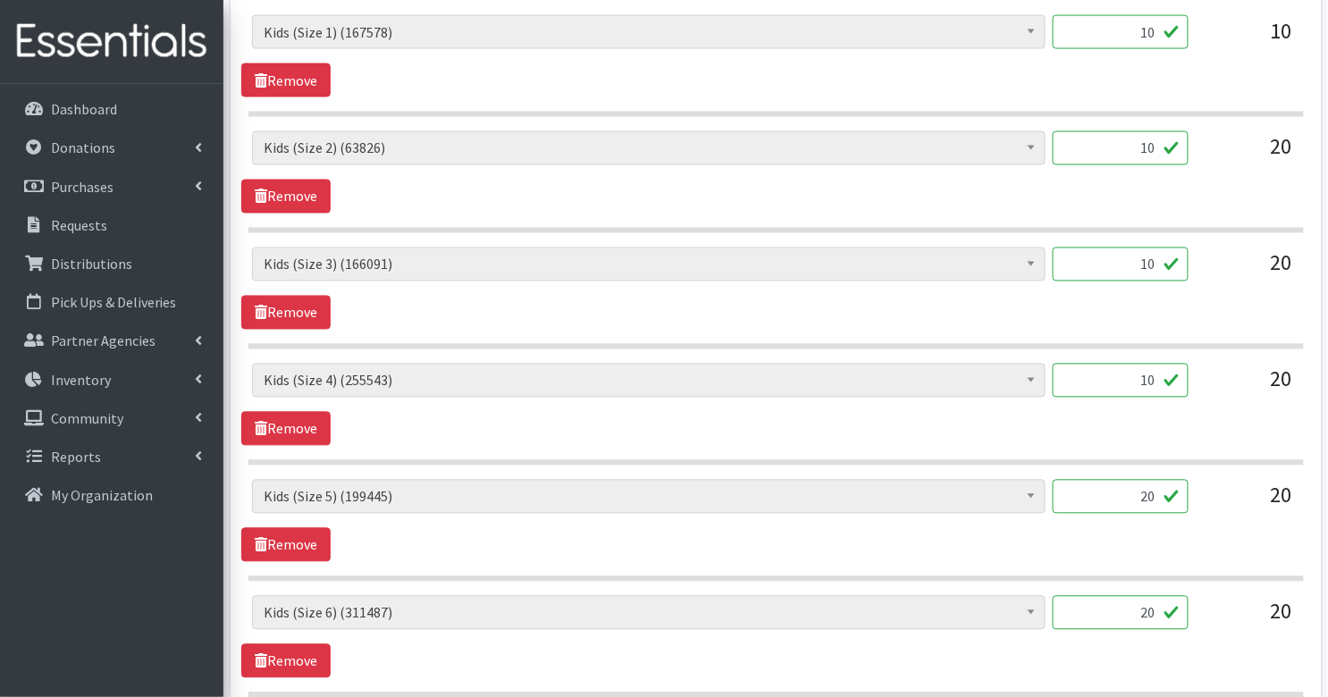
type input "10"
click at [1144, 493] on input "20" at bounding box center [1120, 497] width 136 height 34
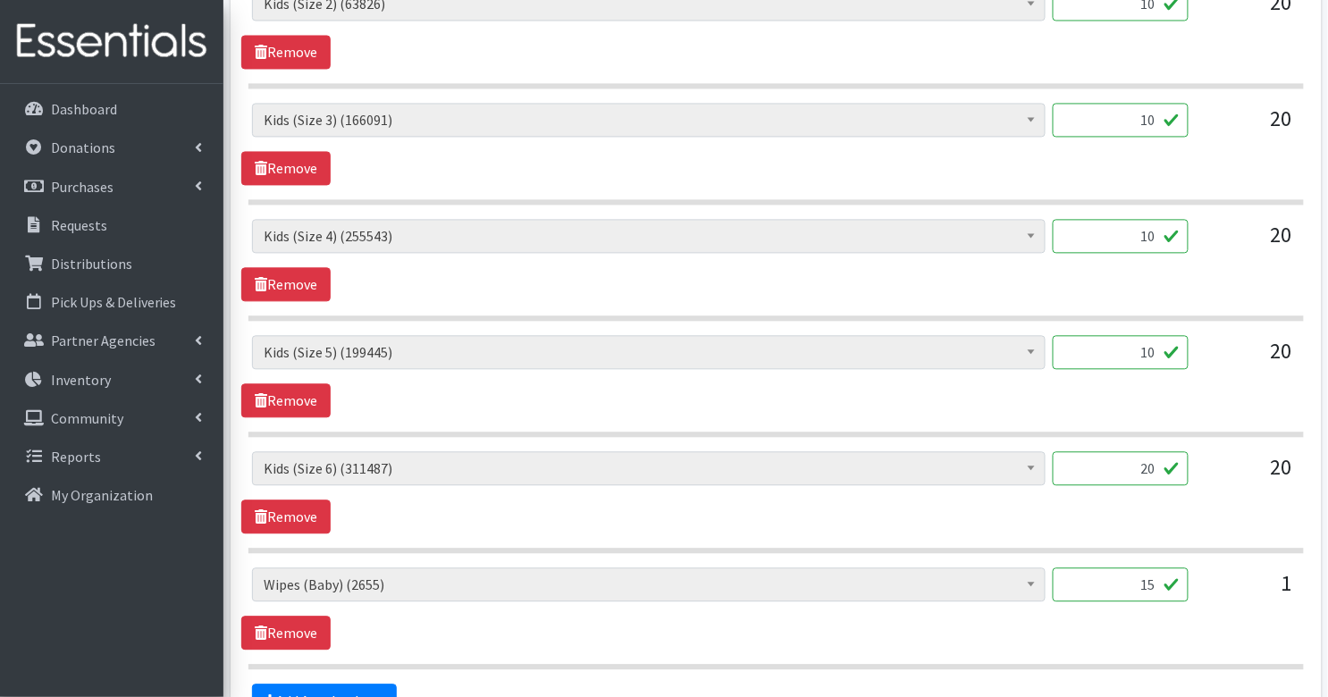
scroll to position [999, 0]
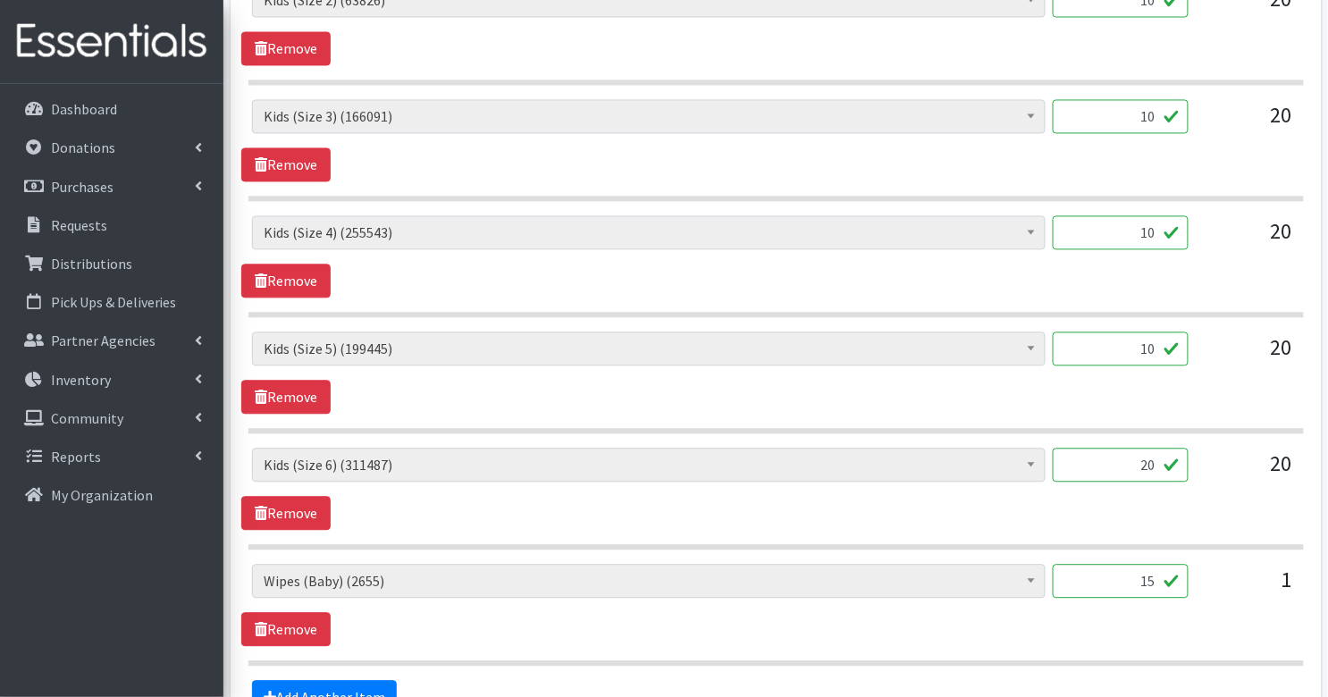
type input "10"
click at [1141, 457] on input "20" at bounding box center [1120, 465] width 136 height 34
click at [1149, 457] on input "20" at bounding box center [1120, 465] width 136 height 34
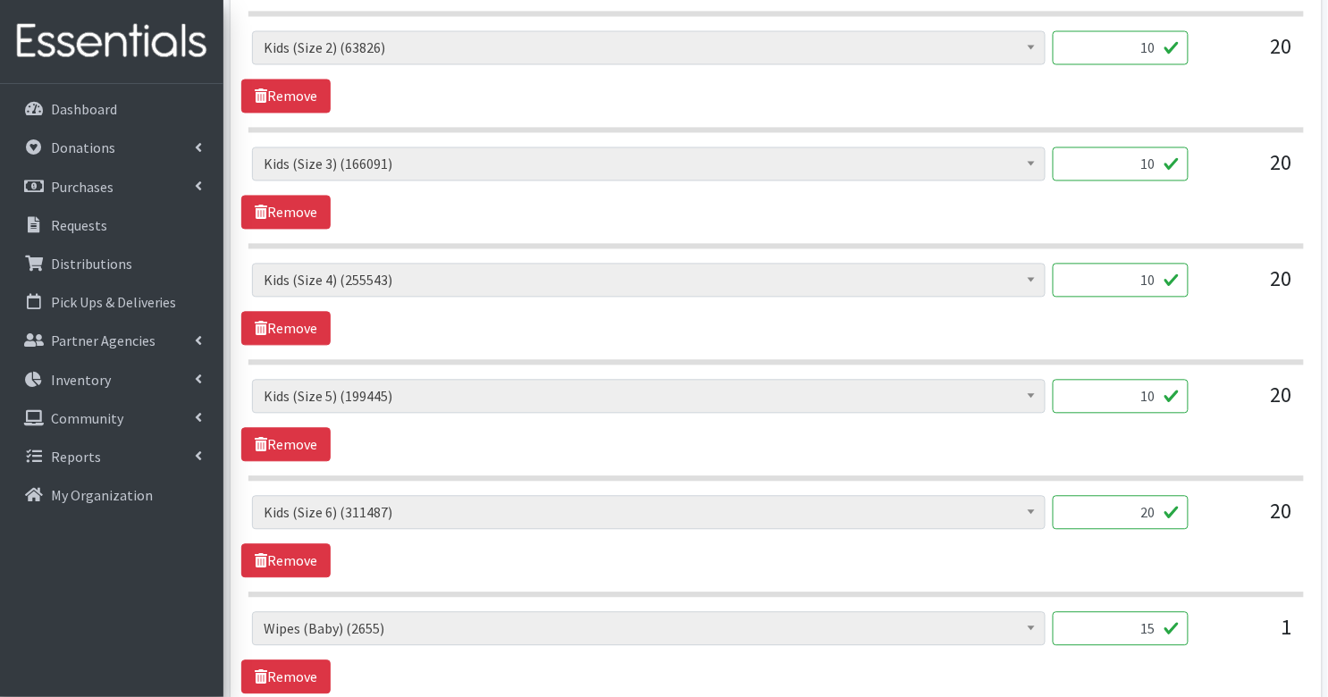
scroll to position [952, 0]
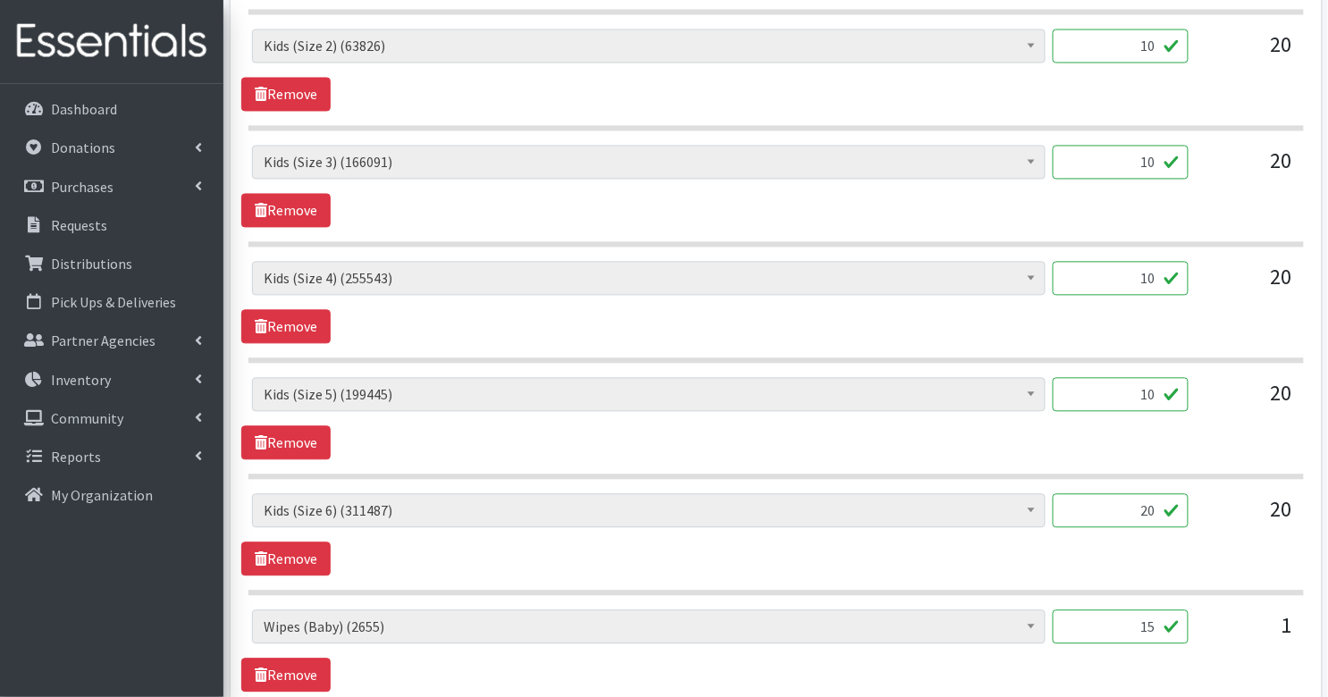
click at [1148, 507] on input "20" at bounding box center [1120, 511] width 136 height 34
type input "8"
click at [1257, 568] on section "Diaper Rash Cream (642) Kids (Newborn) (64188) Kids (Preemie) (915) Kids (Size …" at bounding box center [775, 545] width 1055 height 102
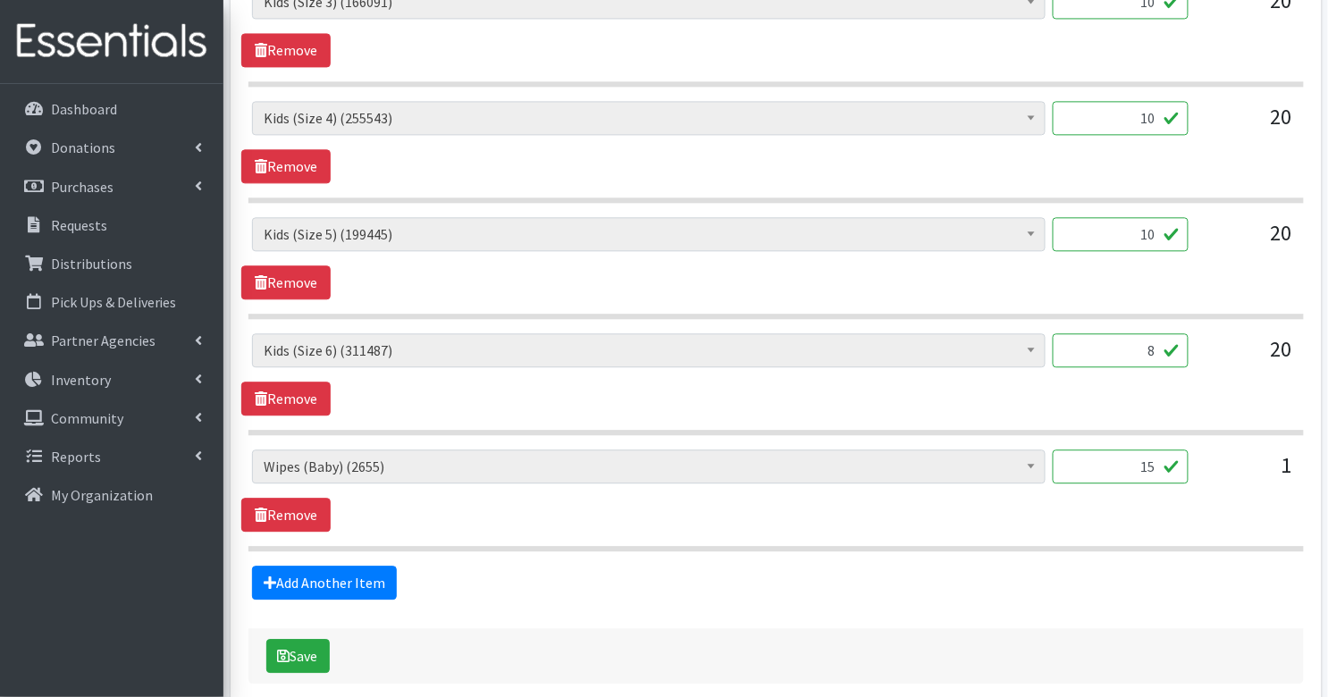
scroll to position [1186, 0]
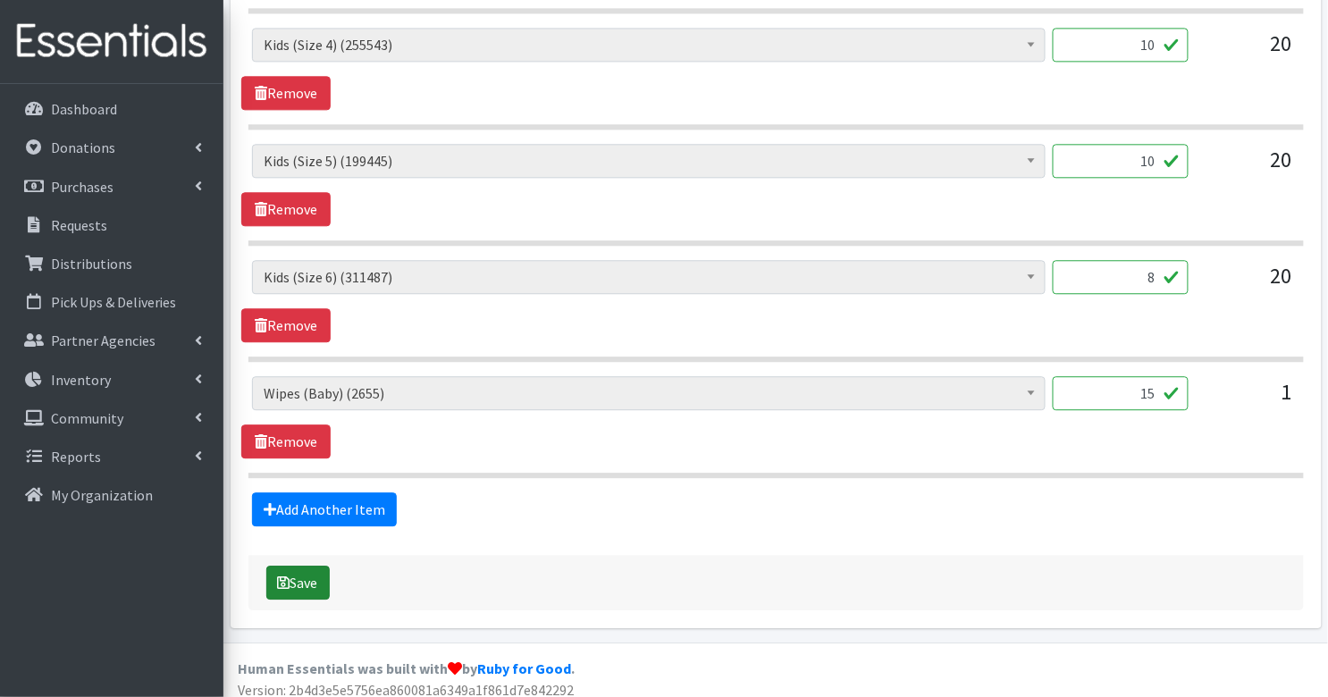
click at [306, 566] on button "Save" at bounding box center [297, 583] width 63 height 34
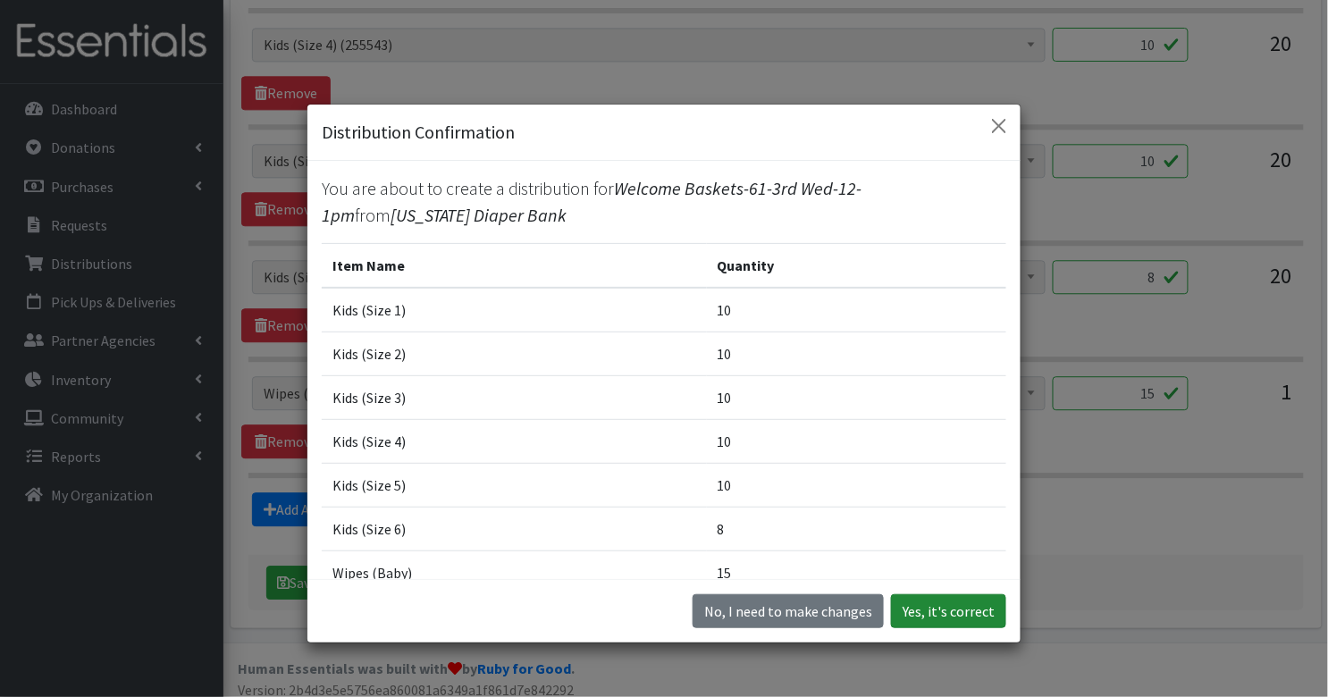
click at [925, 616] on button "Yes, it's correct" at bounding box center [948, 611] width 115 height 34
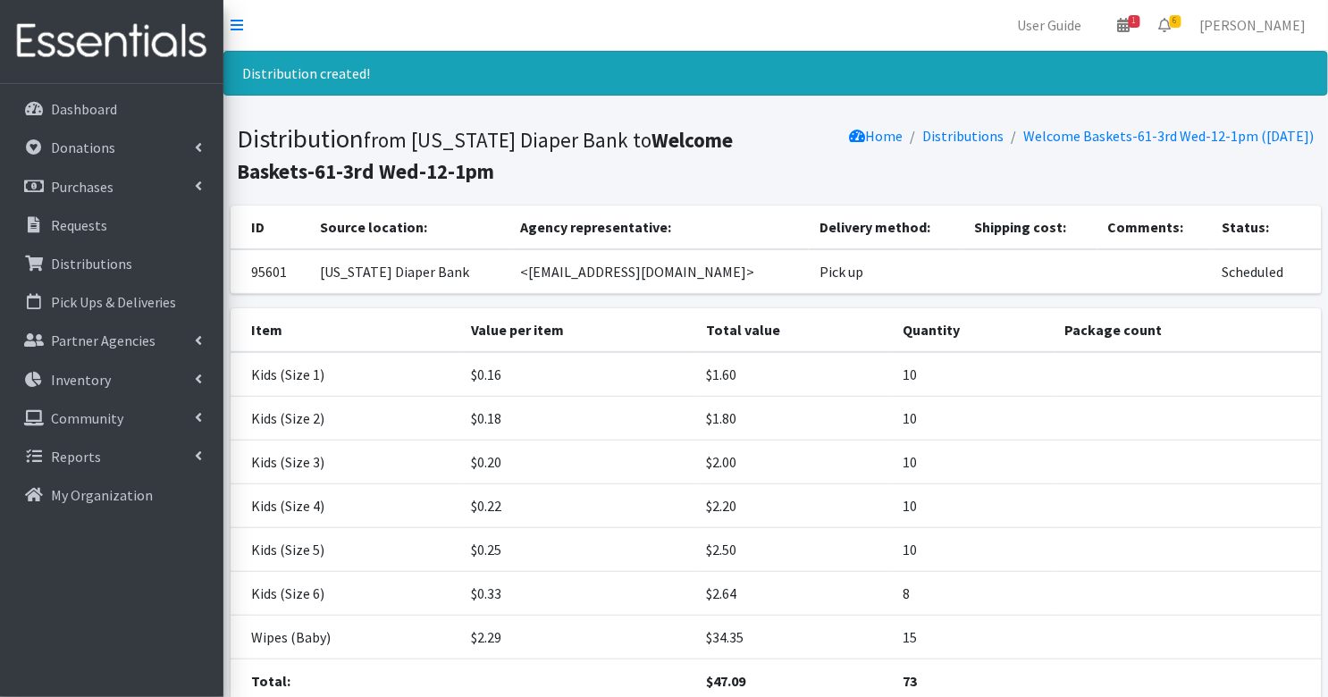
scroll to position [137, 0]
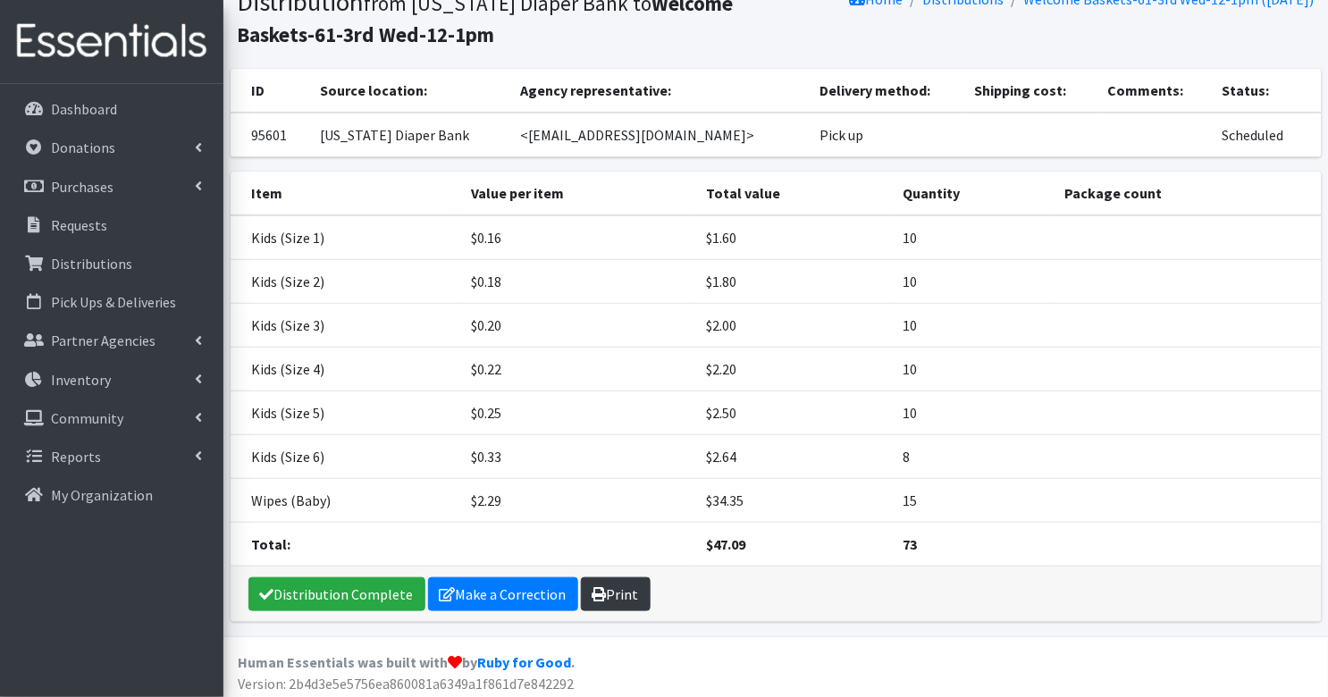
click at [592, 587] on icon at bounding box center [599, 594] width 14 height 14
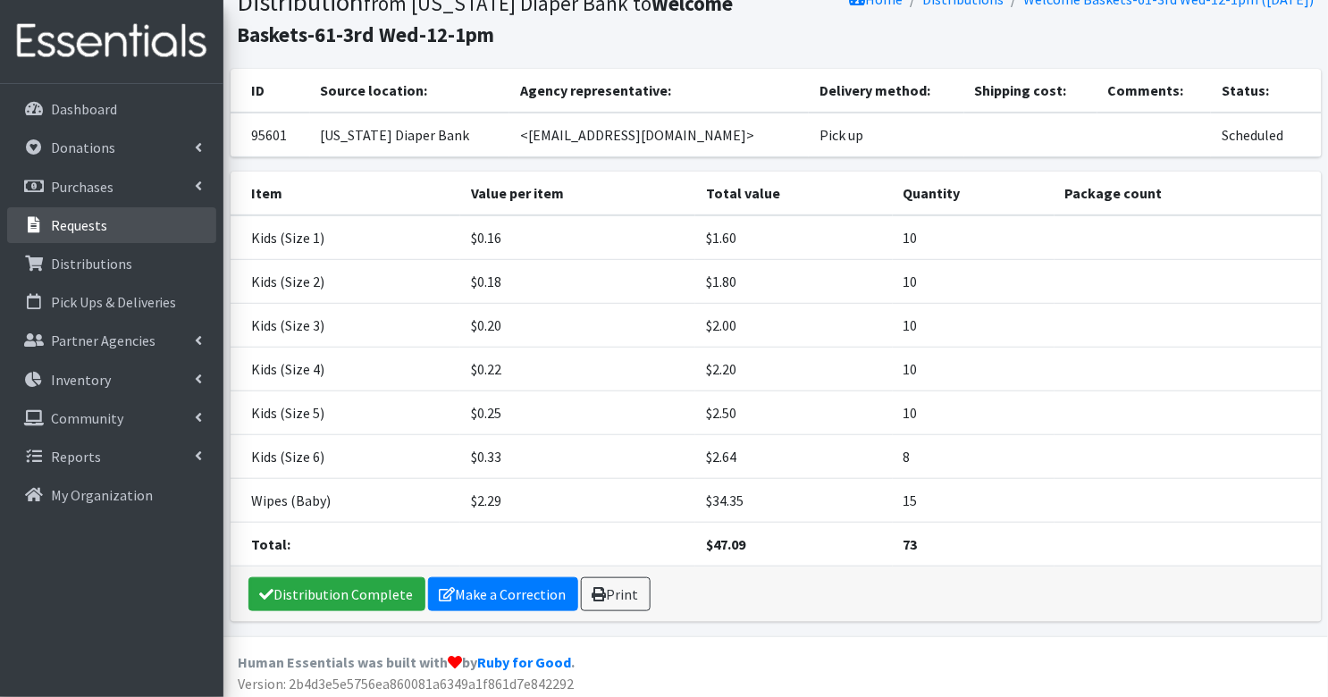
click at [79, 224] on p "Requests" at bounding box center [79, 225] width 56 height 18
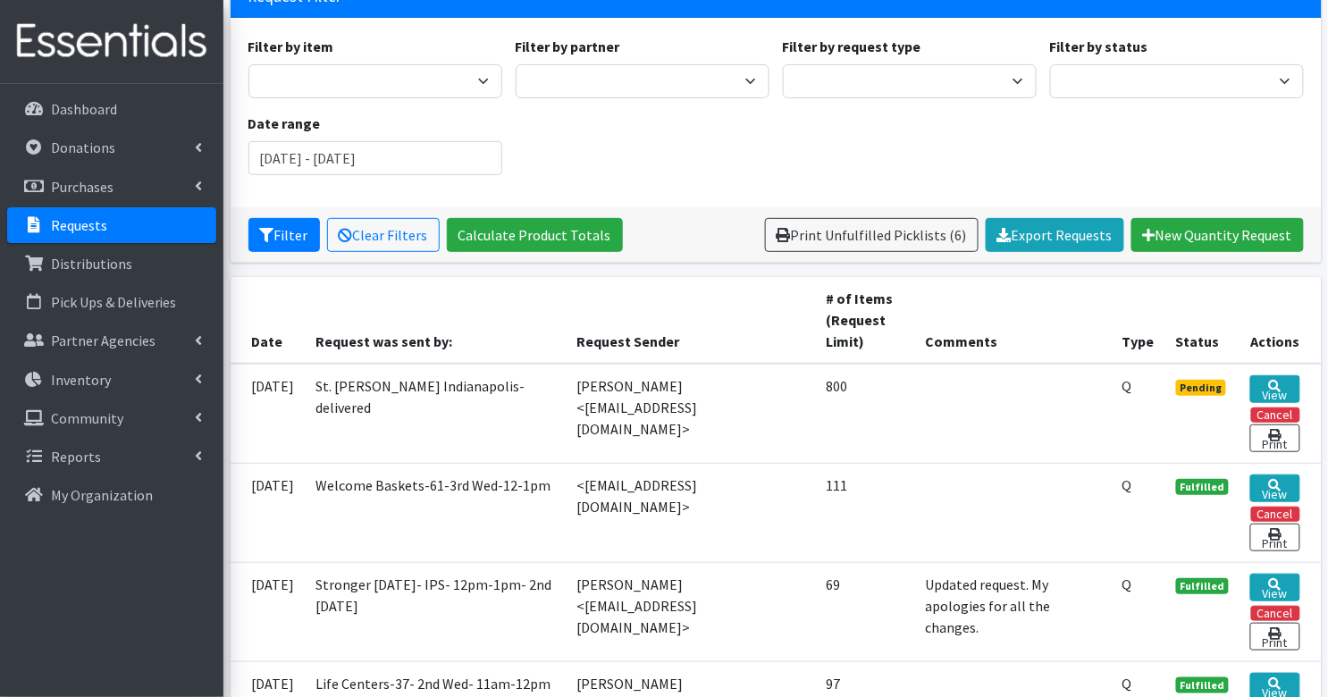
scroll to position [140, 0]
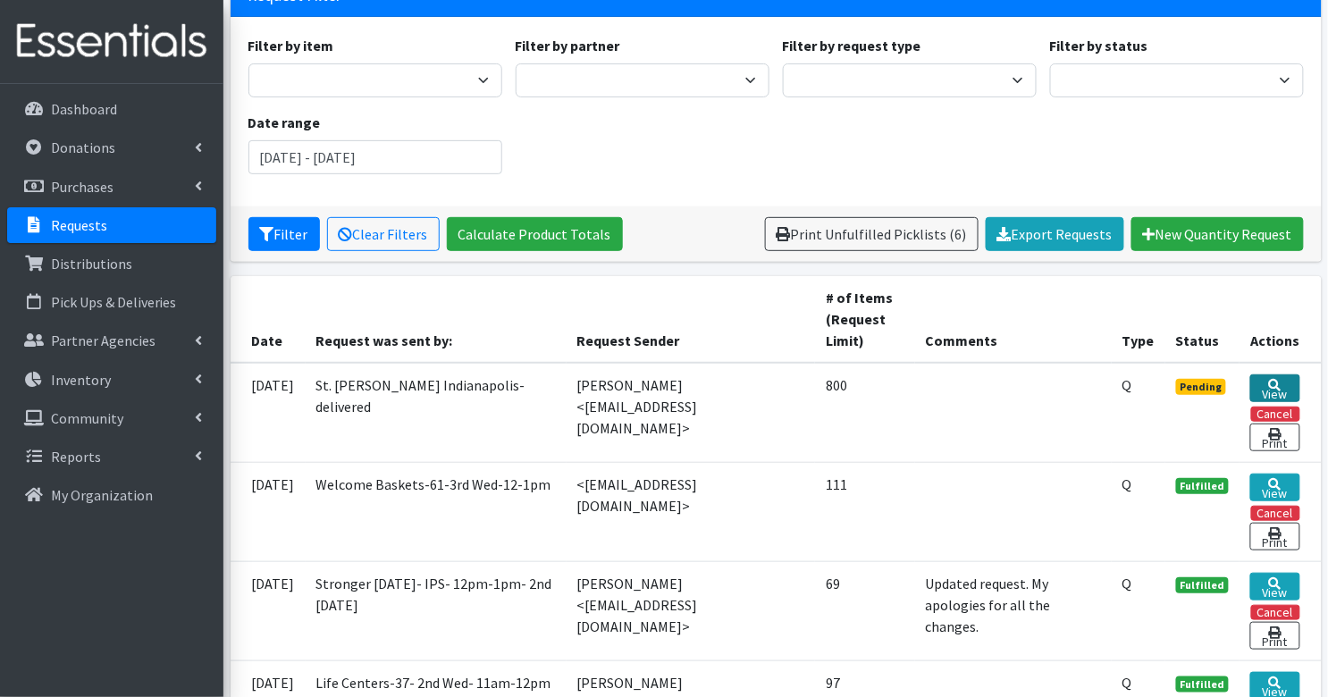
click at [1282, 382] on link "View" at bounding box center [1274, 388] width 49 height 28
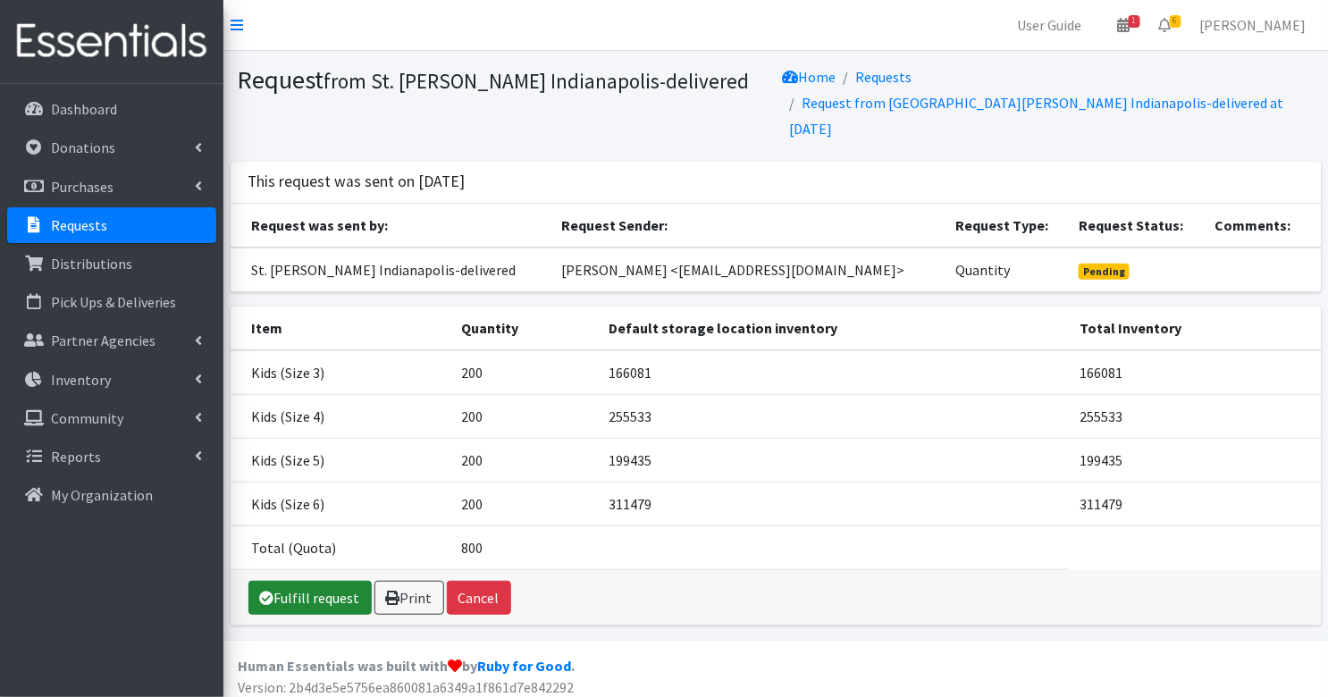
click at [316, 581] on link "Fulfill request" at bounding box center [309, 598] width 123 height 34
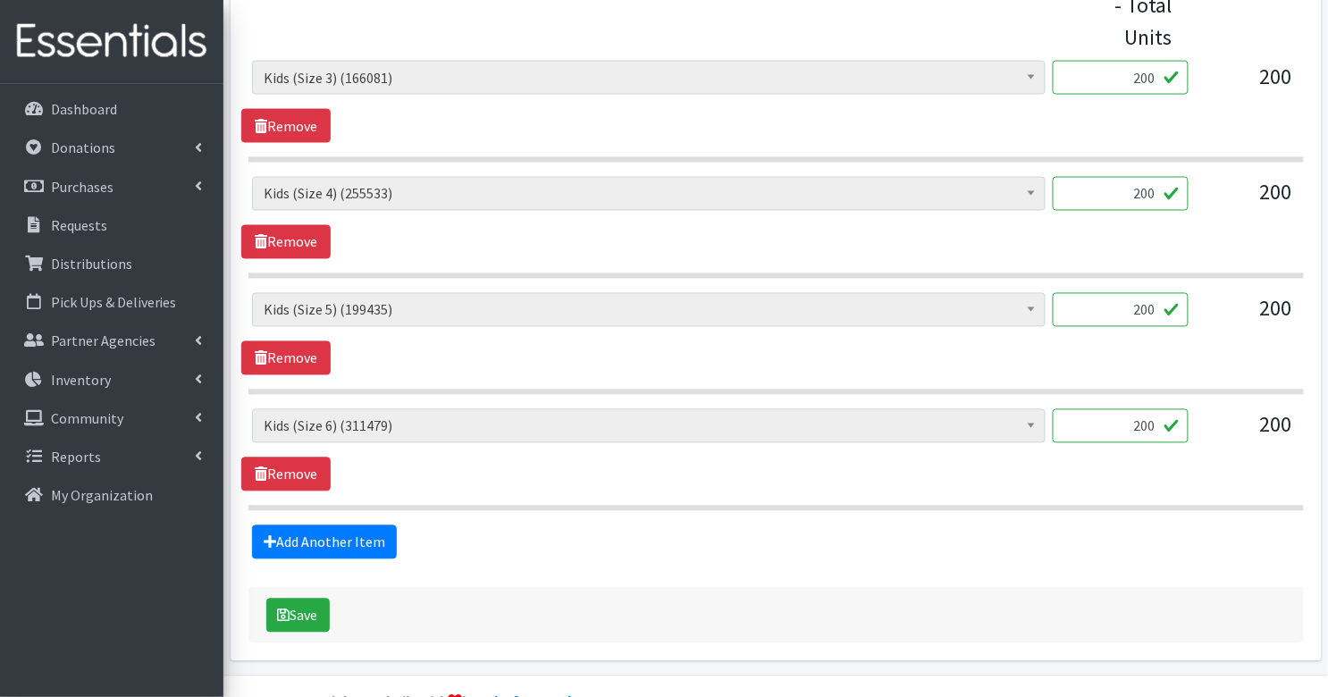
scroll to position [810, 0]
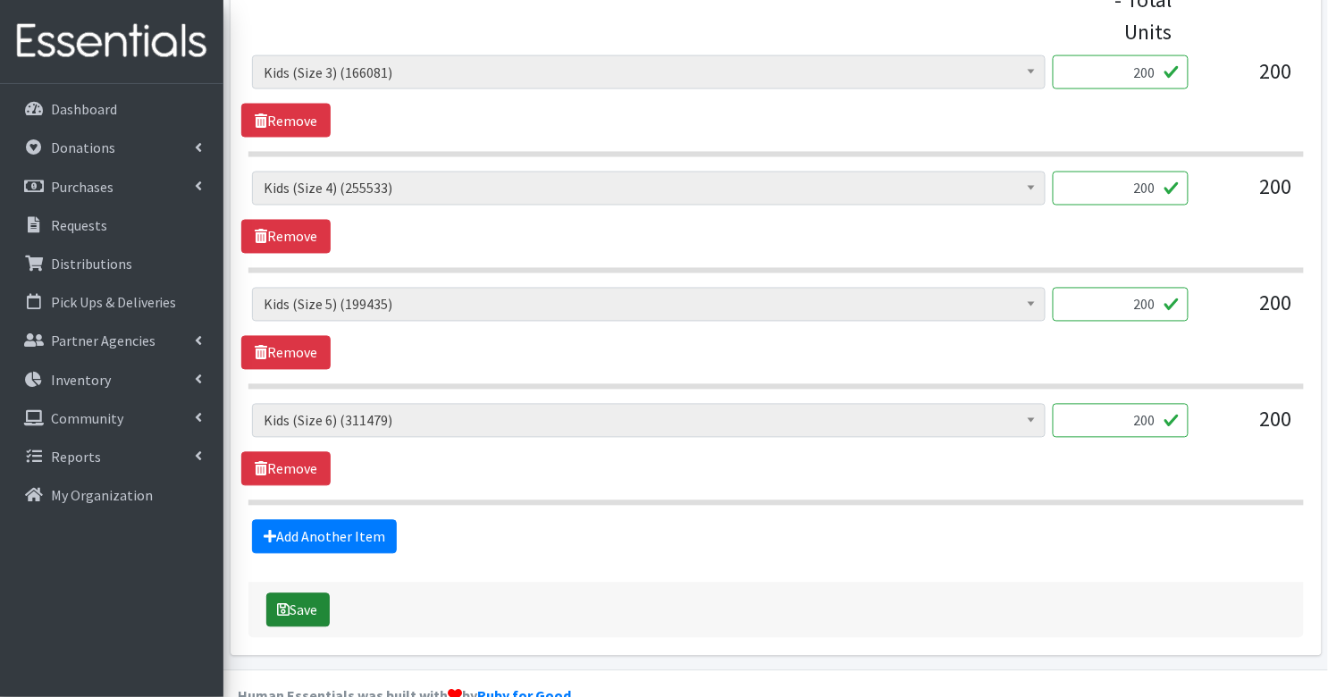
click at [286, 603] on icon "submit" at bounding box center [284, 610] width 13 height 14
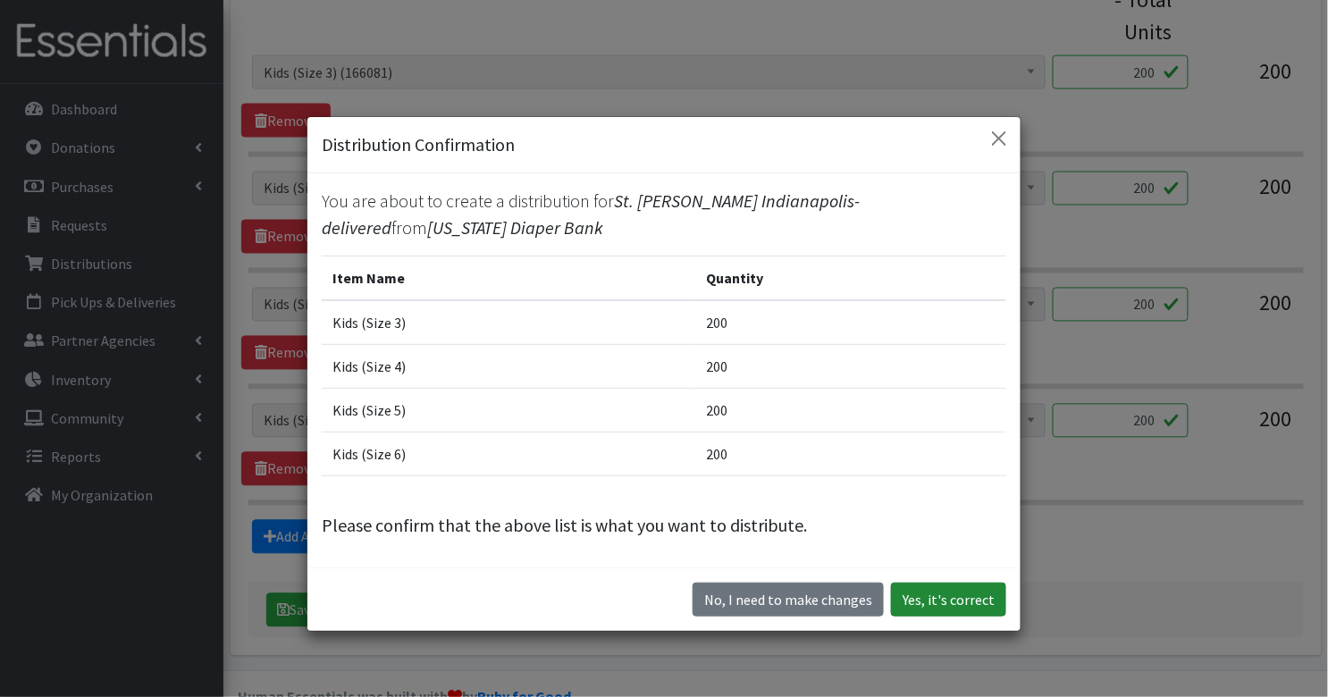
click at [953, 588] on button "Yes, it's correct" at bounding box center [948, 600] width 115 height 34
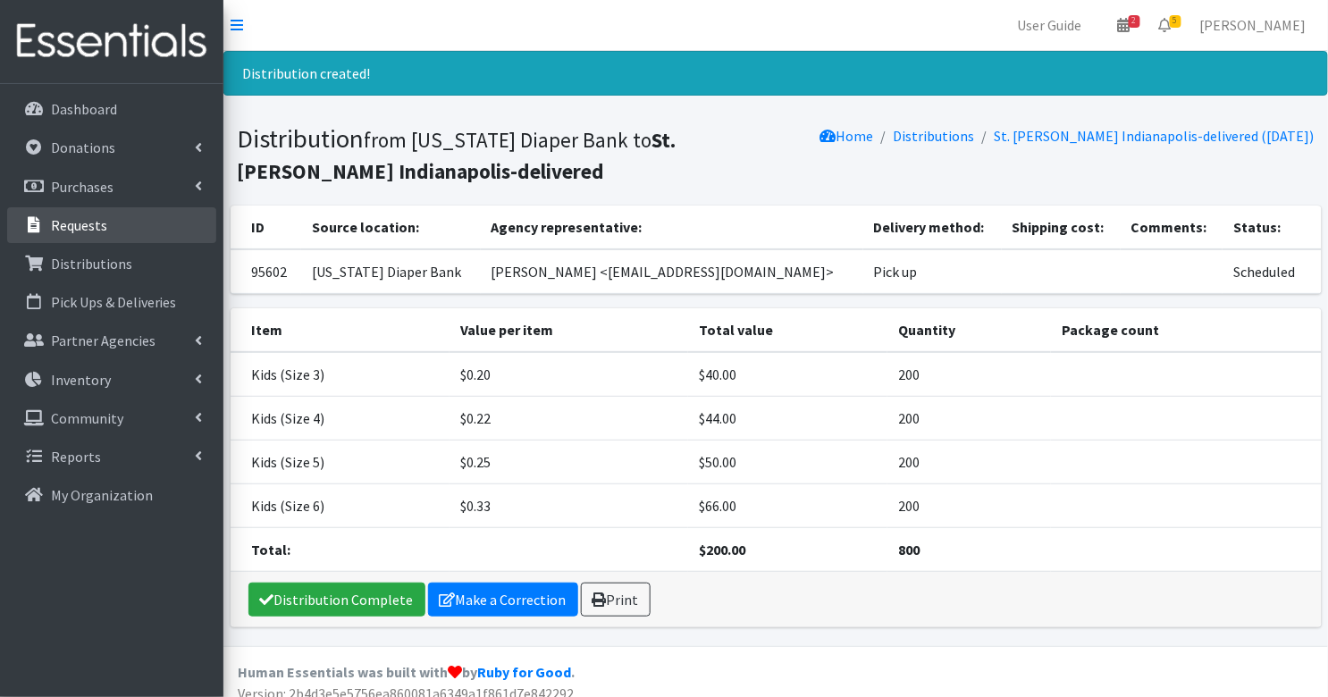
click at [73, 231] on p "Requests" at bounding box center [79, 225] width 56 height 18
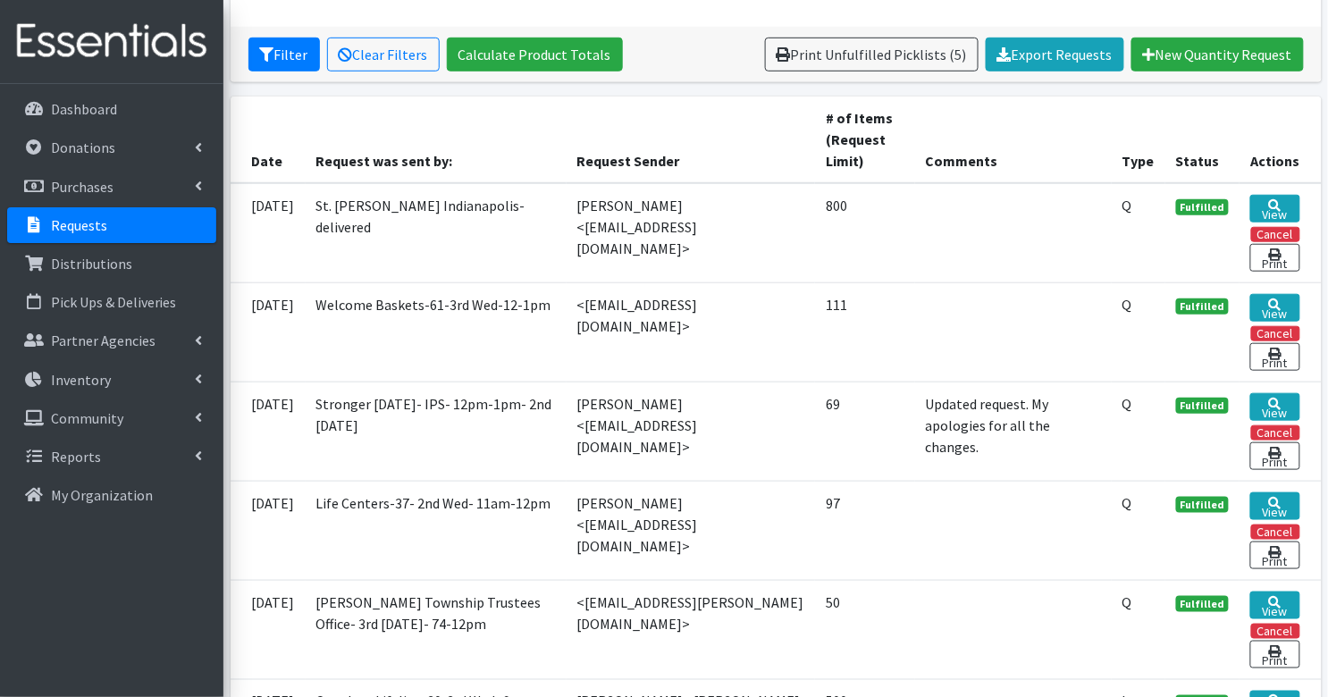
scroll to position [317, 0]
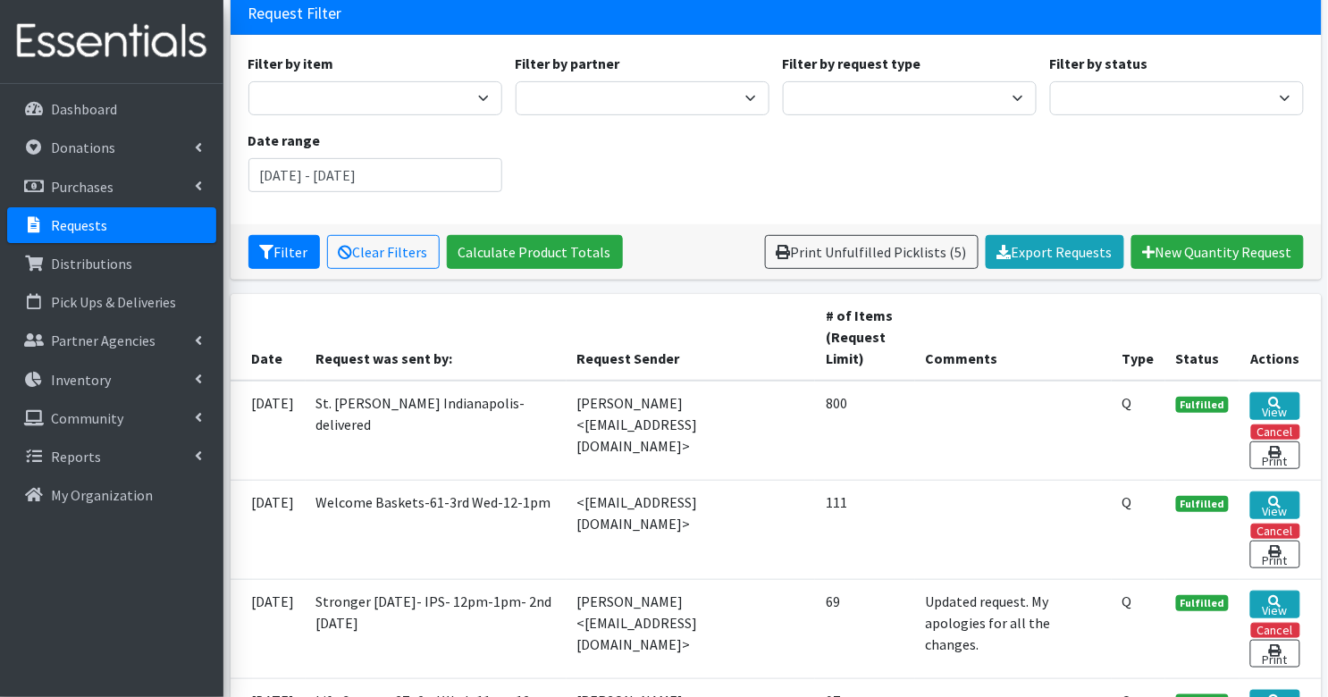
scroll to position [119, 0]
